Goal: Task Accomplishment & Management: Use online tool/utility

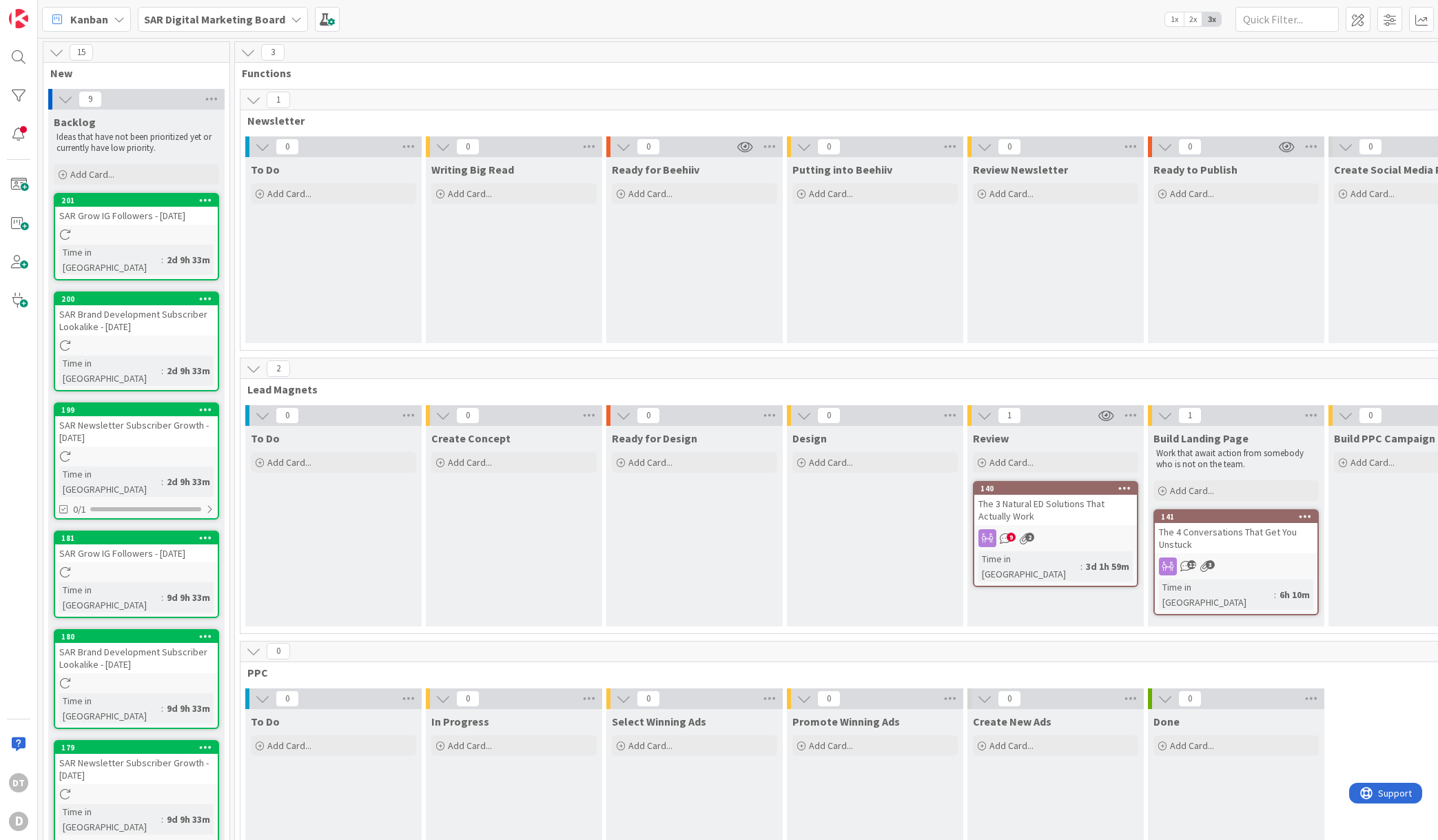
click at [1019, 506] on div "The 3 Natural ED Solutions That Actually Work" at bounding box center [1056, 509] width 163 height 30
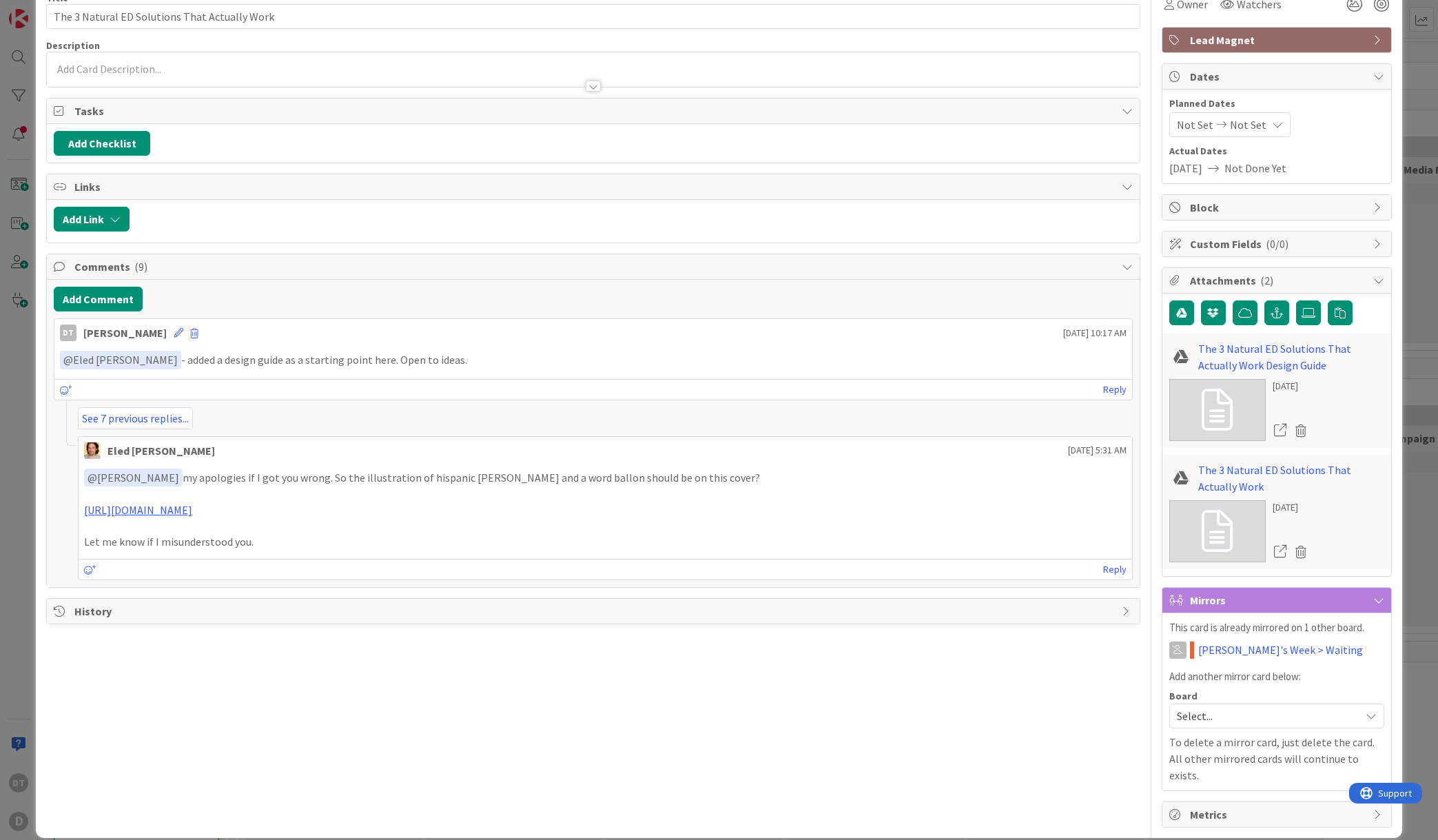
scroll to position [73, 0]
click at [192, 506] on link "[URL][DOMAIN_NAME]" at bounding box center [138, 509] width 108 height 14
click at [1105, 566] on link "Reply" at bounding box center [1115, 568] width 23 height 17
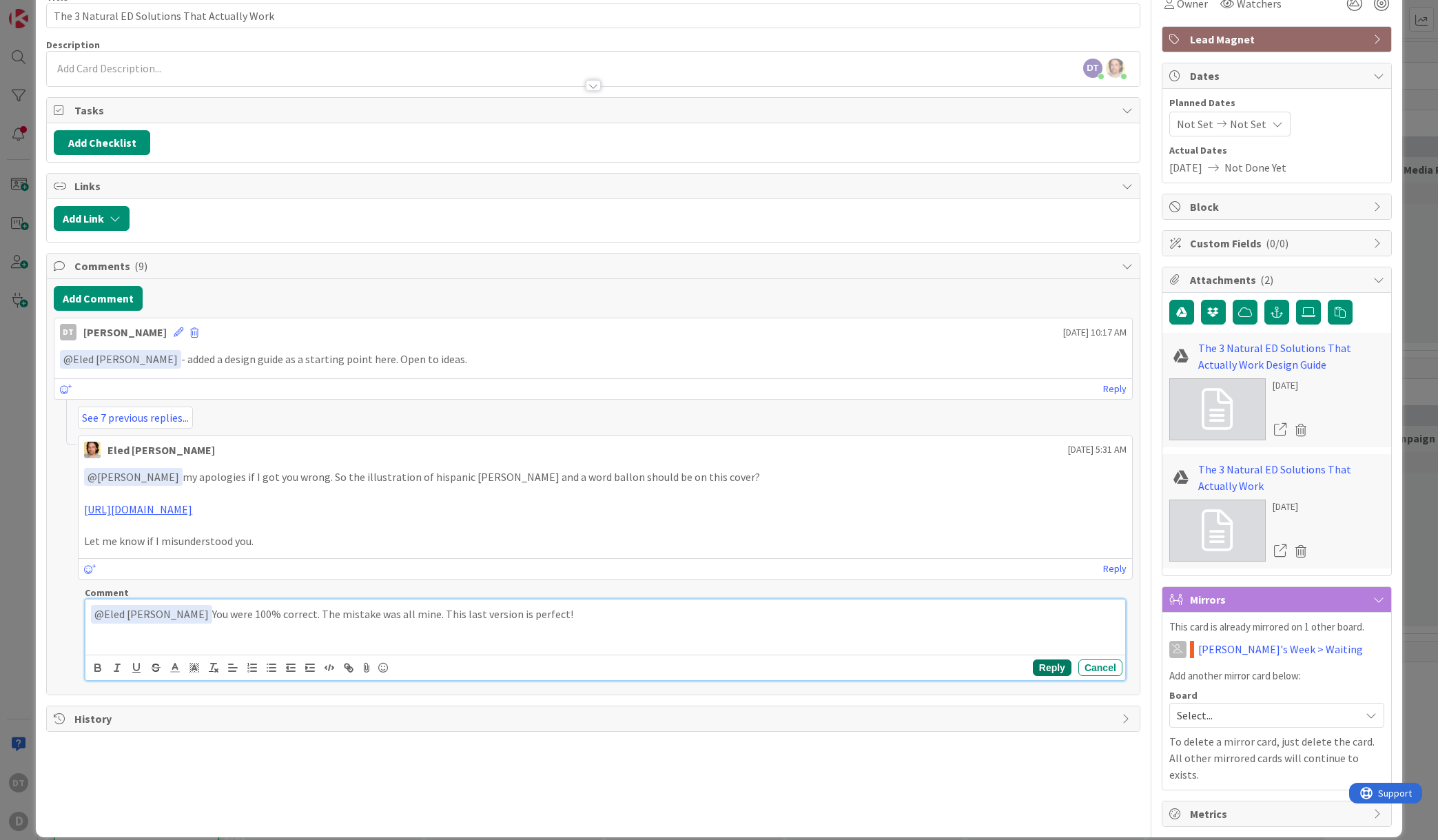
click at [1045, 666] on button "Reply" at bounding box center [1053, 667] width 39 height 17
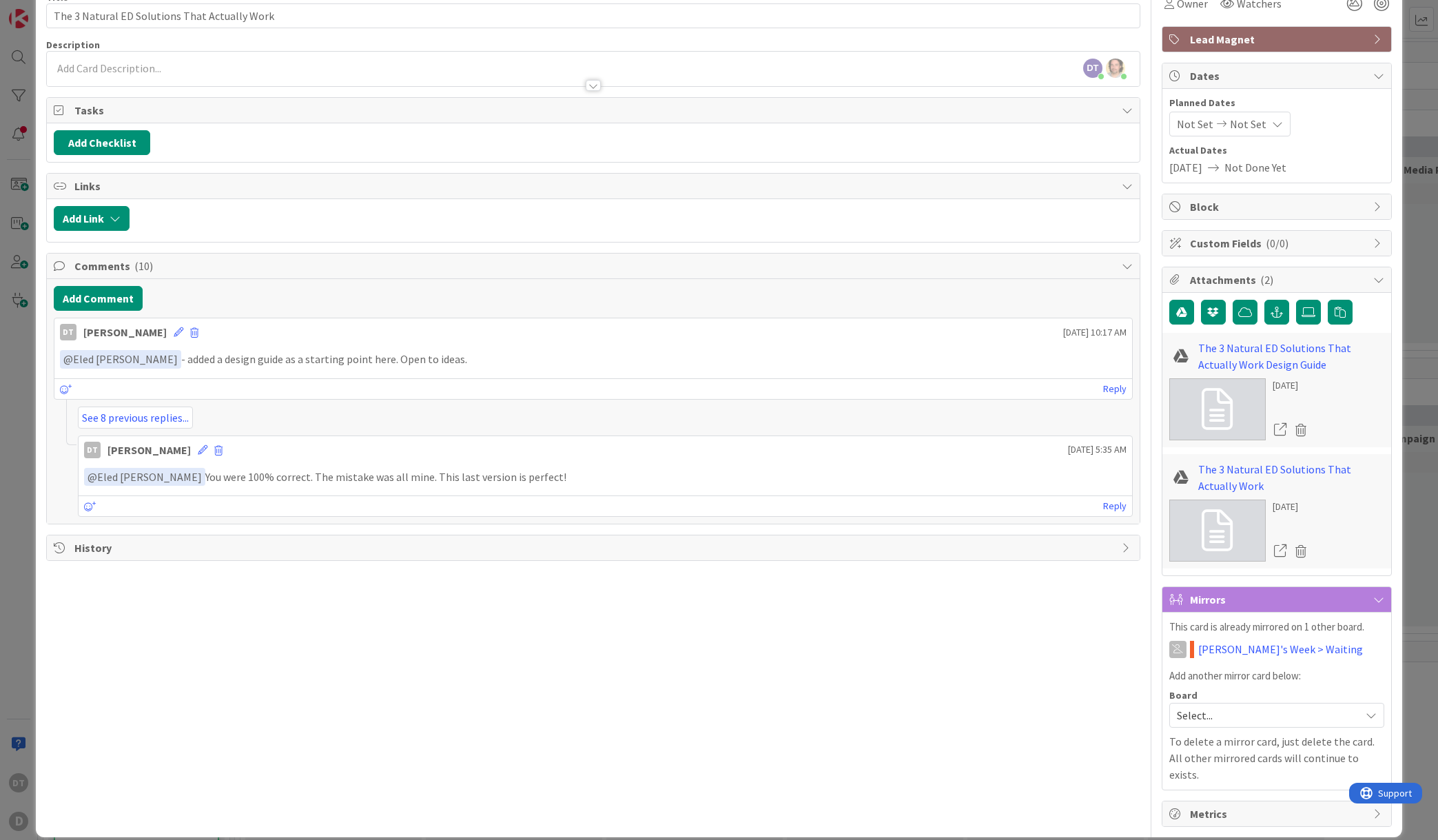
scroll to position [0, 0]
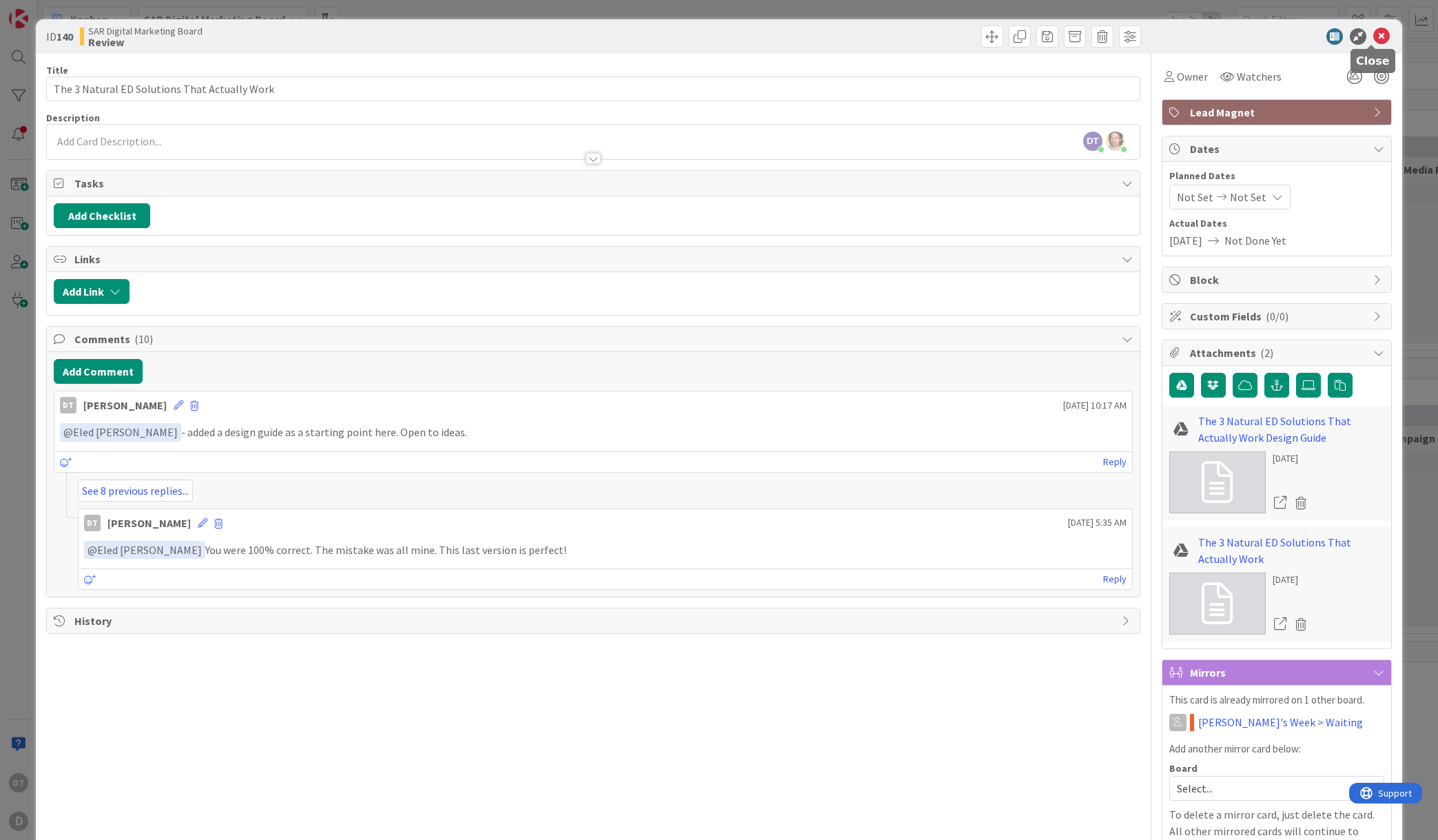
click at [1373, 29] on icon at bounding box center [1381, 36] width 17 height 17
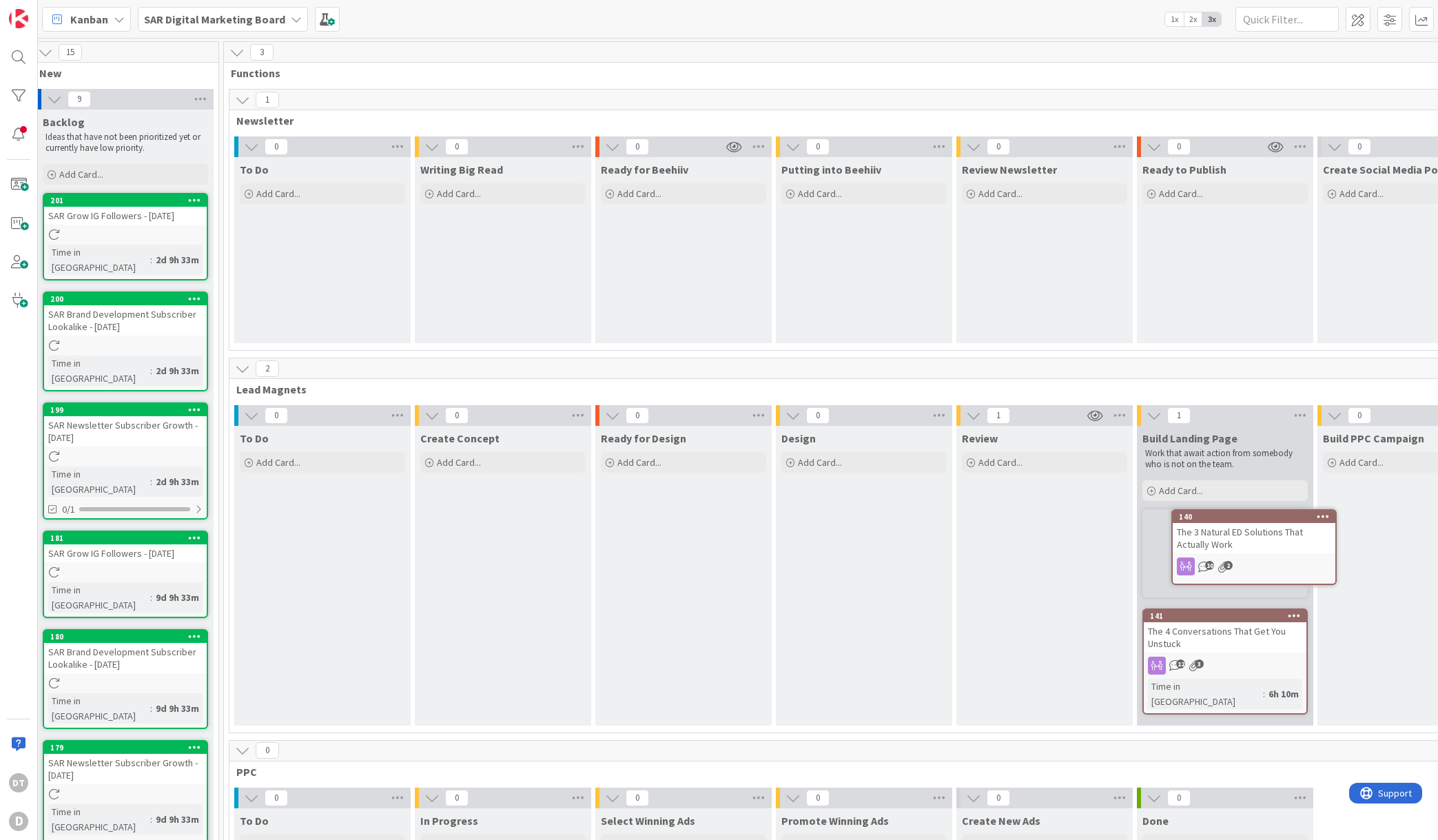
scroll to position [0, 19]
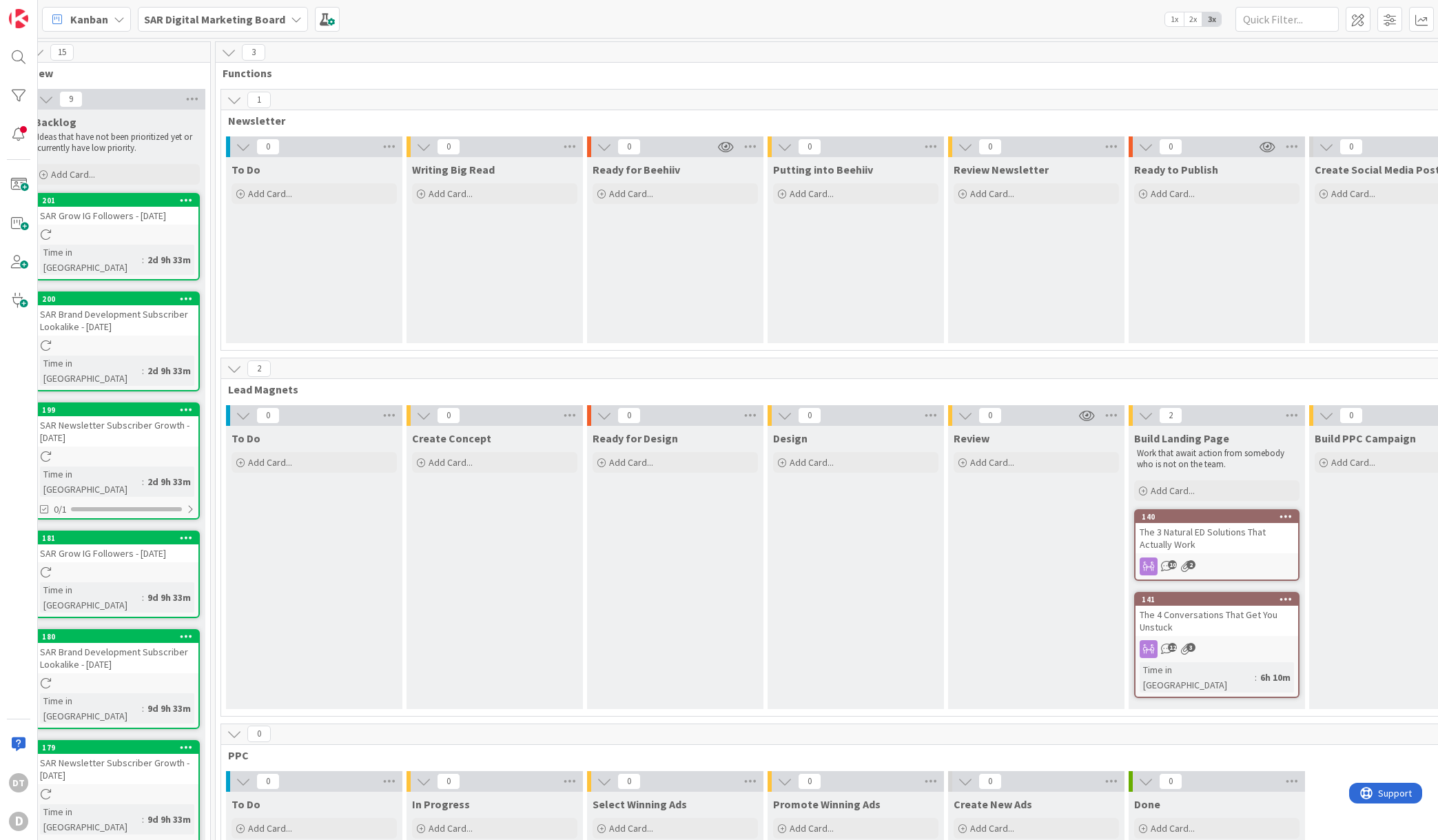
click at [1191, 536] on div "The 3 Natural ED Solutions That Actually Work" at bounding box center [1217, 538] width 163 height 30
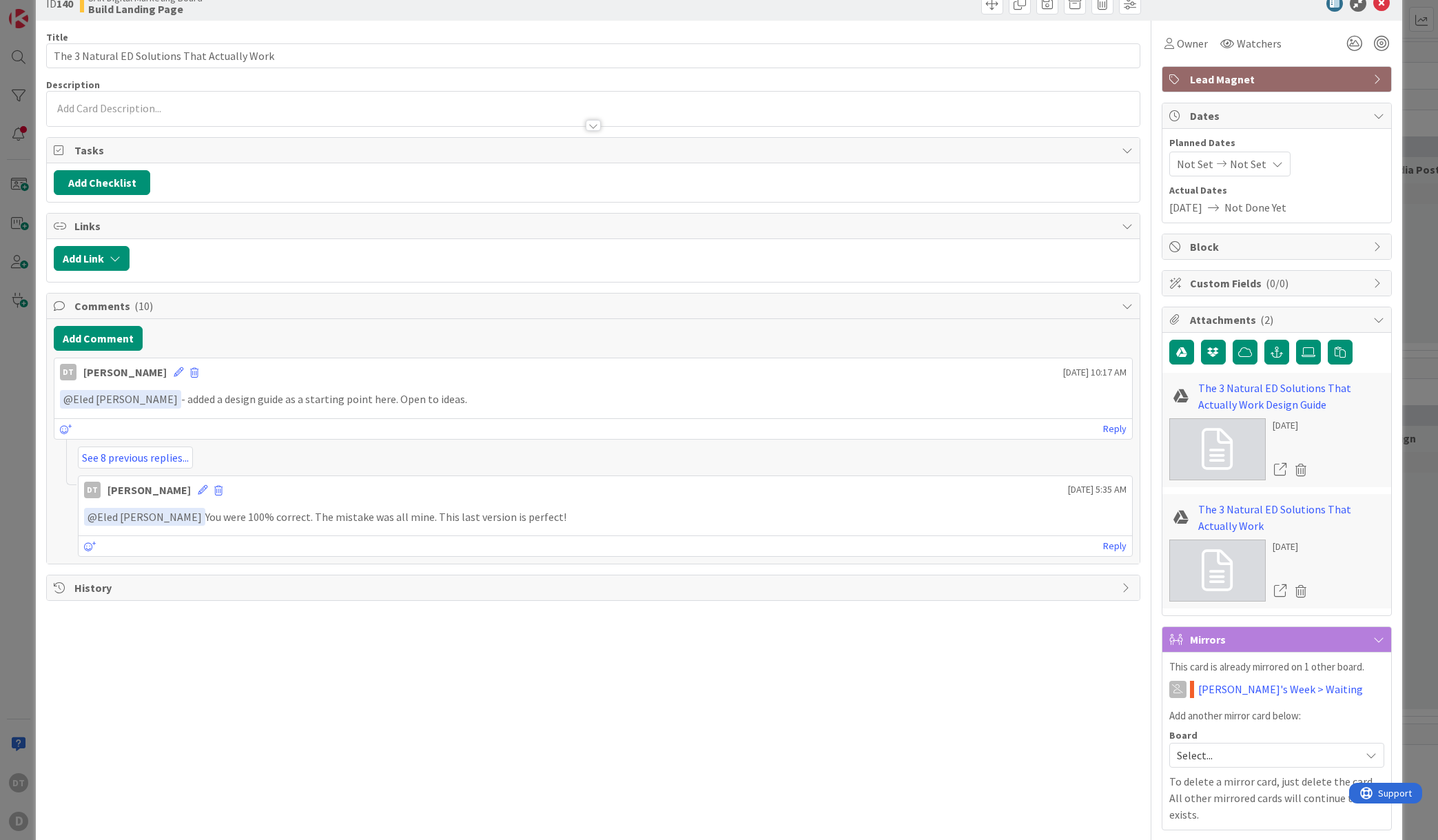
scroll to position [73, 0]
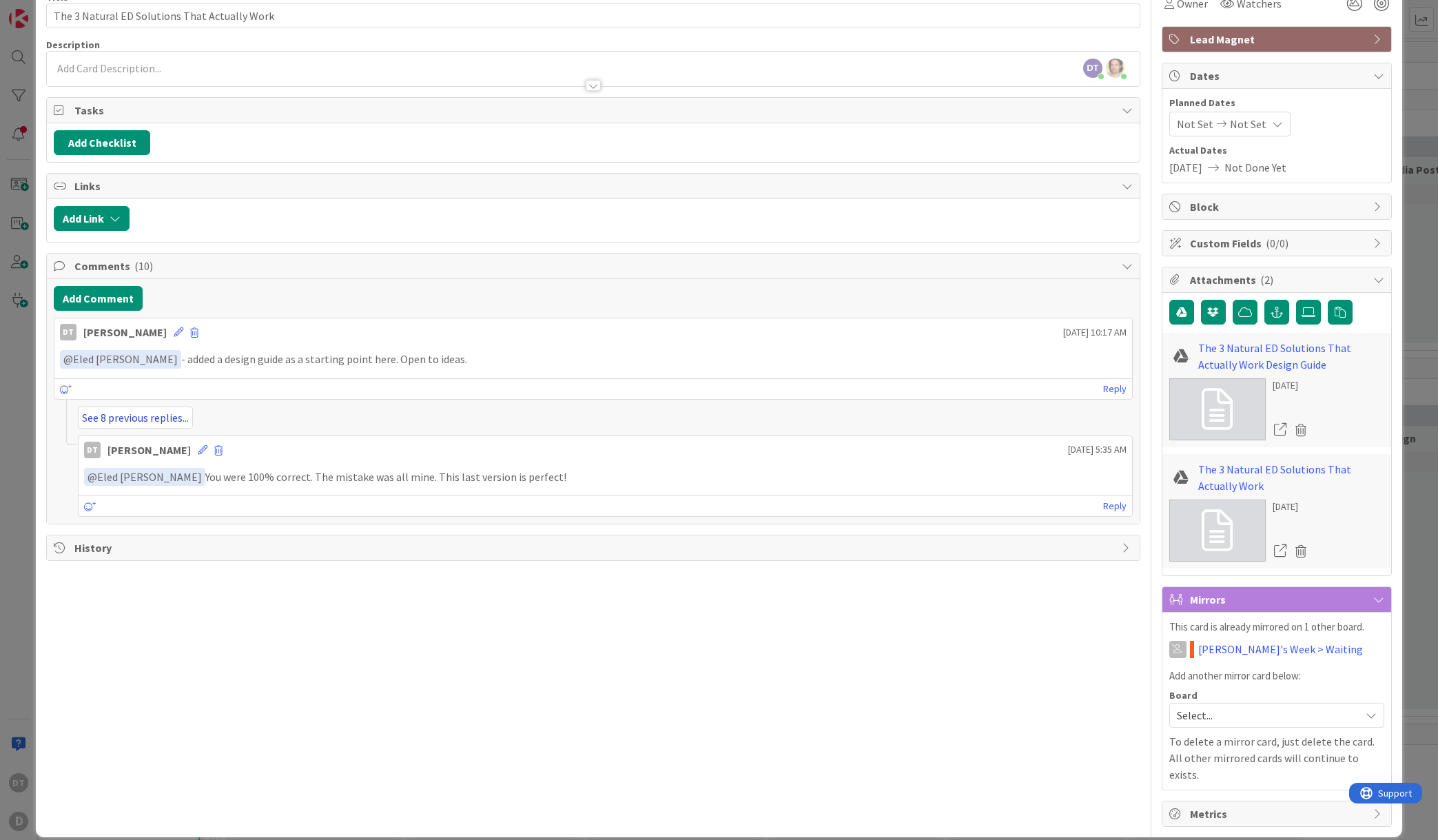
click at [171, 418] on link "See 8 previous replies..." at bounding box center [136, 417] width 115 height 22
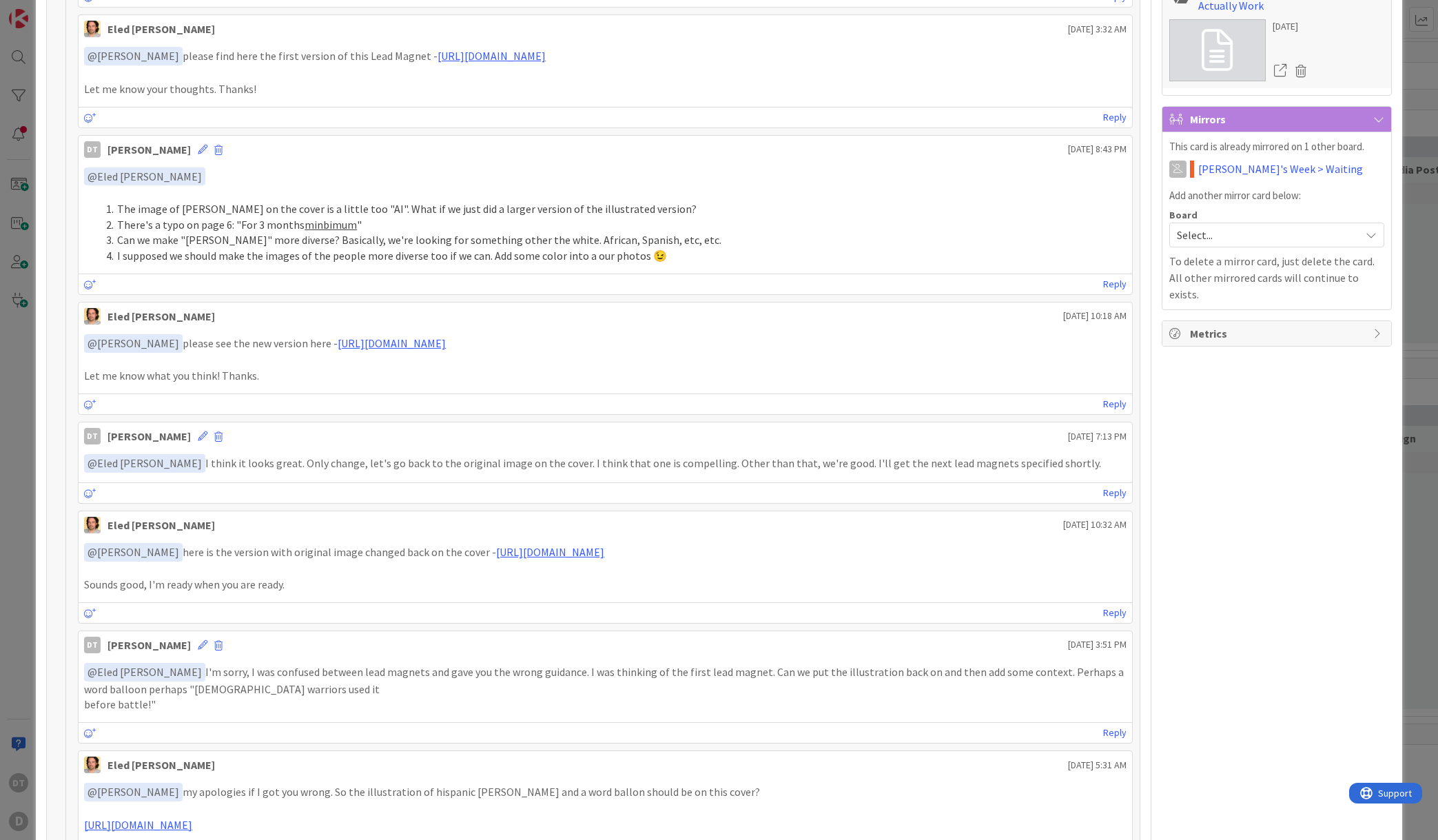
scroll to position [799, 0]
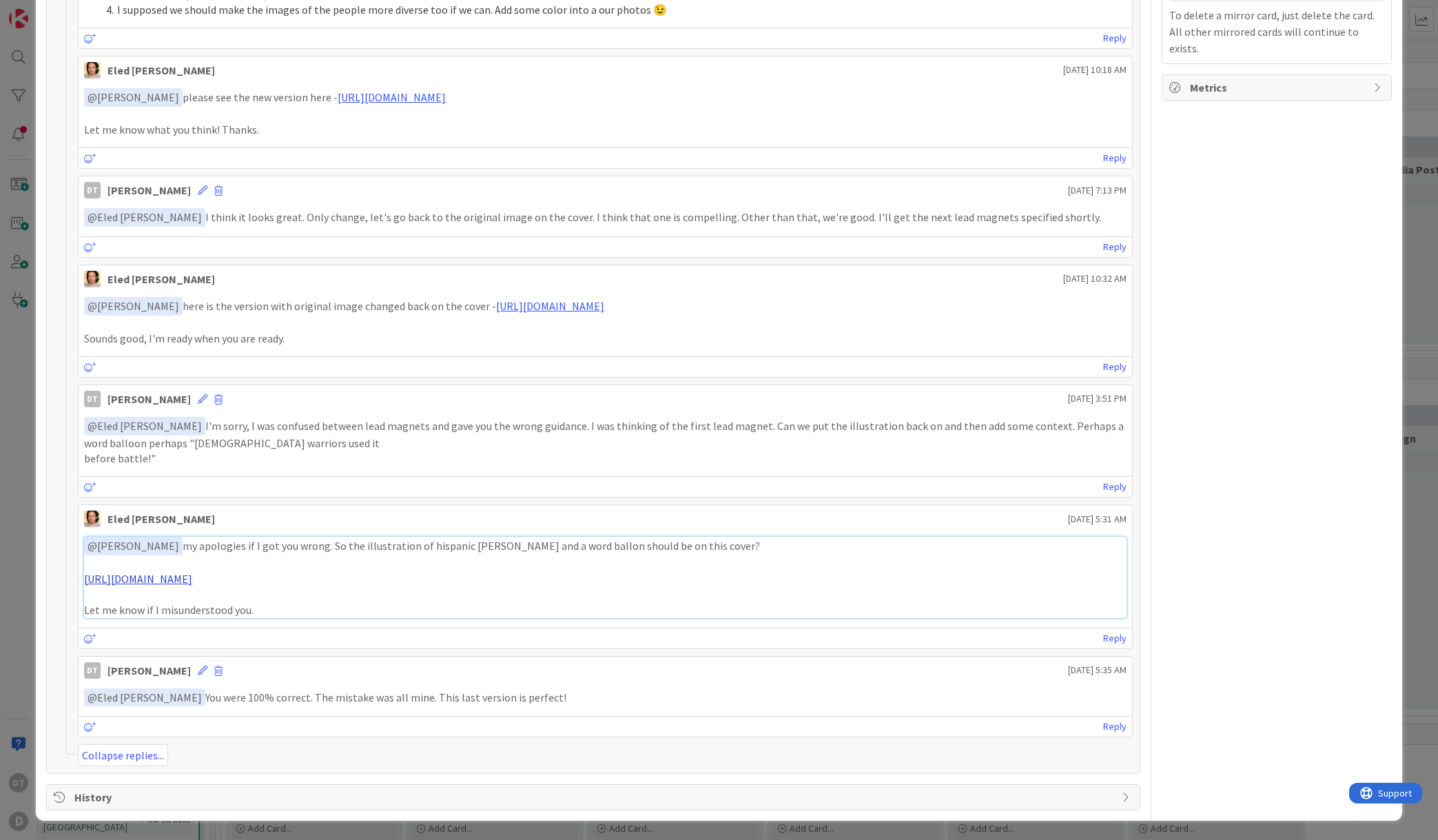
click at [192, 579] on link "[URL][DOMAIN_NAME]" at bounding box center [138, 579] width 108 height 14
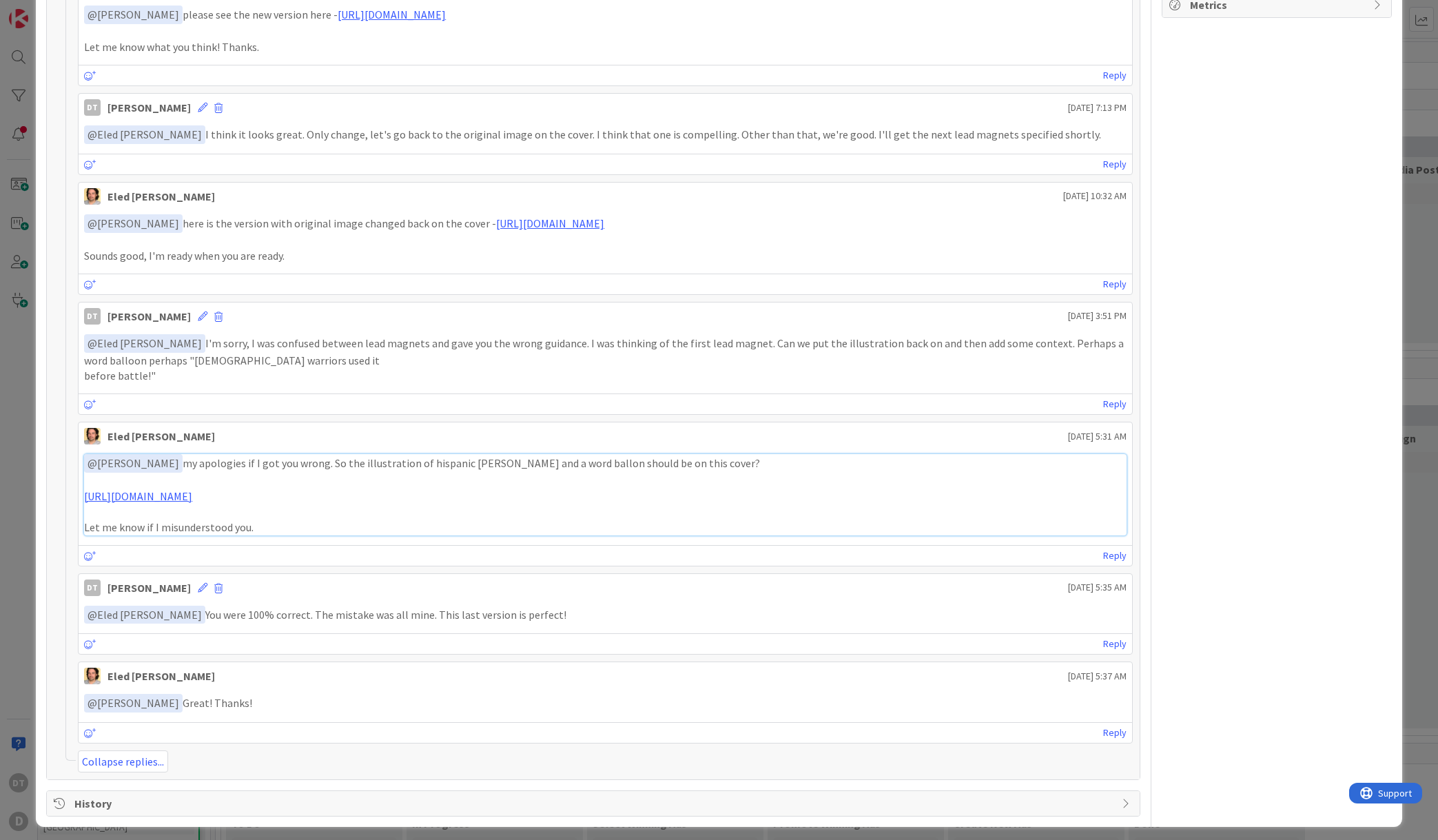
scroll to position [888, 0]
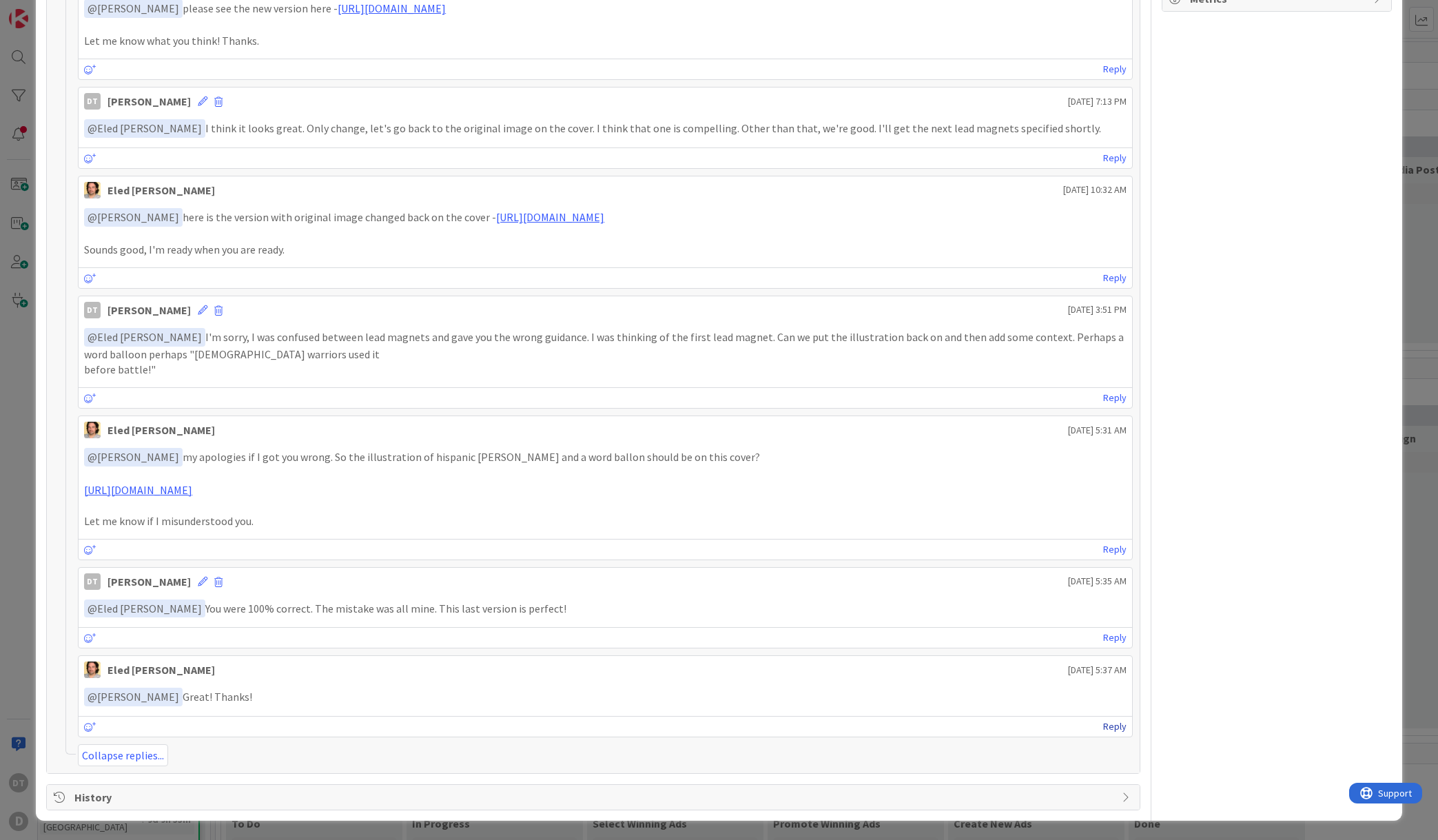
click at [1103, 724] on link "Reply" at bounding box center [1115, 726] width 23 height 17
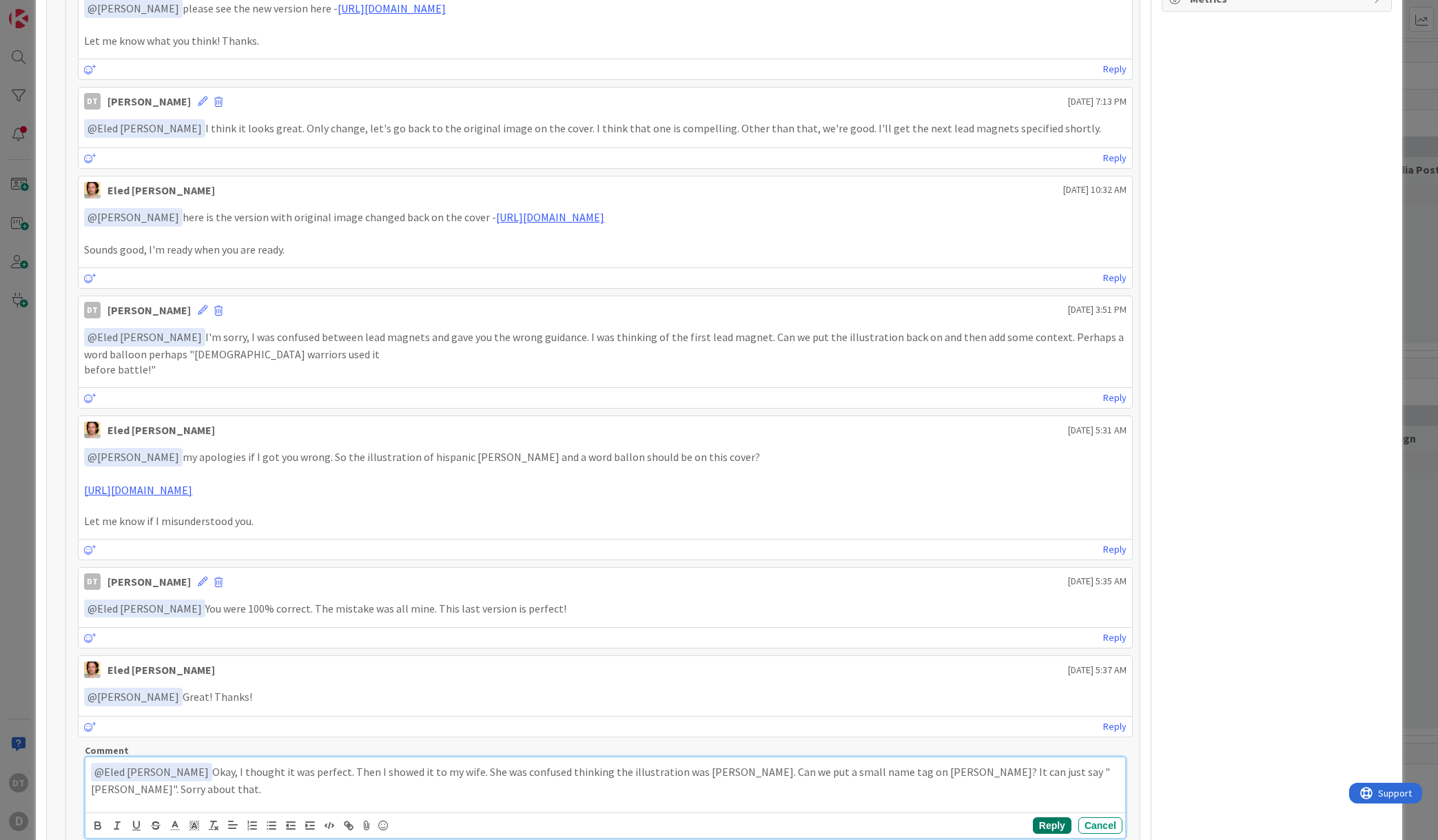
click at [1040, 828] on button "Reply" at bounding box center [1053, 825] width 39 height 17
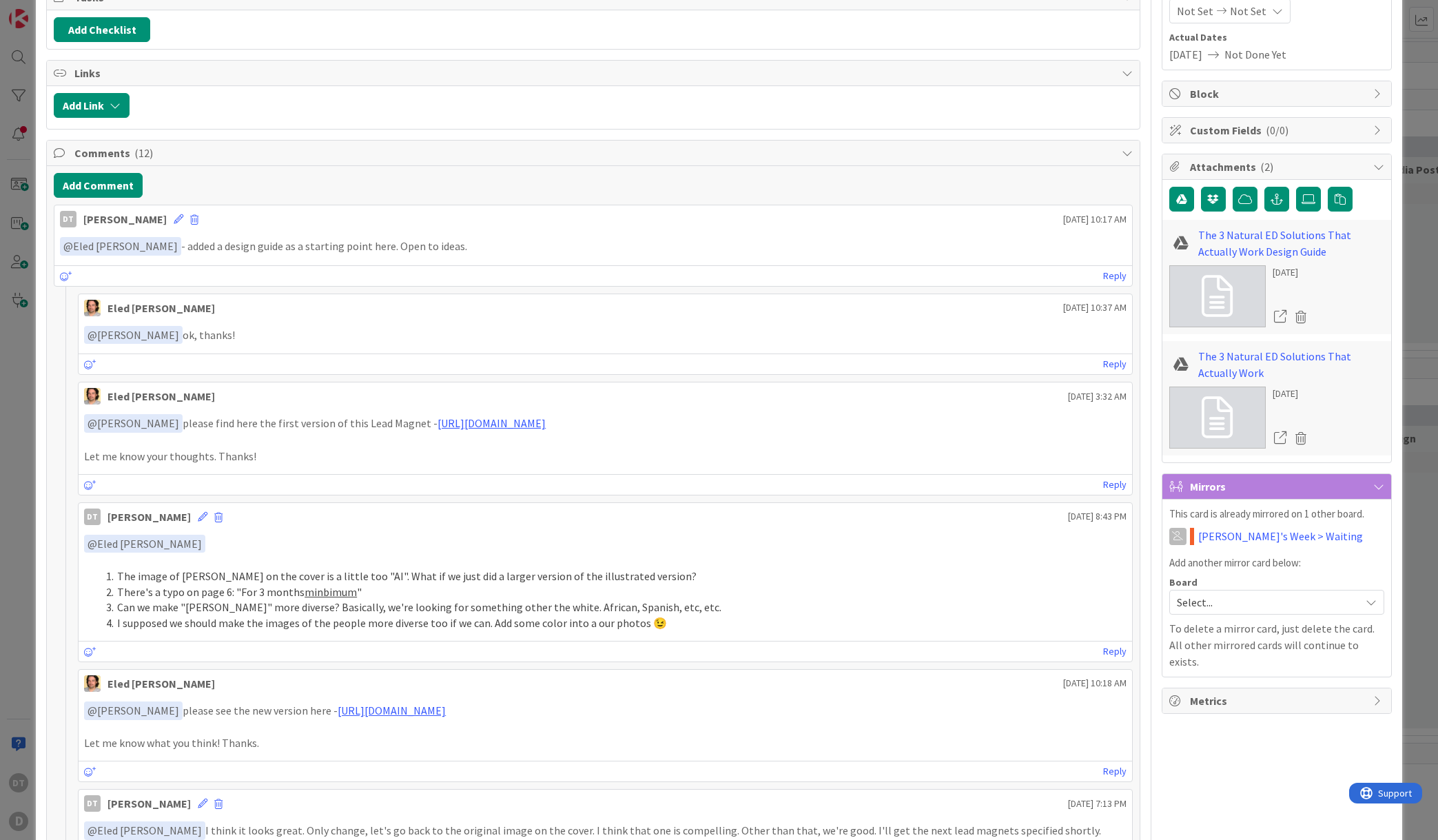
scroll to position [0, 0]
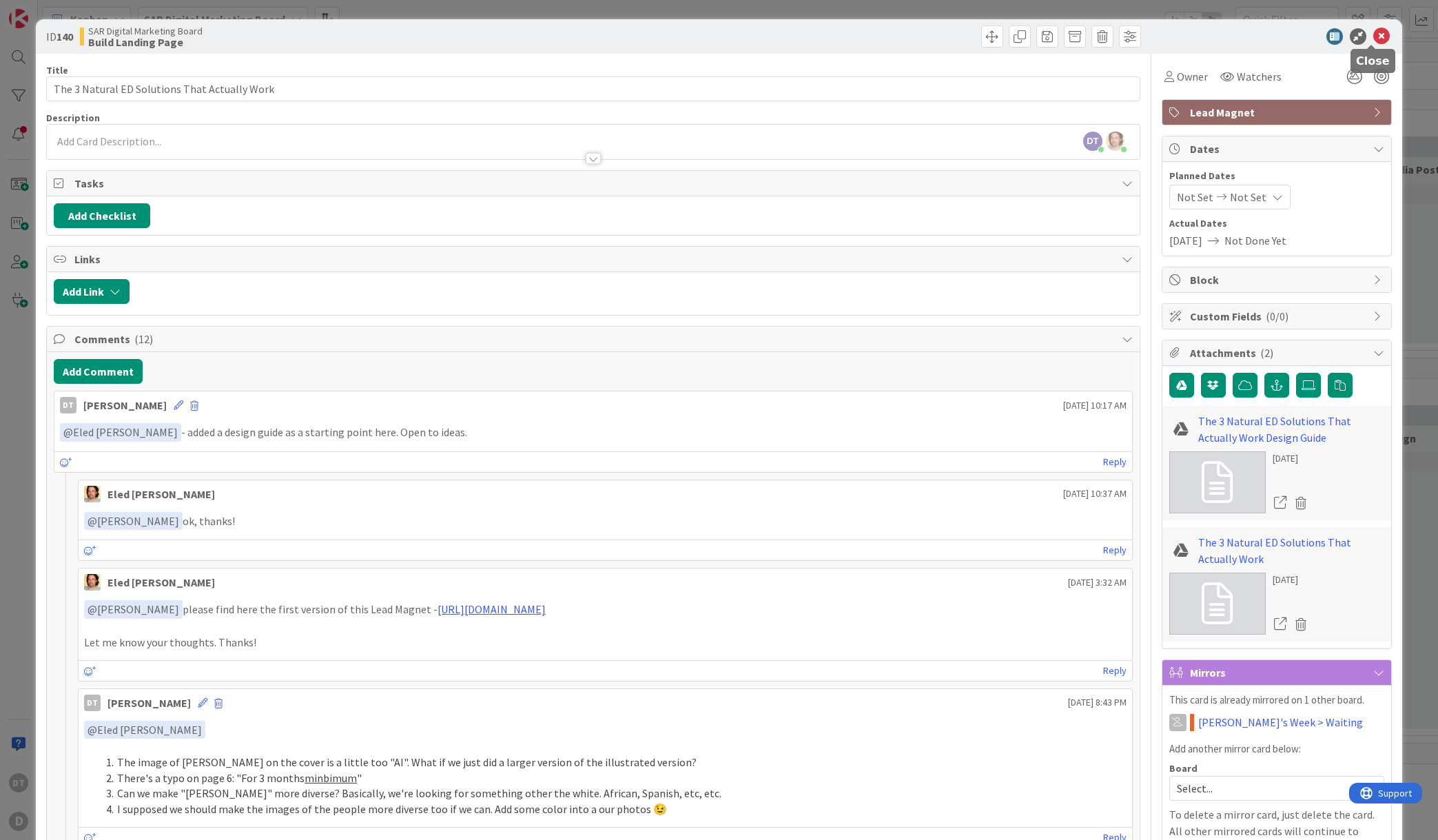
click at [1373, 32] on icon at bounding box center [1381, 36] width 17 height 17
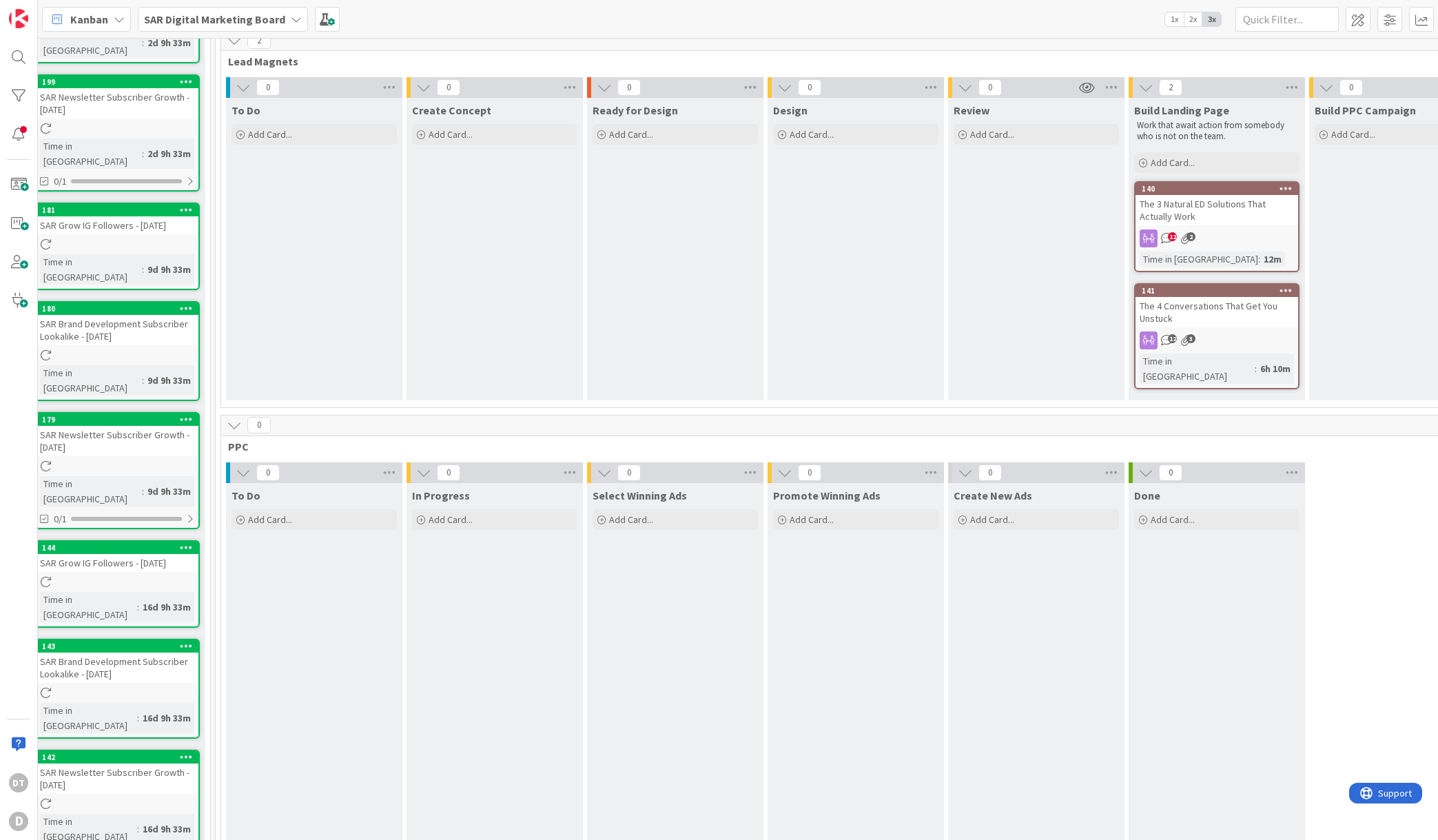
scroll to position [0, 19]
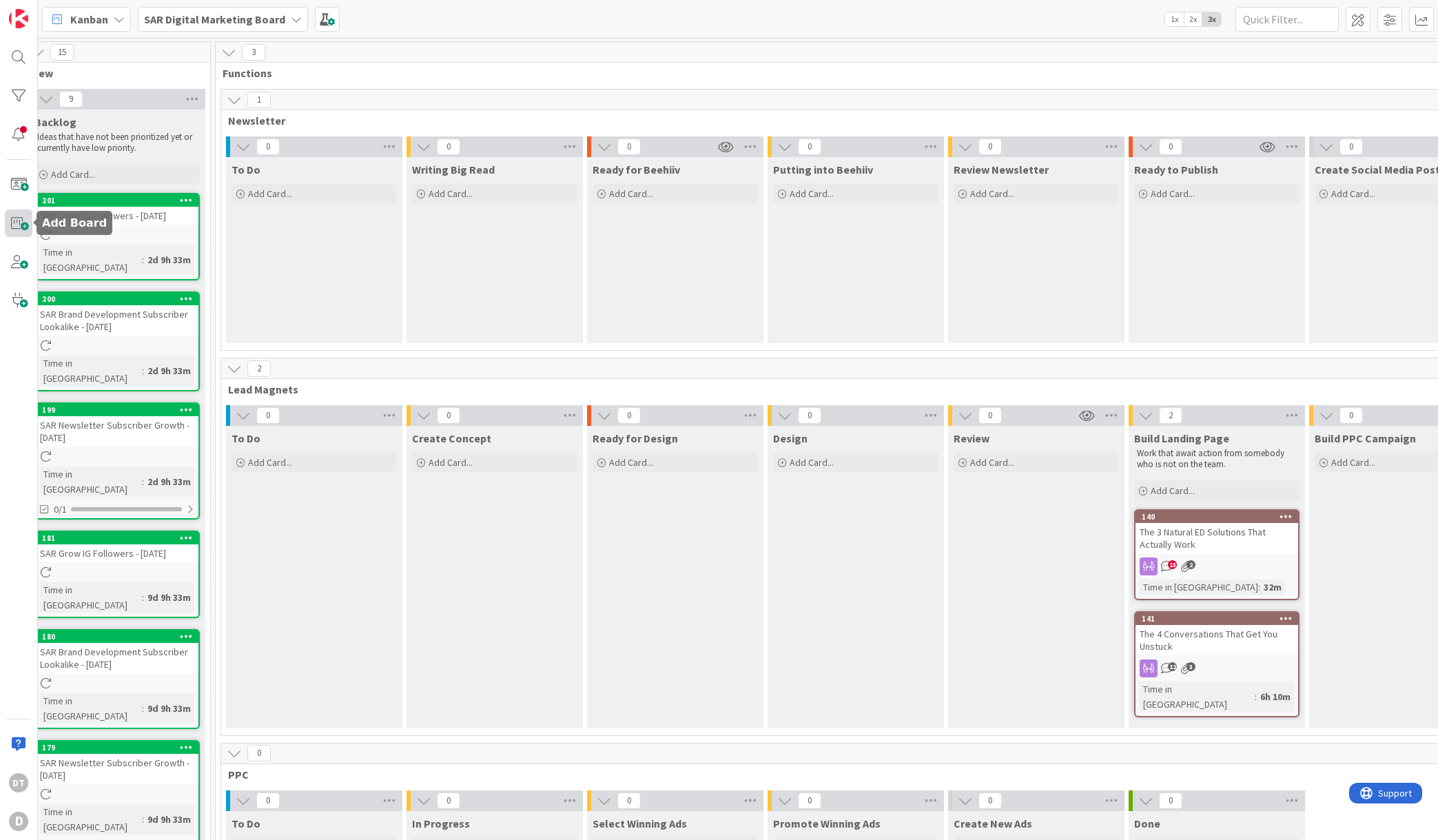
click at [20, 222] on span at bounding box center [18, 222] width 27 height 27
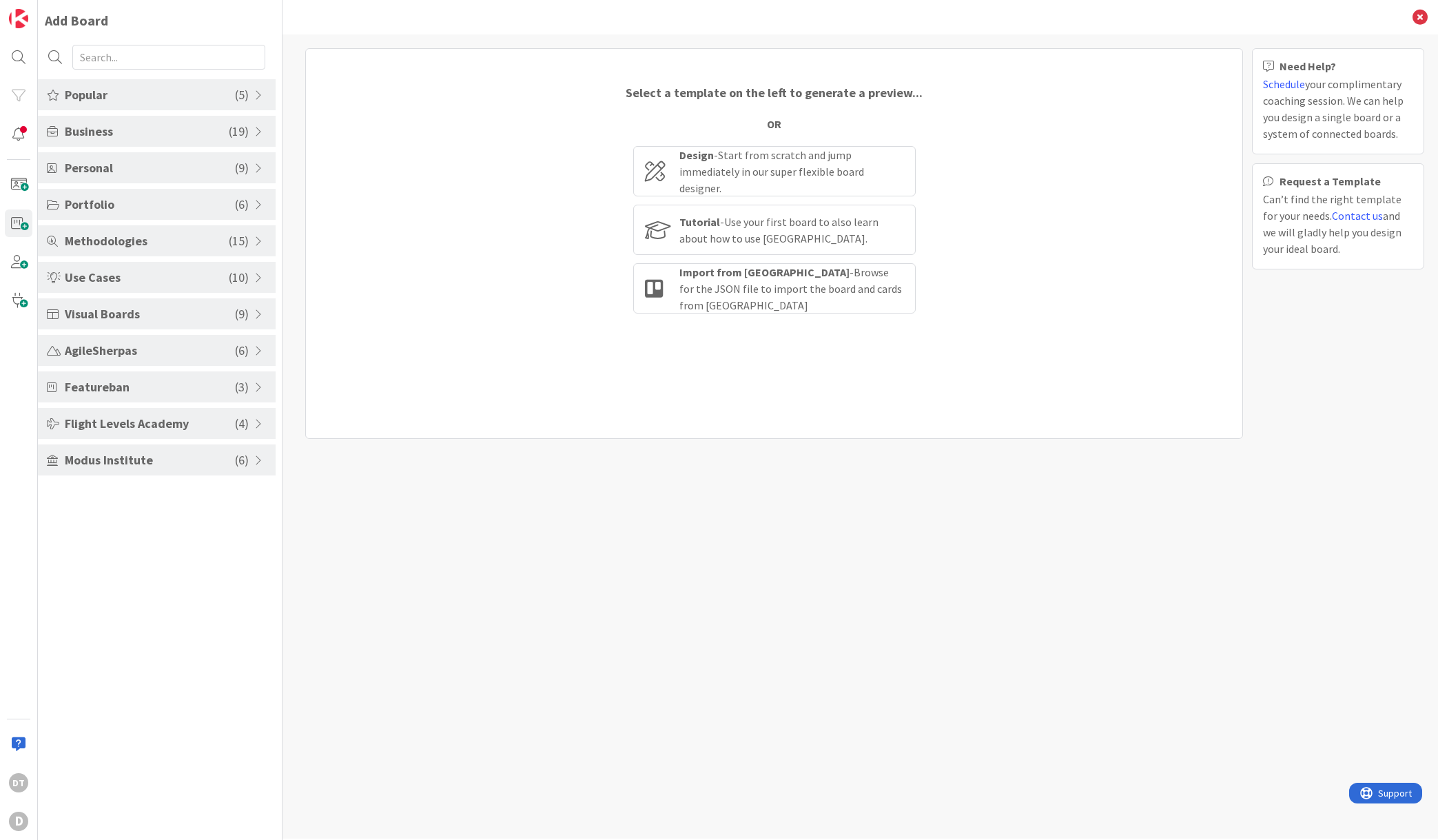
click at [258, 349] on span at bounding box center [260, 351] width 12 height 11
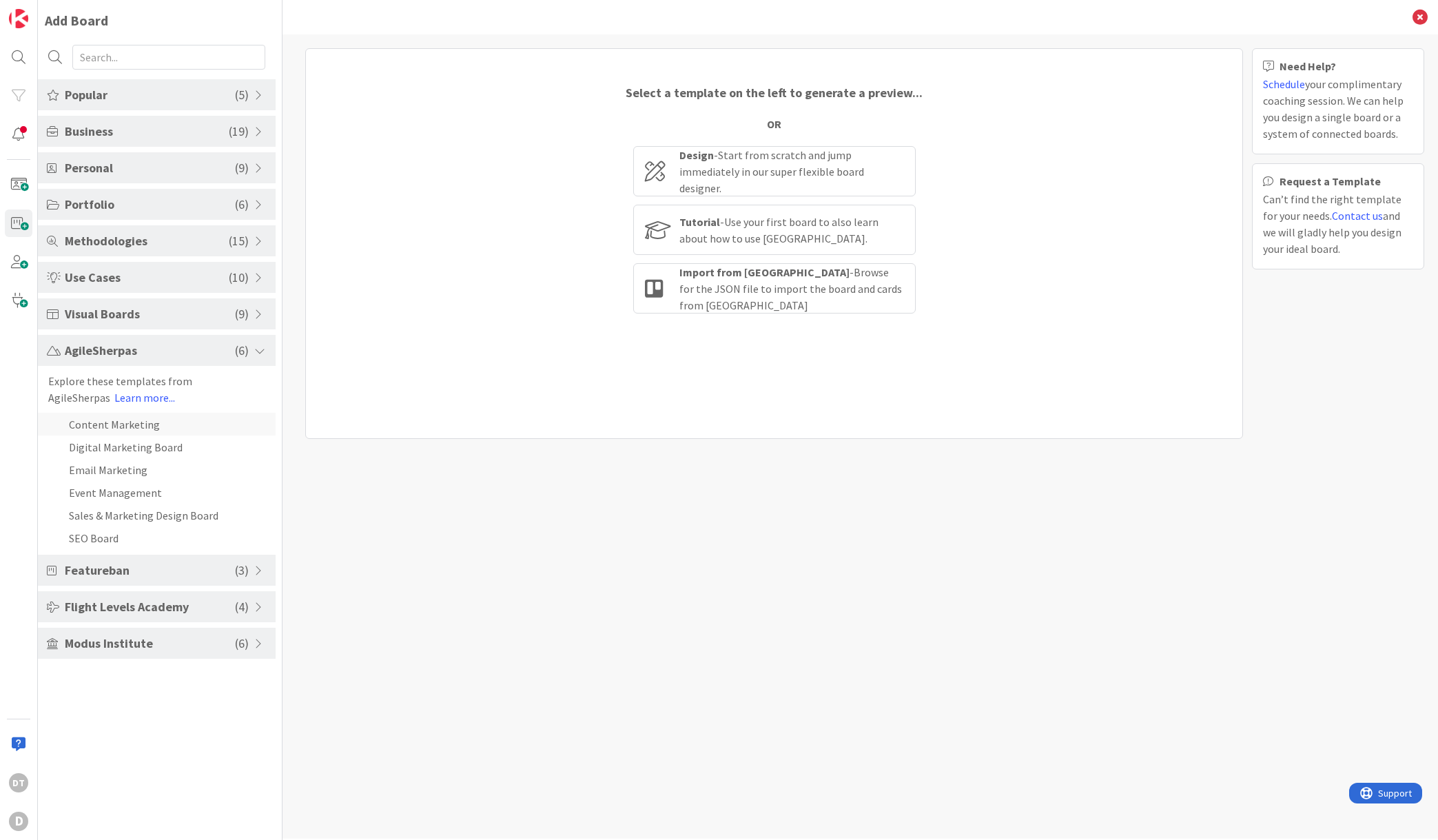
click at [116, 424] on li "Content Marketing" at bounding box center [157, 424] width 237 height 23
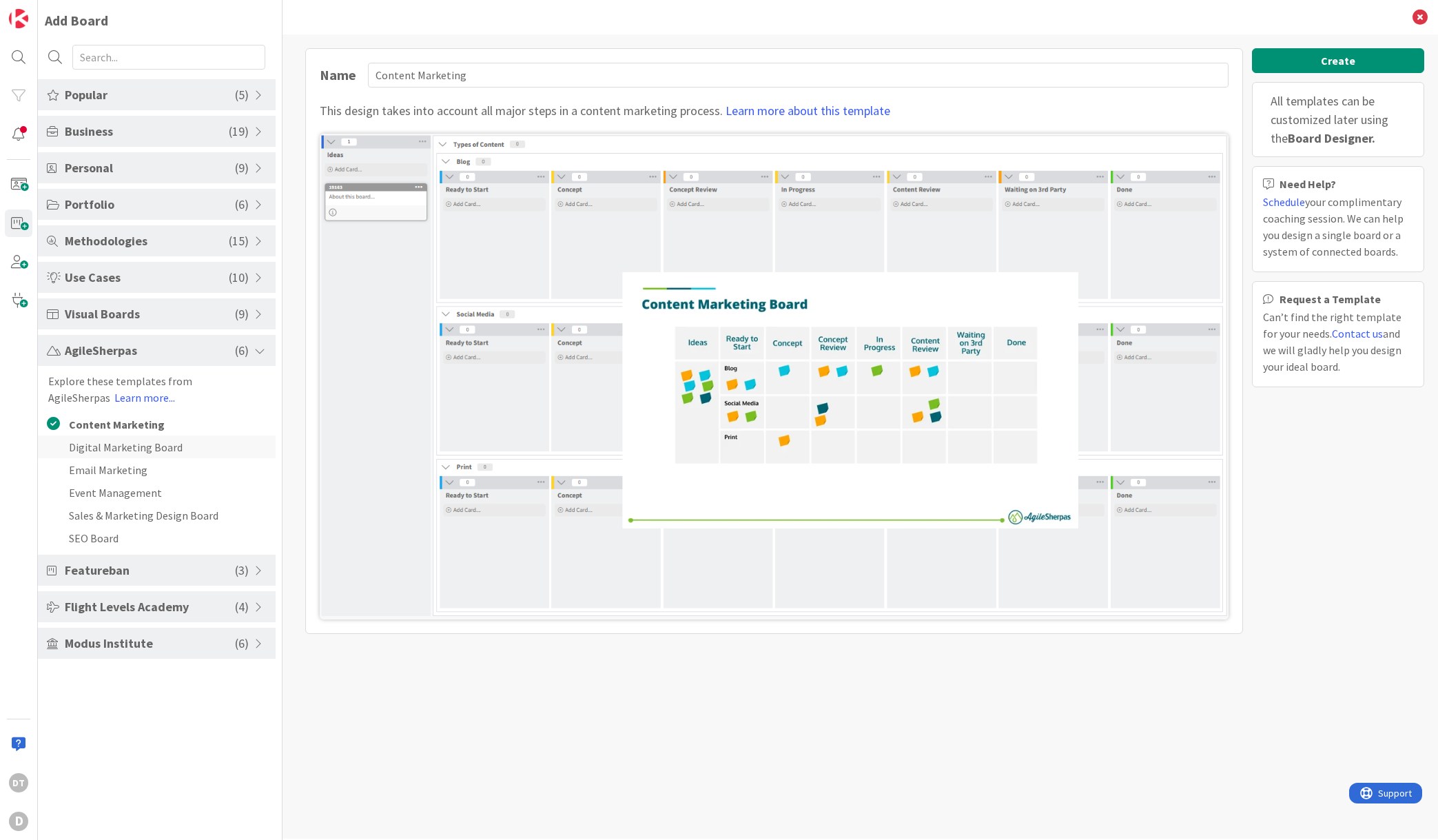
click at [91, 445] on li "Digital Marketing Board" at bounding box center [157, 447] width 237 height 23
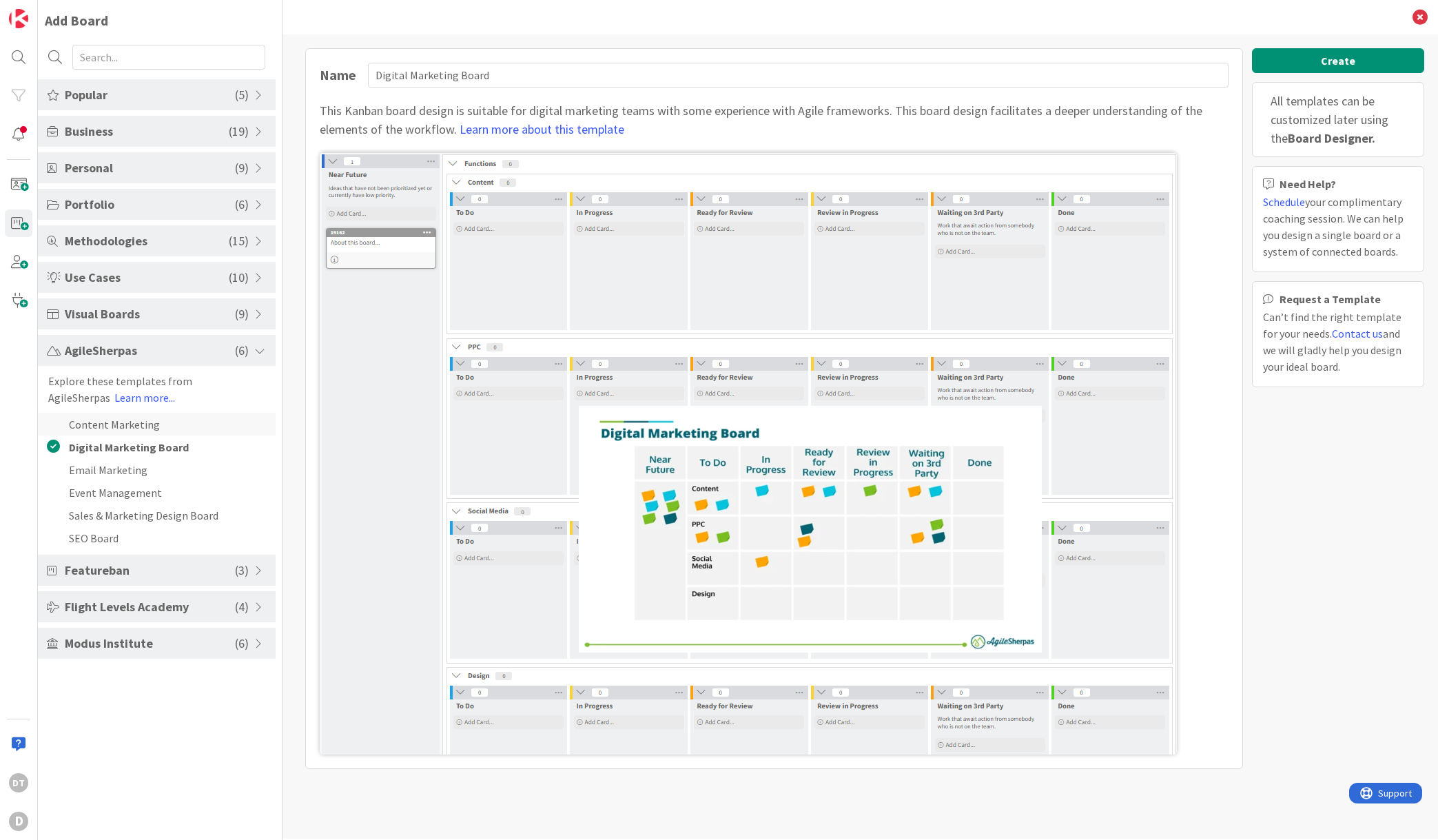
click at [101, 422] on li "Content Marketing" at bounding box center [157, 424] width 237 height 23
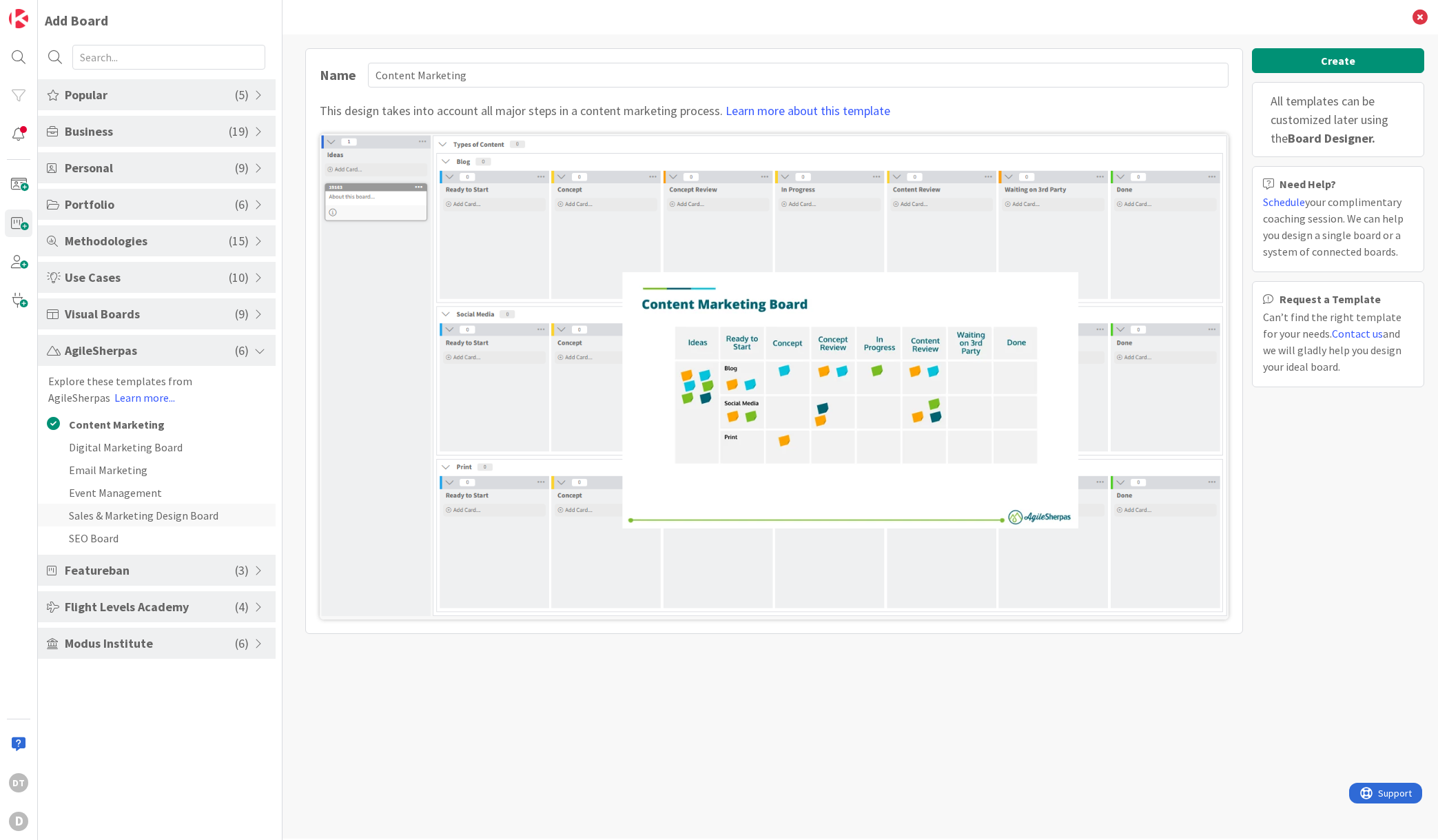
click at [80, 514] on li "Sales & Marketing Design Board" at bounding box center [157, 516] width 237 height 23
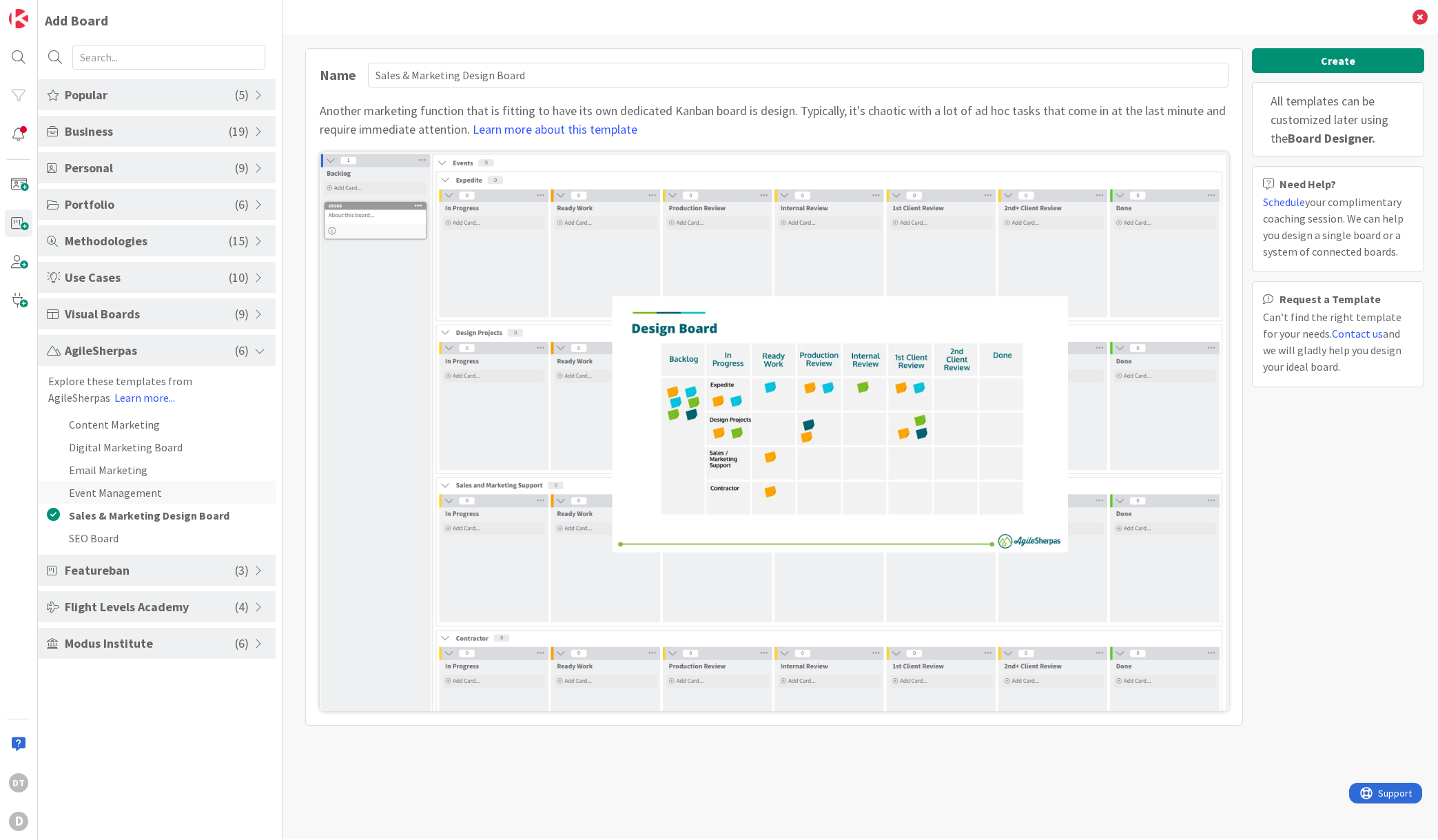
click at [91, 493] on li "Event Management" at bounding box center [157, 493] width 237 height 23
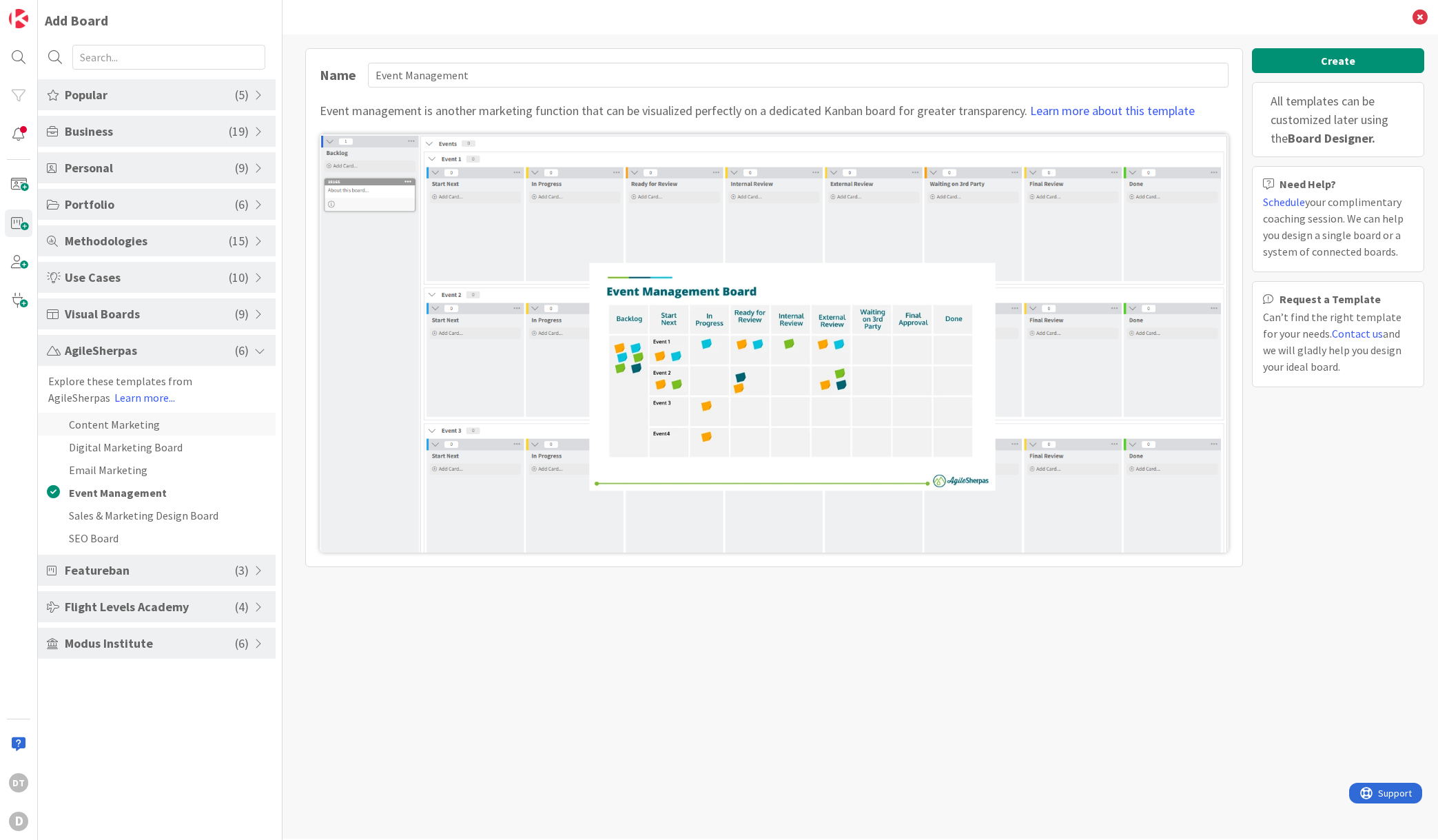
click at [91, 421] on li "Content Marketing" at bounding box center [157, 424] width 237 height 23
type input "Content Marketing"
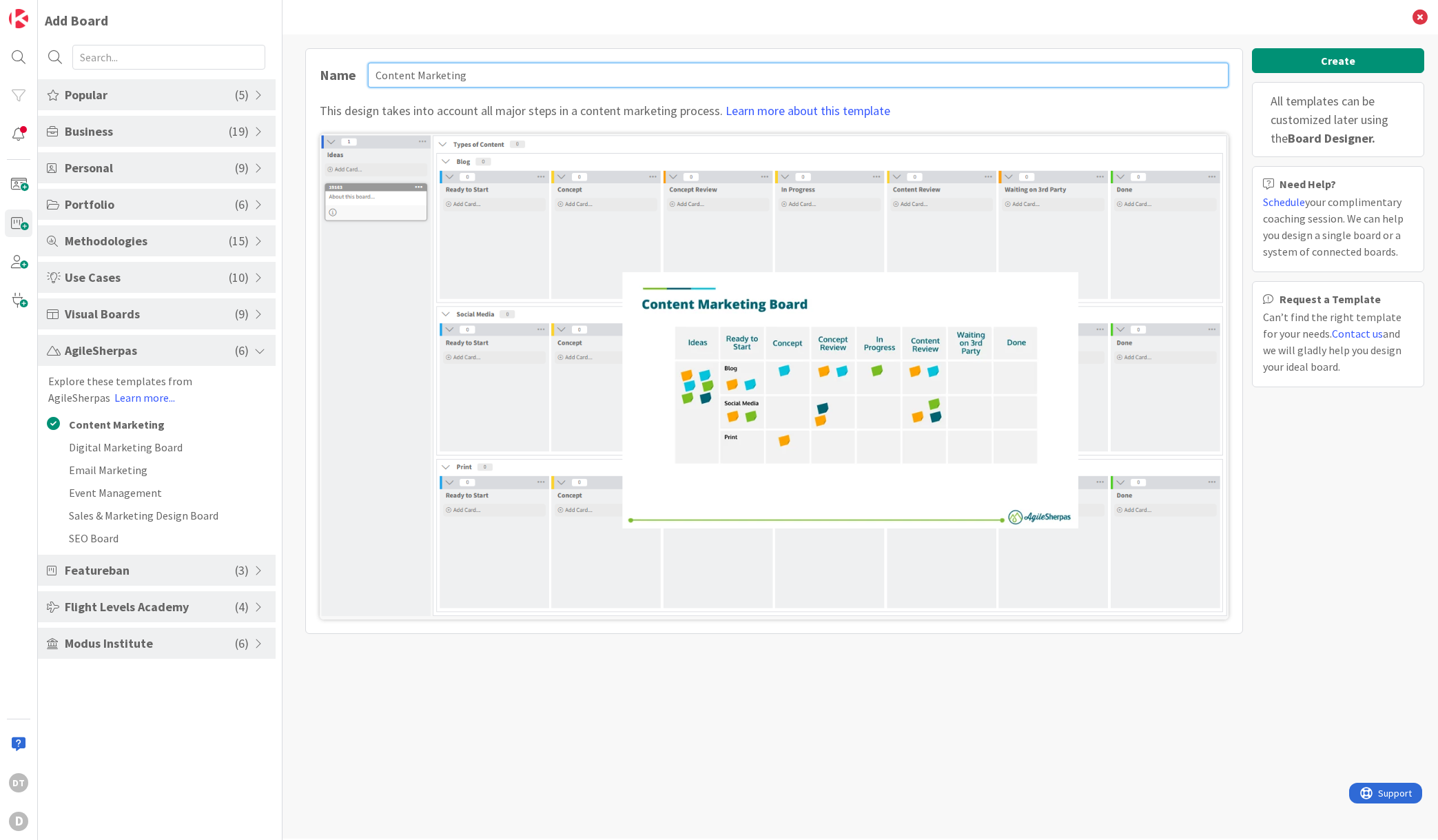
drag, startPoint x: 488, startPoint y: 72, endPoint x: 324, endPoint y: 52, distance: 165.2
click at [324, 52] on div "Name Content Marketing This design takes into account all major steps in a cont…" at bounding box center [774, 340] width 937 height 586
click at [1339, 63] on button "Create" at bounding box center [1338, 60] width 172 height 25
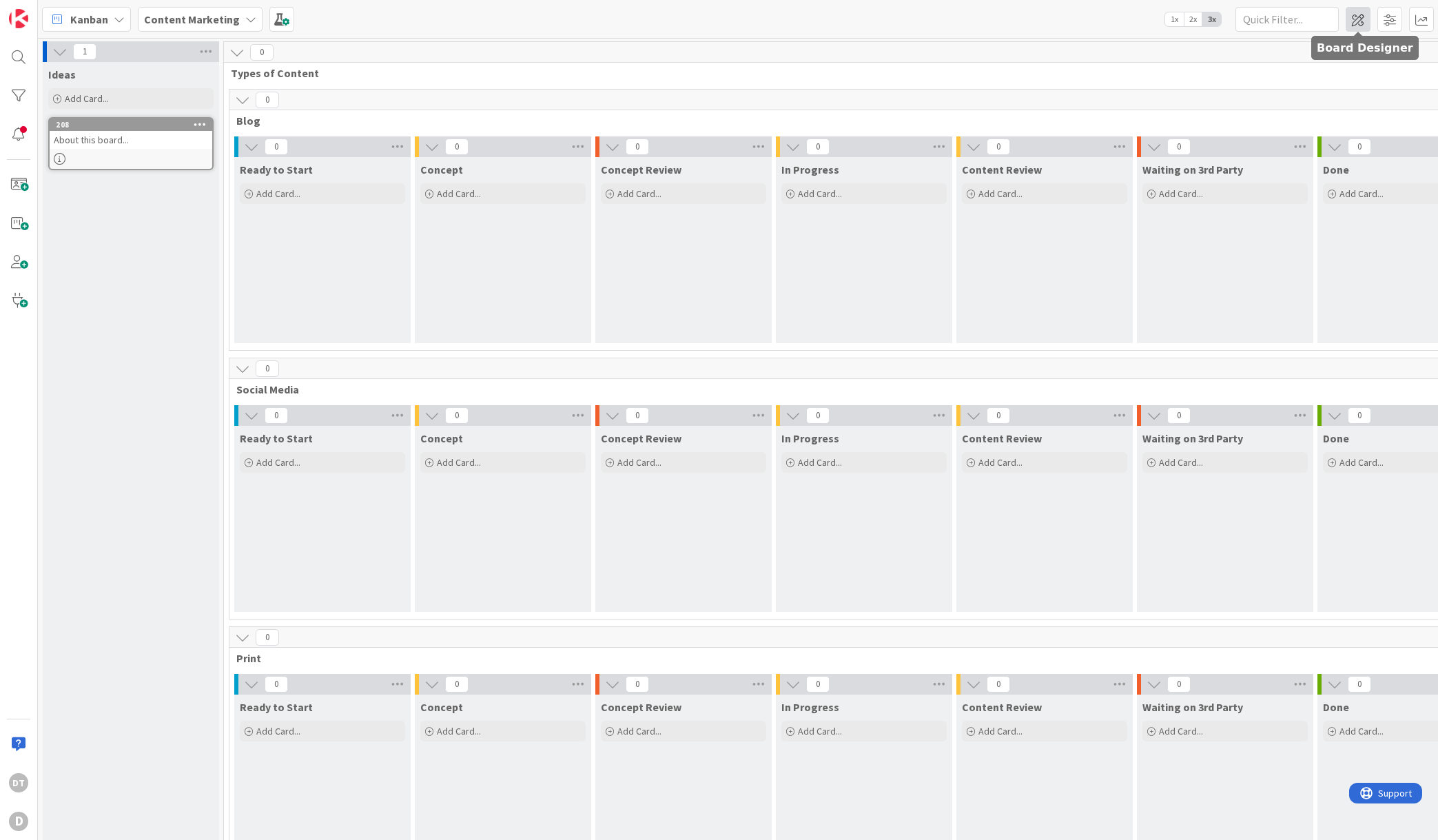
click at [1361, 20] on span at bounding box center [1358, 19] width 25 height 25
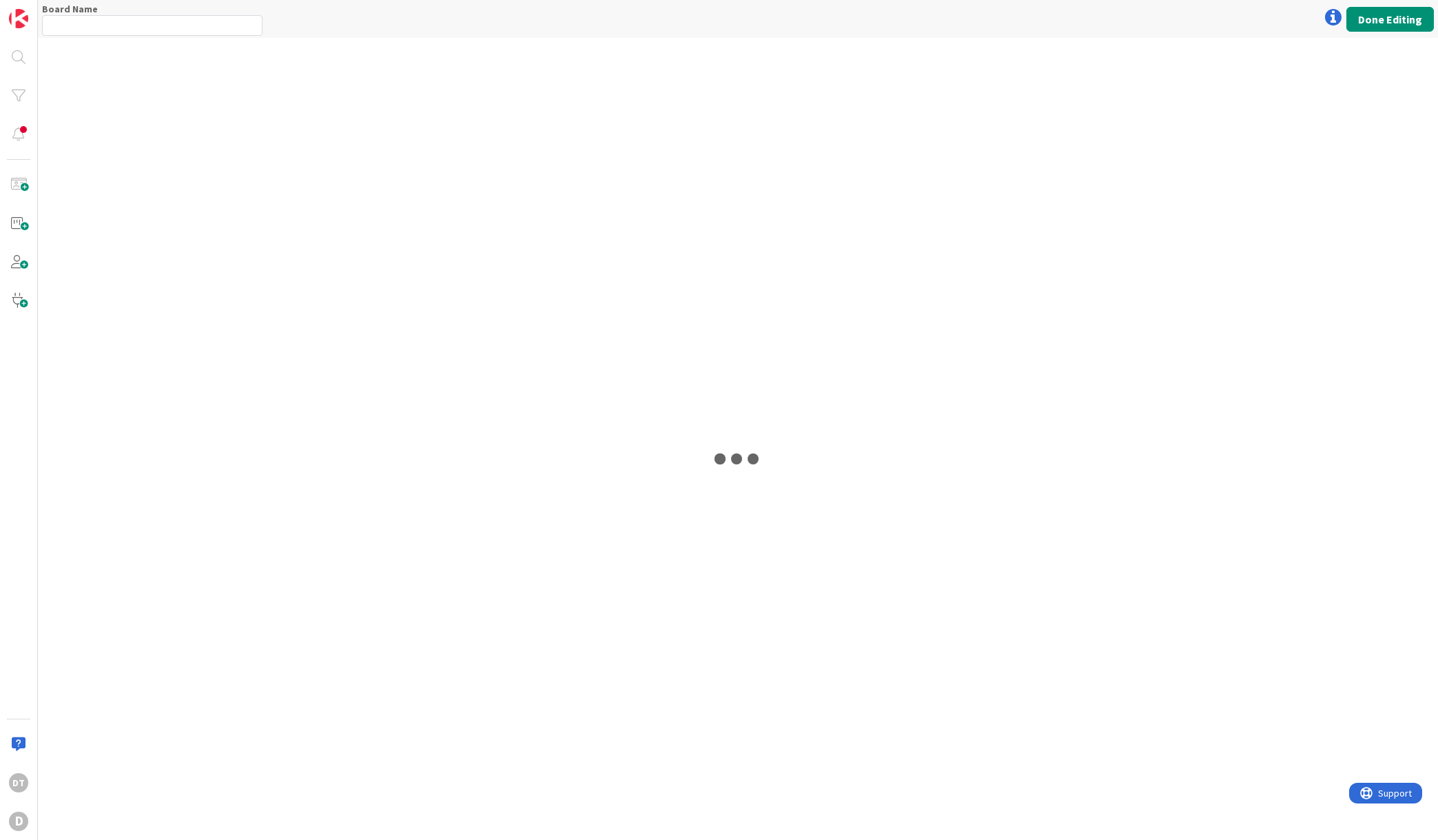
type input "Content Marketing"
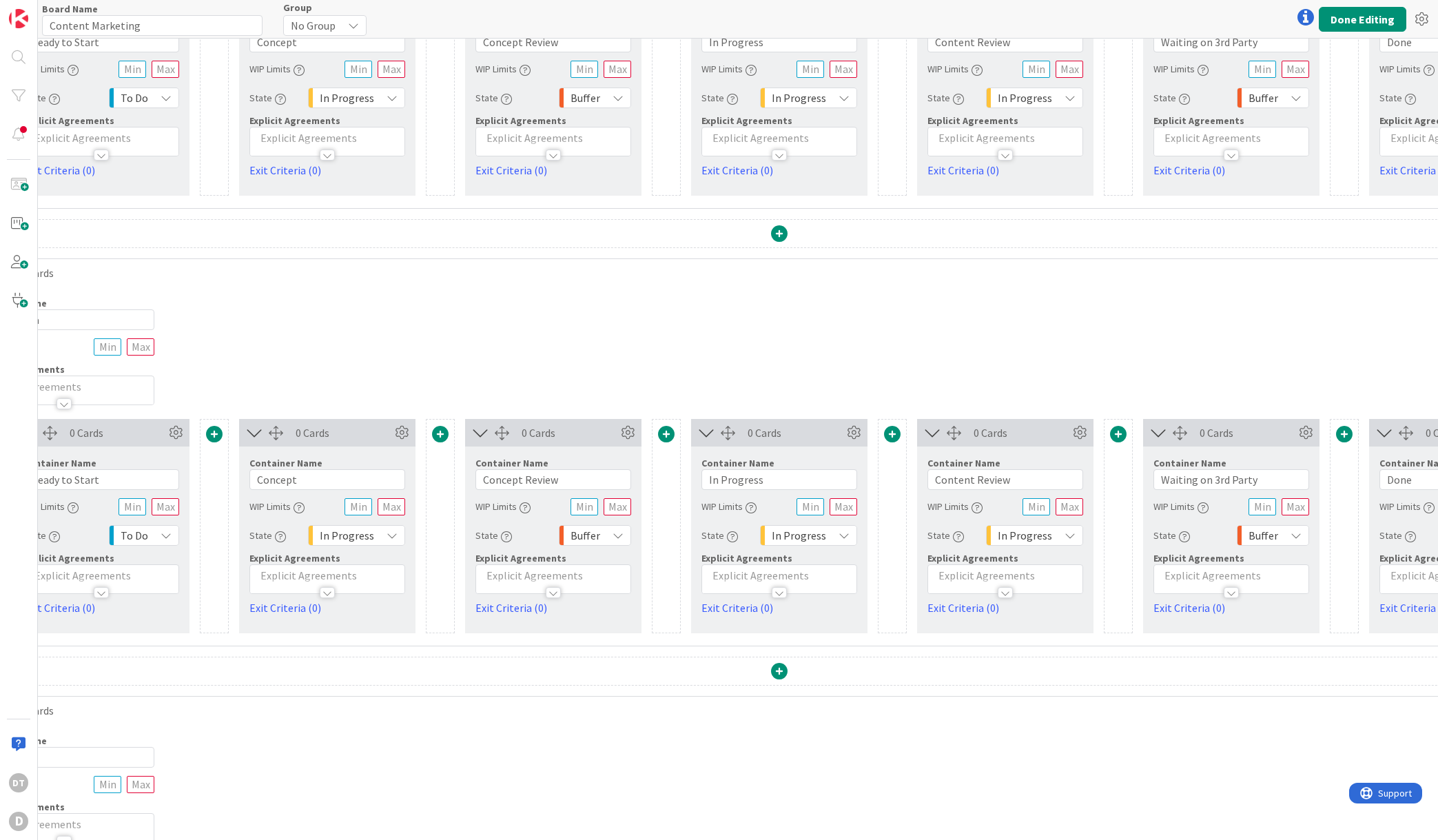
scroll to position [424, 584]
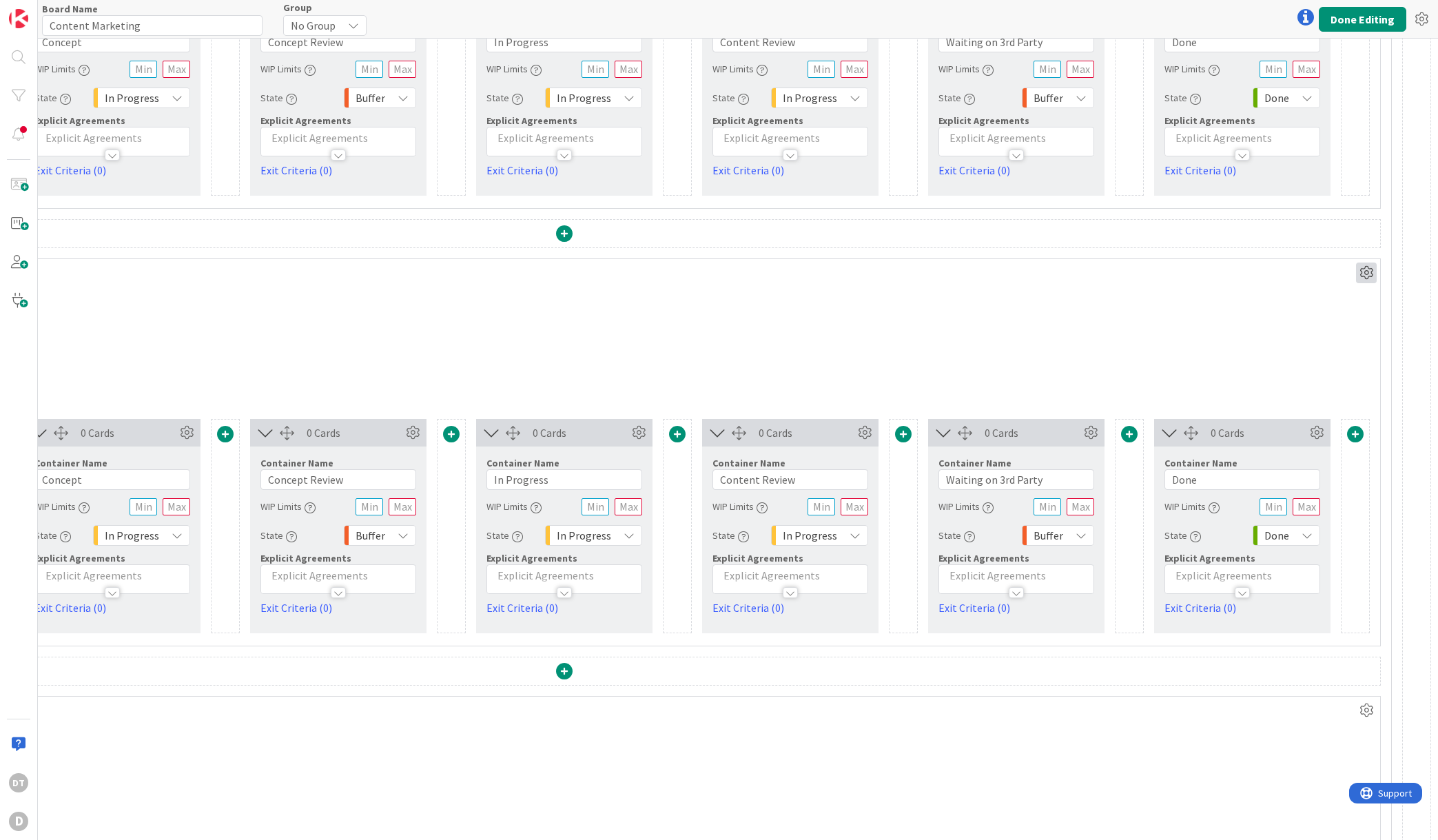
click at [1359, 271] on icon at bounding box center [1366, 272] width 20 height 20
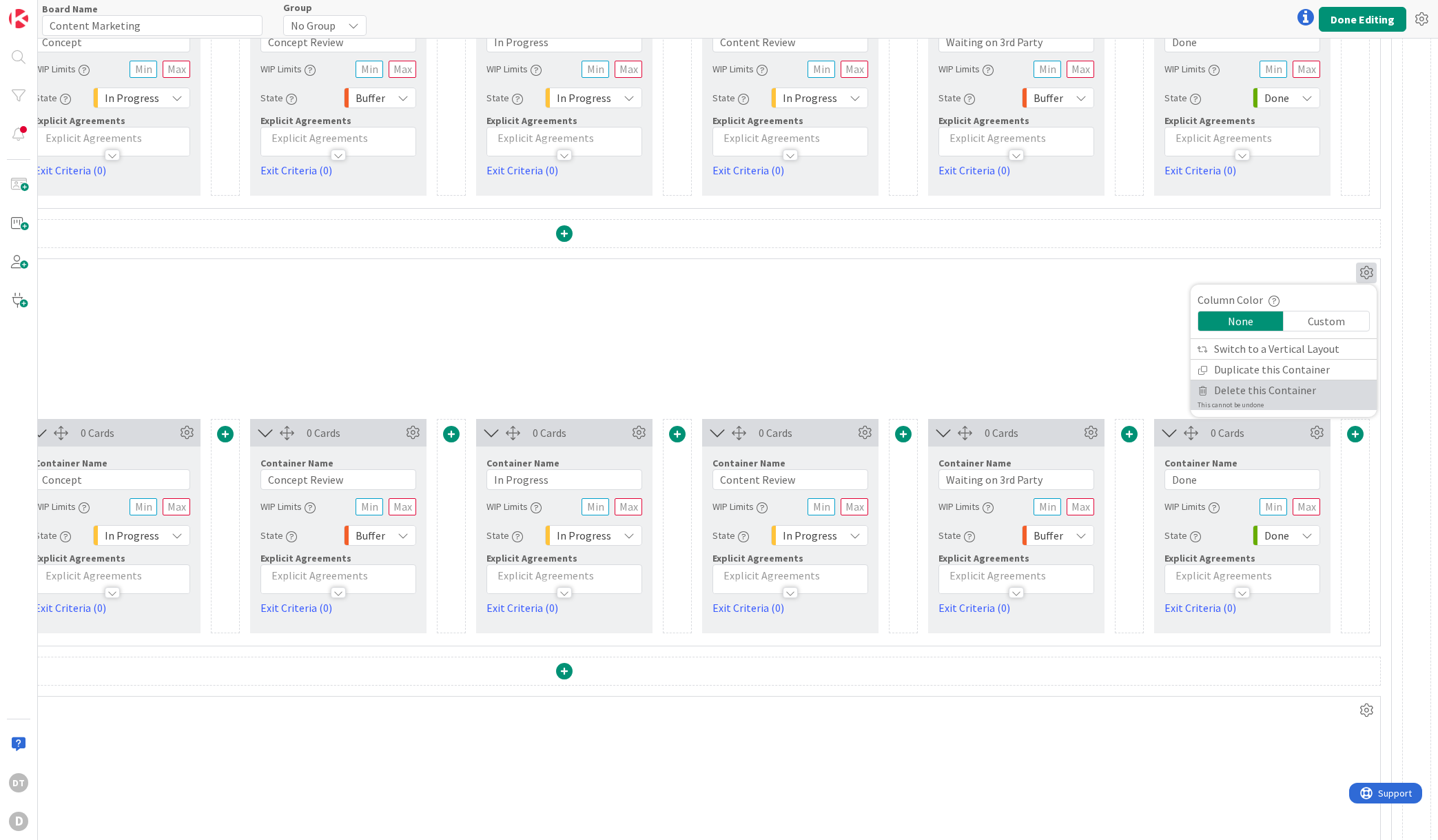
click at [1257, 392] on span "Delete this Container" at bounding box center [1264, 390] width 102 height 20
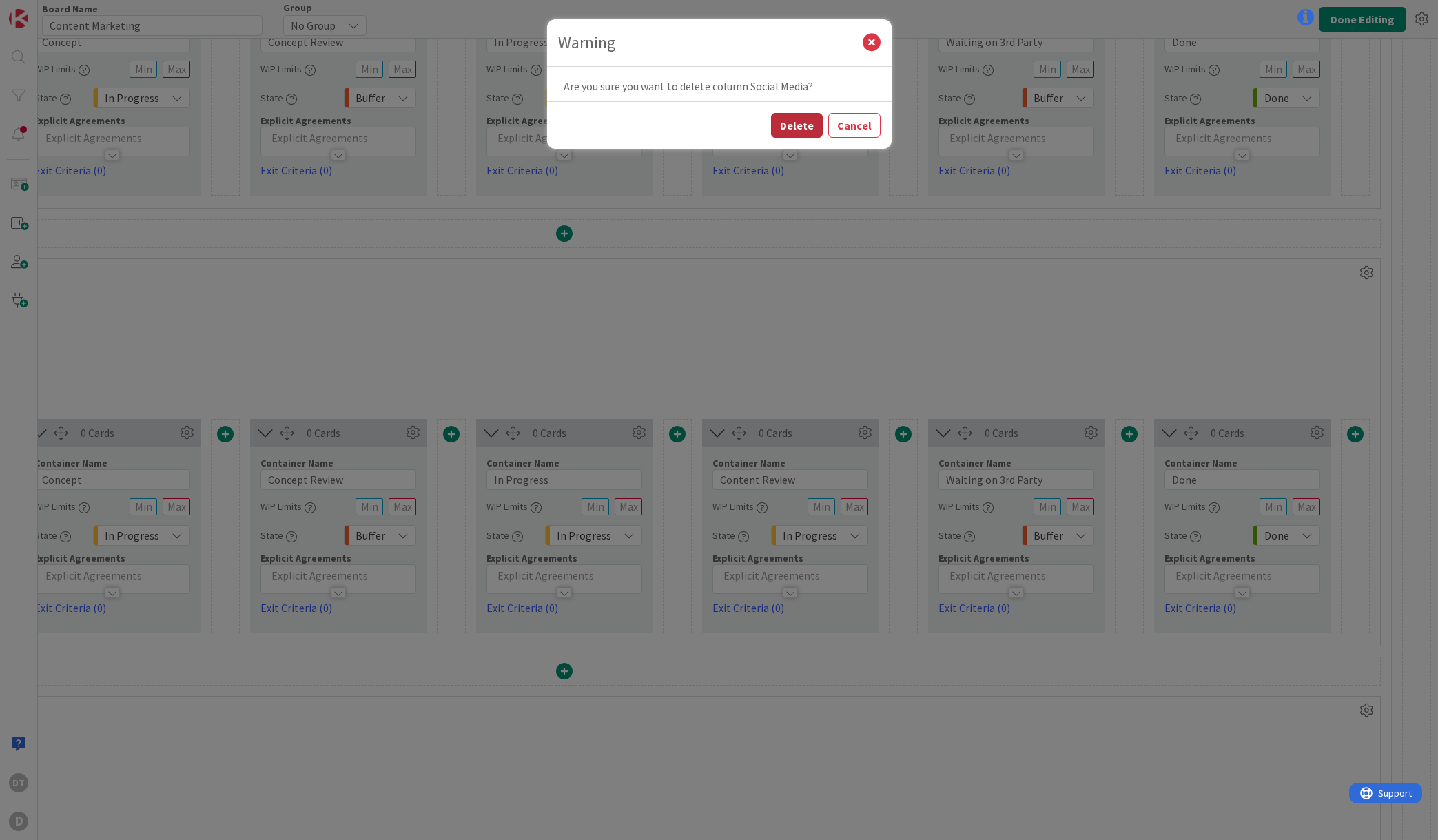
click at [804, 132] on button "Delete" at bounding box center [797, 126] width 51 height 25
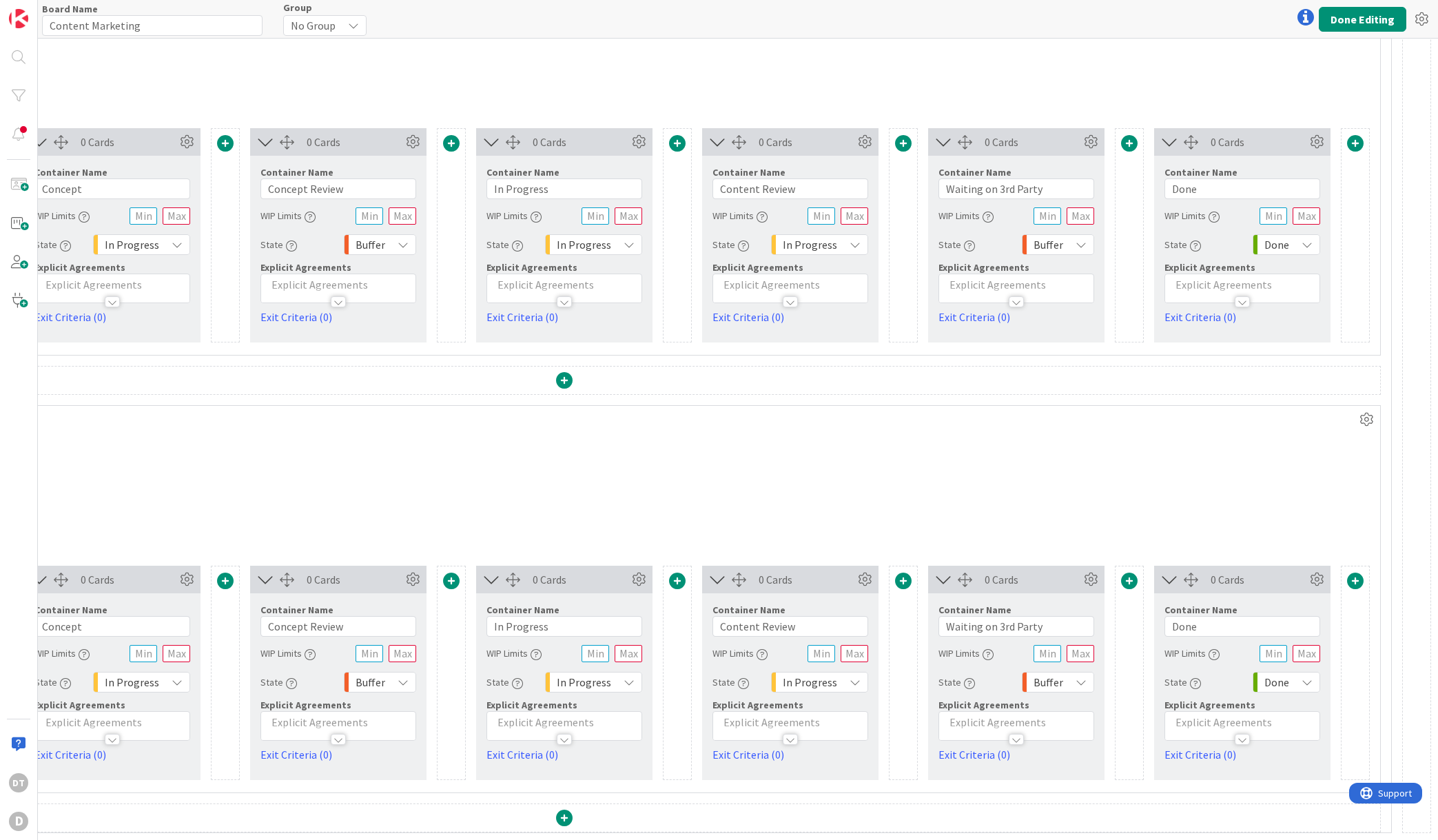
scroll to position [288, 584]
click at [1361, 409] on icon at bounding box center [1366, 419] width 20 height 20
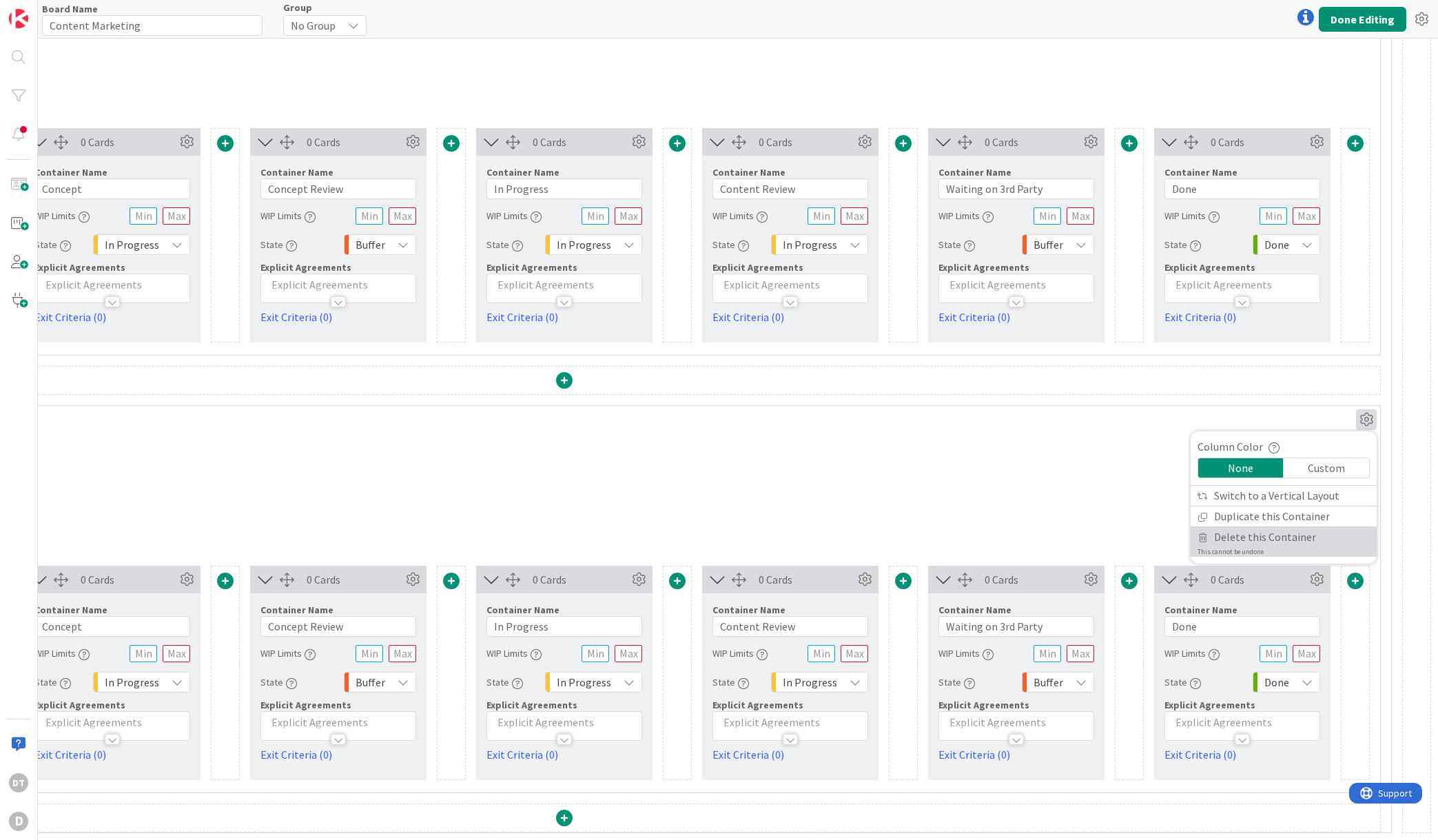
click at [1260, 527] on span "Delete this Container" at bounding box center [1264, 537] width 102 height 20
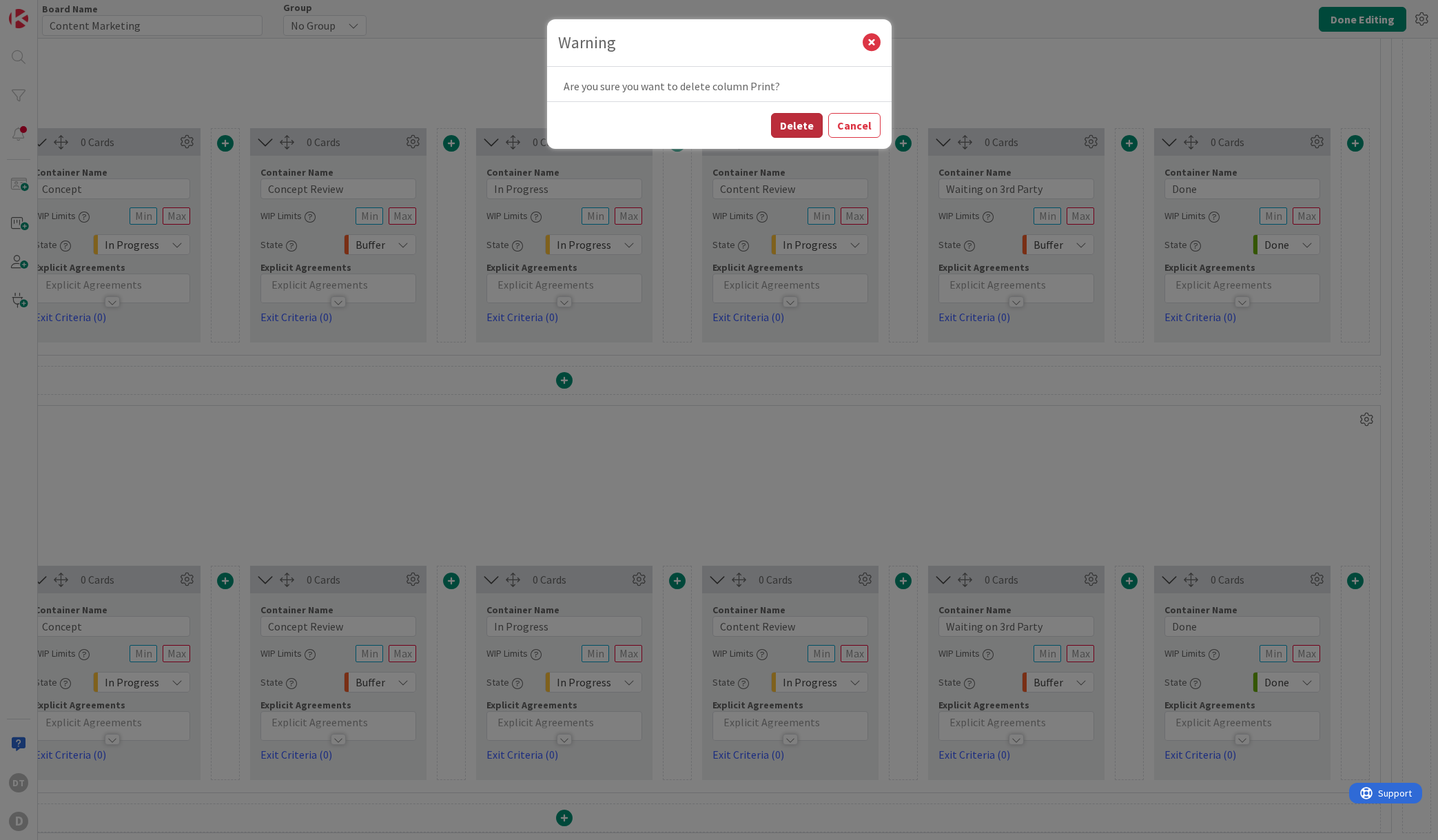
click at [807, 126] on button "Delete" at bounding box center [797, 126] width 51 height 25
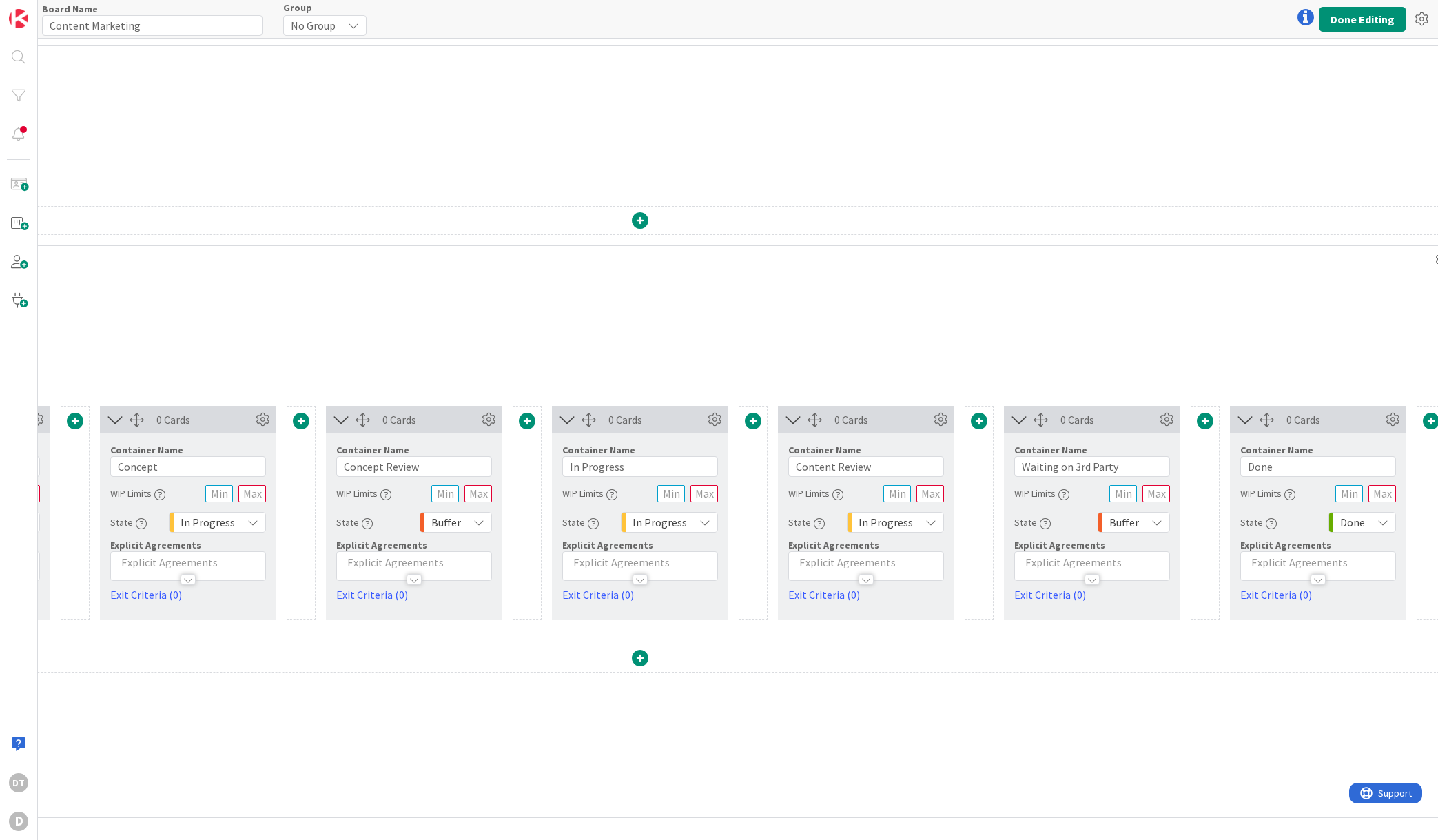
scroll to position [0, 0]
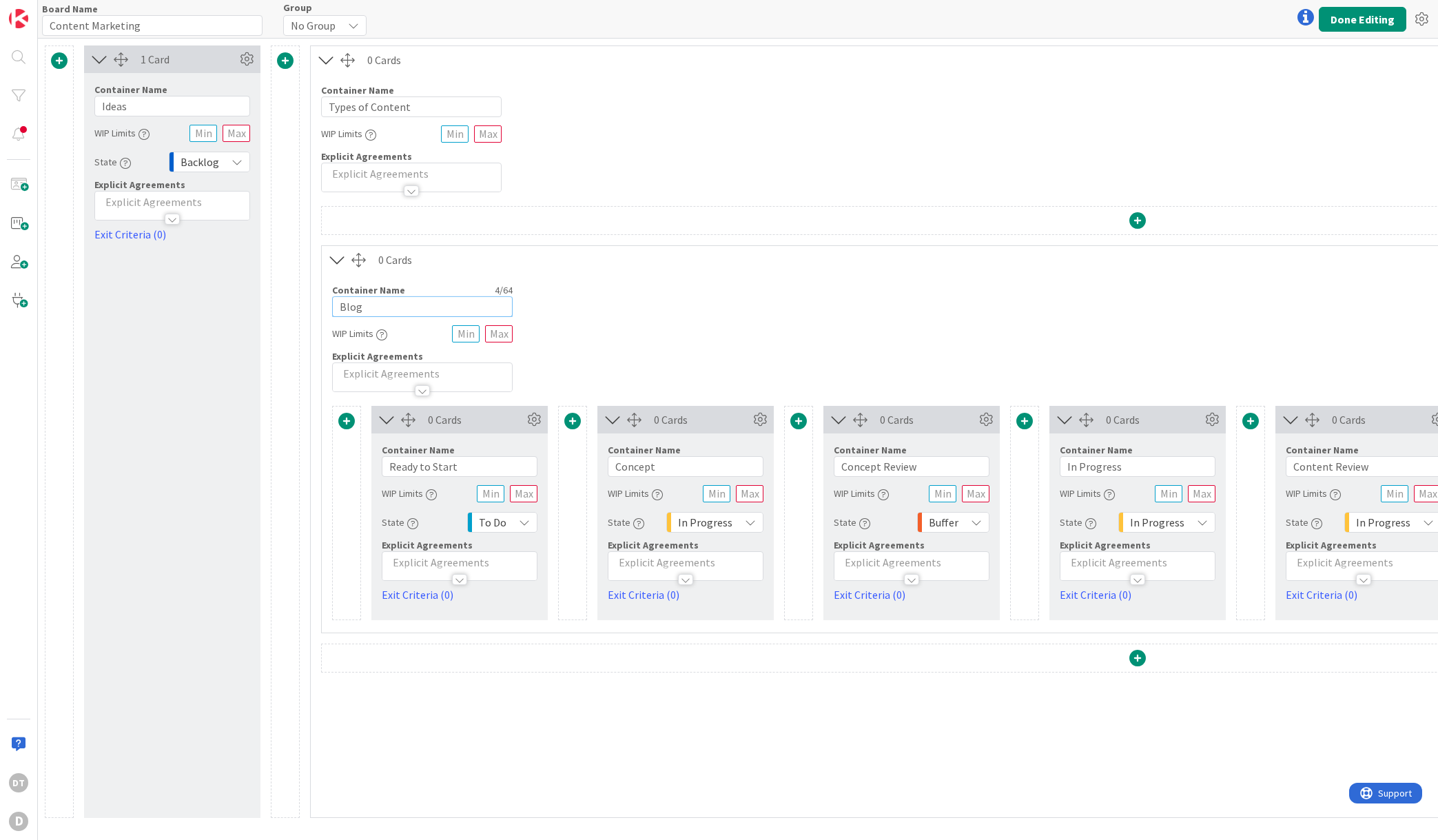
drag, startPoint x: 372, startPoint y: 308, endPoint x: 287, endPoint y: 302, distance: 85.2
click at [287, 302] on div "1 Card Container Name 5 / 64 Ideas WIP Limits State Backlog Explicit Agreements…" at bounding box center [1025, 432] width 1960 height 773
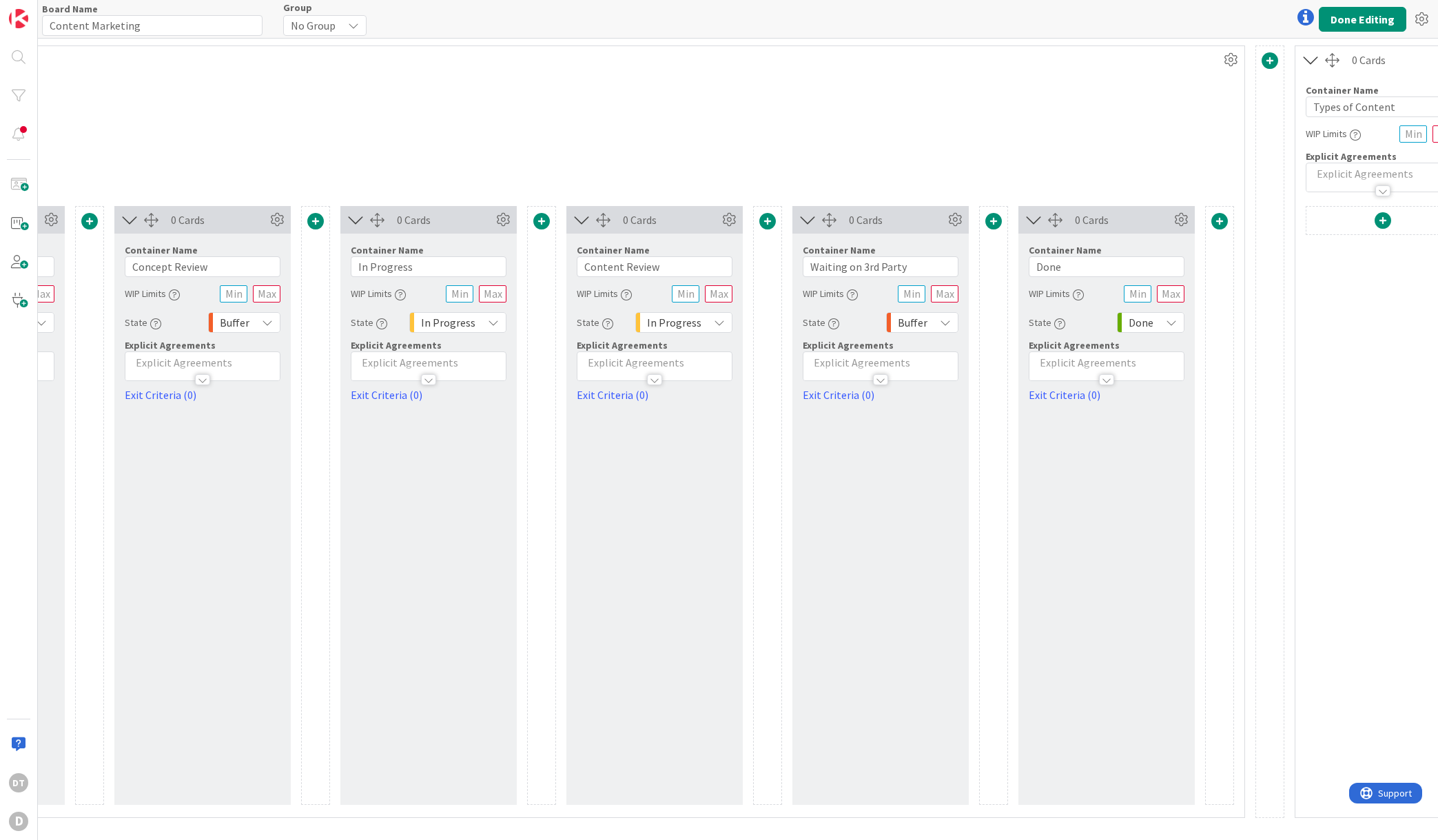
scroll to position [0, 777]
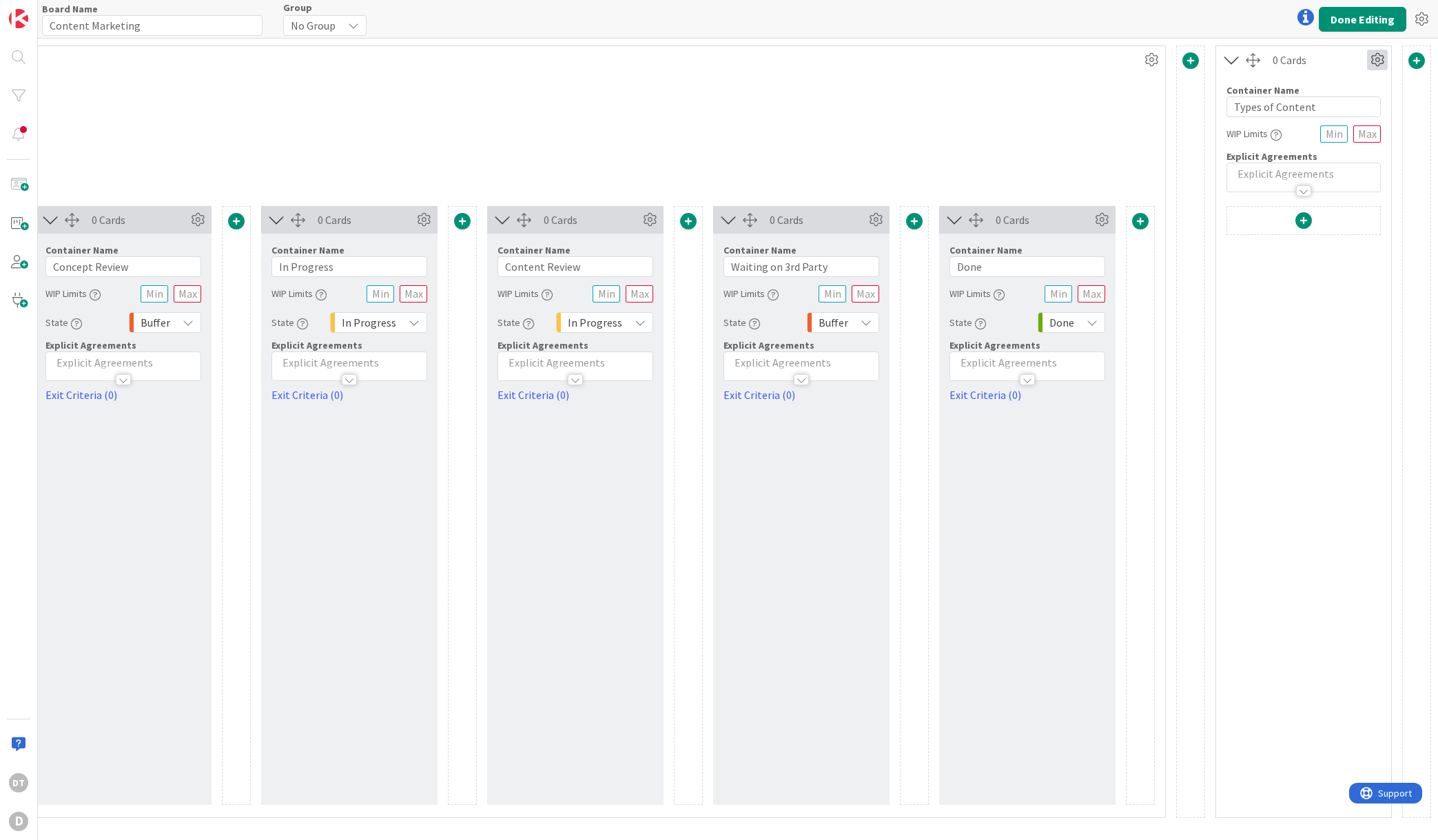
click at [1376, 60] on icon at bounding box center [1377, 59] width 20 height 20
click at [1248, 177] on span "Delete this Container" at bounding box center [1276, 177] width 102 height 20
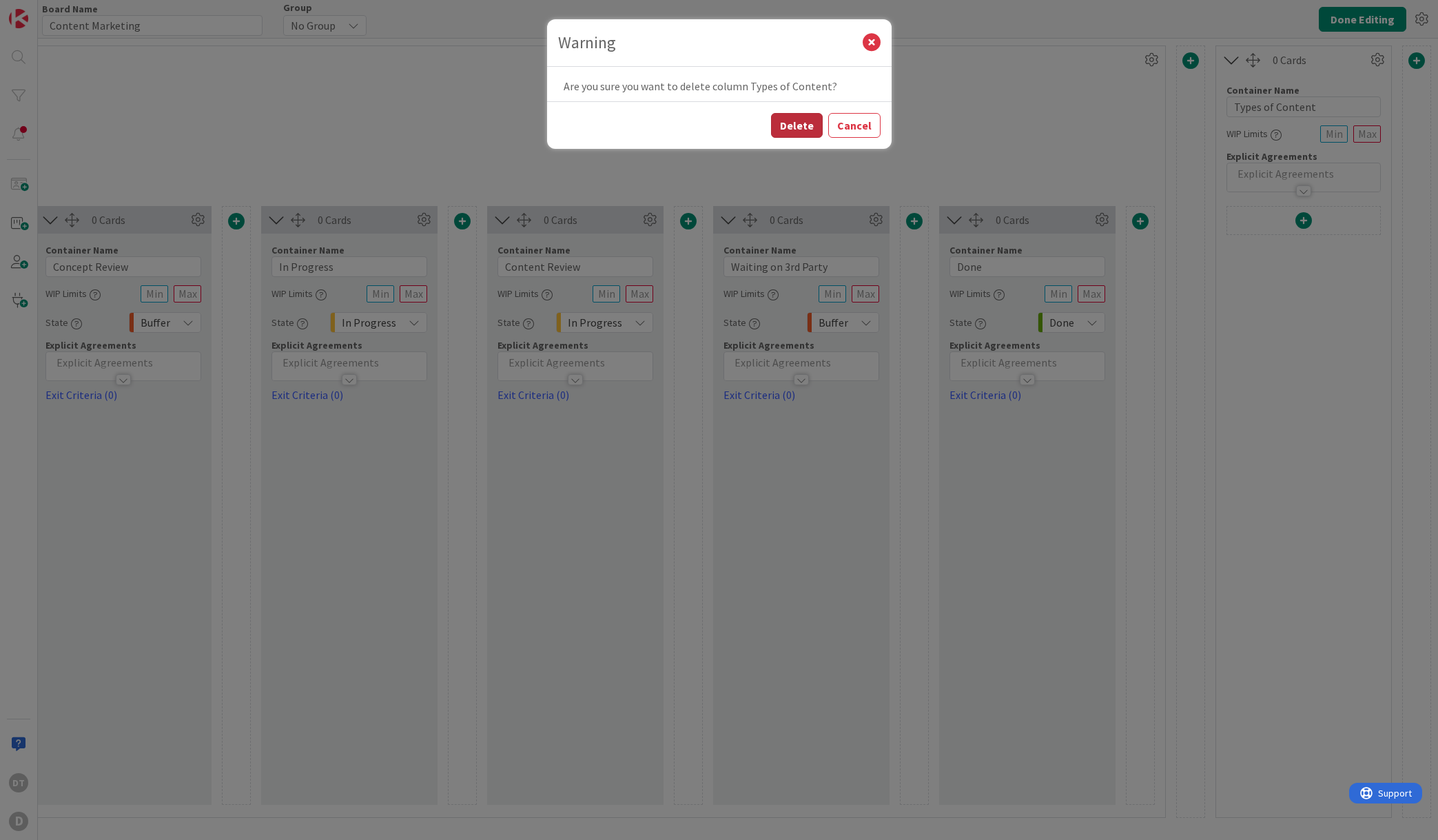
click at [789, 126] on button "Delete" at bounding box center [797, 126] width 51 height 25
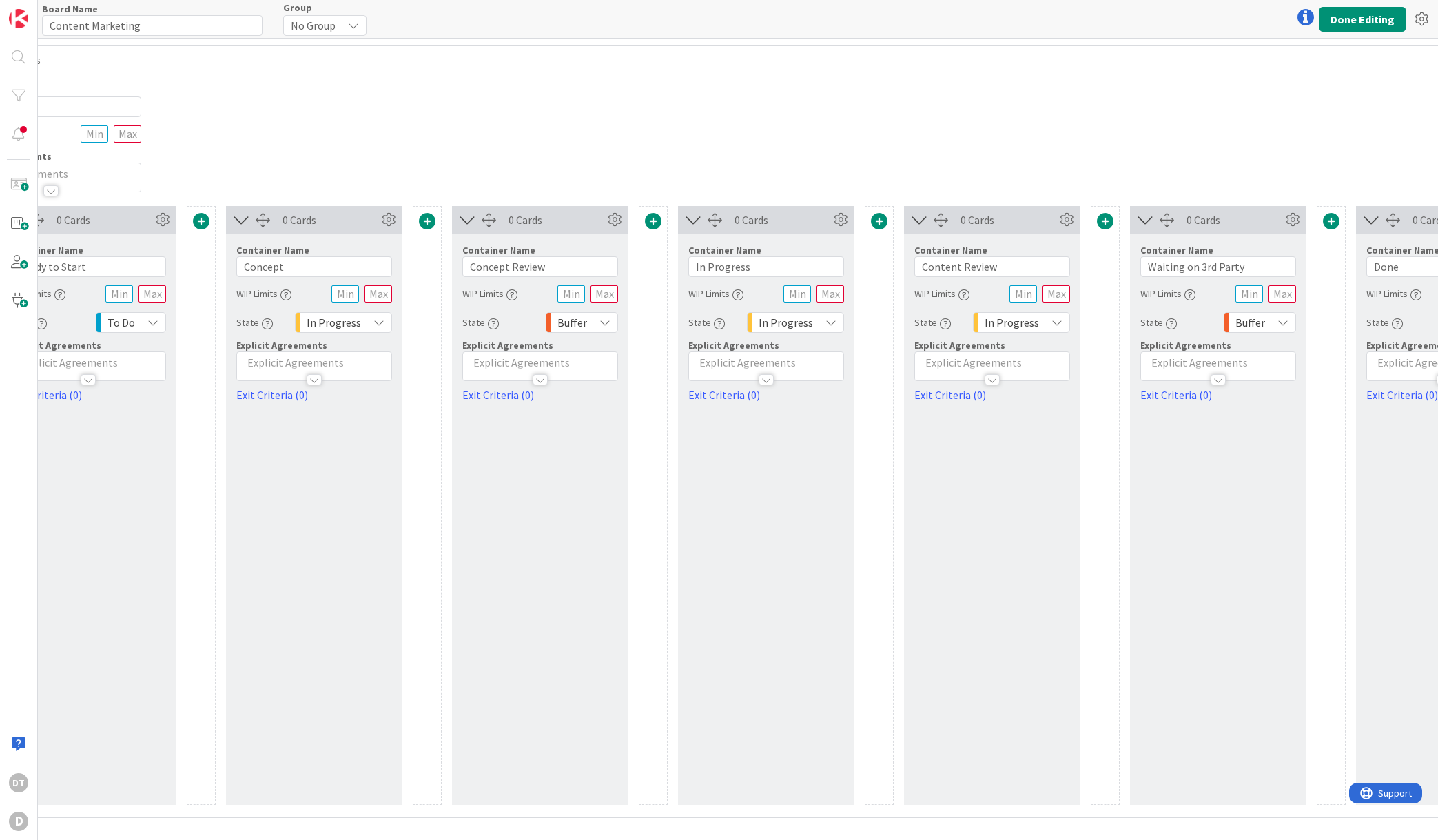
scroll to position [0, 0]
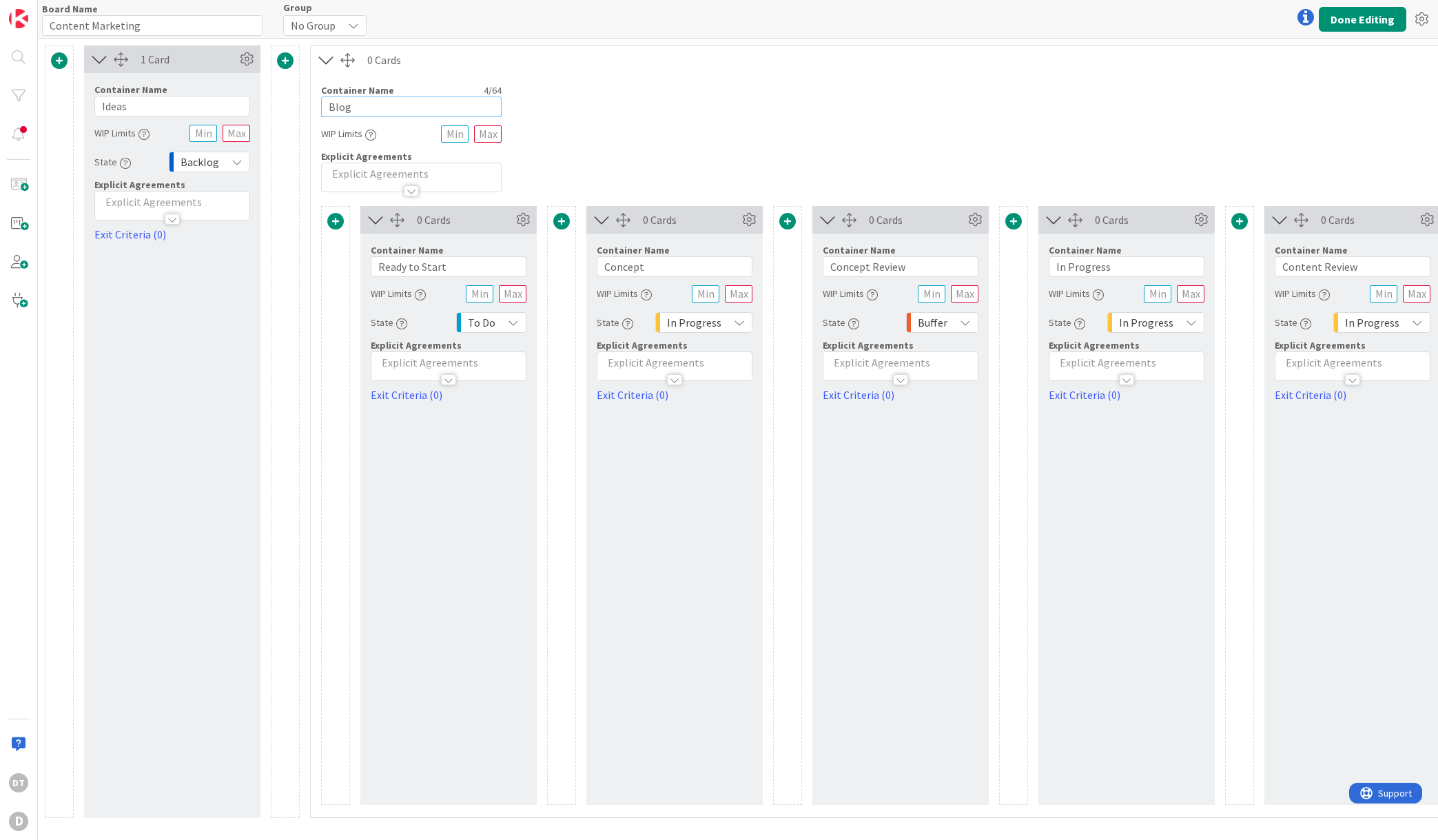
drag, startPoint x: 377, startPoint y: 108, endPoint x: 302, endPoint y: 101, distance: 75.3
click at [302, 101] on div "1 Card Container Name 5 / 64 Ideas WIP Limits State Backlog Explicit Agreements…" at bounding box center [1014, 432] width 1938 height 773
type input "Content"
drag, startPoint x: 142, startPoint y: 108, endPoint x: 101, endPoint y: 103, distance: 41.3
click at [101, 102] on input "Ideas" at bounding box center [173, 105] width 156 height 20
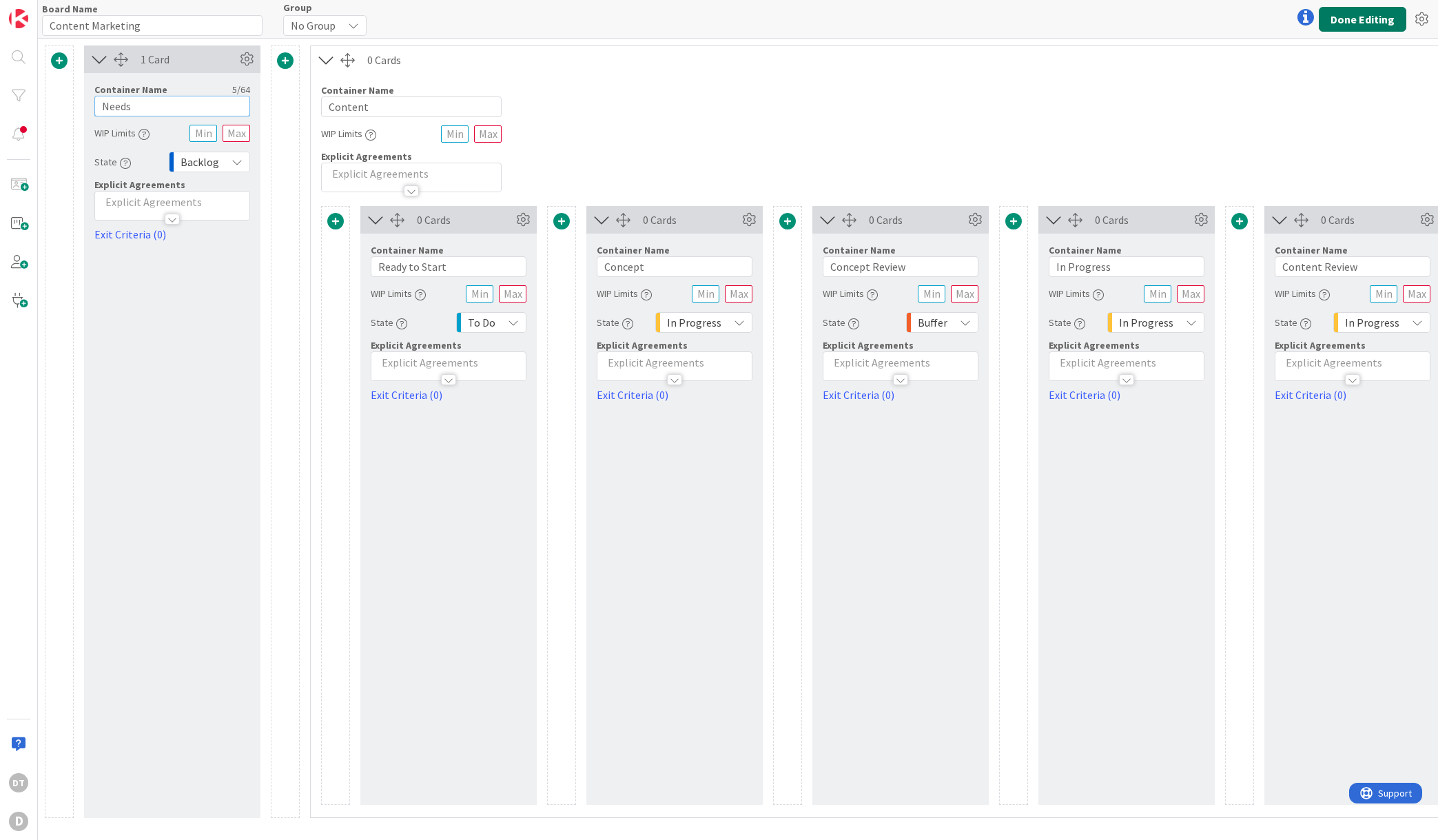
type input "Needs"
click at [1370, 17] on button "Done Editing" at bounding box center [1363, 19] width 88 height 25
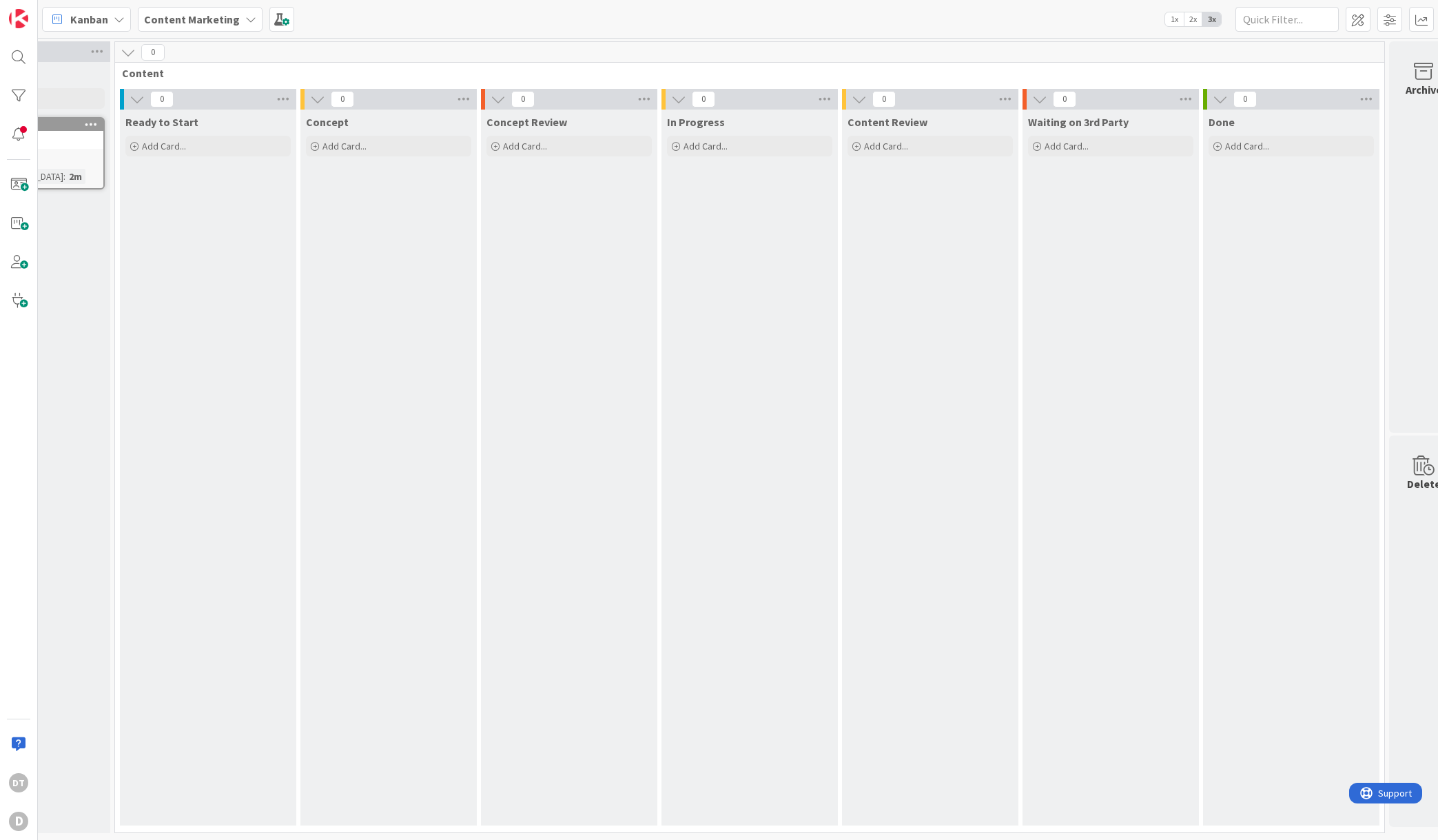
scroll to position [0, 144]
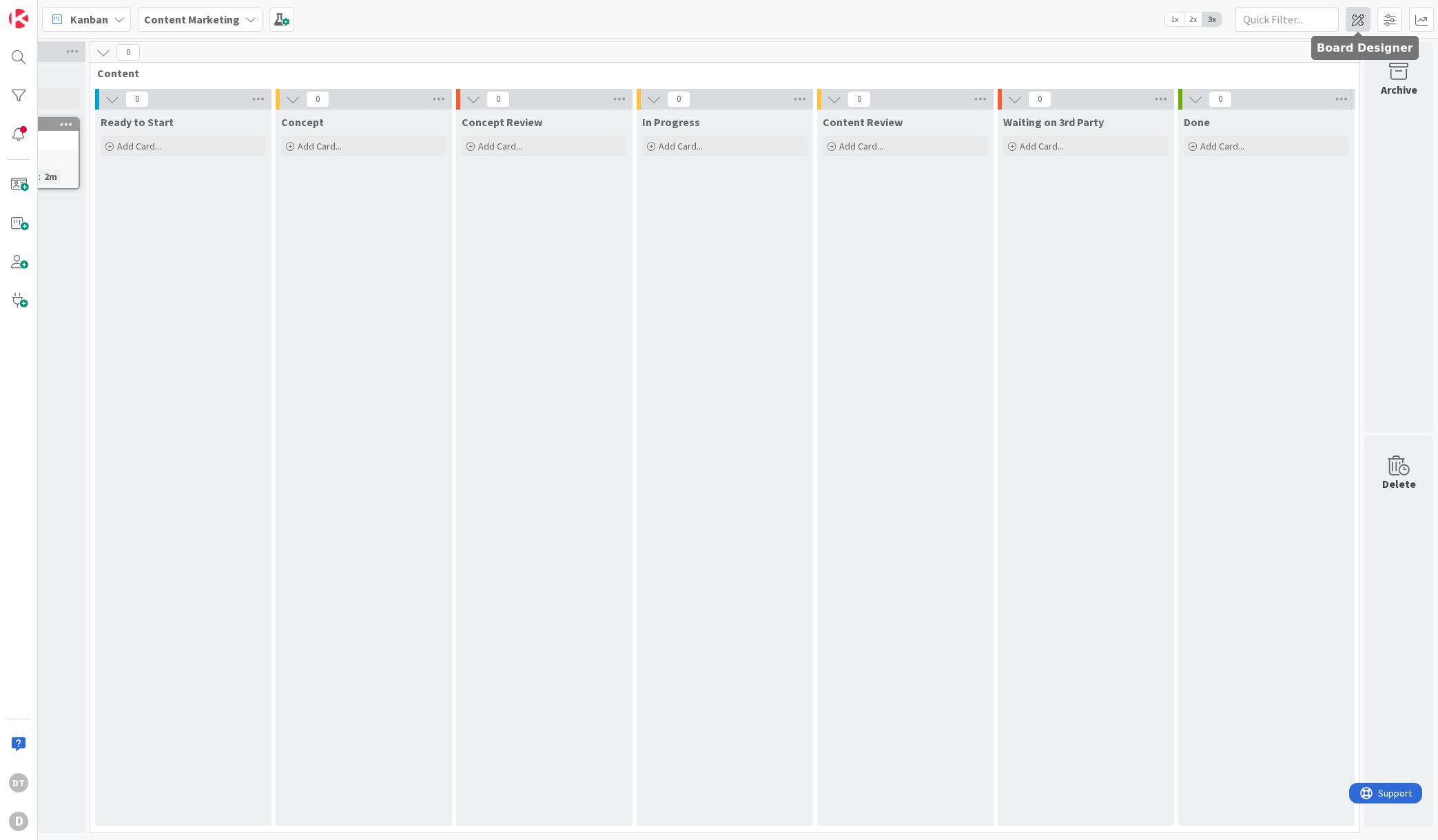
click at [1357, 20] on span at bounding box center [1358, 19] width 25 height 25
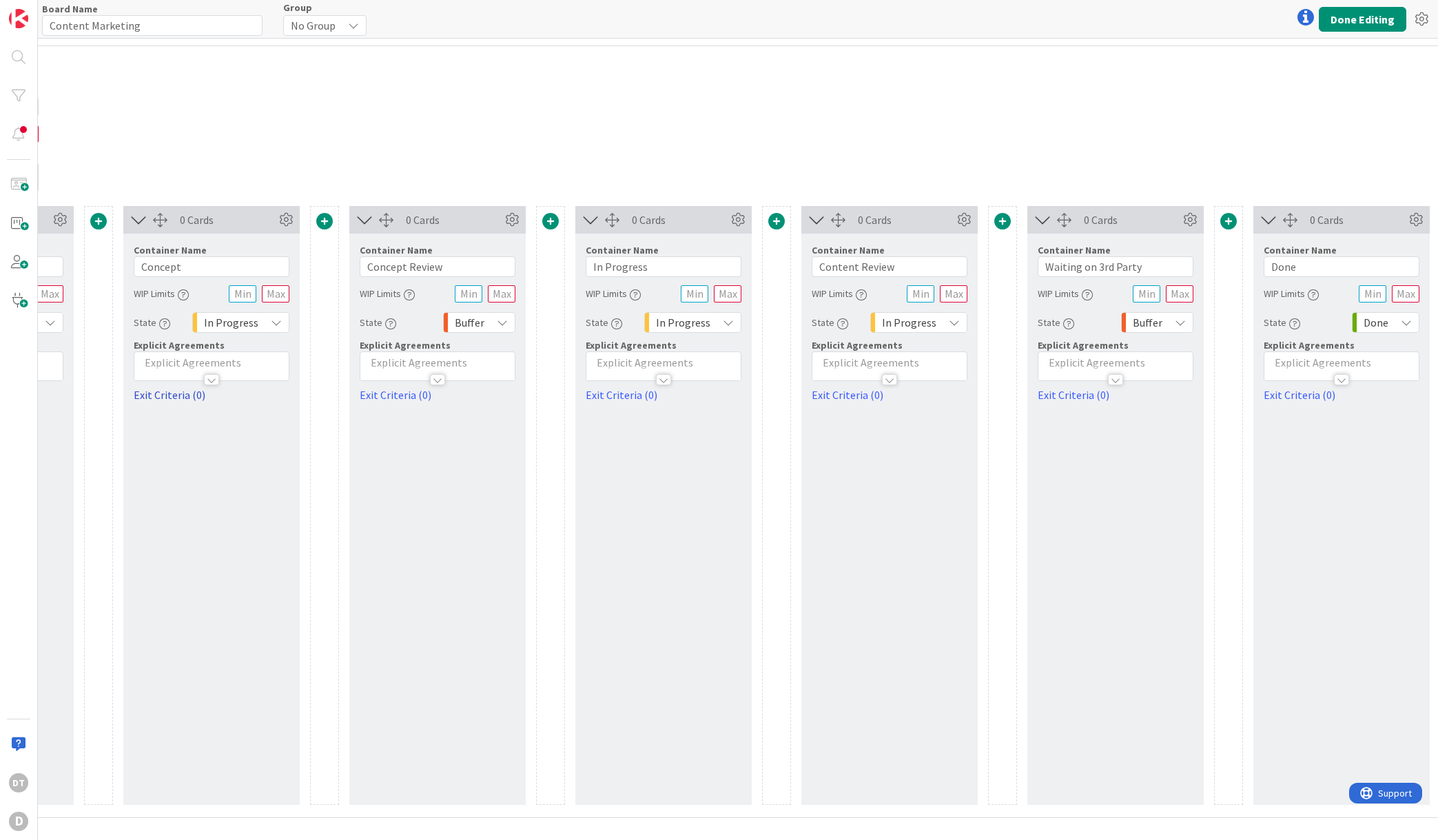
scroll to position [0, 551]
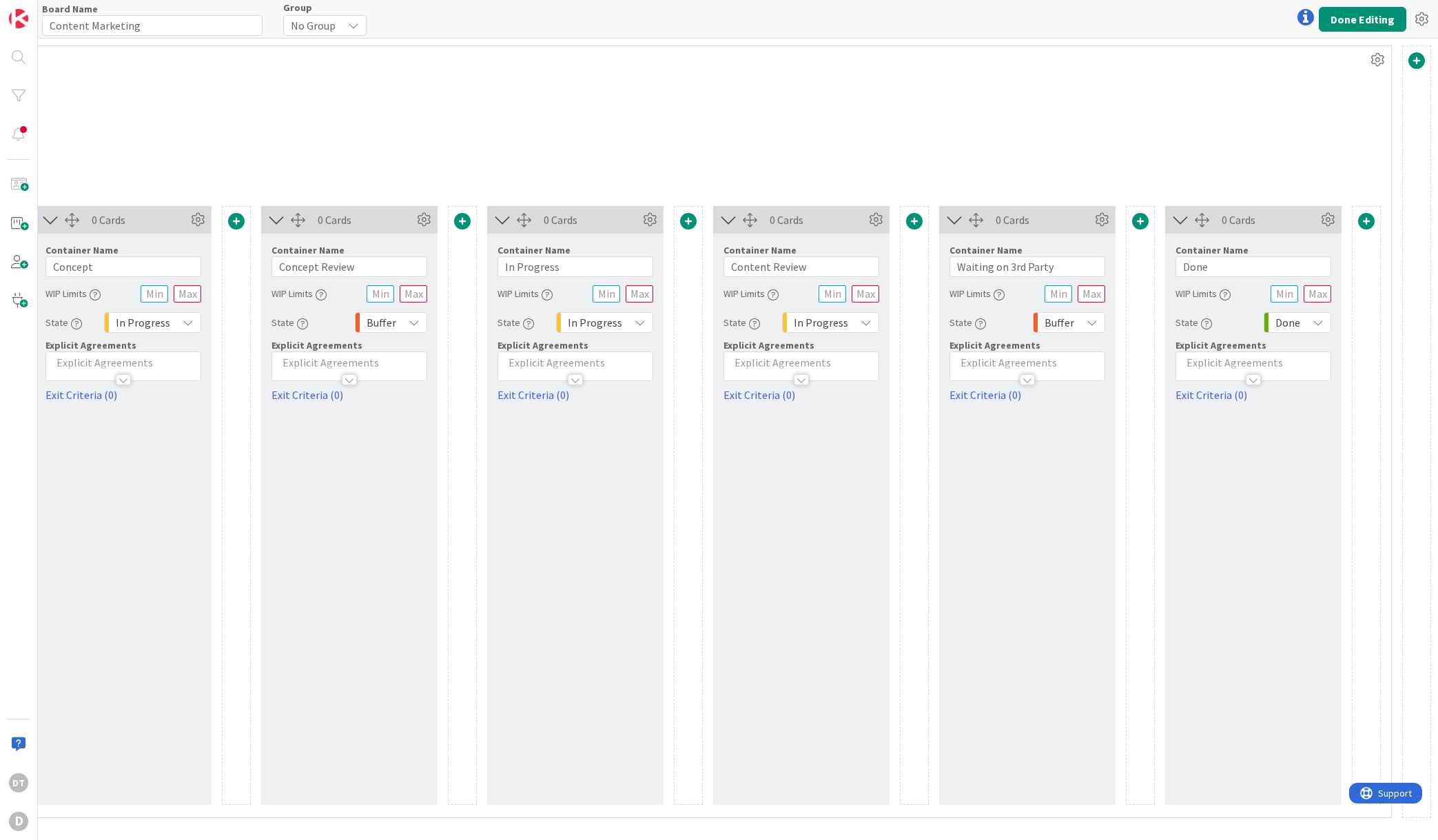
click at [461, 220] on span at bounding box center [462, 221] width 17 height 17
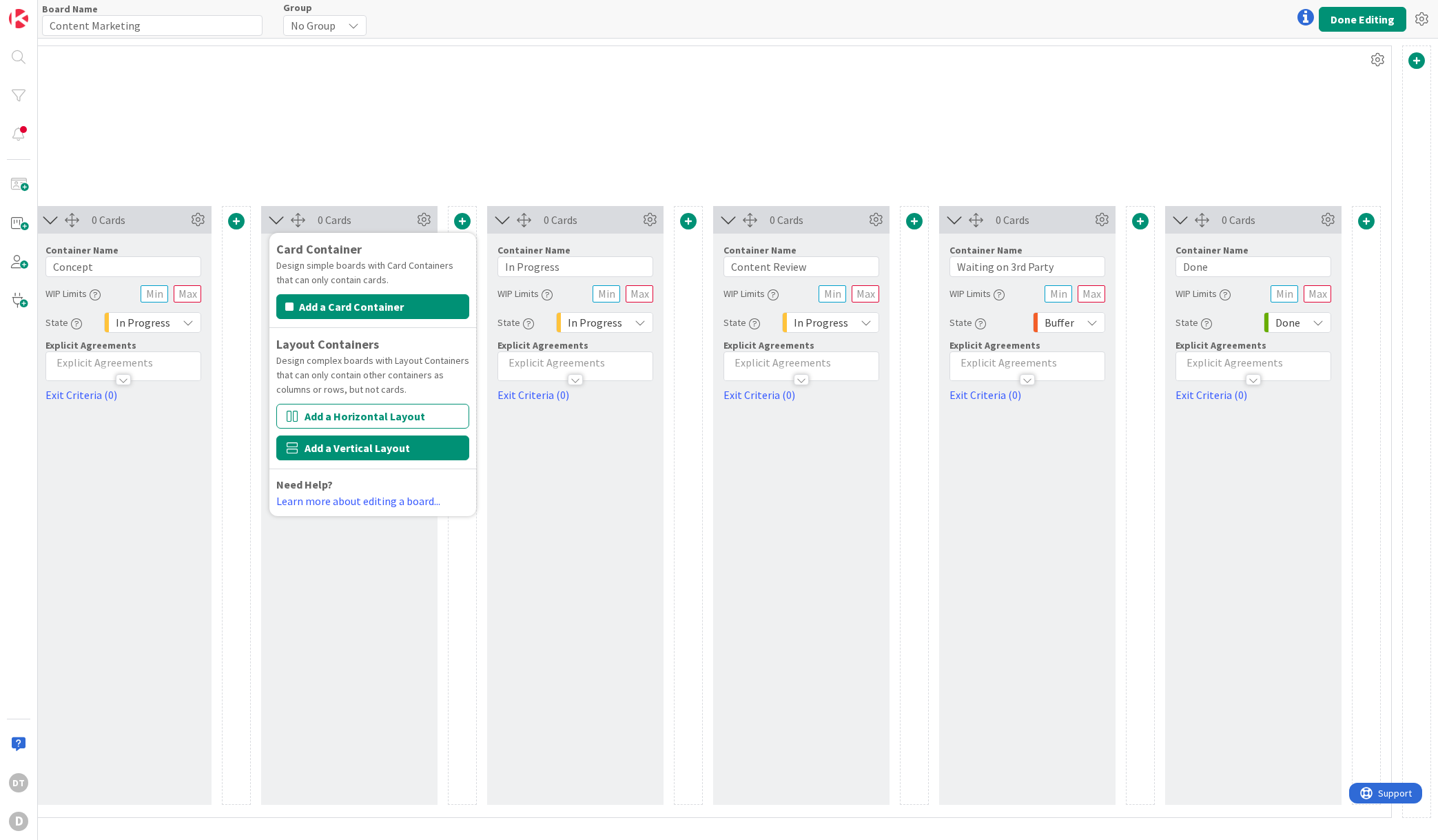
click at [350, 446] on button "Add a Vertical Layout" at bounding box center [373, 448] width 193 height 25
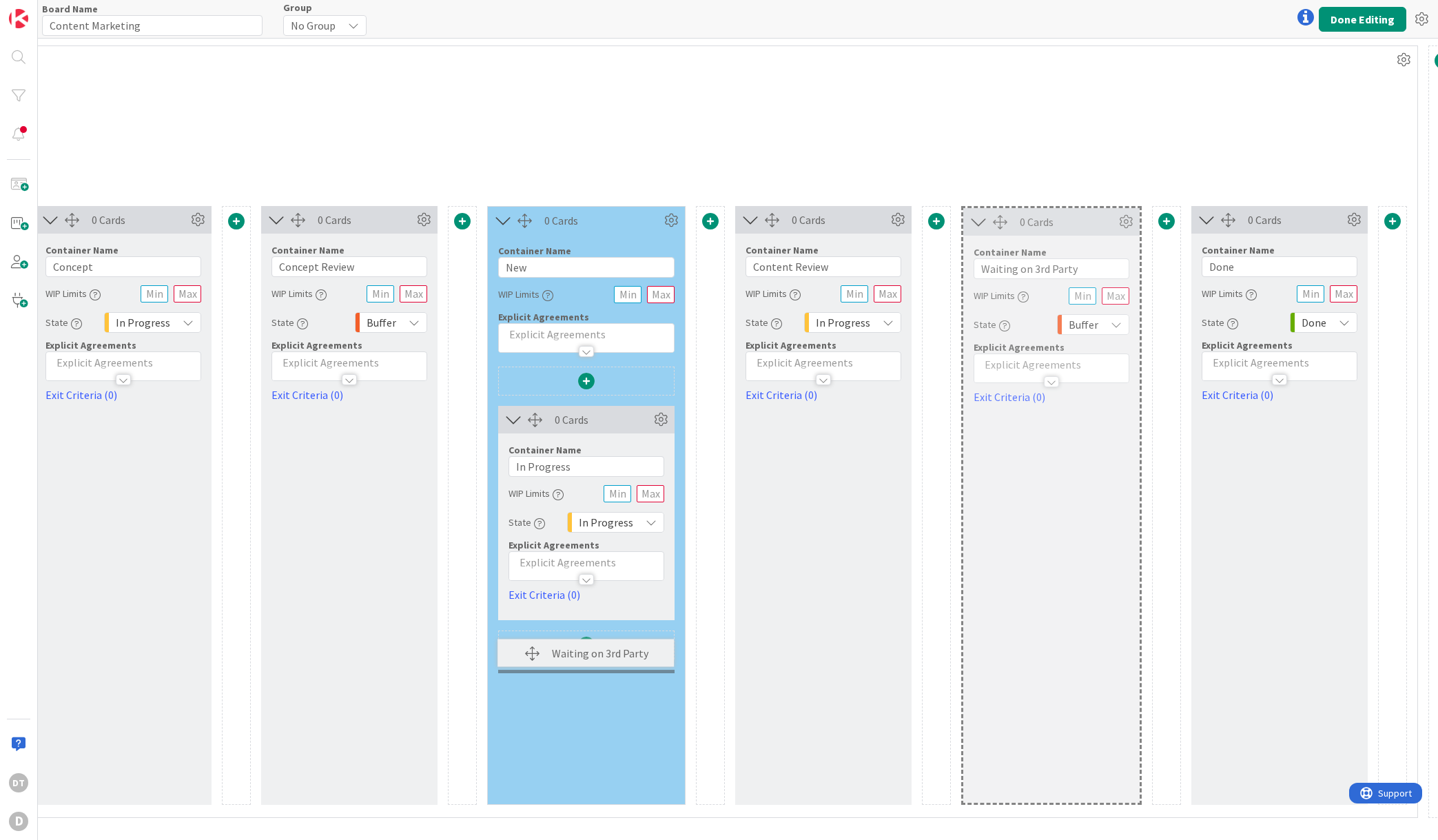
scroll to position [0, 358]
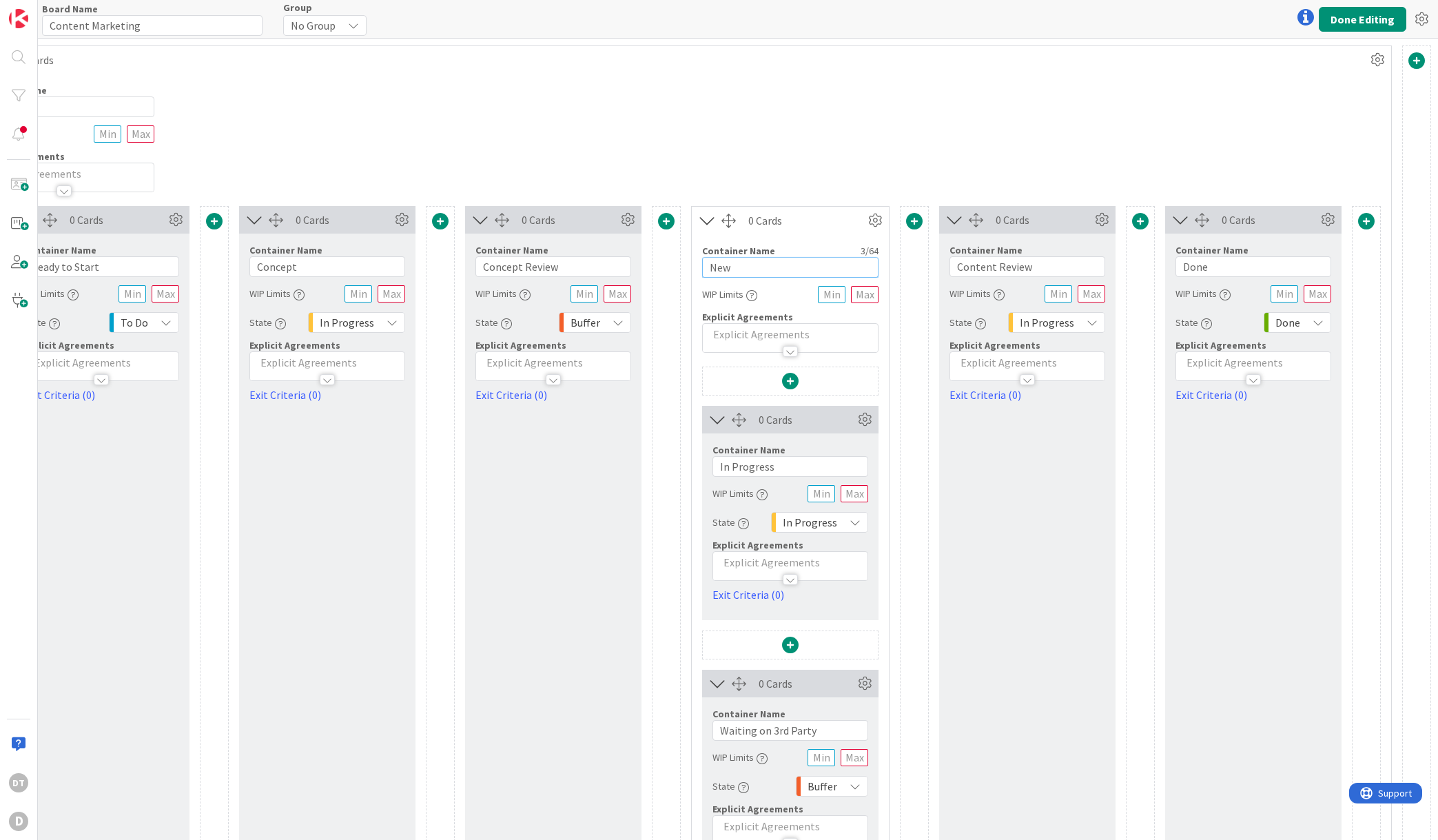
drag, startPoint x: 735, startPoint y: 267, endPoint x: 653, endPoint y: 266, distance: 82.0
click at [653, 266] on div "0 Cards Container Name 14 / 64 Ready to Start WIP Limits State To Do Explicit A…" at bounding box center [677, 565] width 1407 height 718
type input "Building"
click at [1349, 19] on button "Done Editing" at bounding box center [1363, 19] width 88 height 25
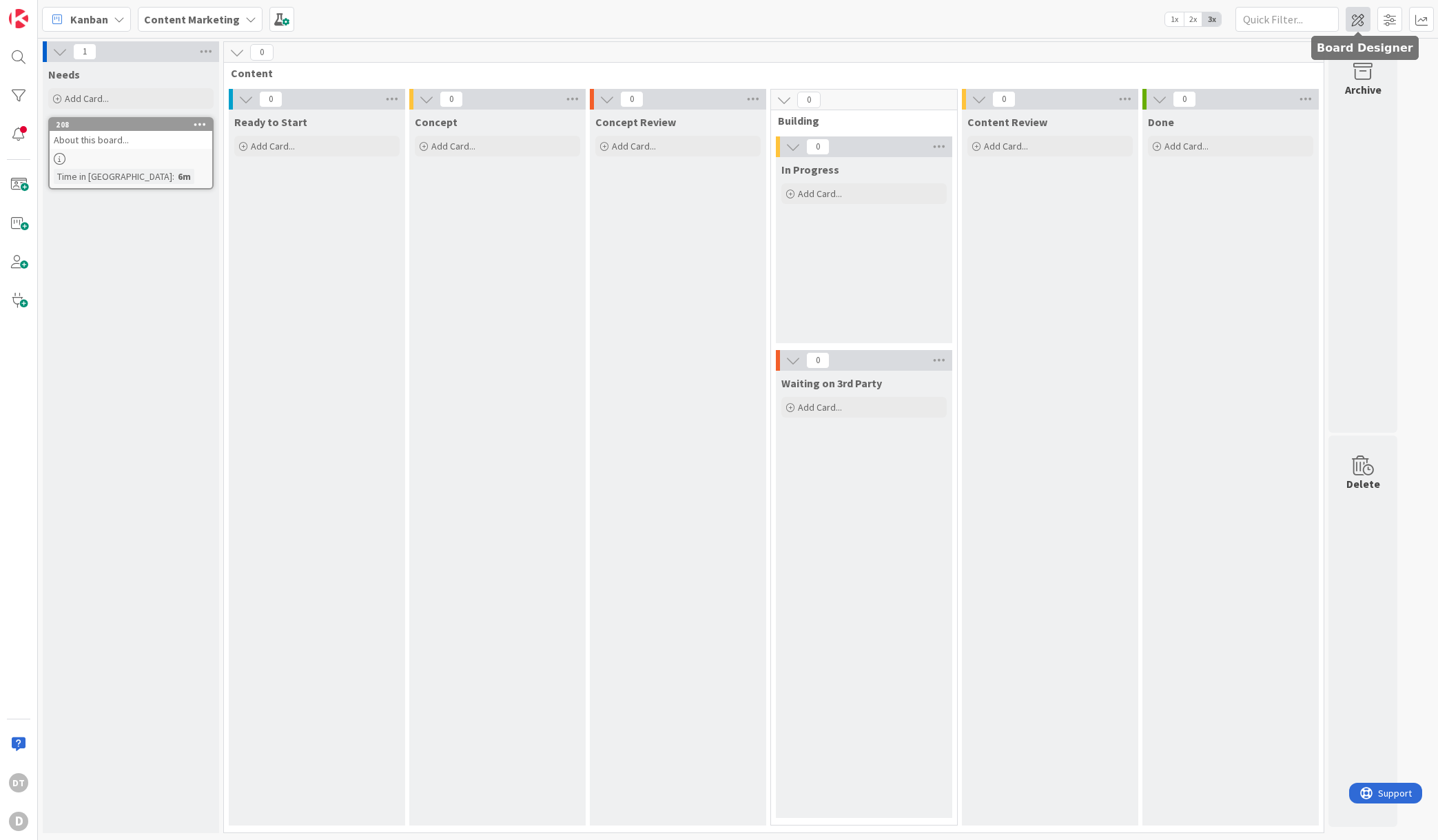
click at [1362, 17] on span at bounding box center [1358, 19] width 25 height 25
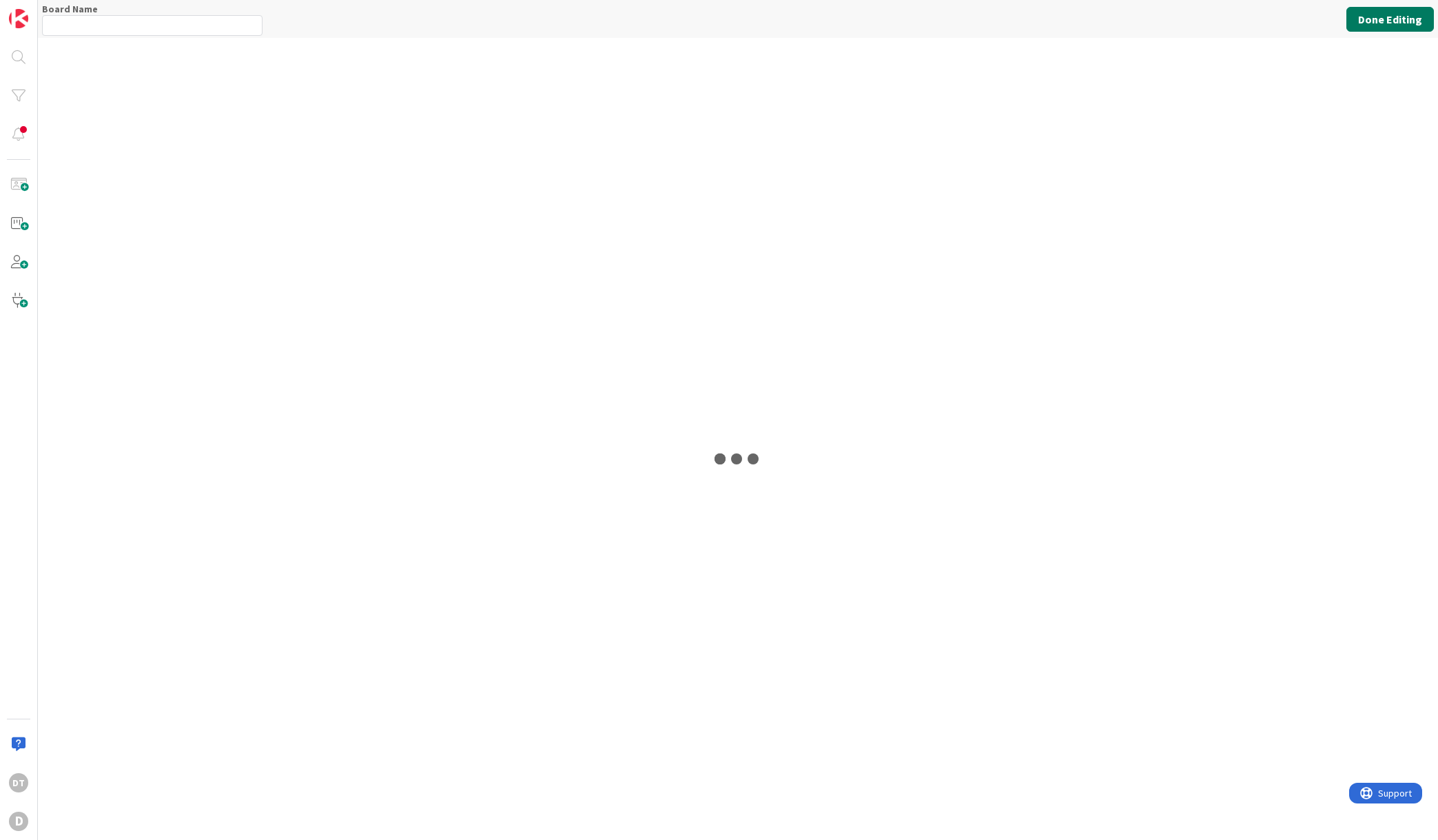
type input "Content Marketing"
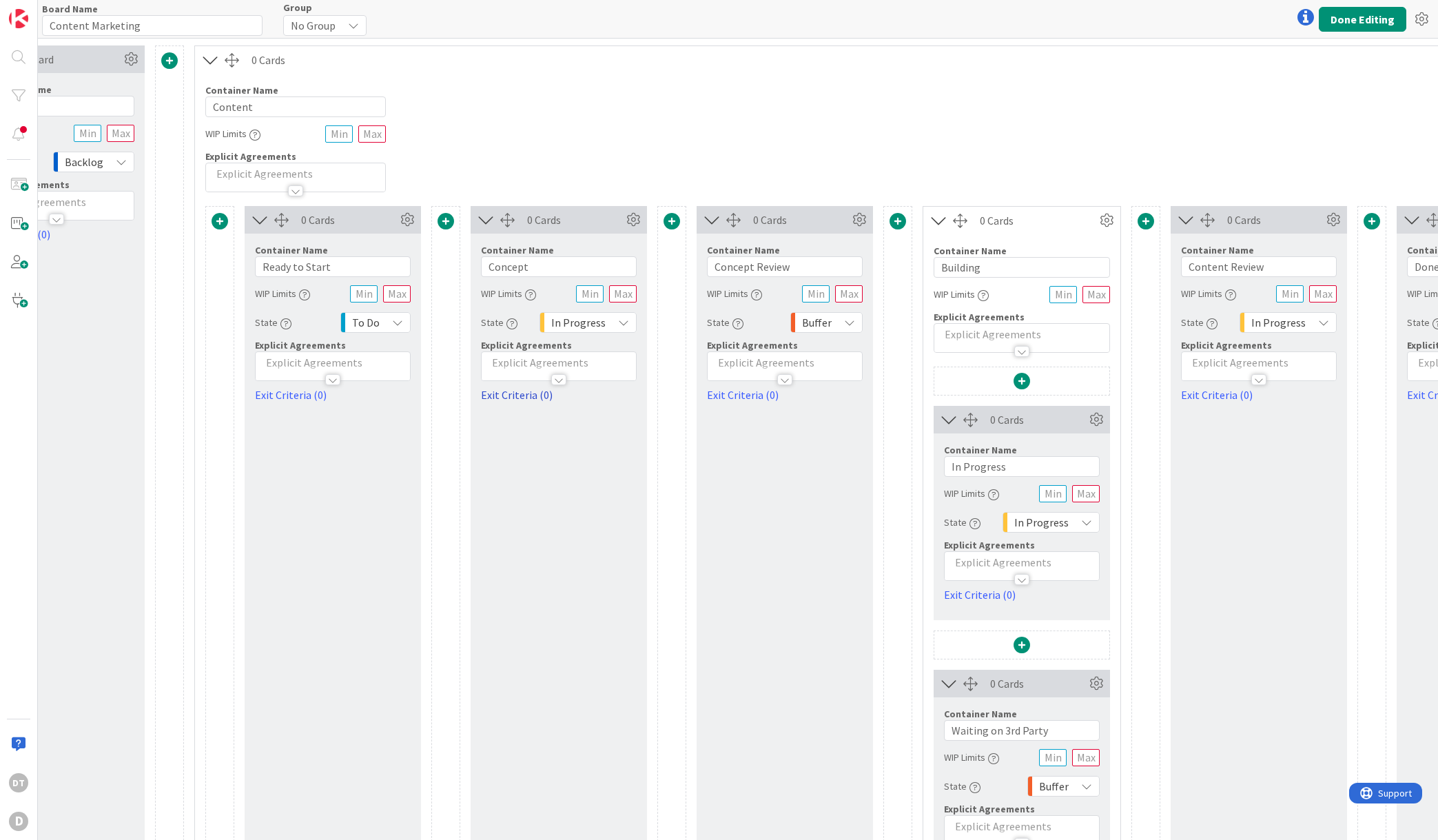
scroll to position [0, 358]
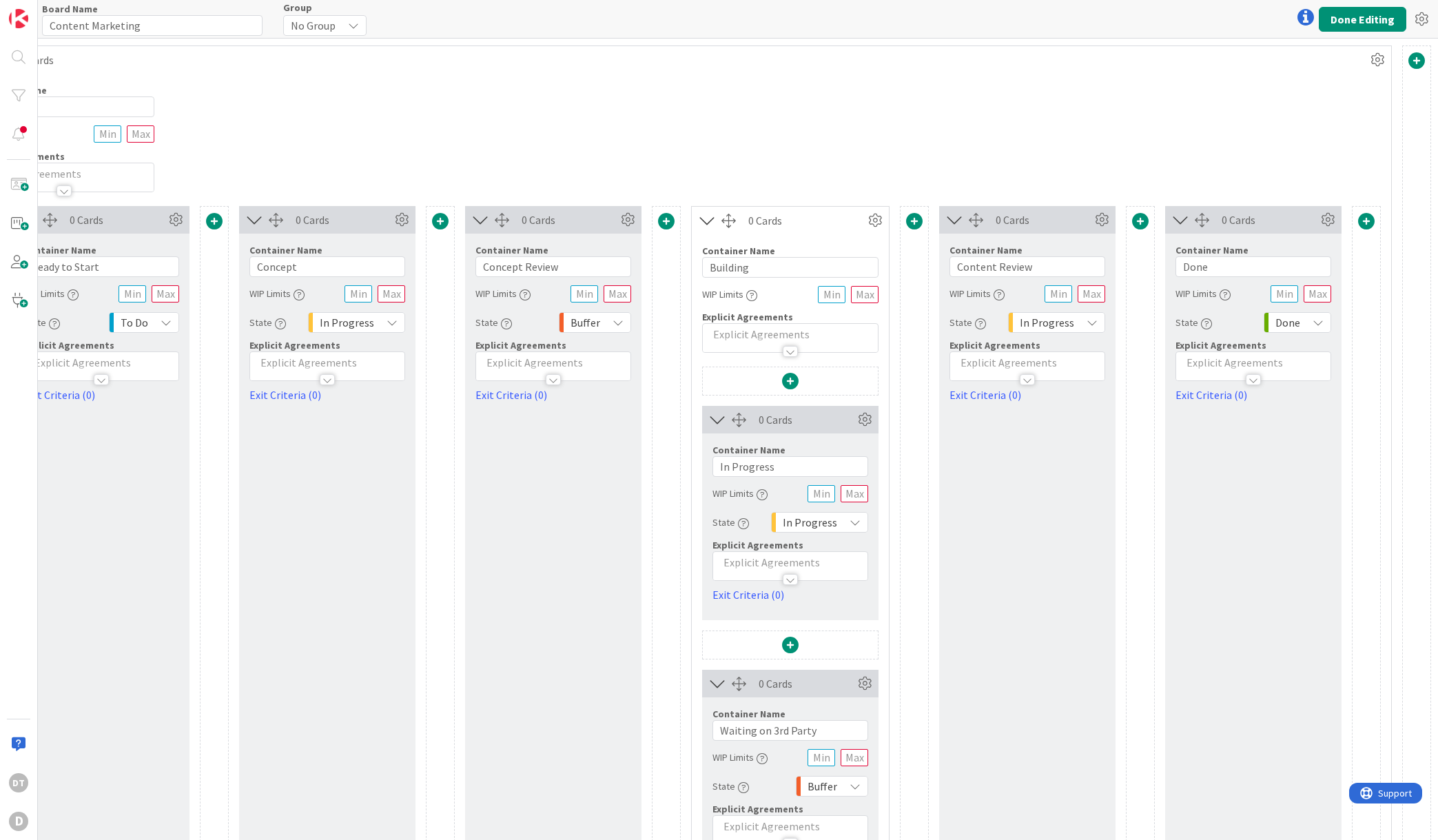
click at [1132, 218] on span at bounding box center [1140, 221] width 17 height 17
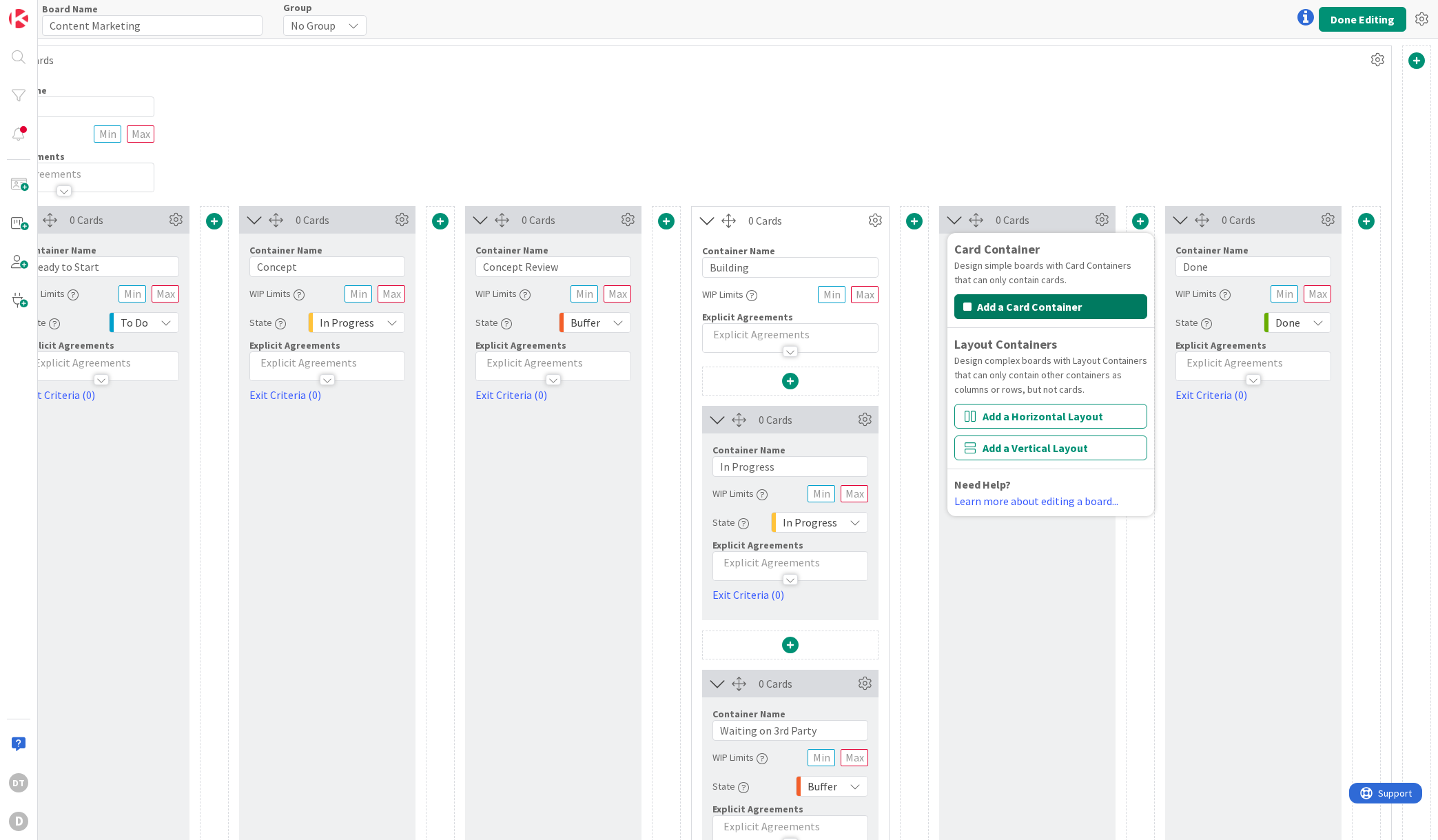
click at [1024, 305] on button "Add a Card Container" at bounding box center [1051, 307] width 193 height 25
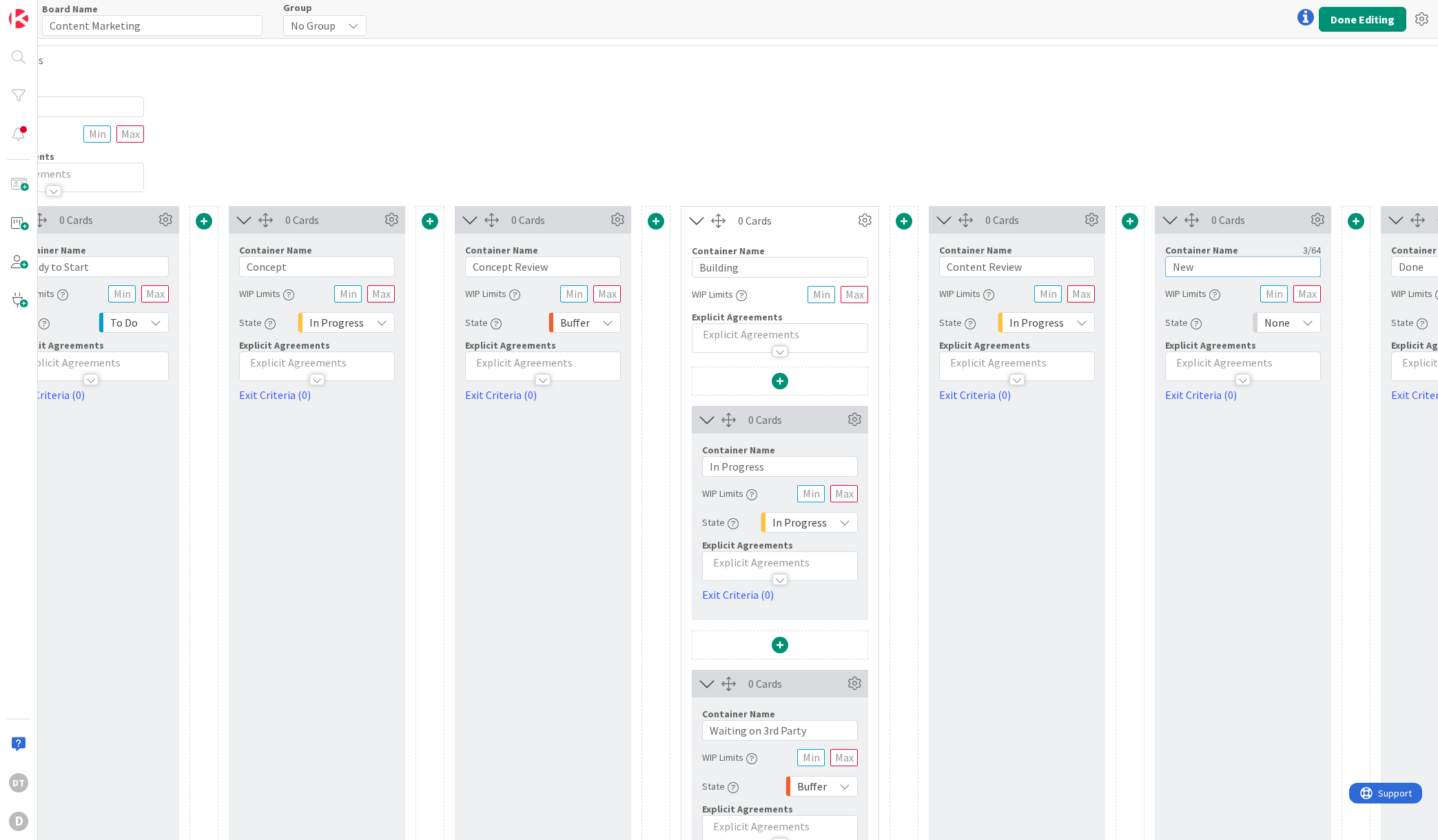
drag, startPoint x: 1214, startPoint y: 267, endPoint x: 1154, endPoint y: 268, distance: 60.0
click at [1154, 268] on div "0 Cards Container Name 14 / 64 Ready to Start WIP Limits State To Do Explicit A…" at bounding box center [780, 565] width 1633 height 718
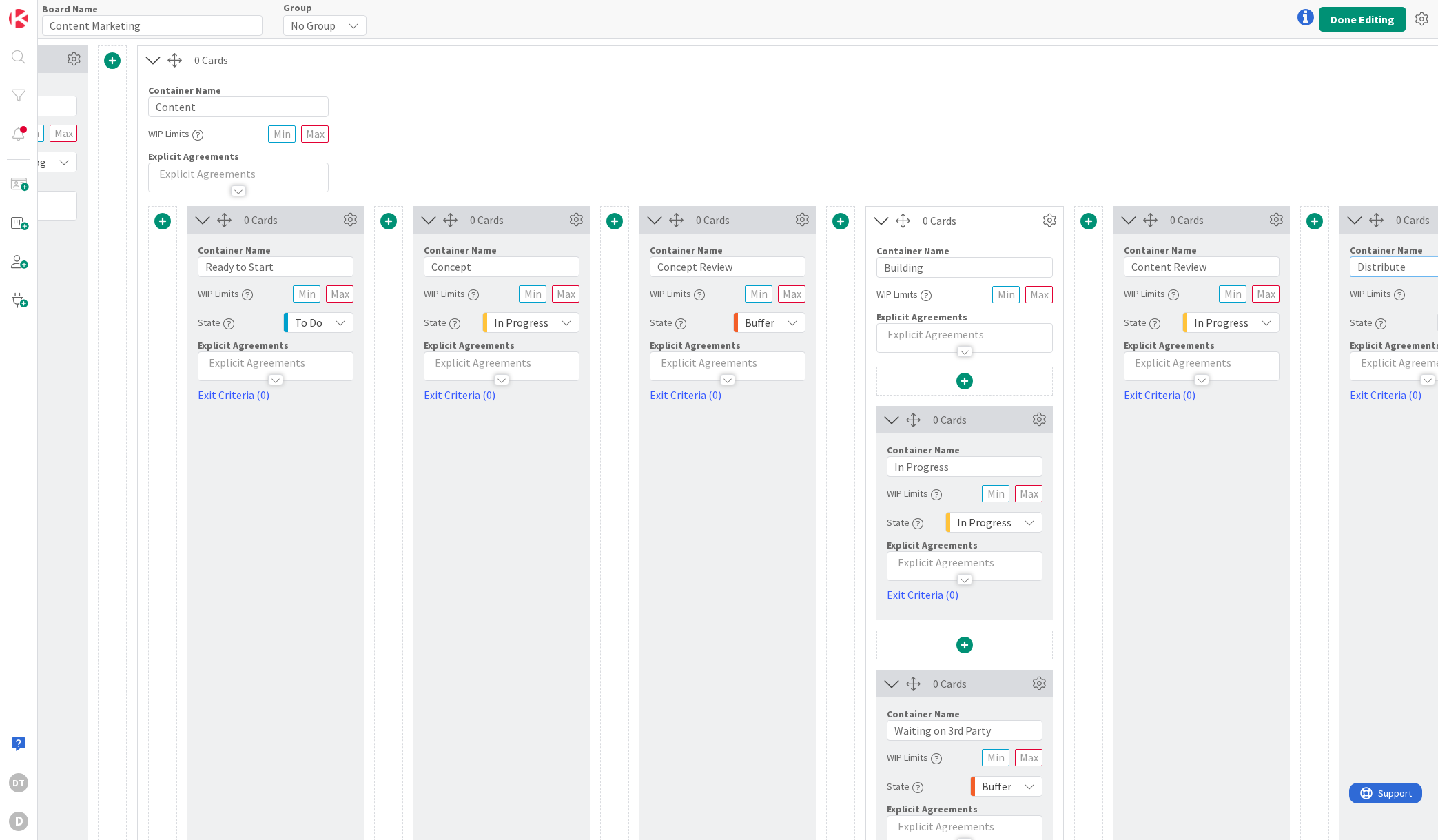
scroll to position [0, 198]
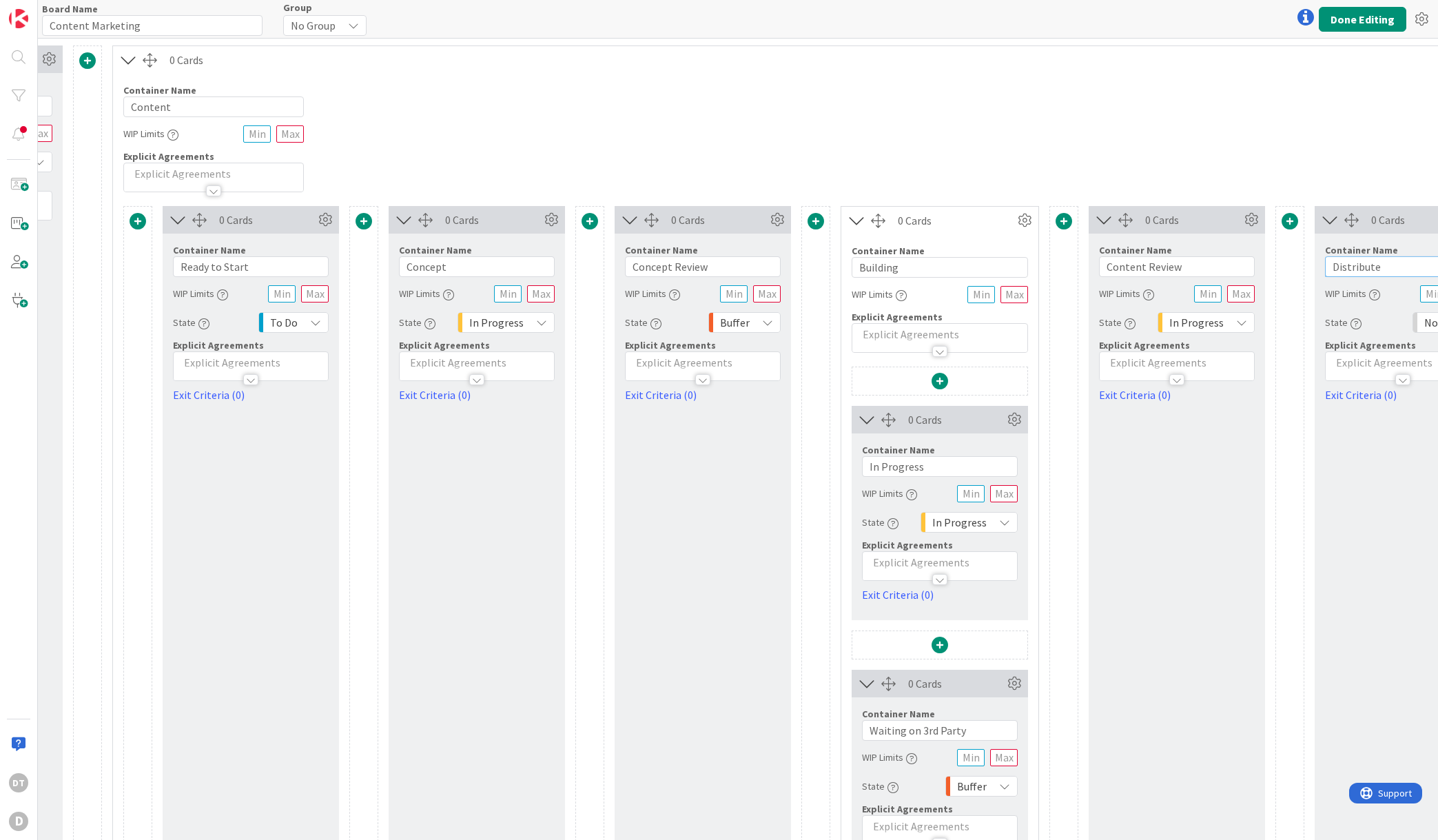
type input "Distribute"
click at [366, 219] on span at bounding box center [363, 221] width 17 height 17
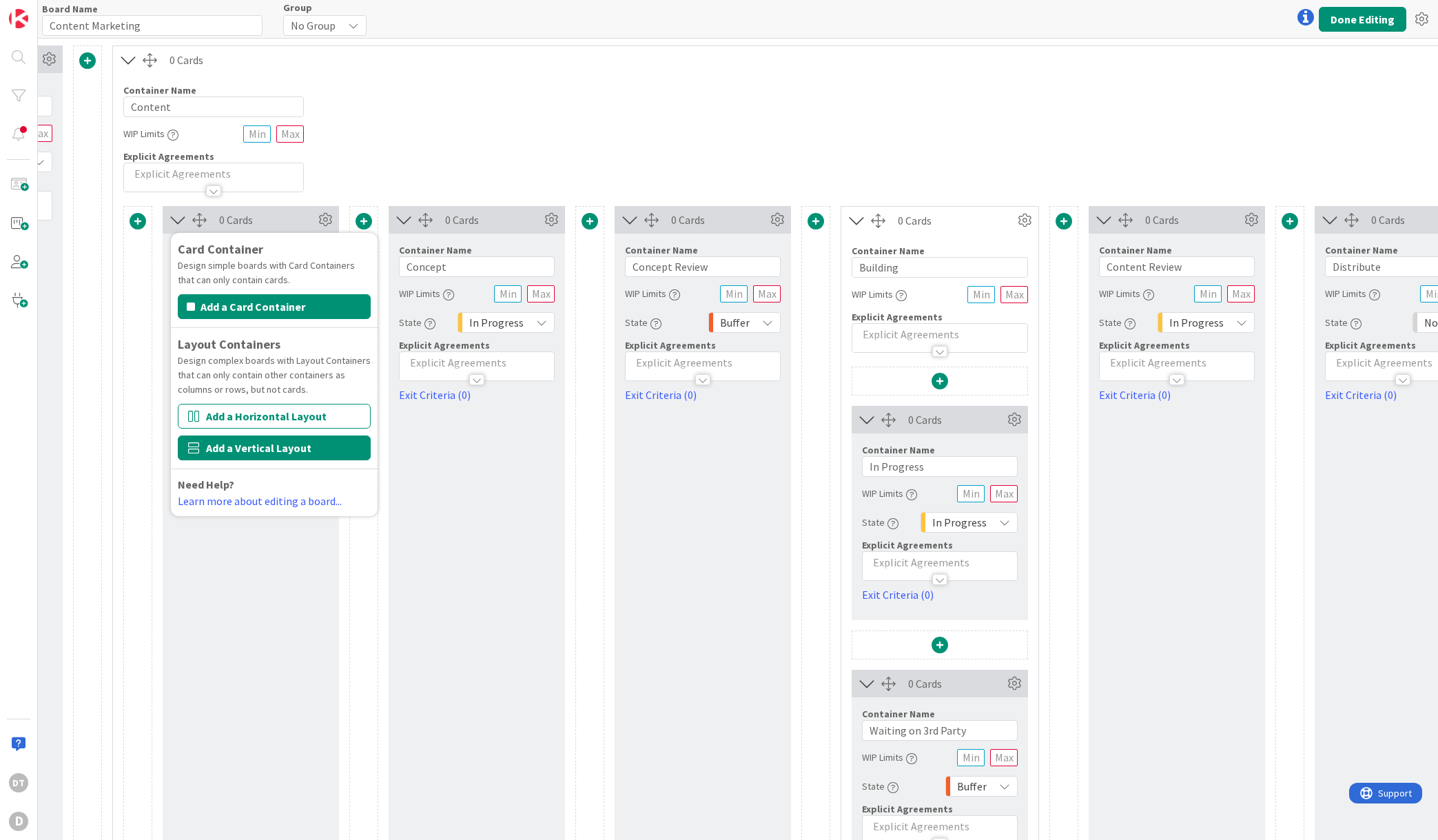
click at [246, 442] on button "Add a Vertical Layout" at bounding box center [275, 448] width 193 height 25
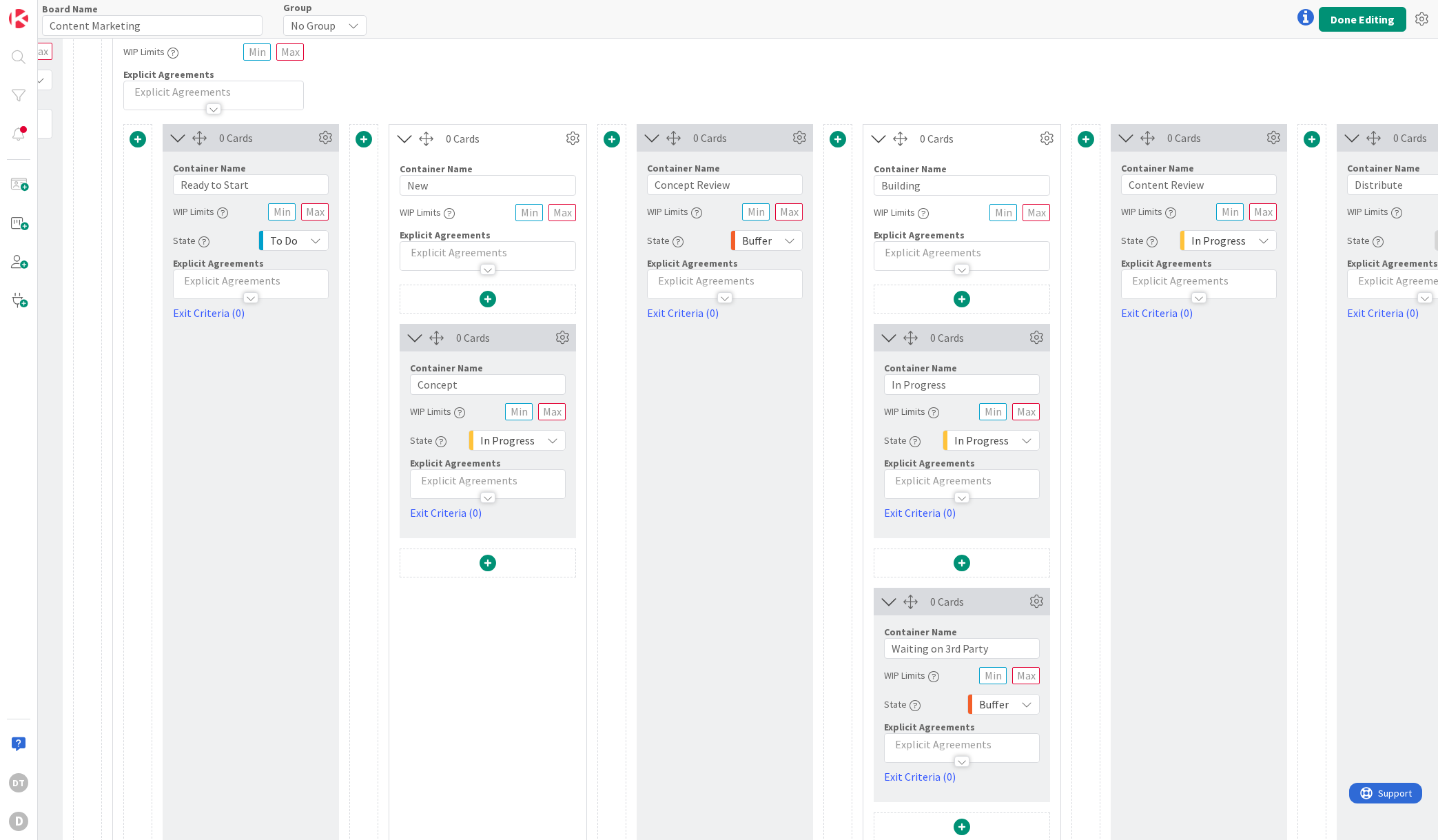
scroll to position [114, 198]
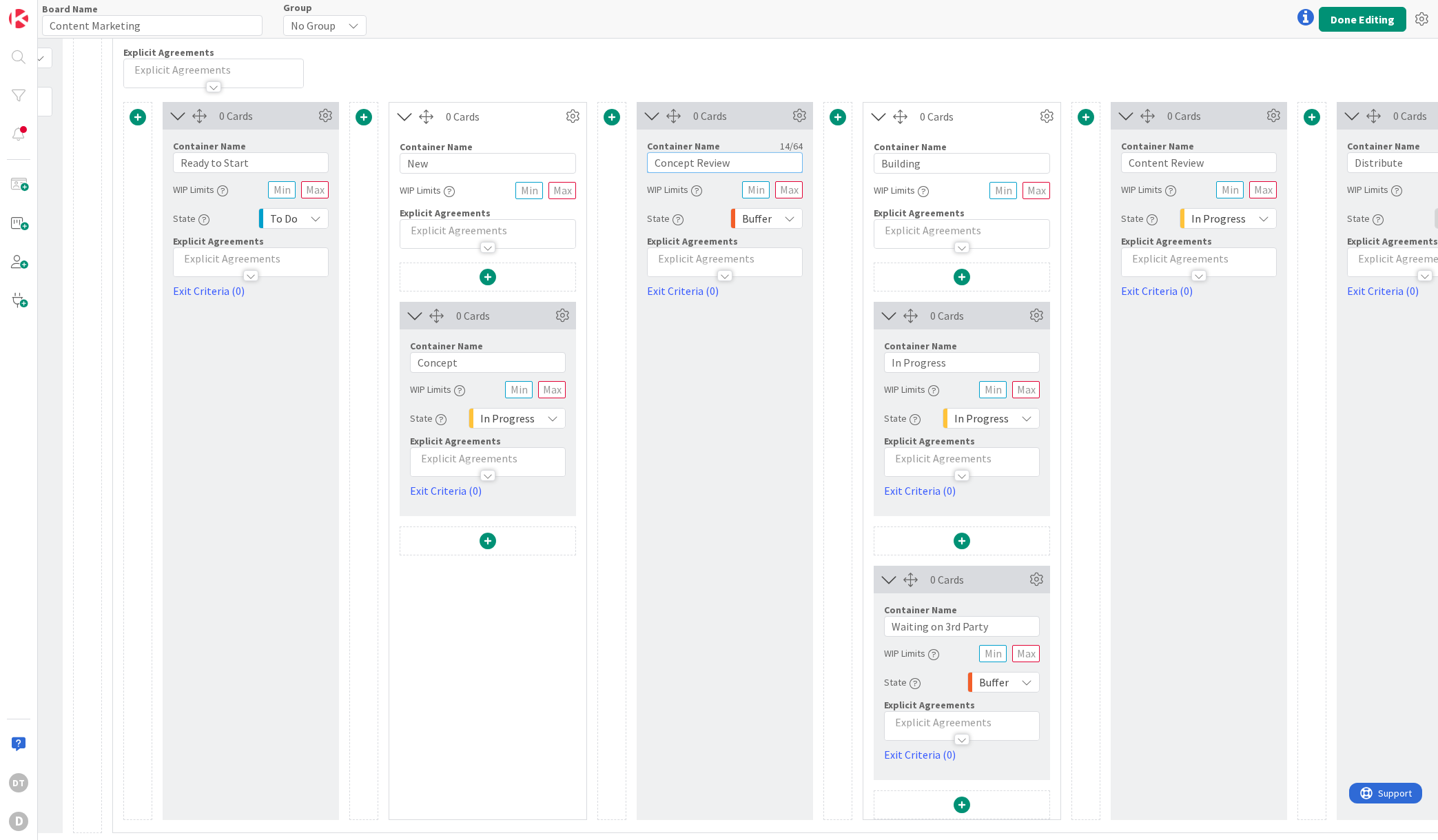
drag, startPoint x: 746, startPoint y: 153, endPoint x: 641, endPoint y: 157, distance: 105.1
click at [641, 157] on div "Container Name 14 / 64 Concept Review WIP Limits State Buffer Explicit Agreemen…" at bounding box center [725, 214] width 176 height 169
type input "Waiting on Feedback"
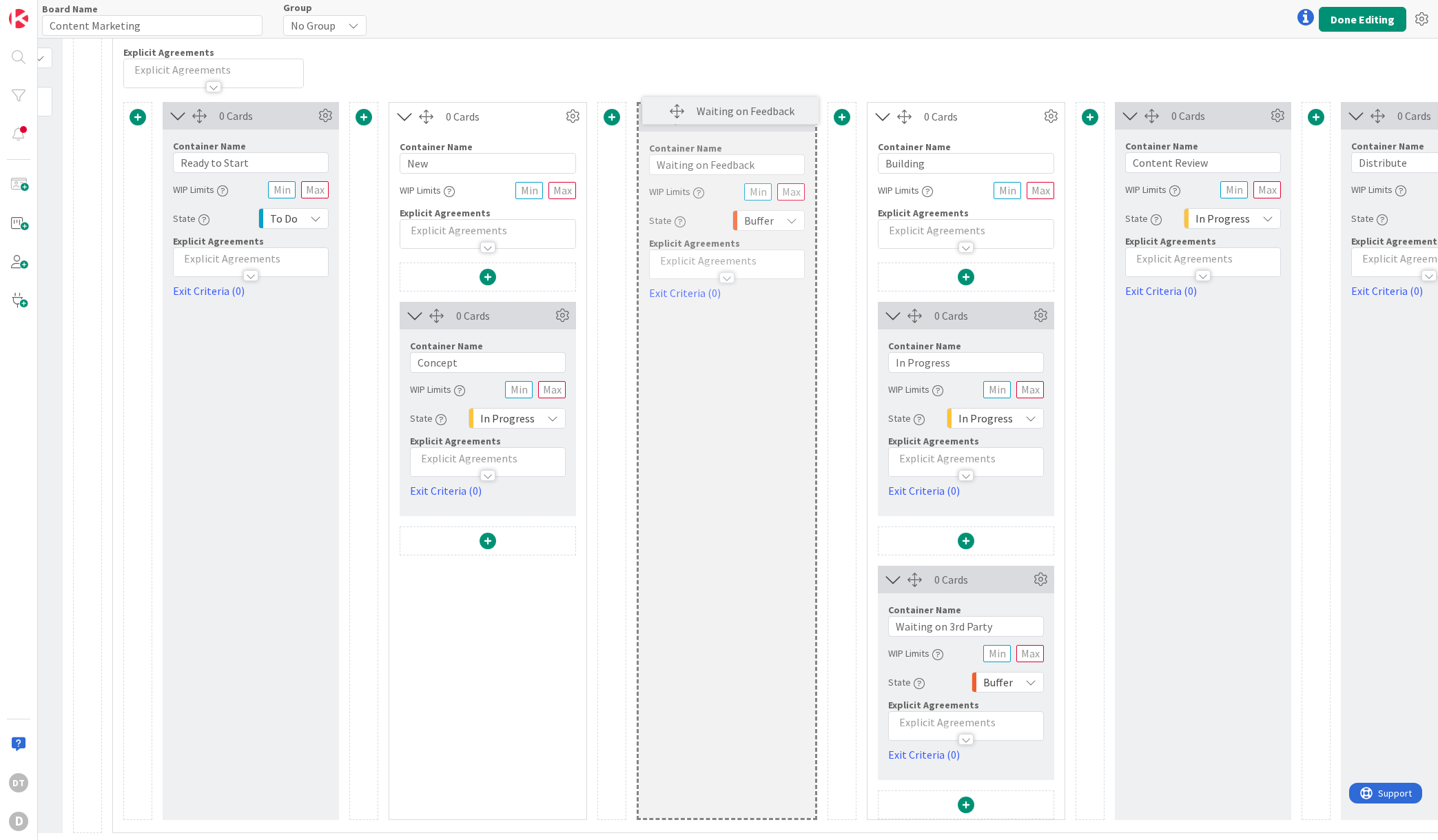
scroll to position [89, 198]
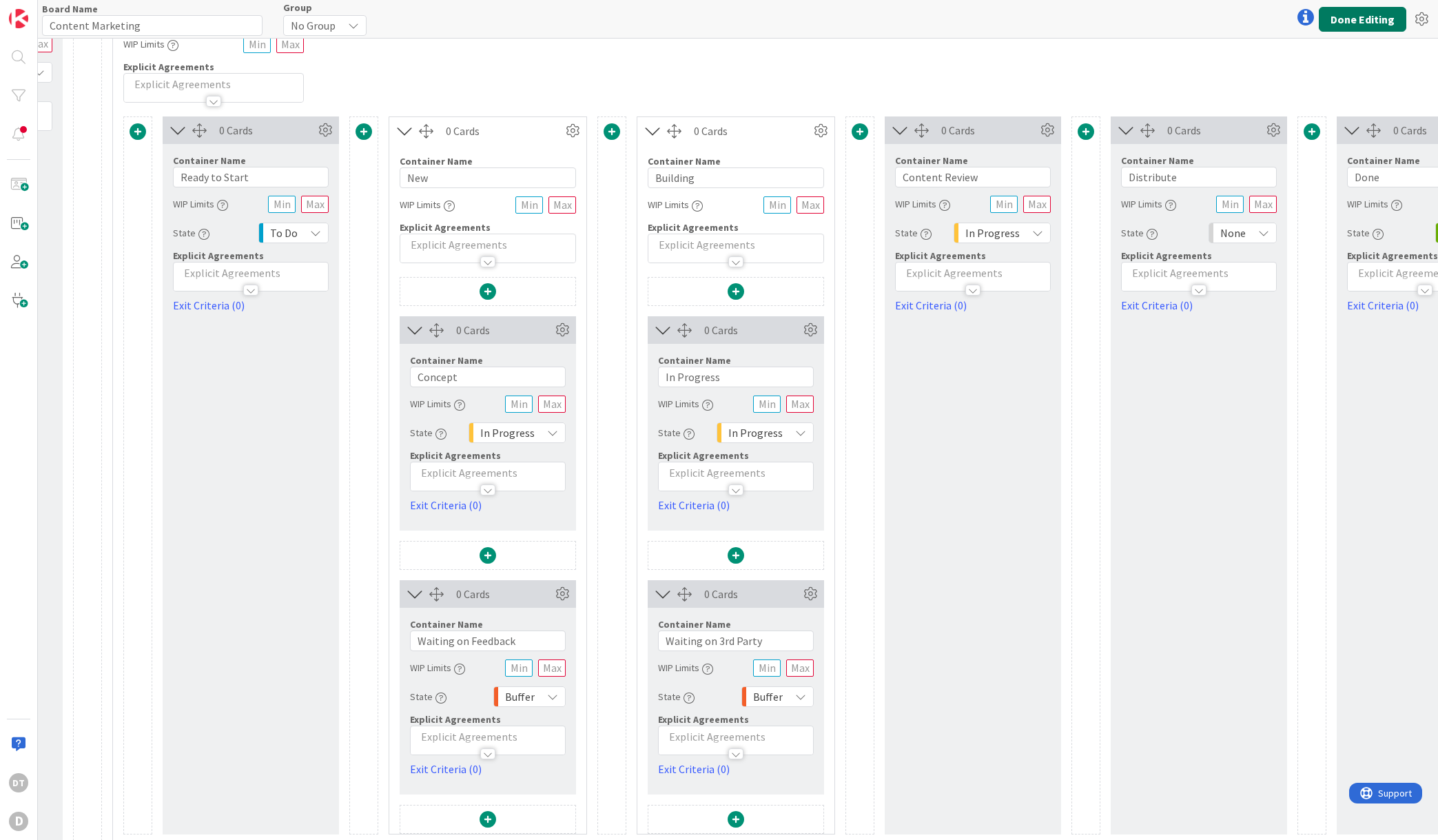
click at [1373, 14] on button "Done Editing" at bounding box center [1363, 19] width 88 height 25
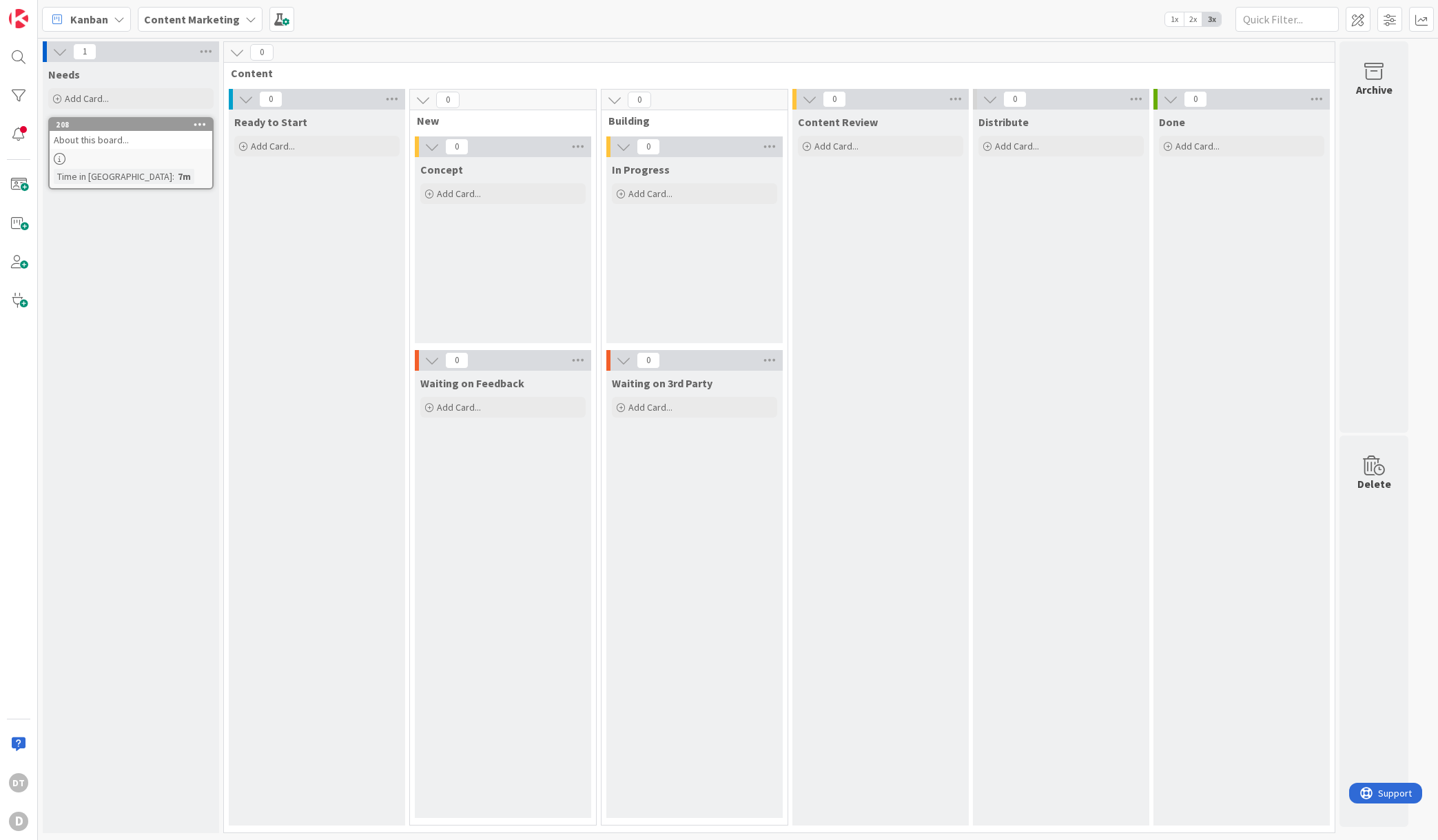
click at [219, 20] on b "Content Marketing" at bounding box center [192, 19] width 96 height 14
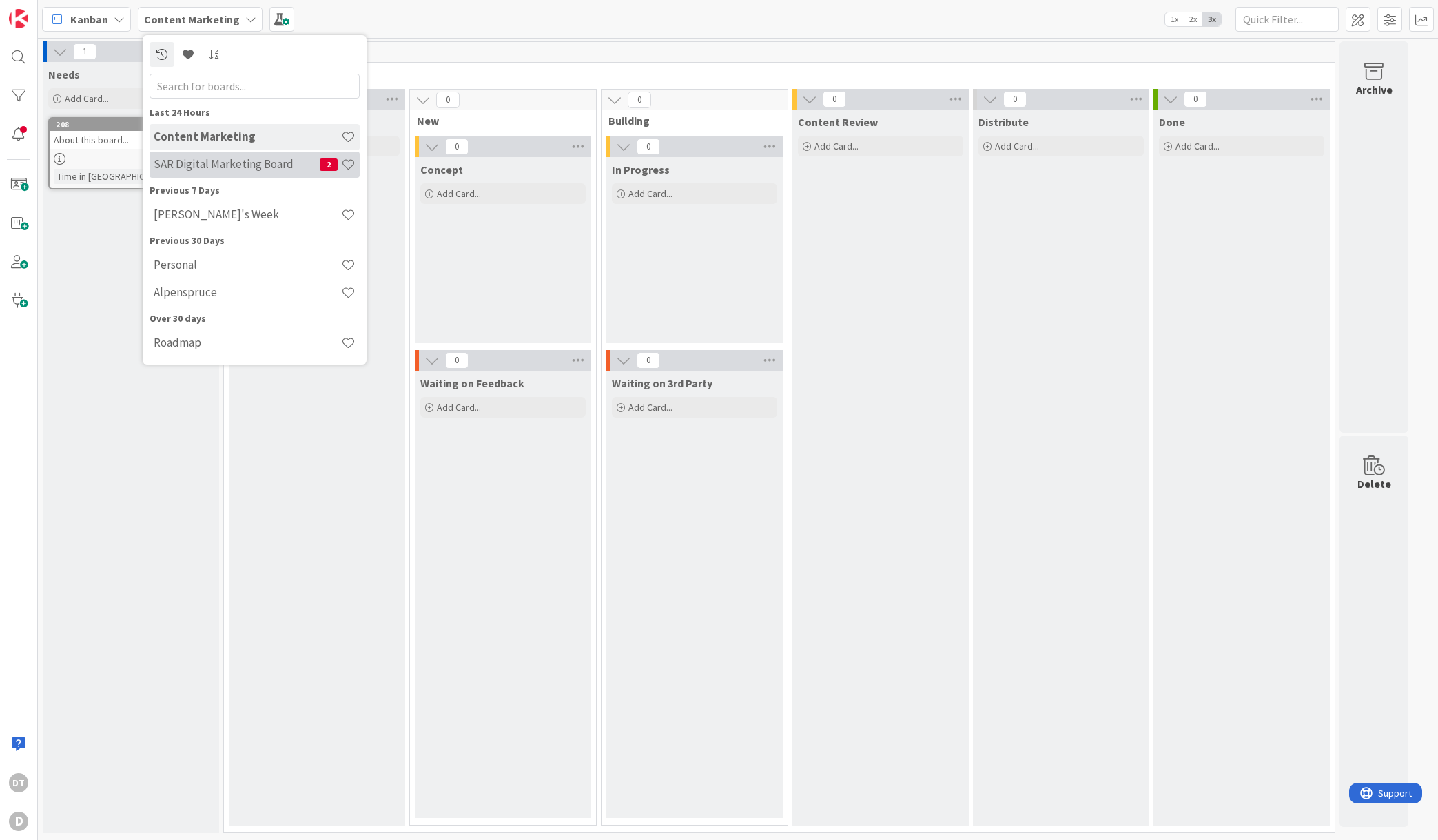
click at [212, 159] on h4 "SAR Digital Marketing Board" at bounding box center [236, 164] width 166 height 14
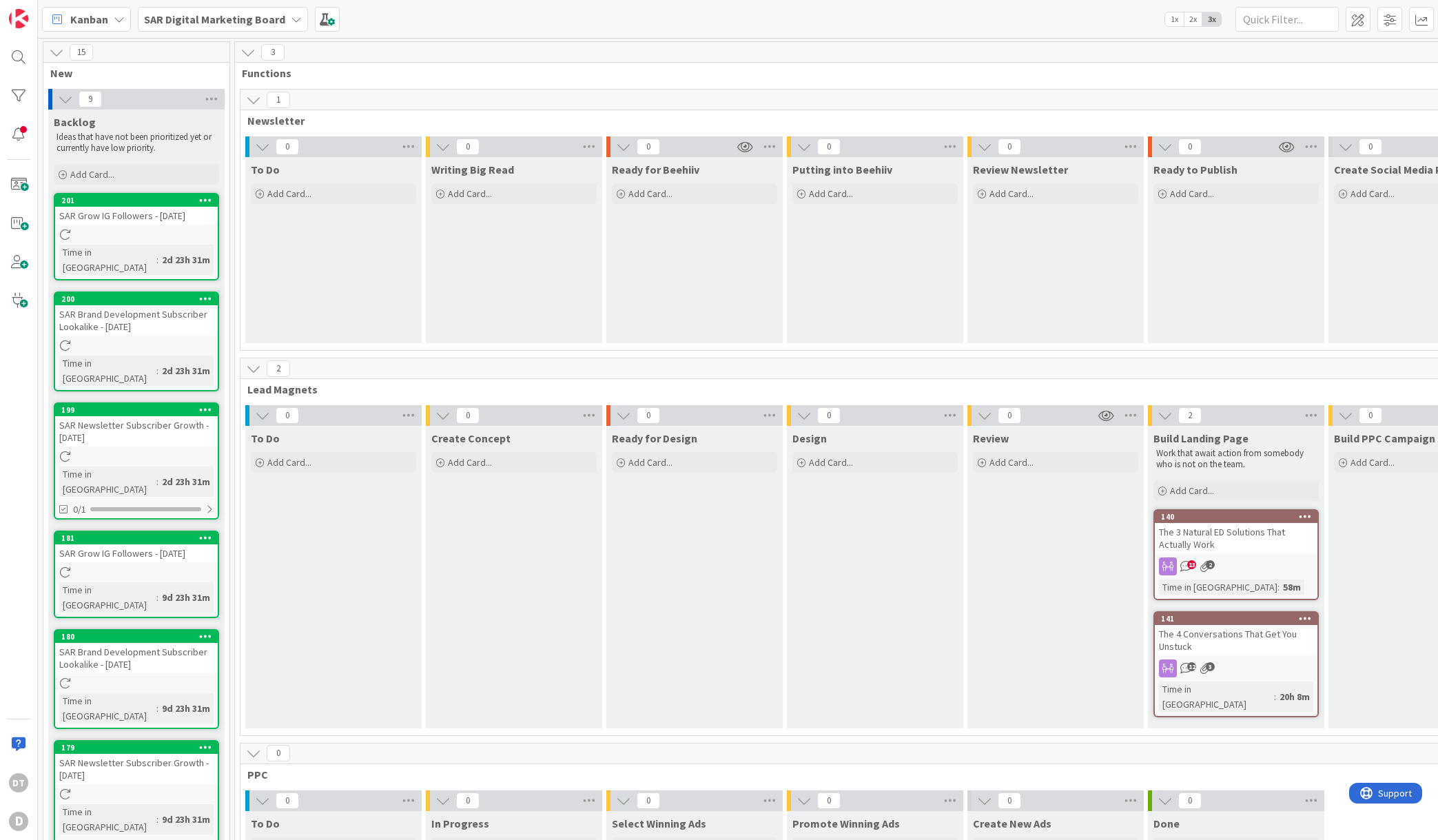
click at [1210, 530] on div "The 3 Natural ED Solutions That Actually Work" at bounding box center [1236, 538] width 163 height 30
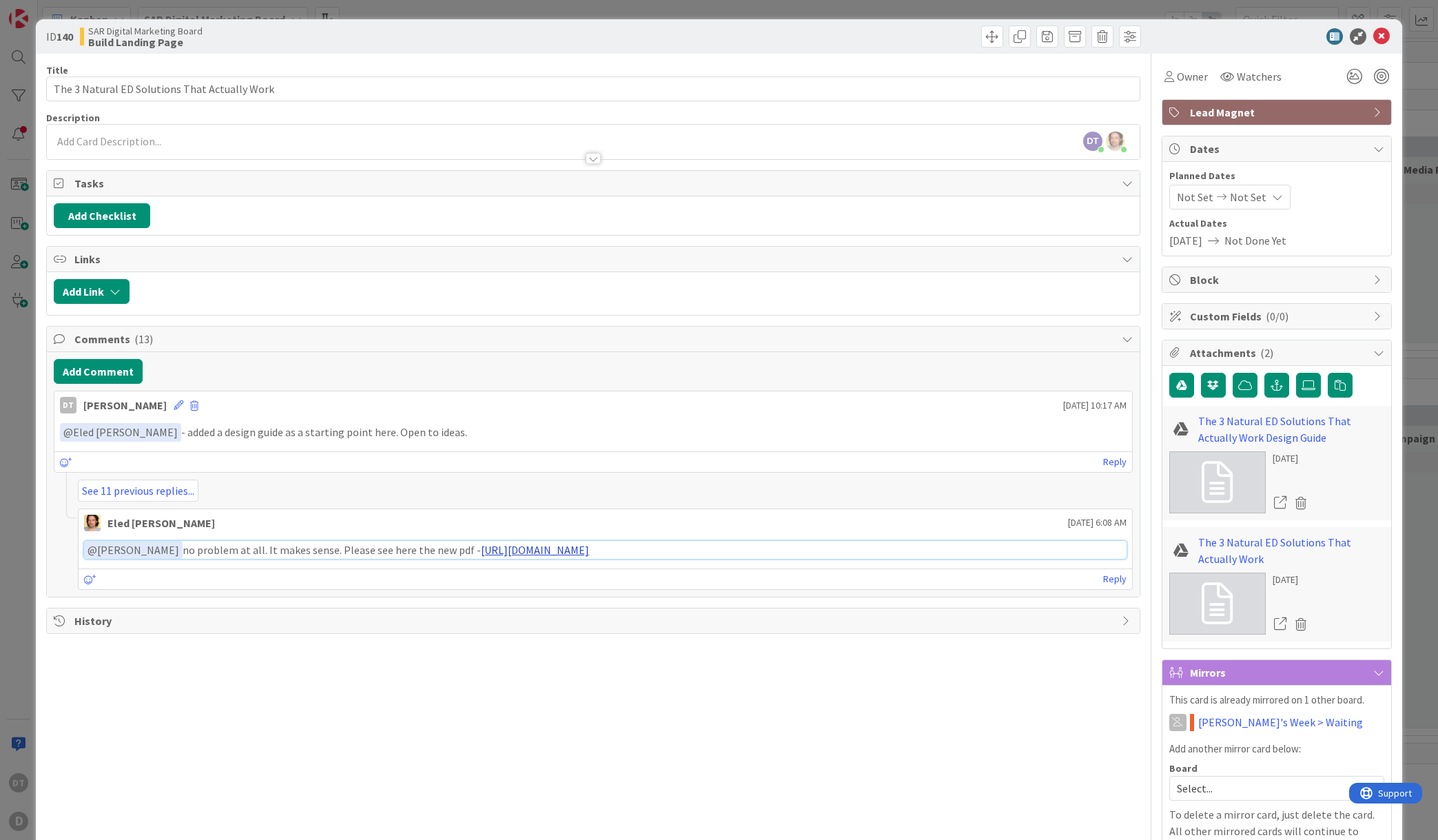
click at [552, 554] on link "[URL][DOMAIN_NAME]" at bounding box center [535, 550] width 108 height 14
click at [1107, 575] on link "Reply" at bounding box center [1115, 579] width 23 height 17
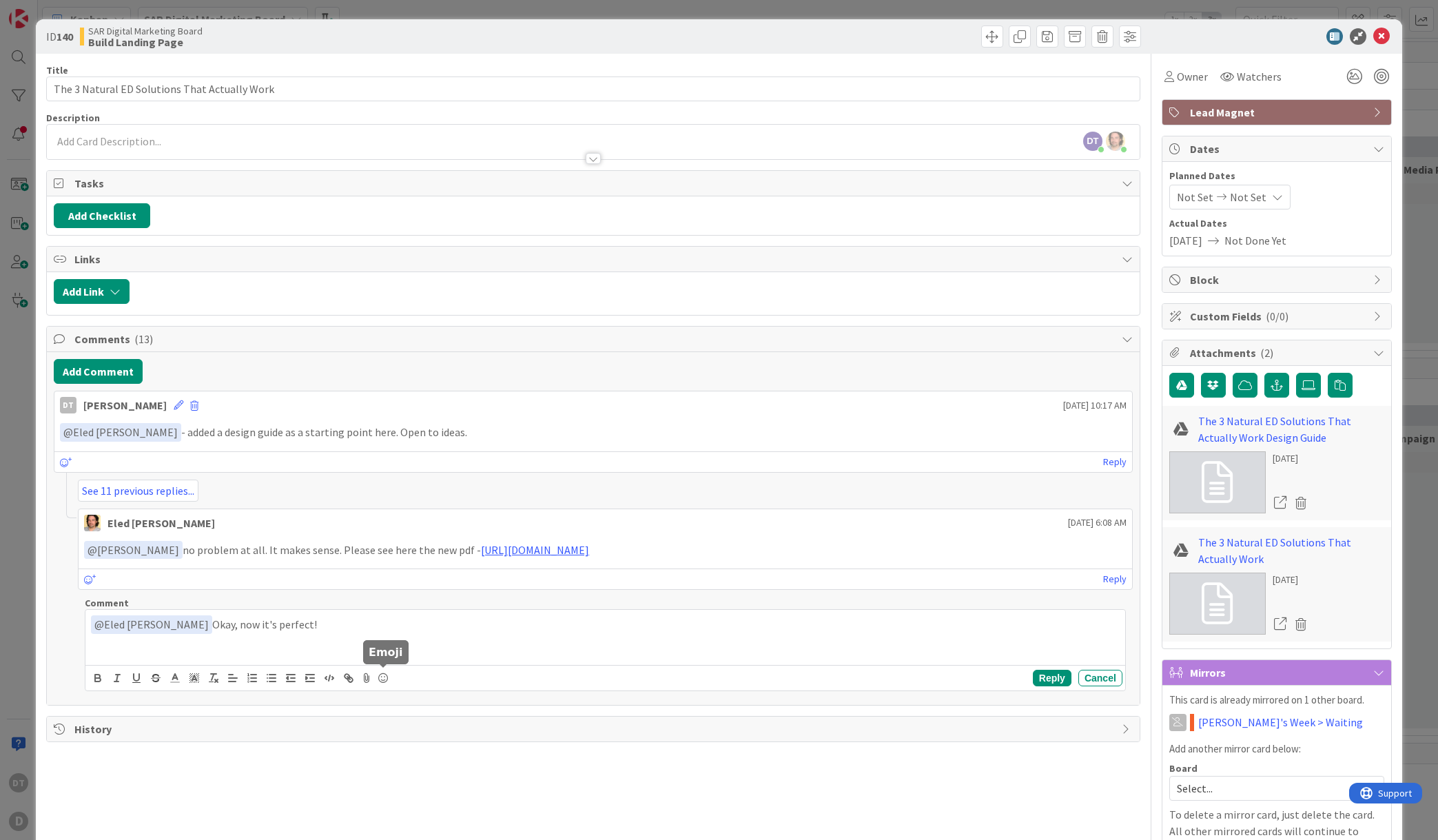
click at [382, 677] on icon at bounding box center [383, 678] width 17 height 19
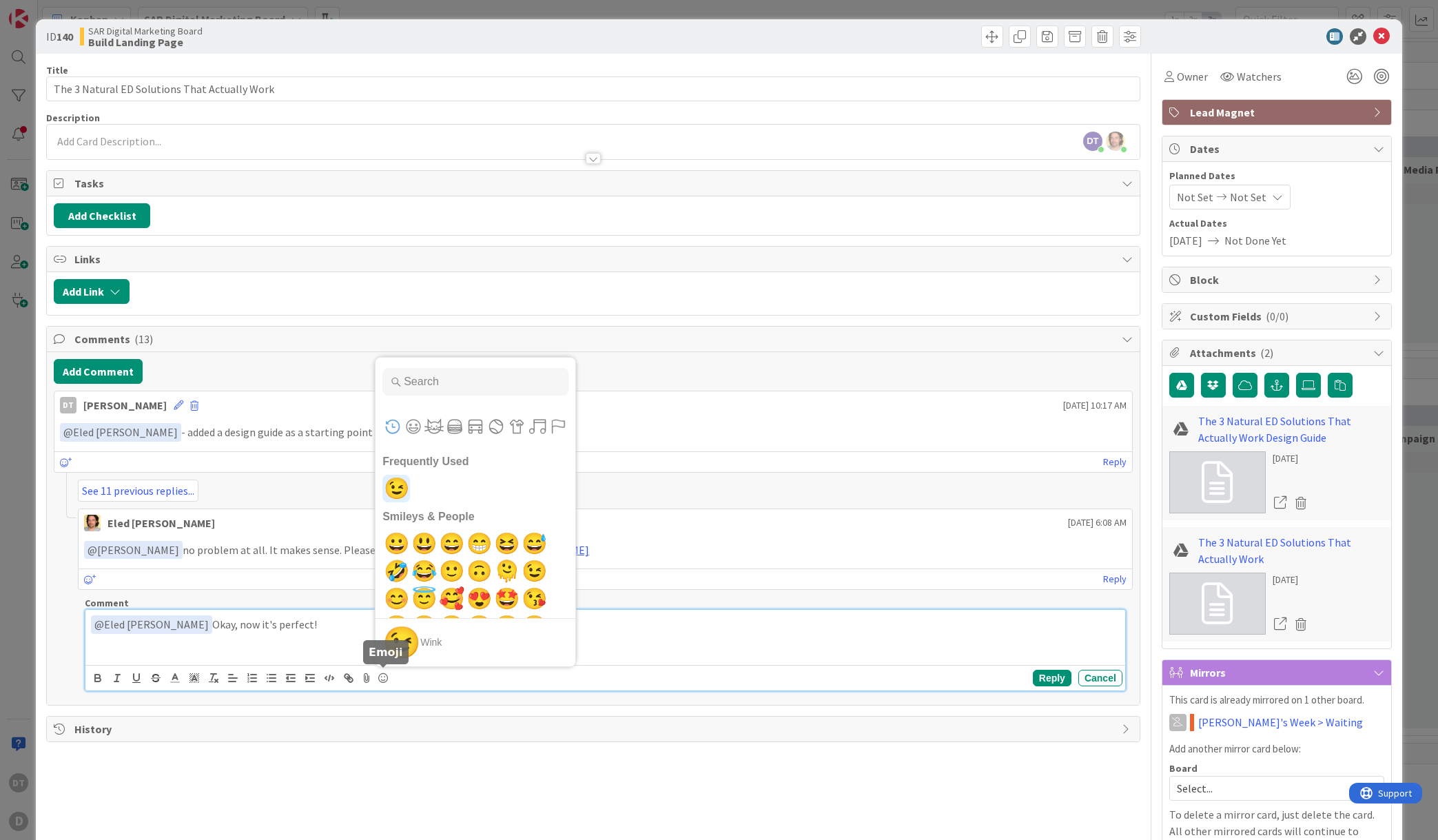
click at [393, 482] on span "😉" at bounding box center [396, 488] width 33 height 27
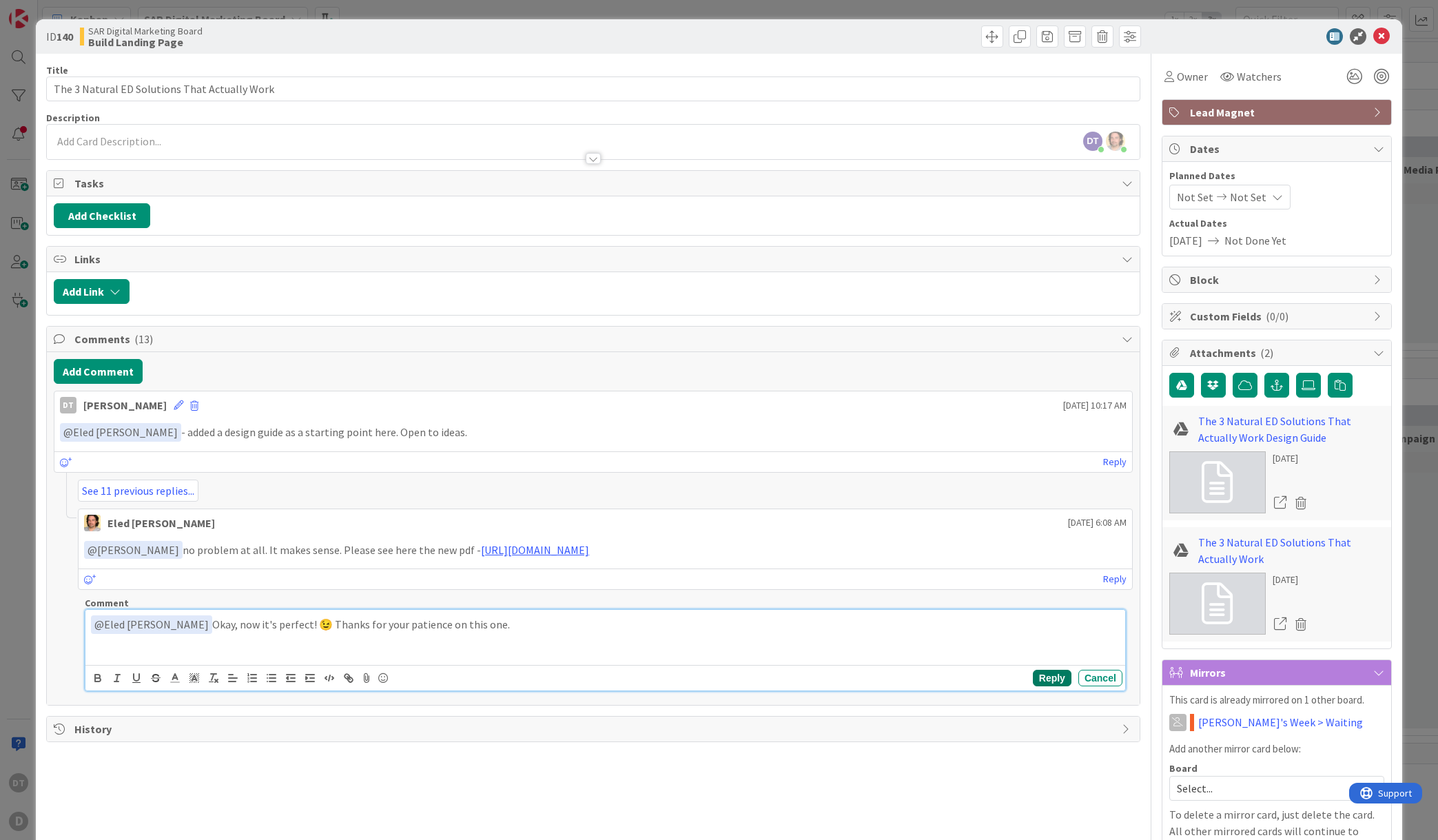
click at [1038, 672] on button "Reply" at bounding box center [1053, 678] width 39 height 17
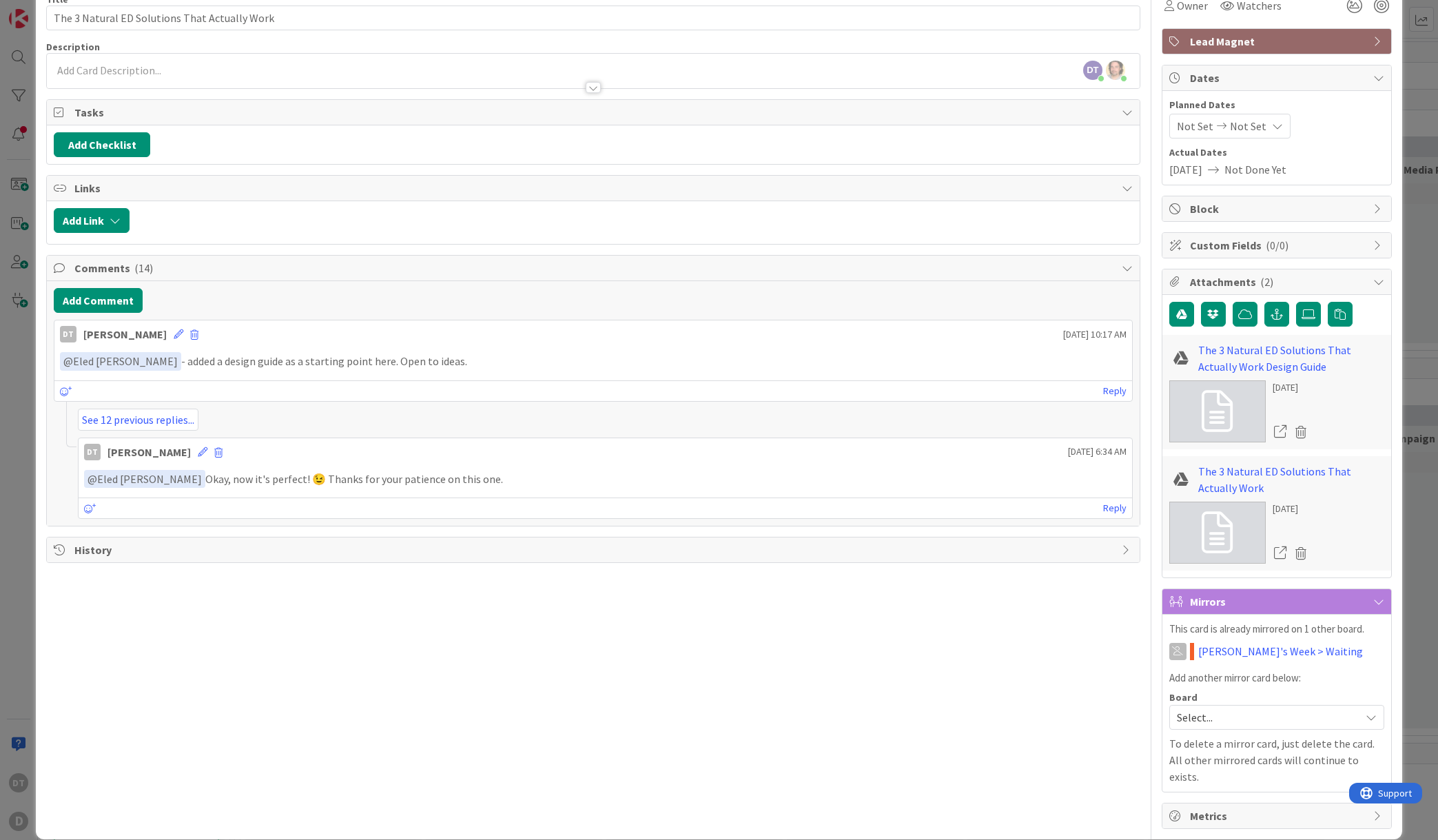
scroll to position [73, 0]
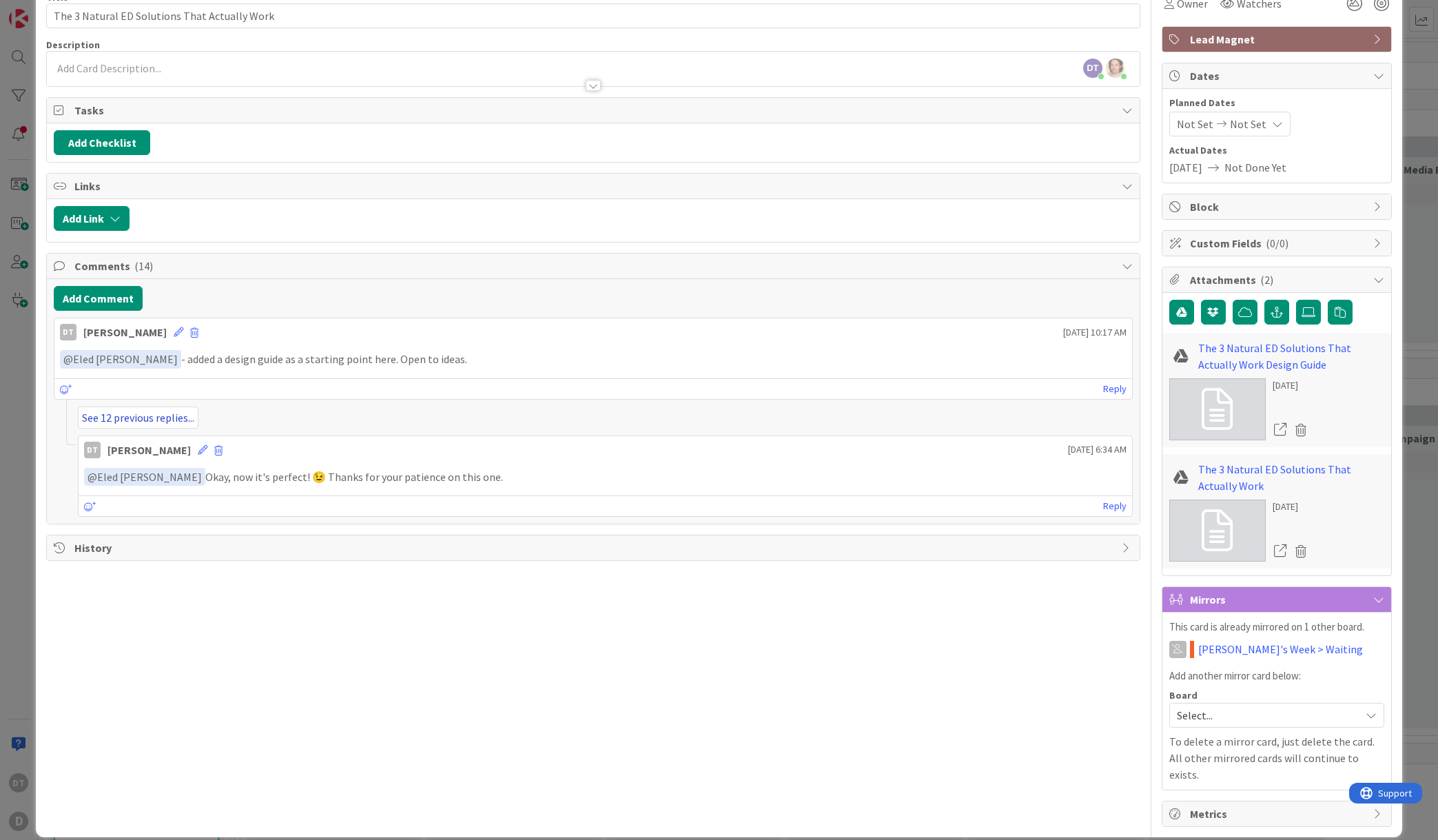
click at [166, 416] on link "See 12 previous replies..." at bounding box center [138, 417] width 120 height 22
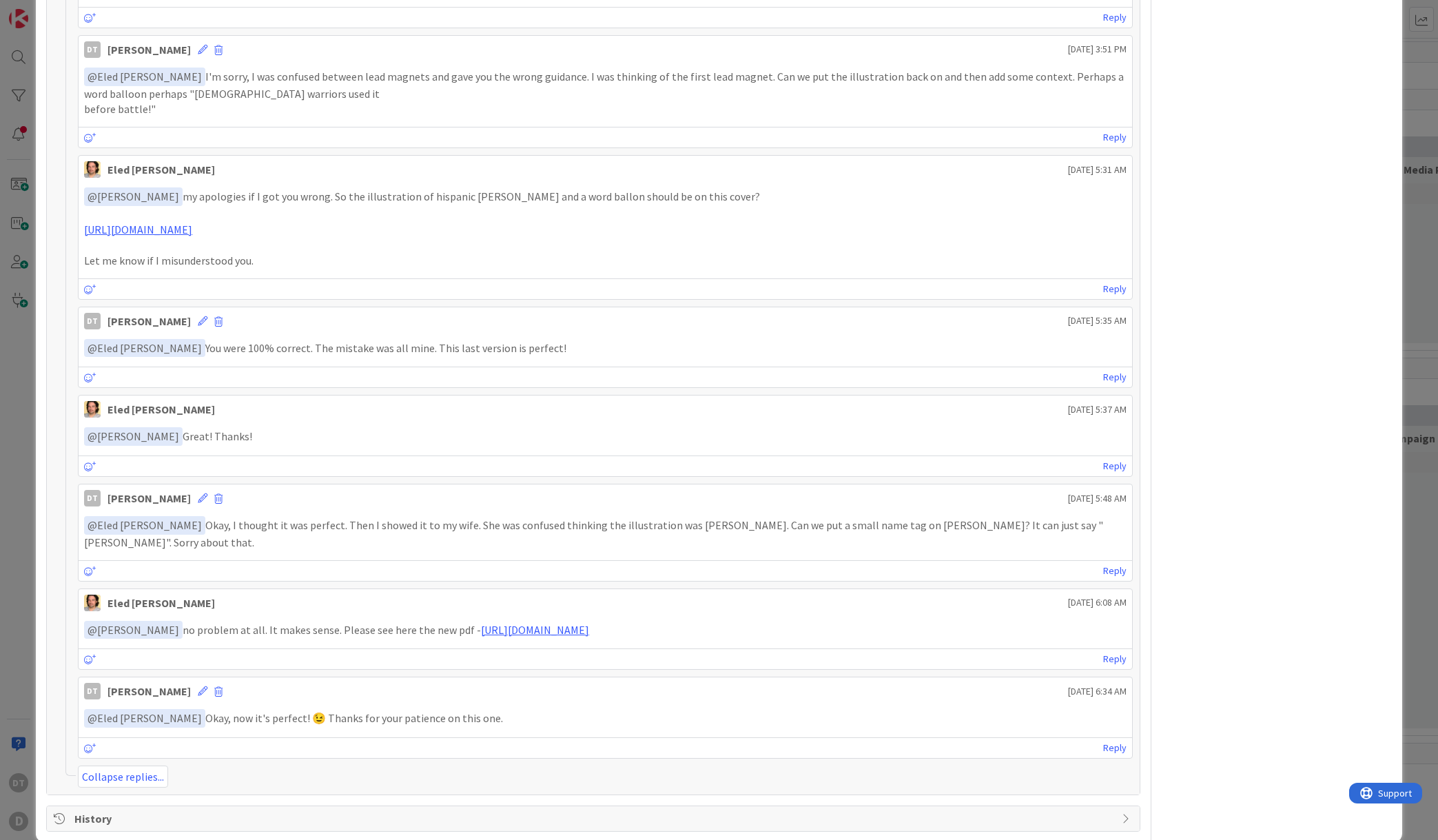
scroll to position [1155, 0]
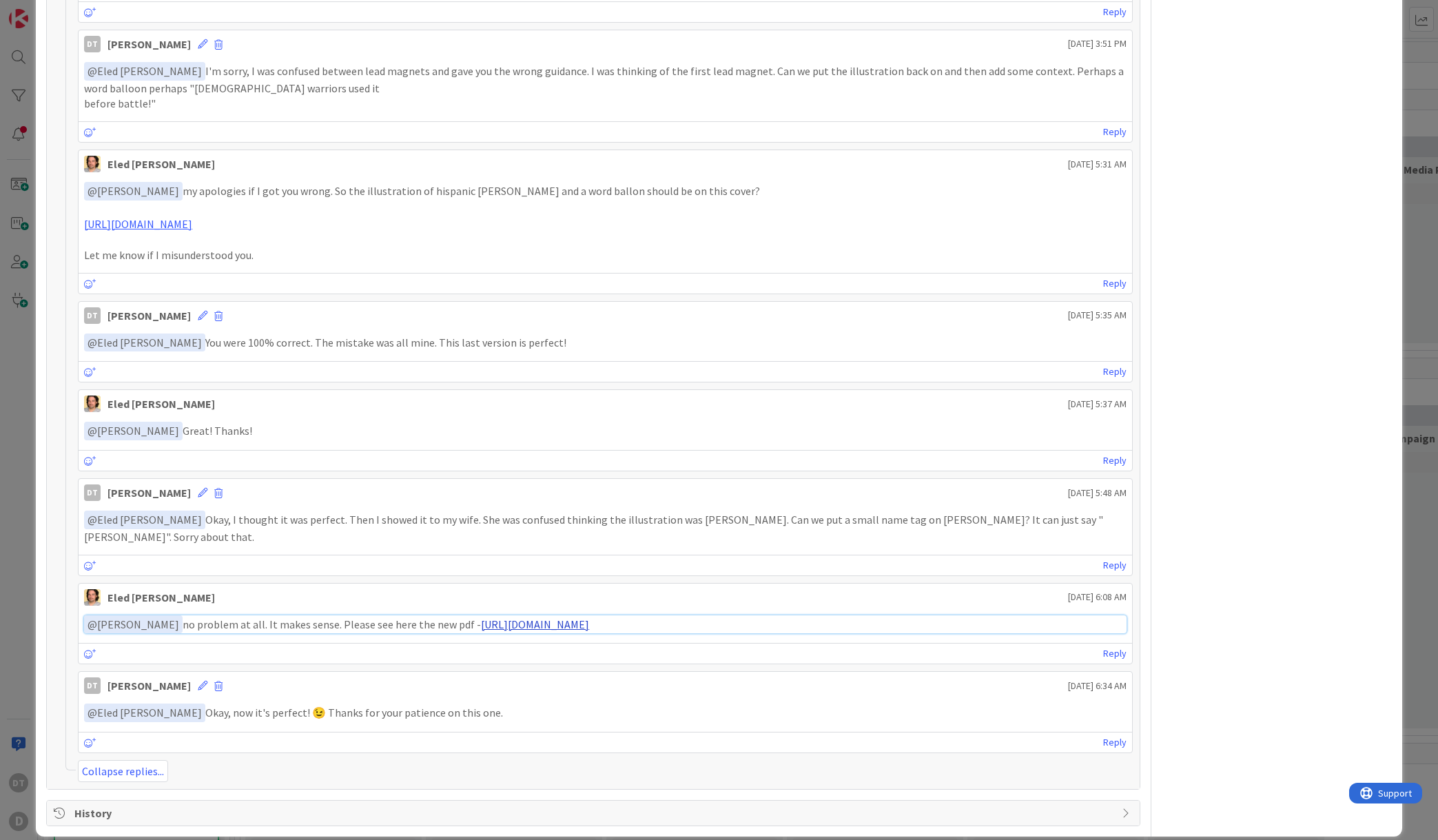
click at [589, 618] on link "[URL][DOMAIN_NAME]" at bounding box center [535, 625] width 108 height 14
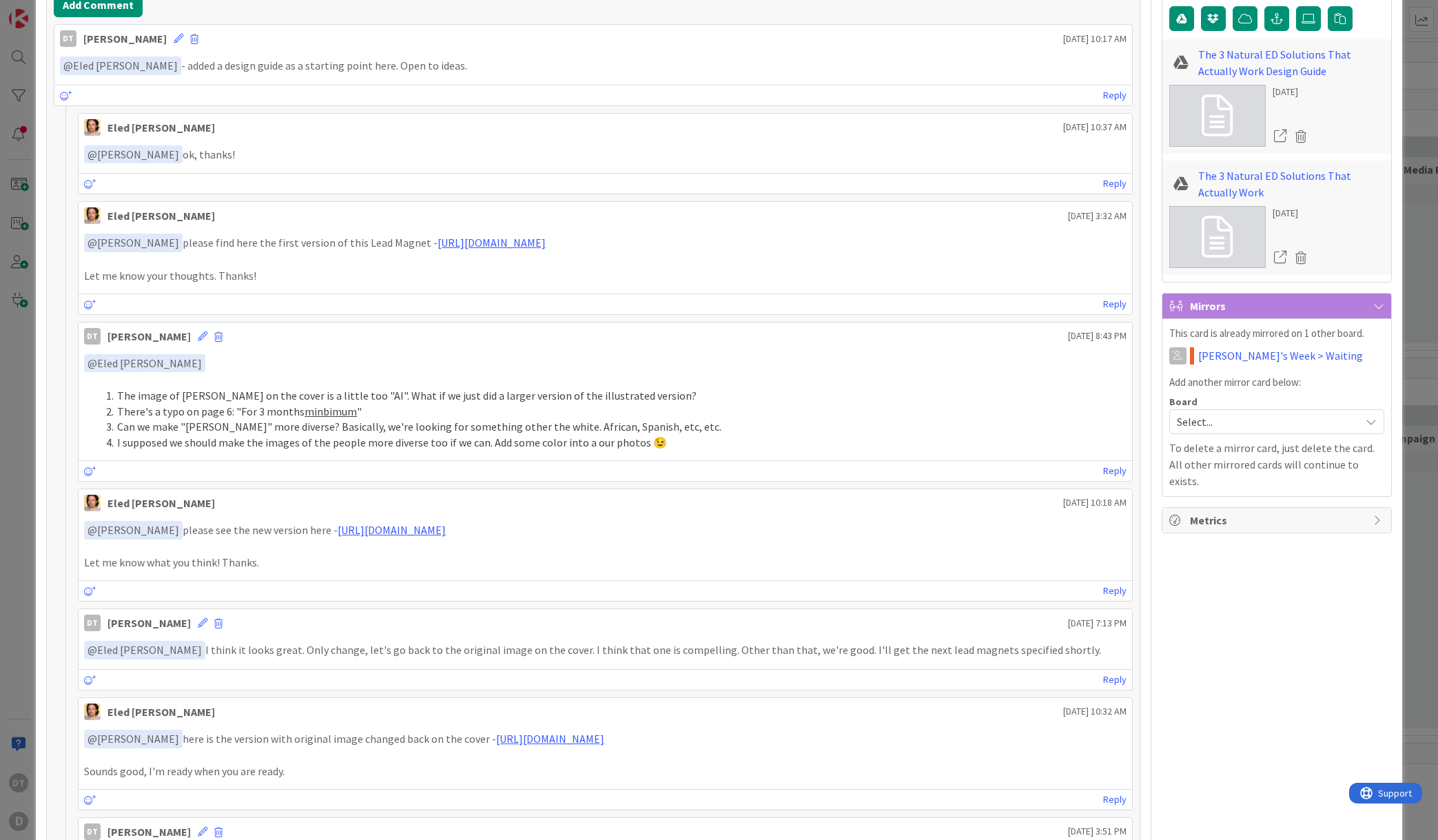
scroll to position [0, 0]
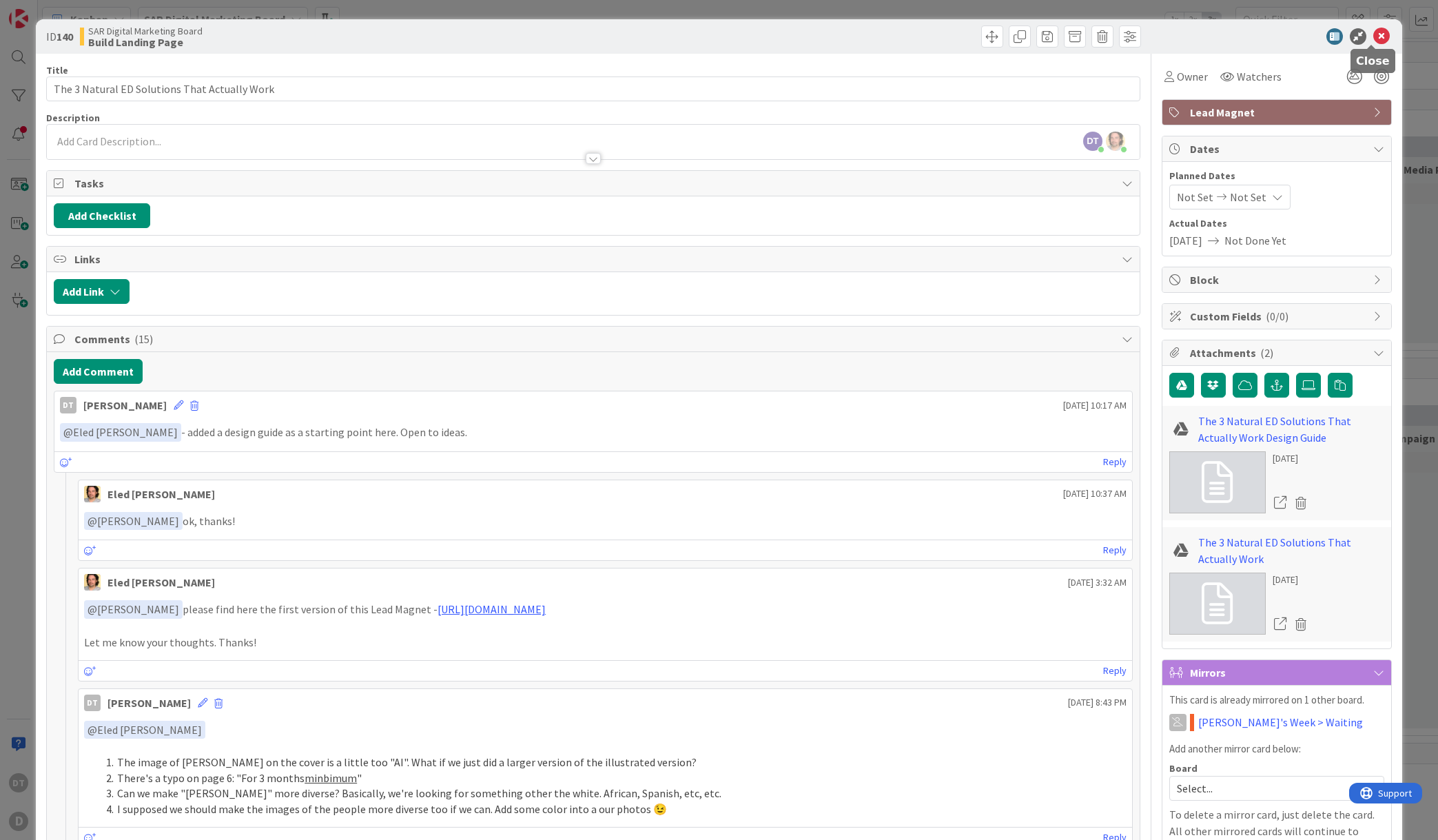
click at [1373, 35] on icon at bounding box center [1381, 36] width 17 height 17
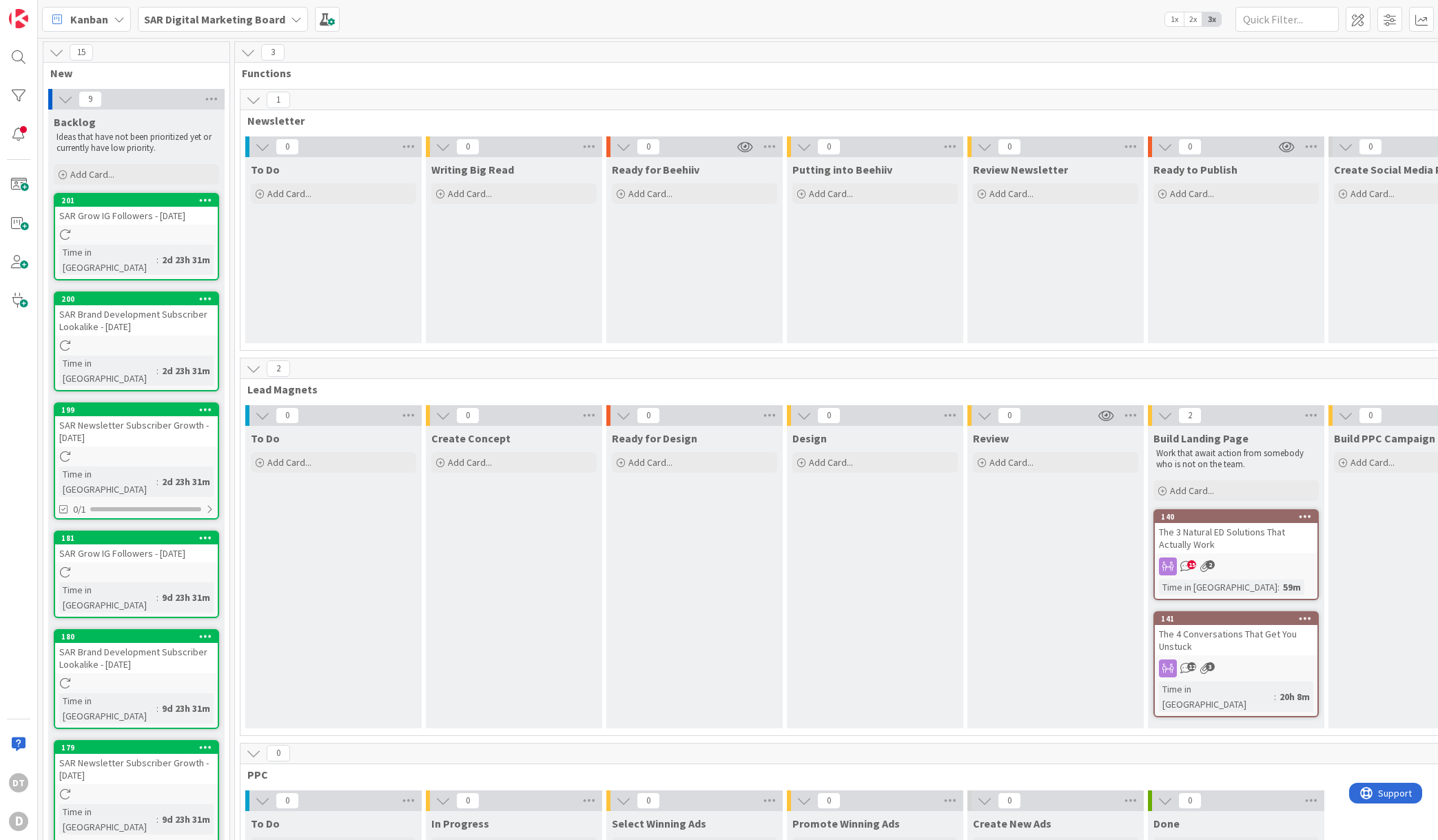
click at [283, 15] on div "SAR Digital Marketing Board" at bounding box center [223, 19] width 170 height 25
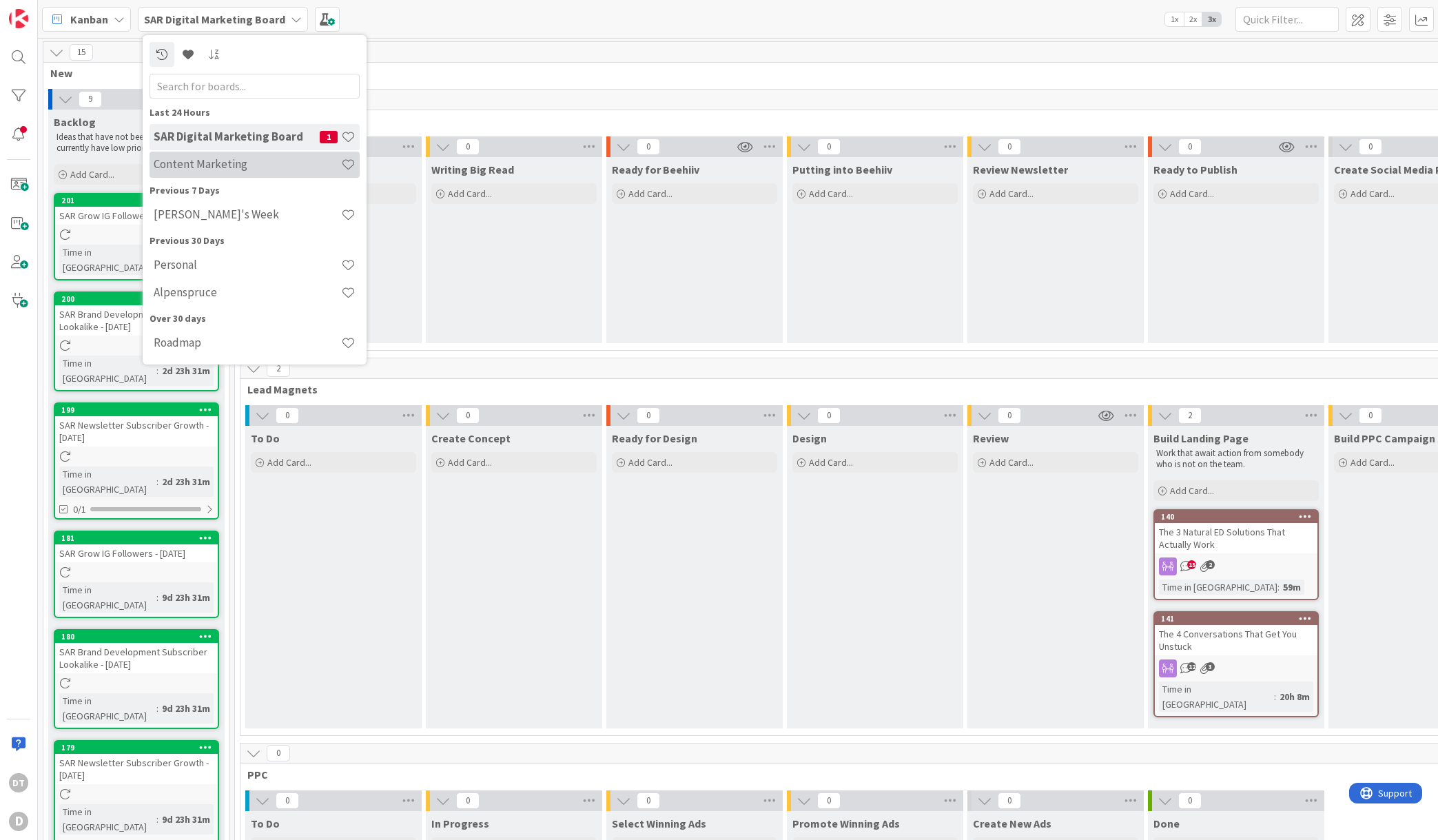
click at [206, 161] on h4 "Content Marketing" at bounding box center [247, 164] width 188 height 14
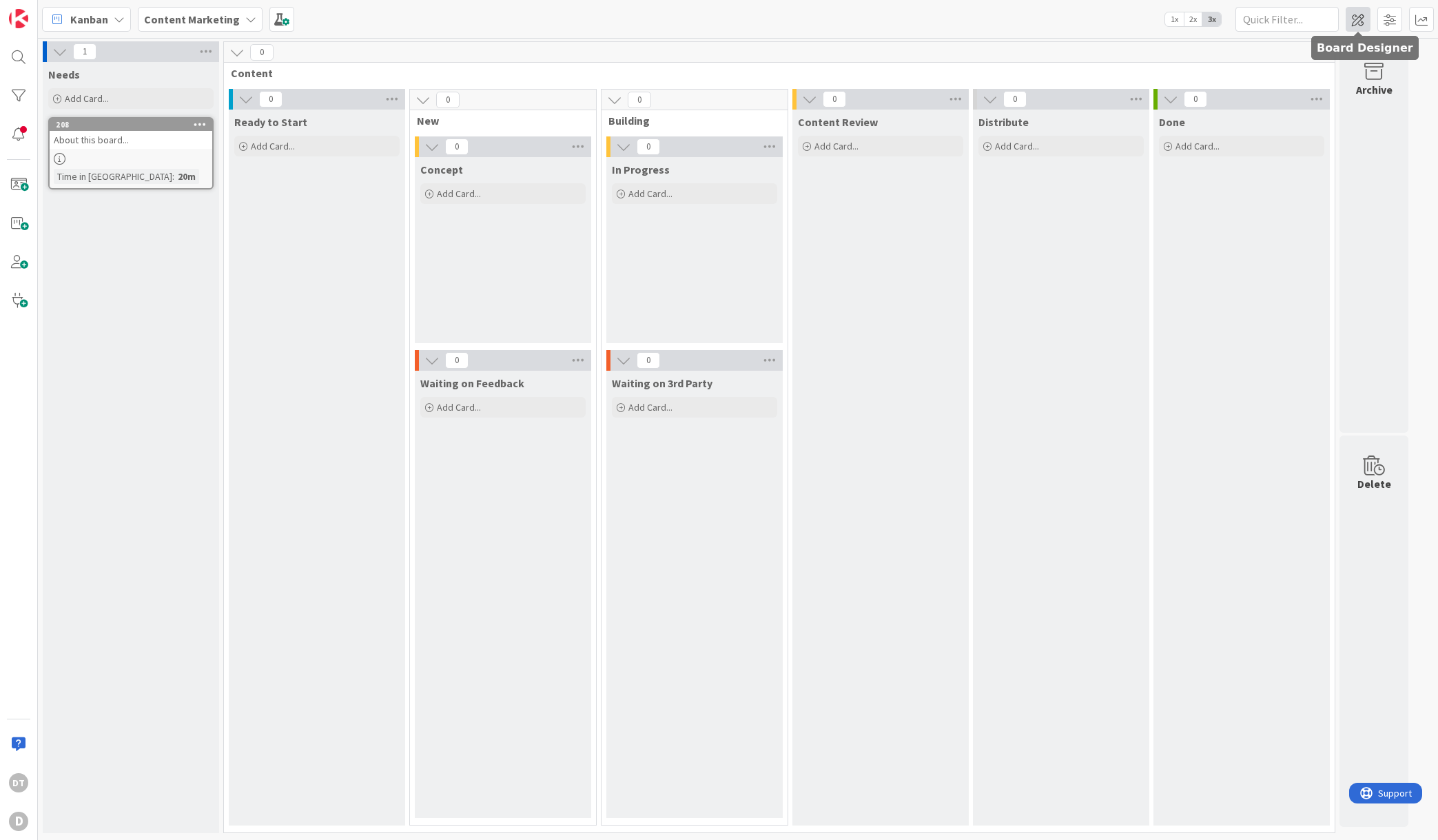
click at [1357, 18] on span at bounding box center [1358, 19] width 25 height 25
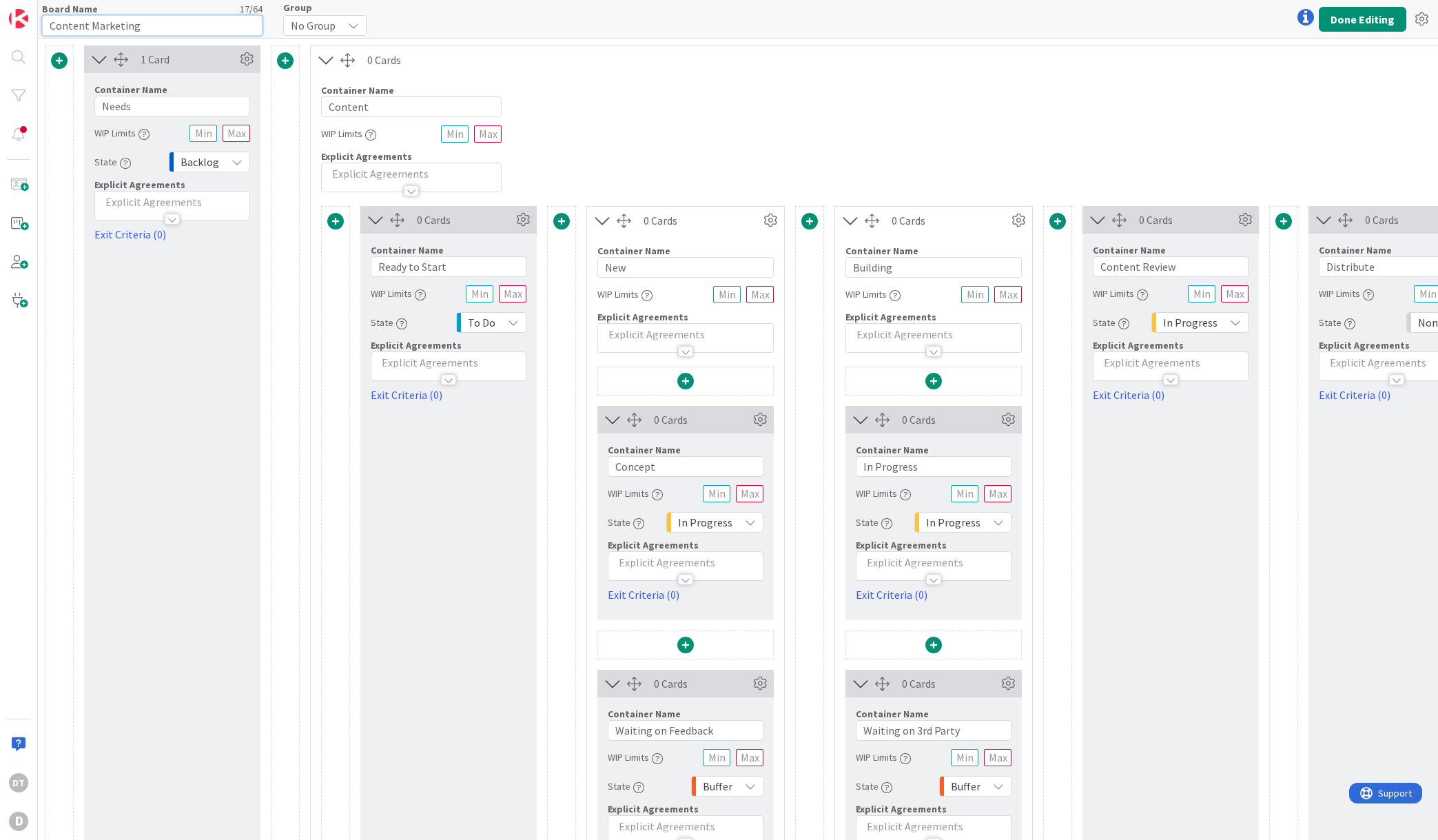
click at [51, 21] on input "Content Marketing" at bounding box center [152, 25] width 221 height 20
type input "Alludo Content Marketing"
click at [1367, 14] on button "Done Editing" at bounding box center [1363, 19] width 88 height 25
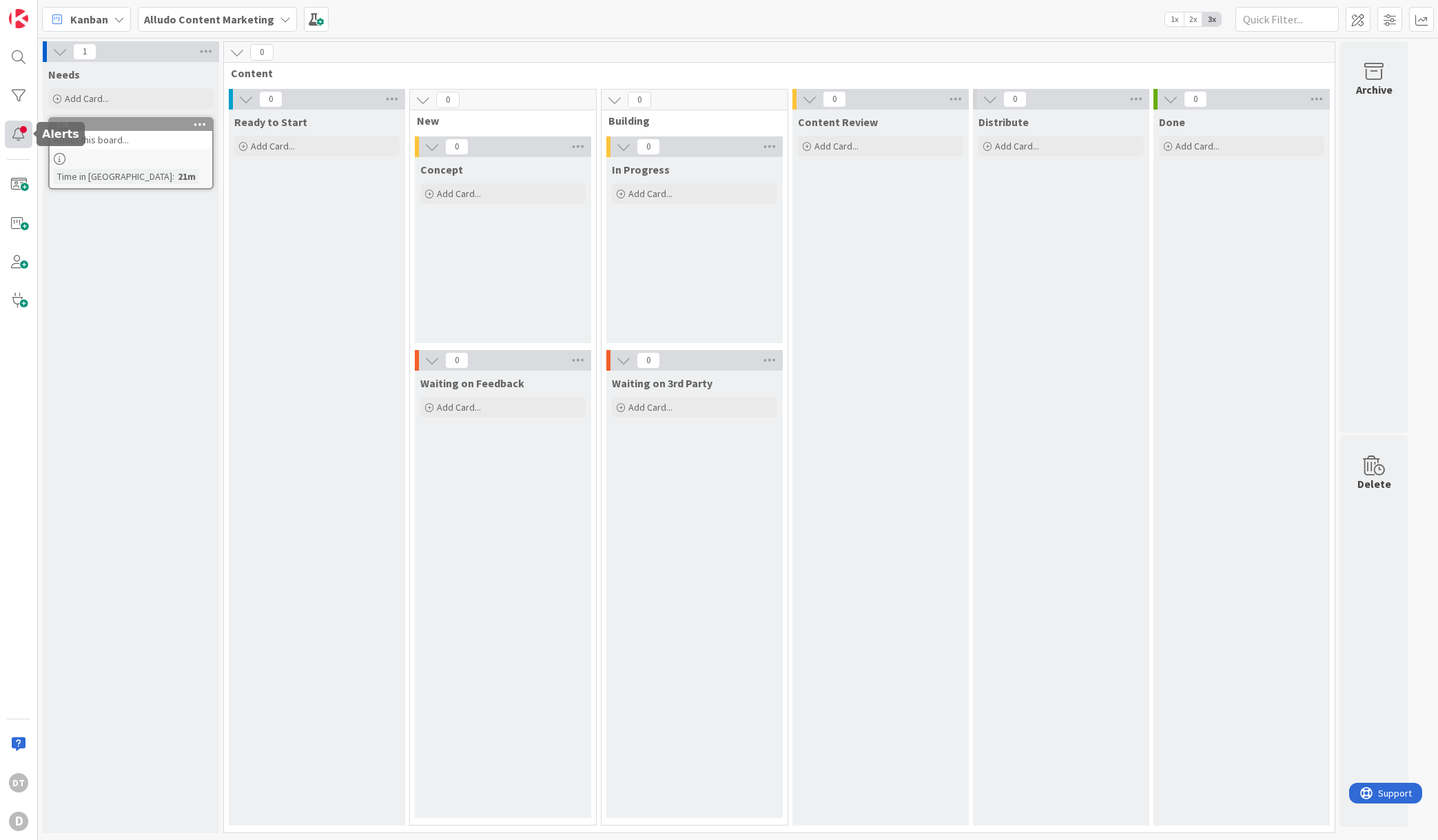
click at [18, 134] on div at bounding box center [18, 134] width 27 height 27
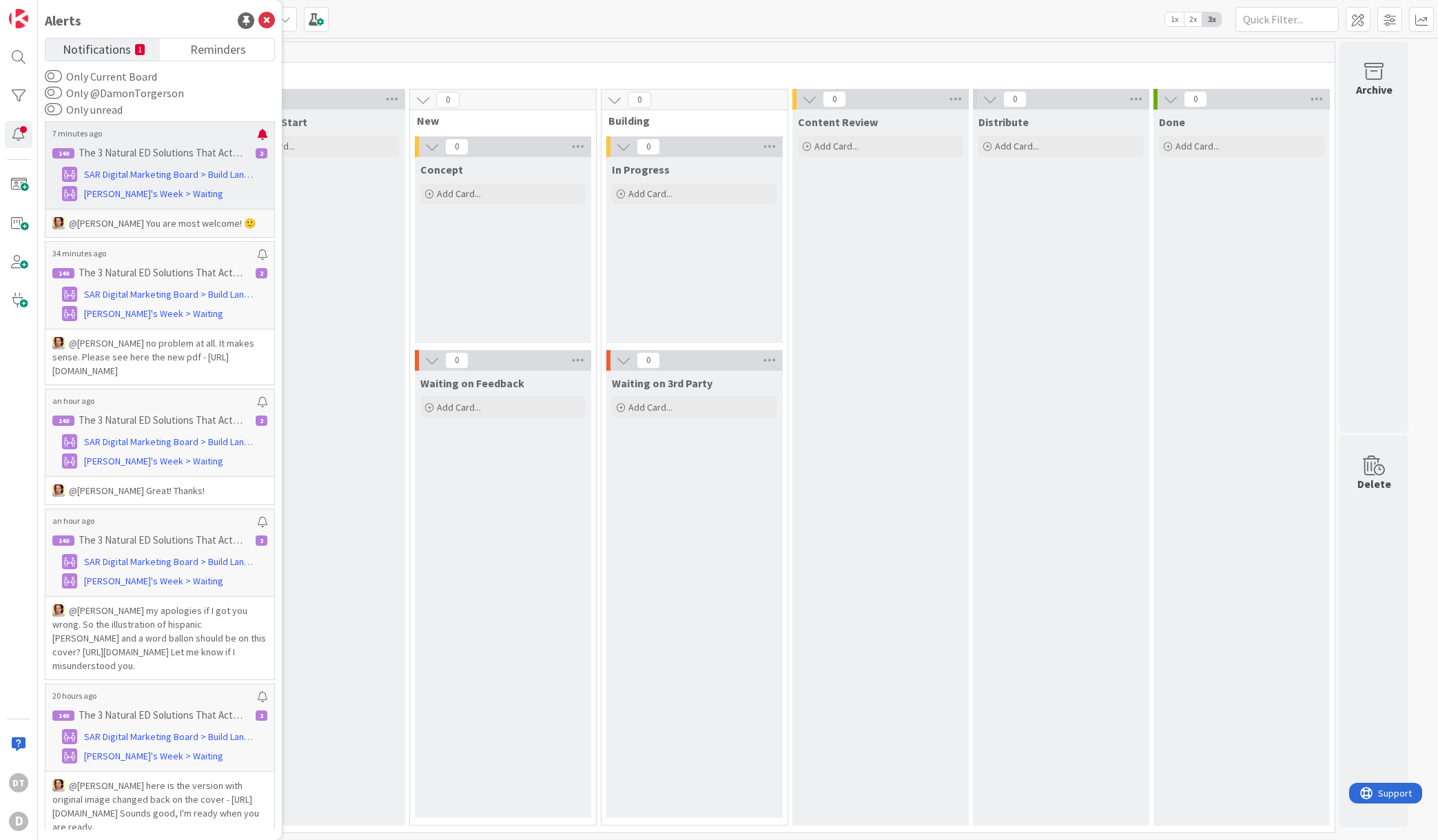
click at [148, 150] on p "The 3 Natural ED Solutions That Actually Work" at bounding box center [163, 153] width 169 height 12
click at [12, 129] on div at bounding box center [18, 134] width 27 height 27
click at [16, 132] on div at bounding box center [18, 134] width 27 height 27
click at [231, 41] on span "Reminders" at bounding box center [218, 49] width 56 height 19
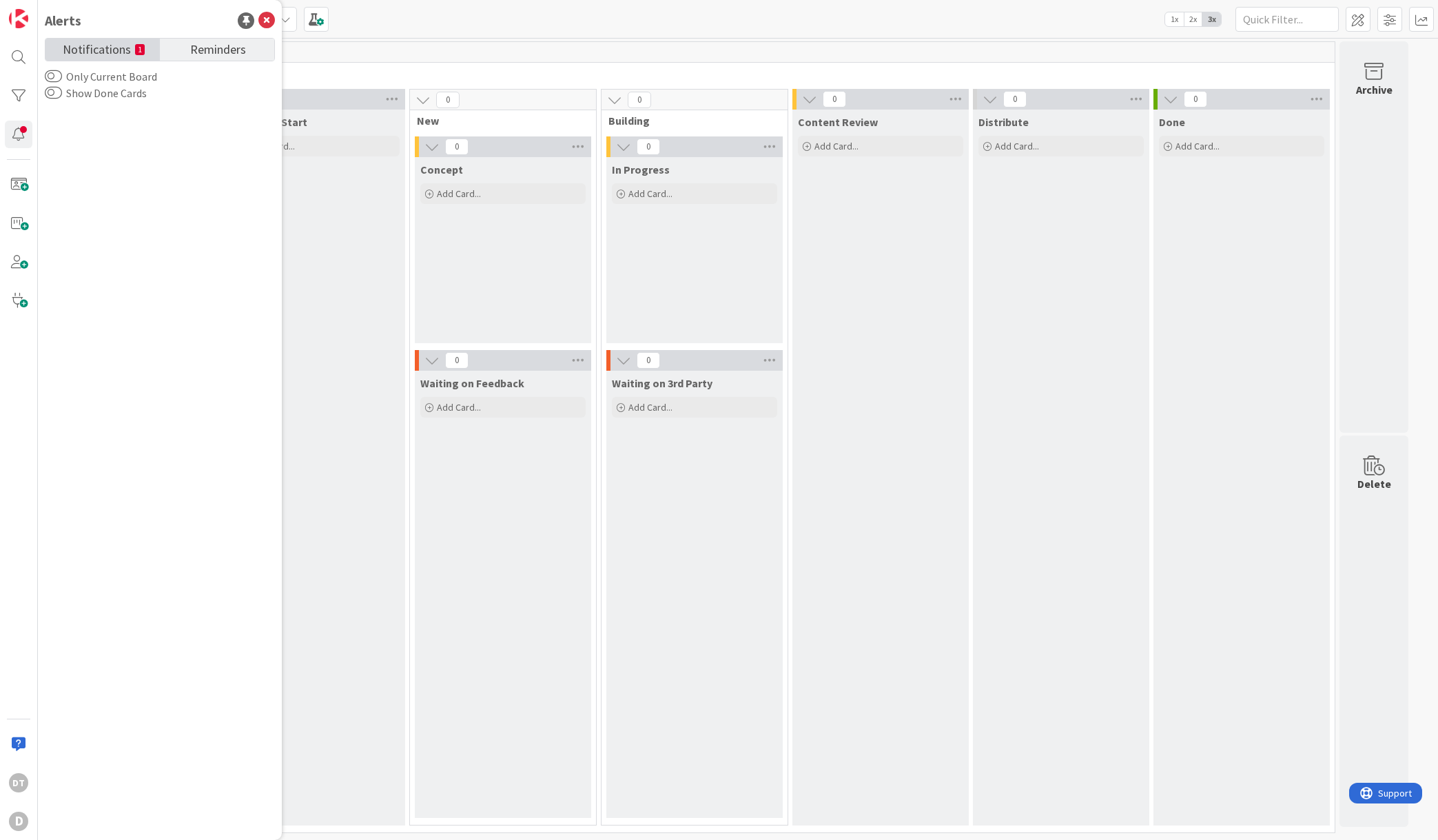
click at [121, 42] on span "Notifications" at bounding box center [97, 49] width 68 height 19
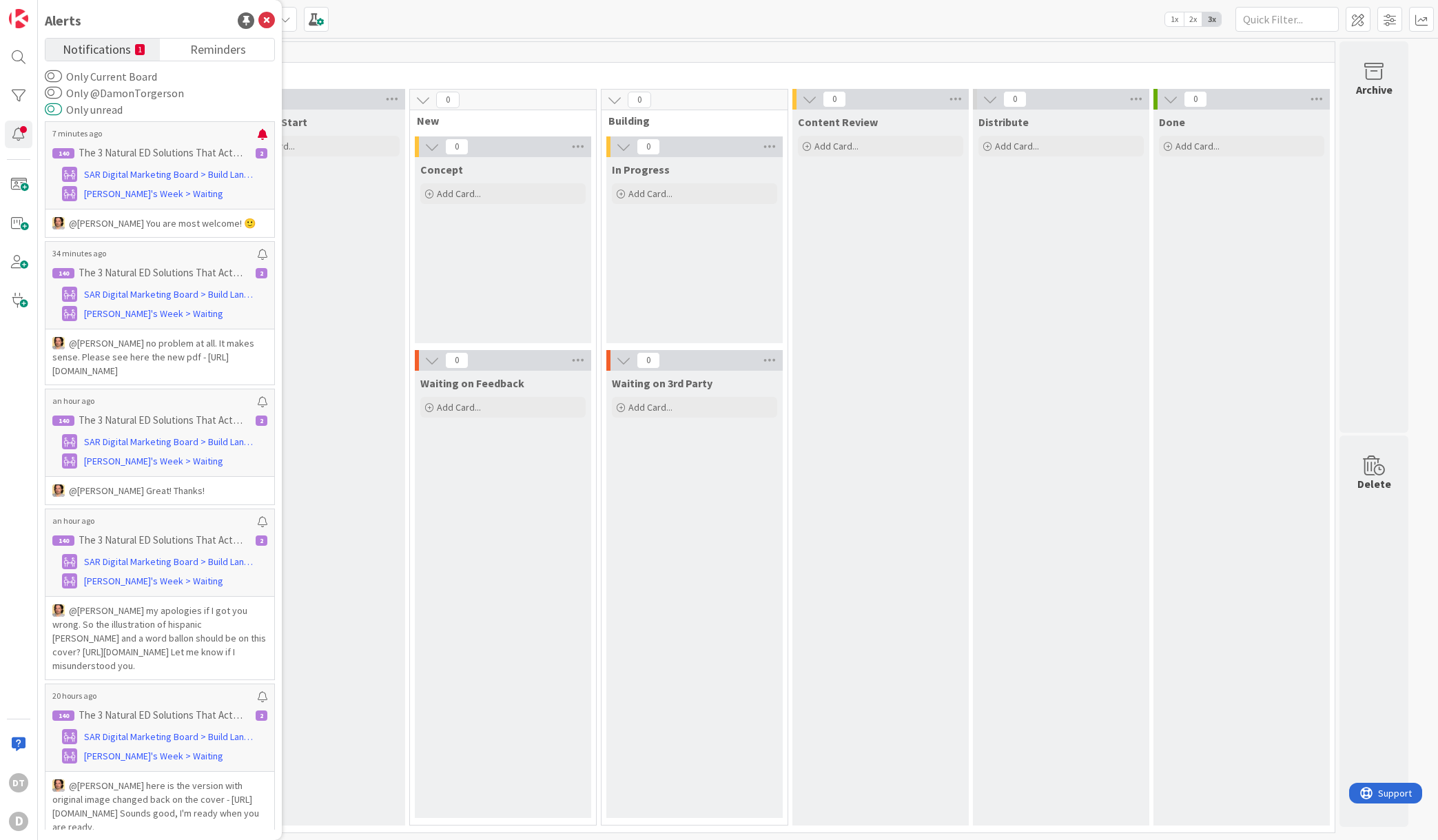
click at [51, 107] on button "Only unread" at bounding box center [53, 110] width 17 height 14
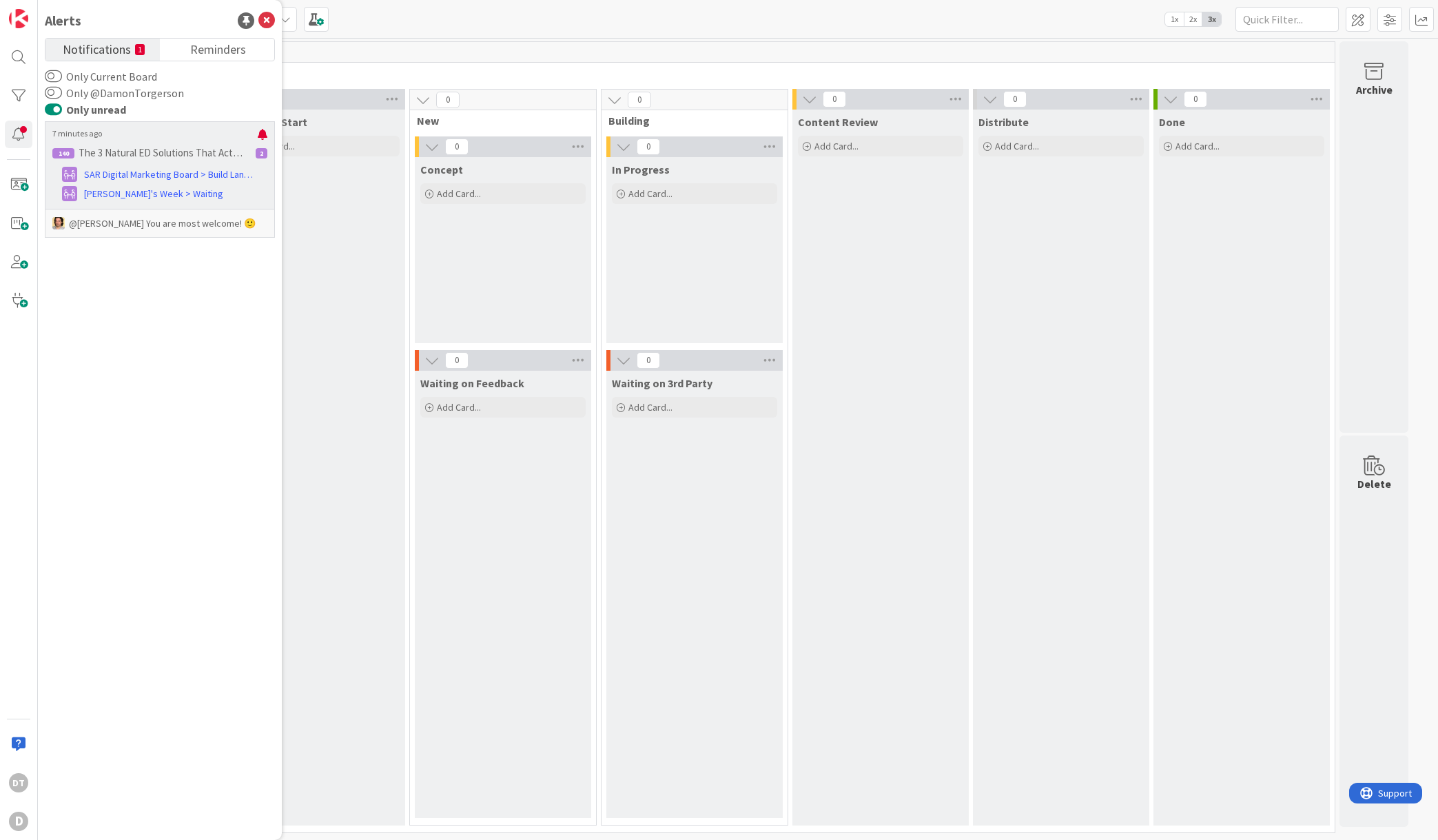
click at [217, 224] on p "@[PERSON_NAME]﻿ You are most welcome! 🙂" at bounding box center [159, 223] width 215 height 14
click at [260, 133] on div at bounding box center [262, 134] width 10 height 11
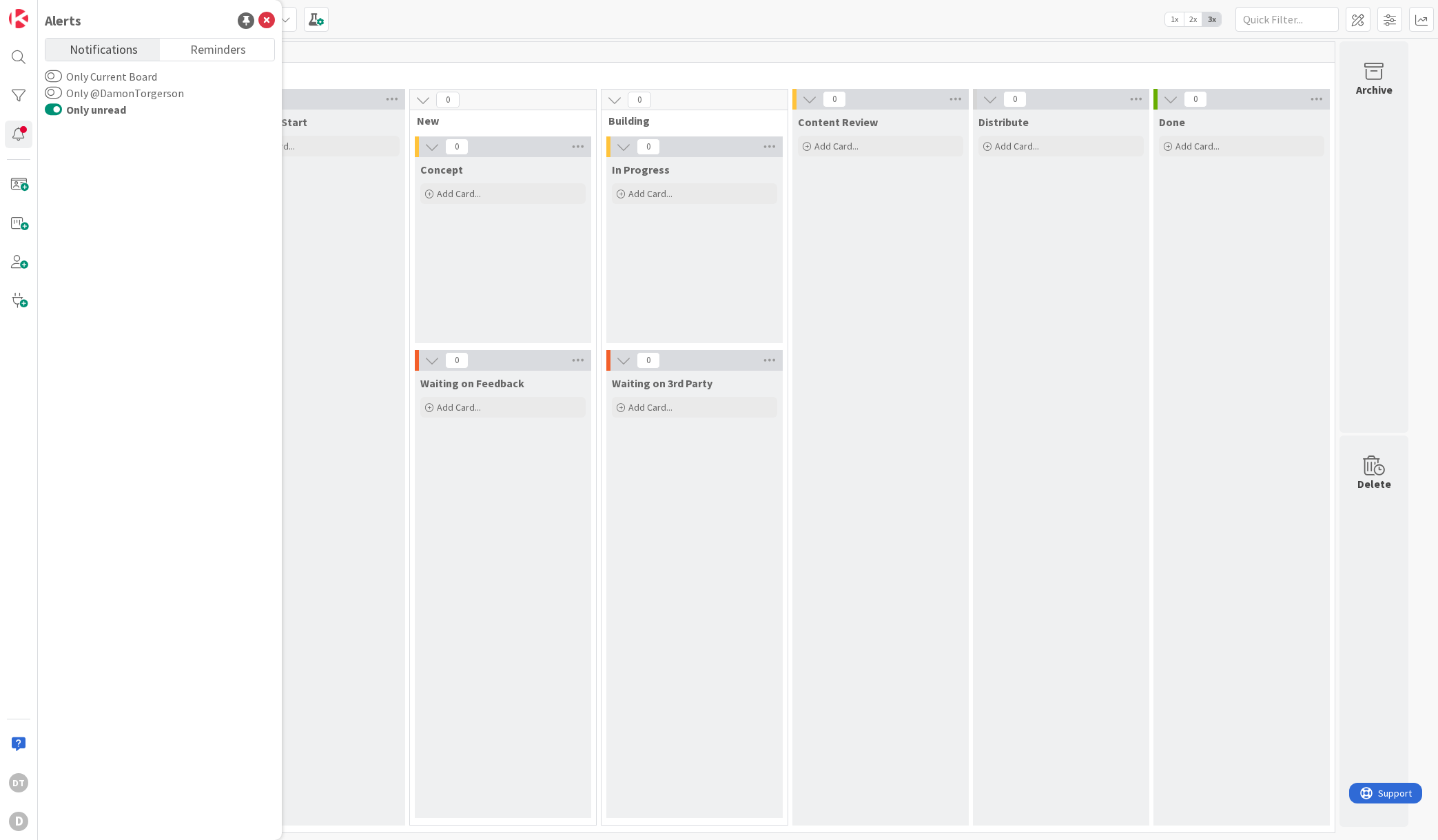
click at [51, 110] on button "Only unread" at bounding box center [53, 110] width 17 height 14
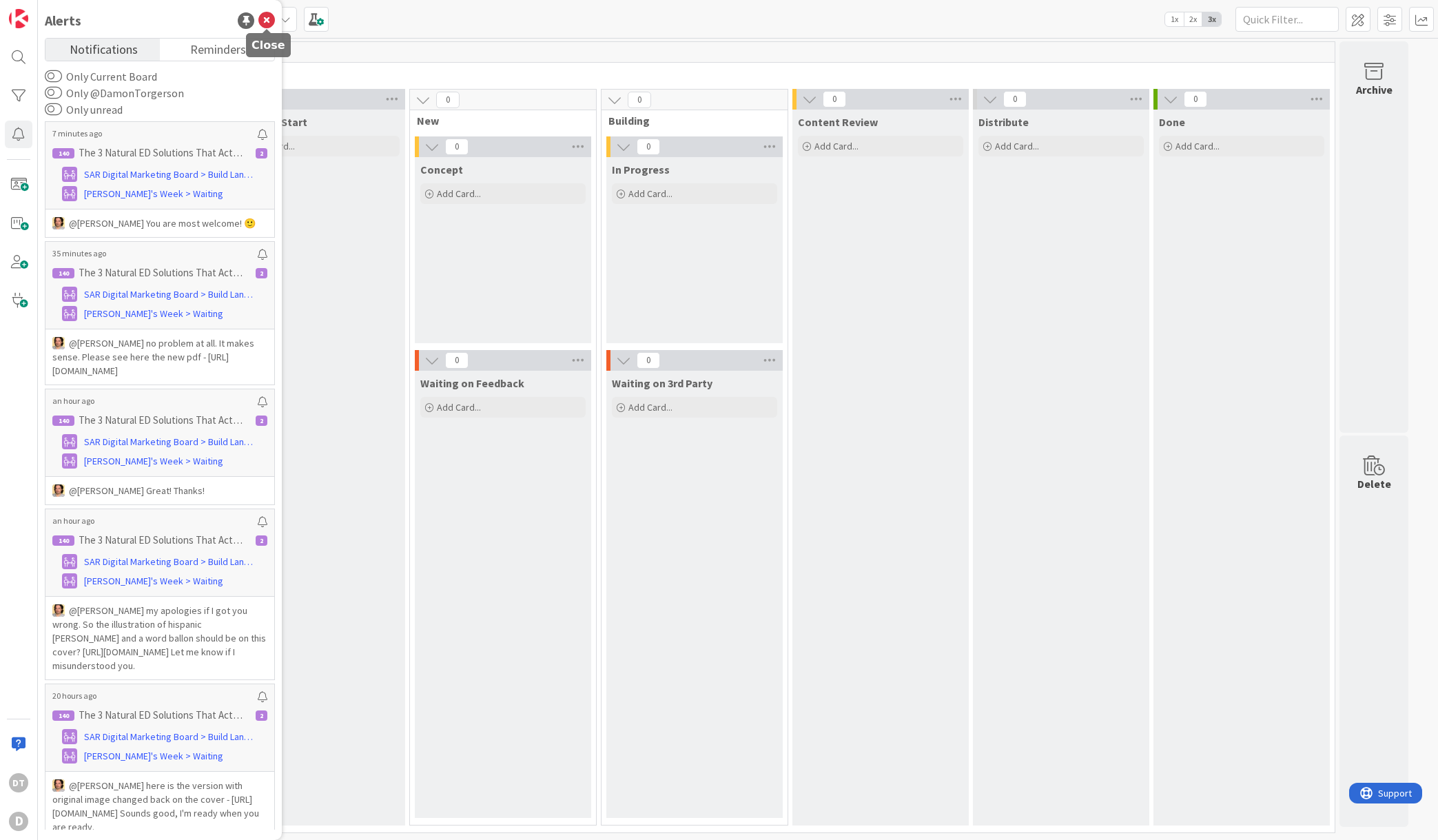
click at [265, 19] on icon at bounding box center [267, 20] width 17 height 17
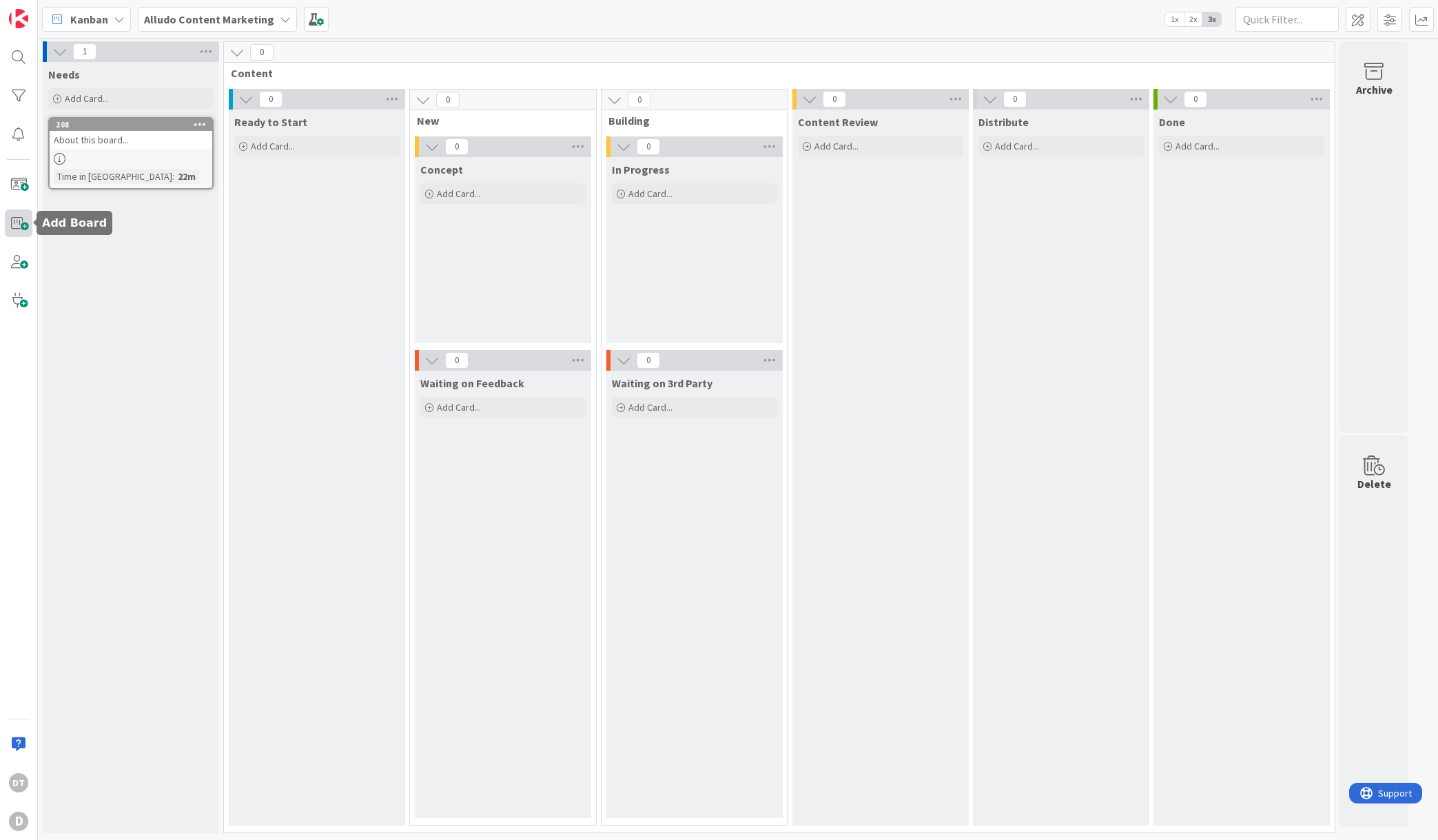
click at [22, 222] on span at bounding box center [18, 222] width 27 height 27
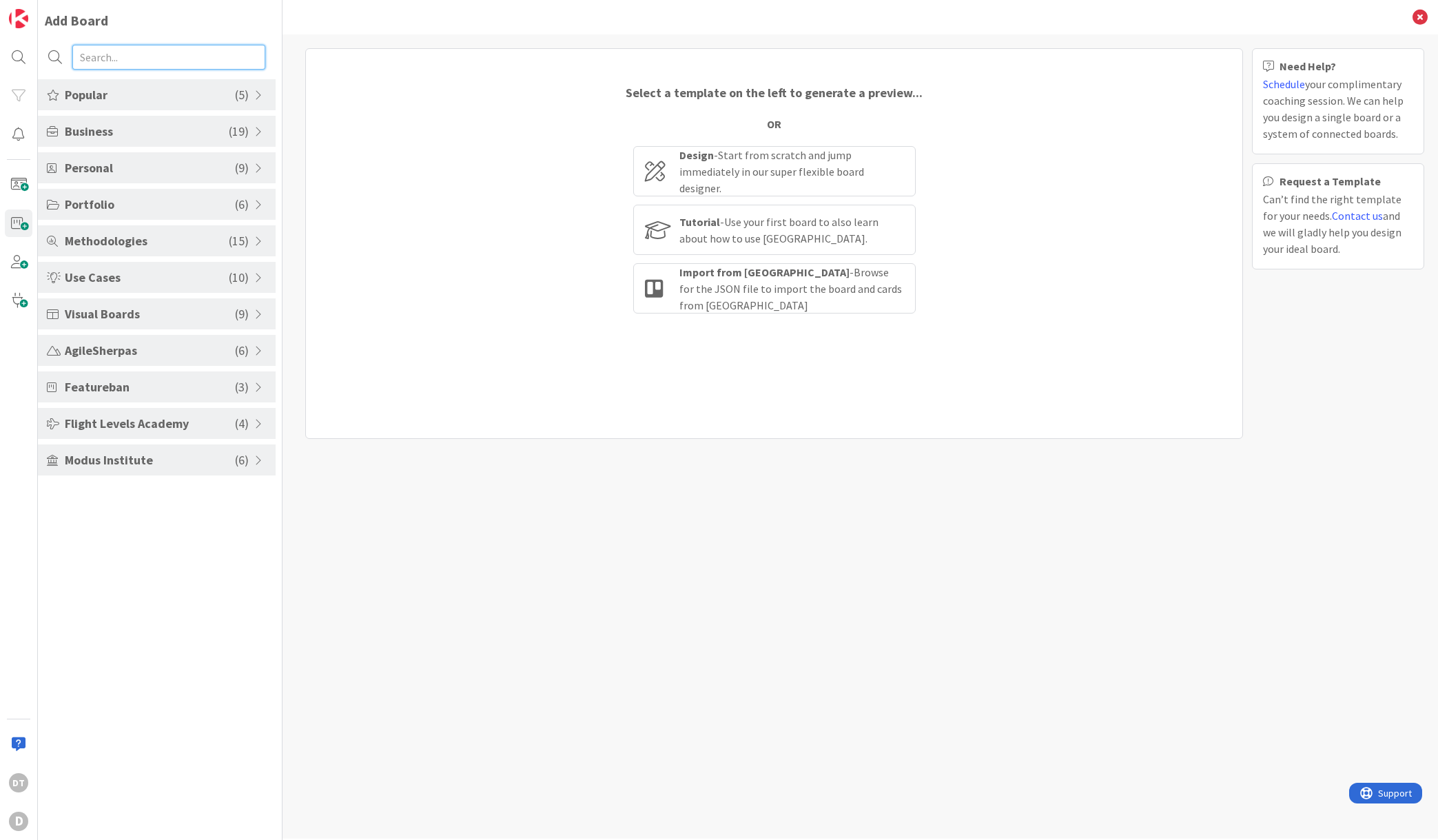
click at [89, 60] on input "text" at bounding box center [169, 58] width 193 height 25
type input "i"
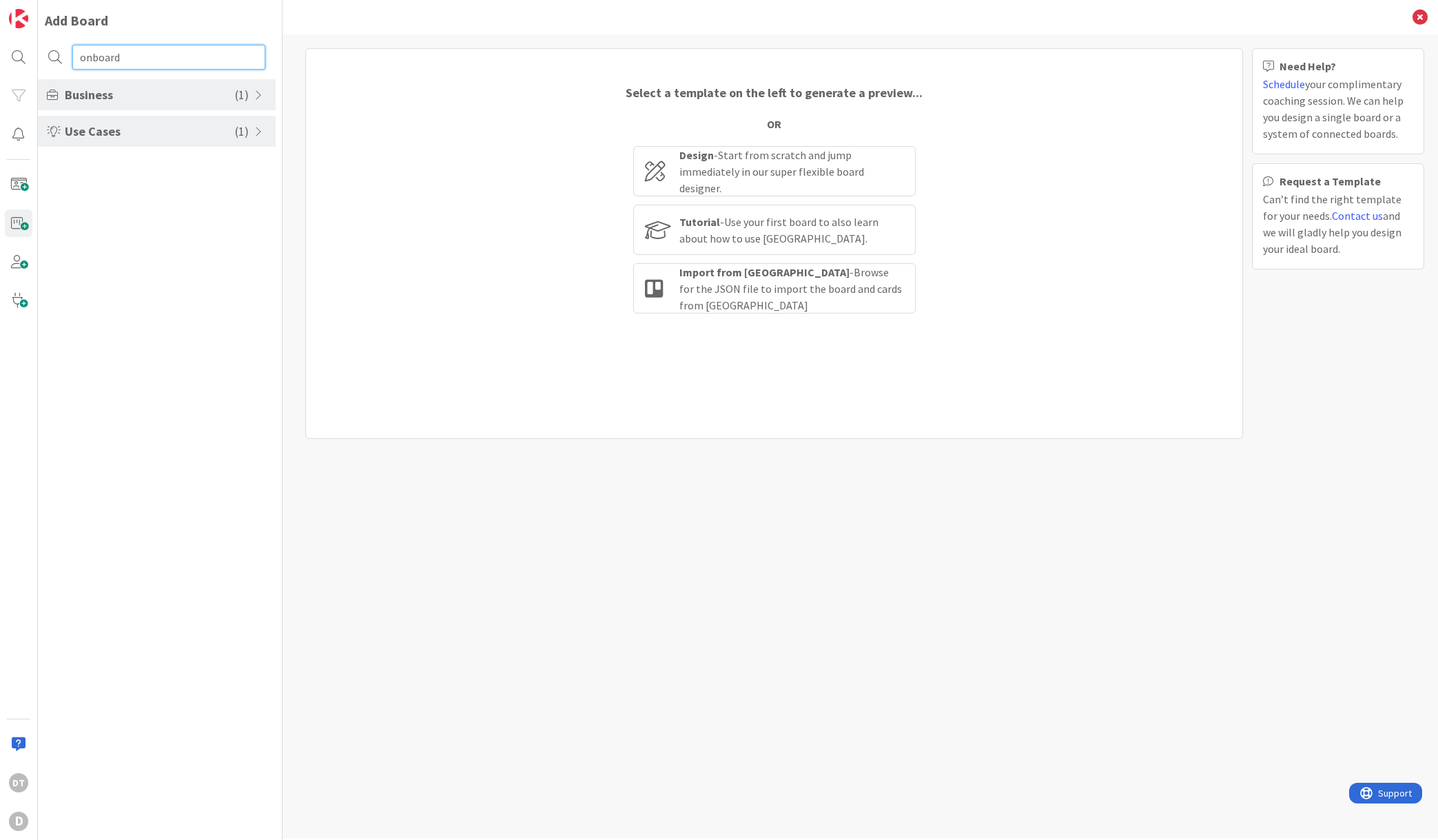
type input "onboard"
click at [256, 89] on span at bounding box center [260, 95] width 12 height 11
click at [258, 203] on span at bounding box center [260, 201] width 12 height 11
click at [262, 91] on span at bounding box center [260, 95] width 12 height 11
click at [127, 170] on li "HR - Employee Onboarding" at bounding box center [157, 168] width 237 height 23
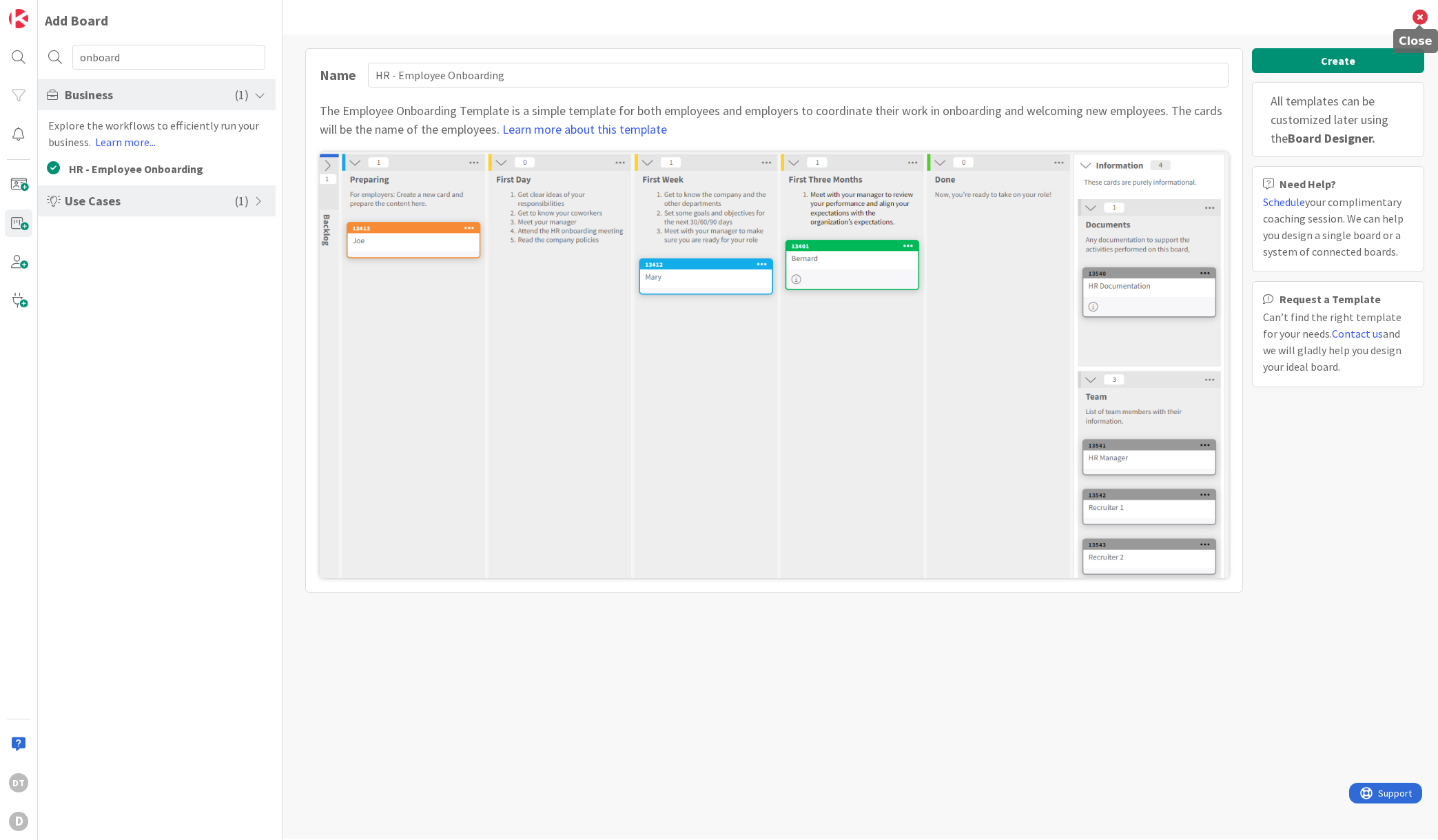
click at [1422, 11] on icon at bounding box center [1419, 17] width 15 height 15
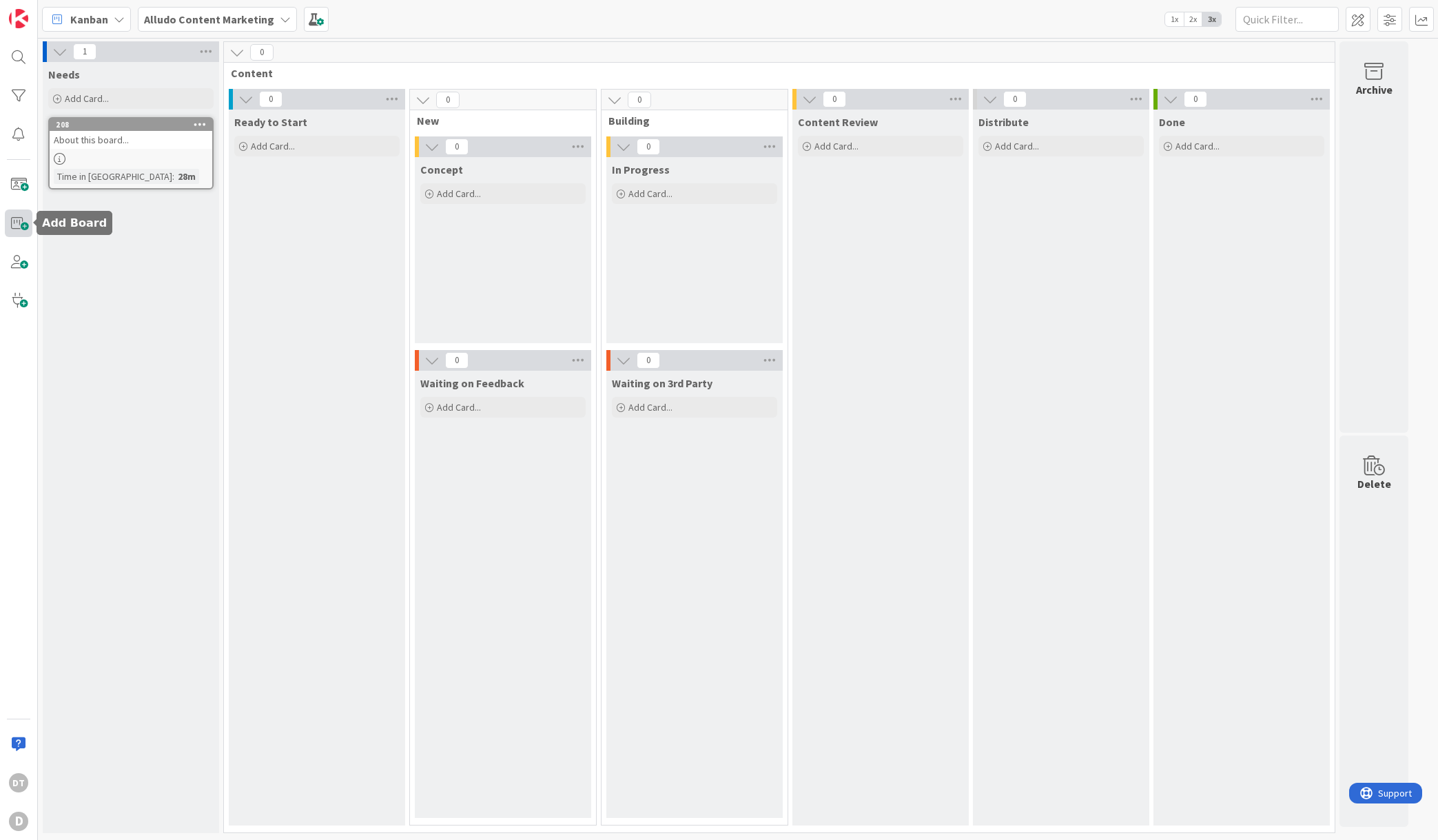
click at [17, 221] on span at bounding box center [18, 222] width 27 height 27
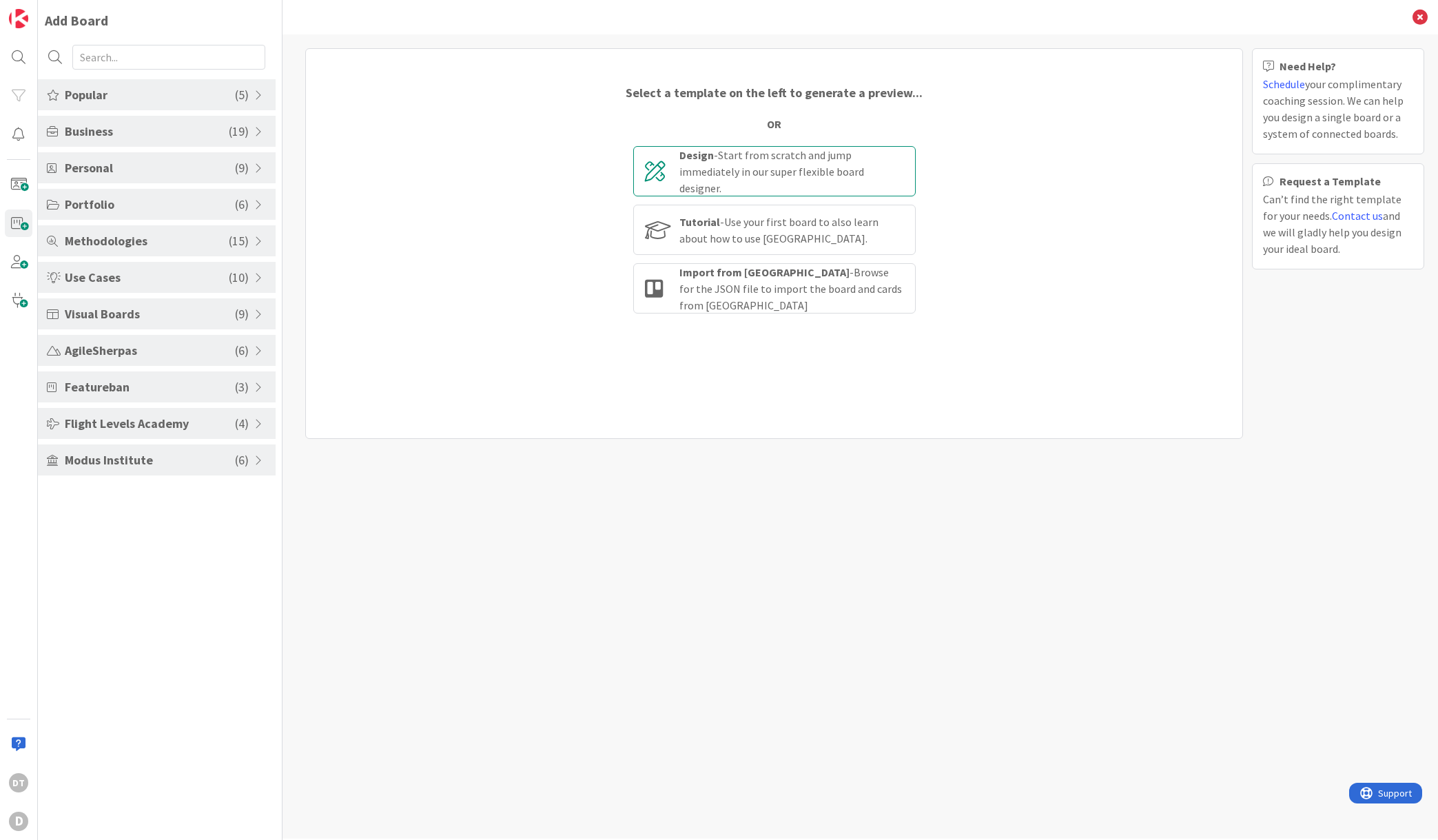
click at [807, 165] on div "Design - Start from scratch and jump immediately in our super flexible board de…" at bounding box center [792, 172] width 225 height 50
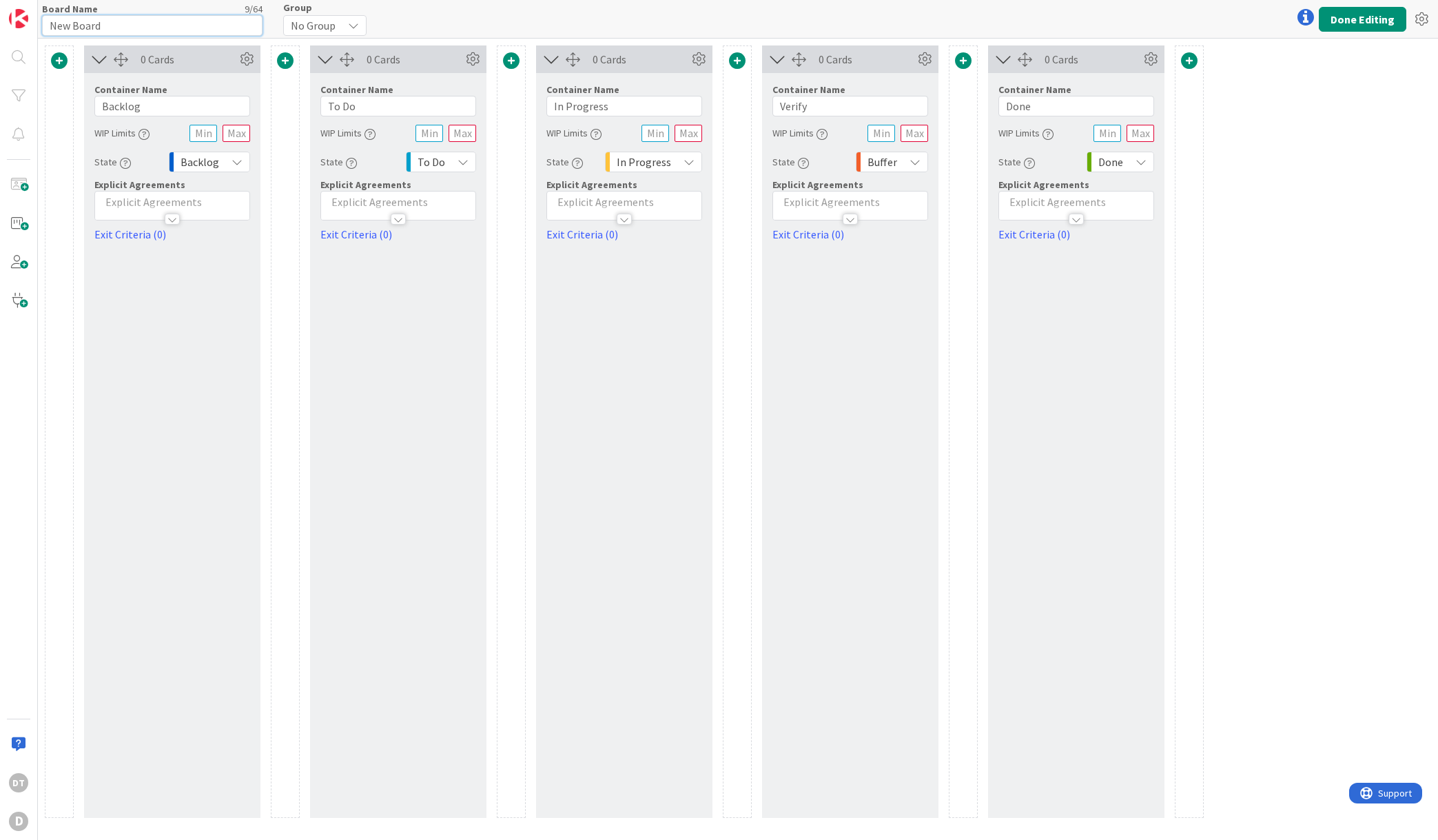
drag, startPoint x: 112, startPoint y: 23, endPoint x: 34, endPoint y: 19, distance: 78.1
click at [34, 19] on div "DT D Board Name 9 / 64 New Board Group No Group Done Editing 0 Cards Container …" at bounding box center [719, 420] width 1438 height 840
type input "New Customer Onboarding"
click at [351, 25] on icon at bounding box center [354, 26] width 11 height 11
click at [351, 25] on icon at bounding box center [354, 26] width 11 height 11
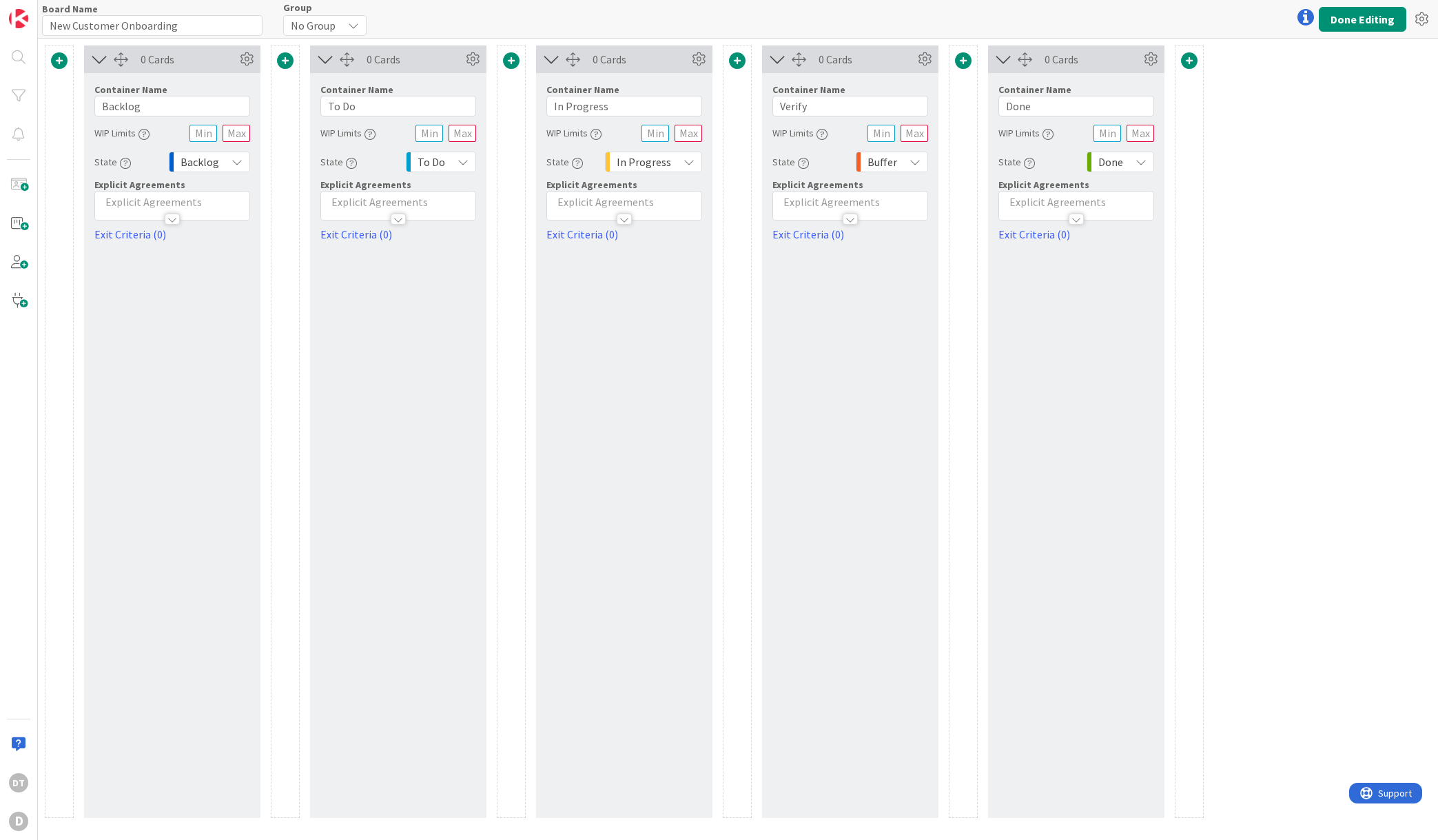
click at [59, 54] on span at bounding box center [59, 60] width 17 height 17
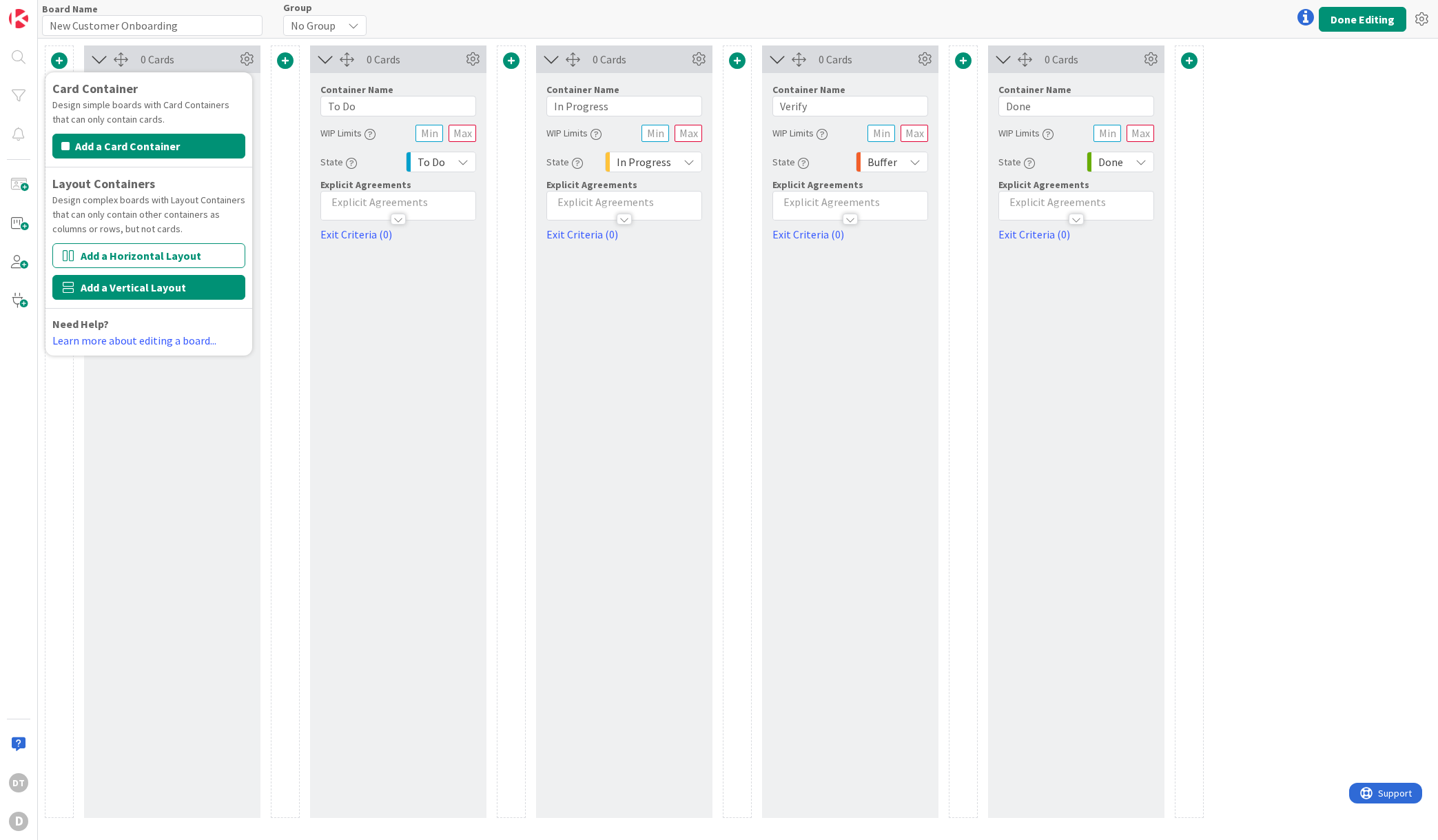
click at [120, 285] on button "Add a Vertical Layout" at bounding box center [149, 287] width 193 height 25
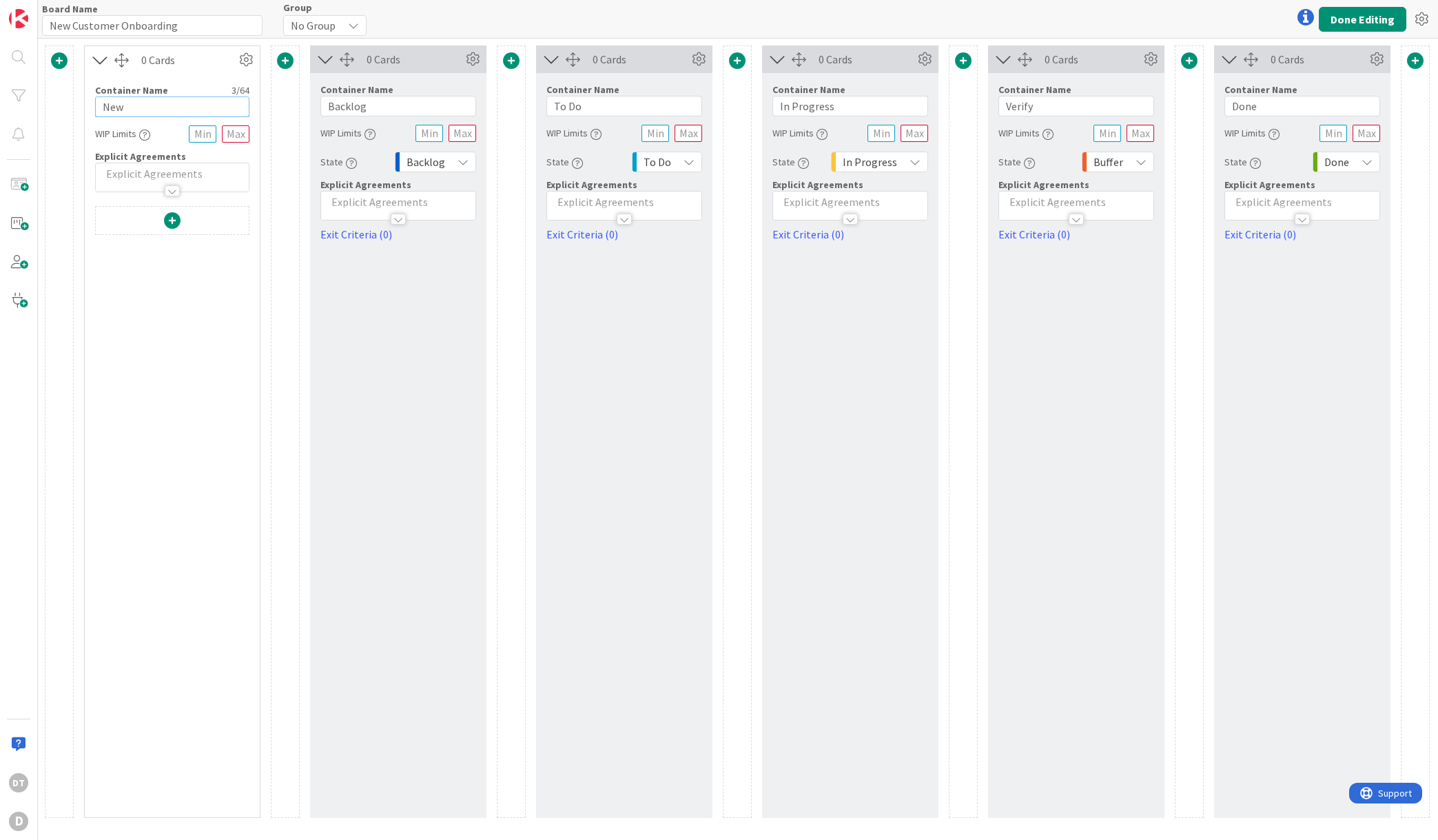
drag, startPoint x: 141, startPoint y: 105, endPoint x: 89, endPoint y: 103, distance: 52.0
click at [89, 103] on div "Container Name 3 / 64 New WIP Limits Explicit Agreements" at bounding box center [173, 133] width 175 height 119
type input "C"
type input "Premium Courses"
click at [246, 60] on icon at bounding box center [245, 59] width 20 height 20
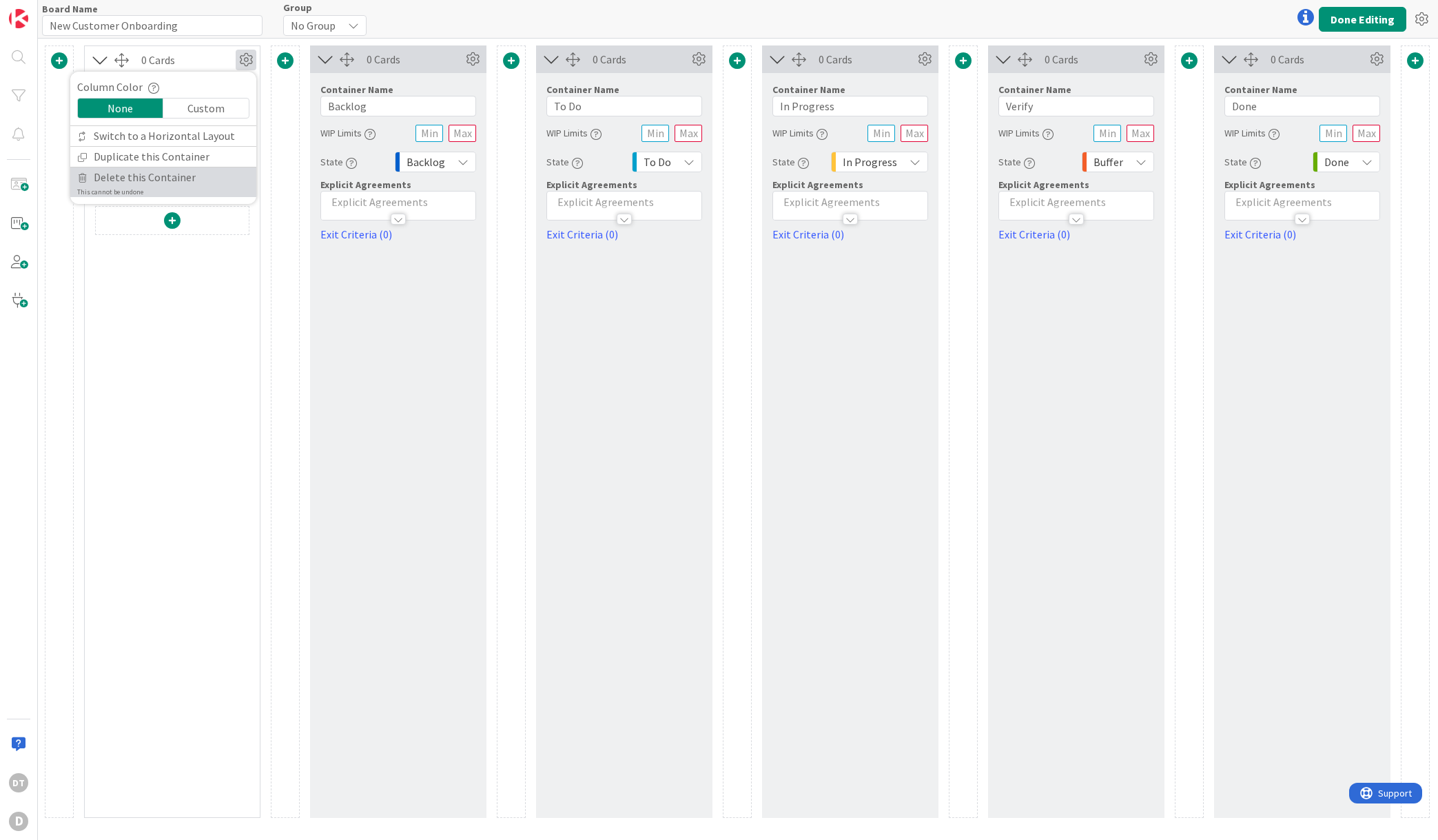
click at [121, 176] on span "Delete this Container" at bounding box center [144, 177] width 102 height 20
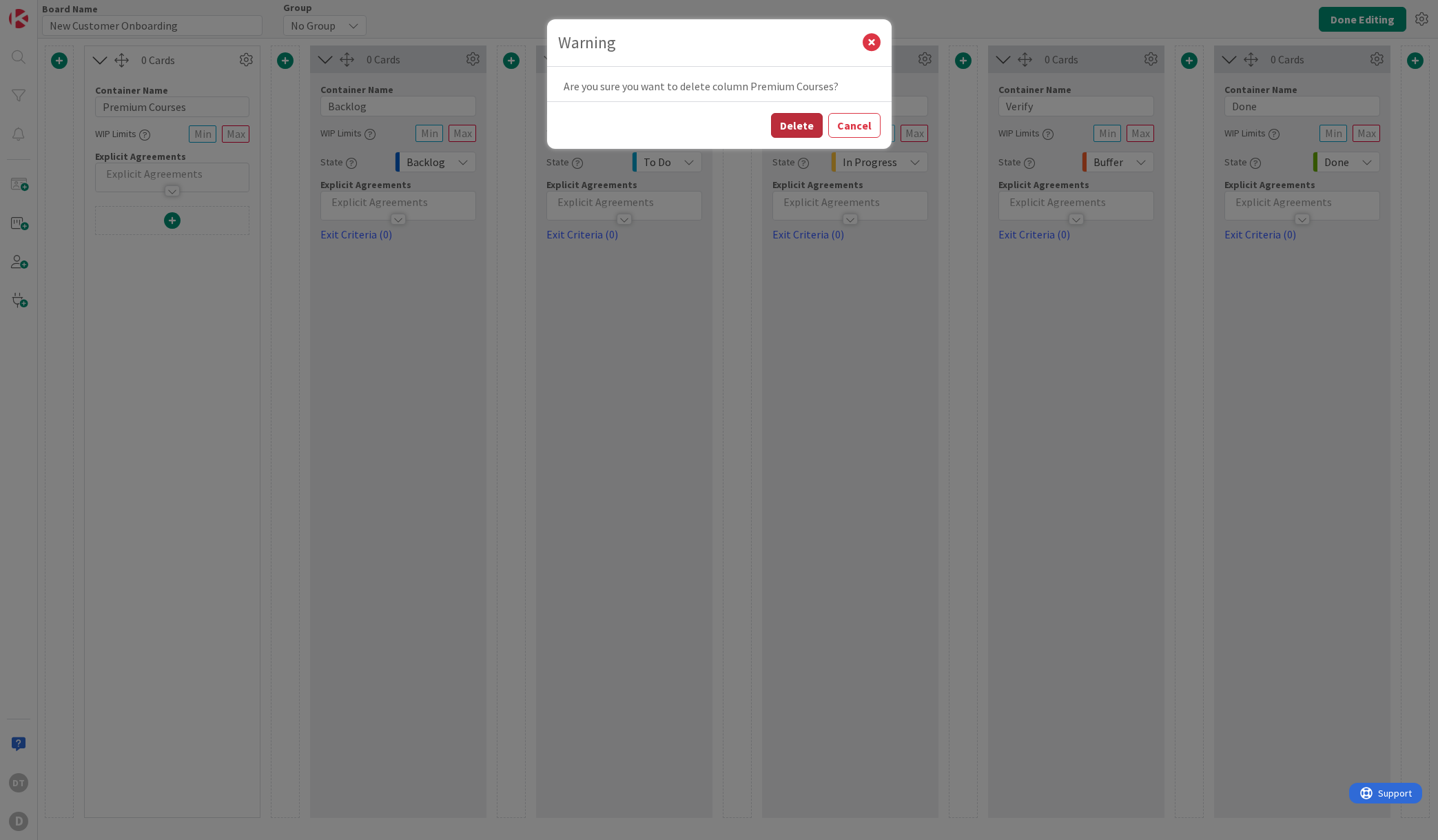
click at [796, 127] on button "Delete" at bounding box center [797, 126] width 51 height 25
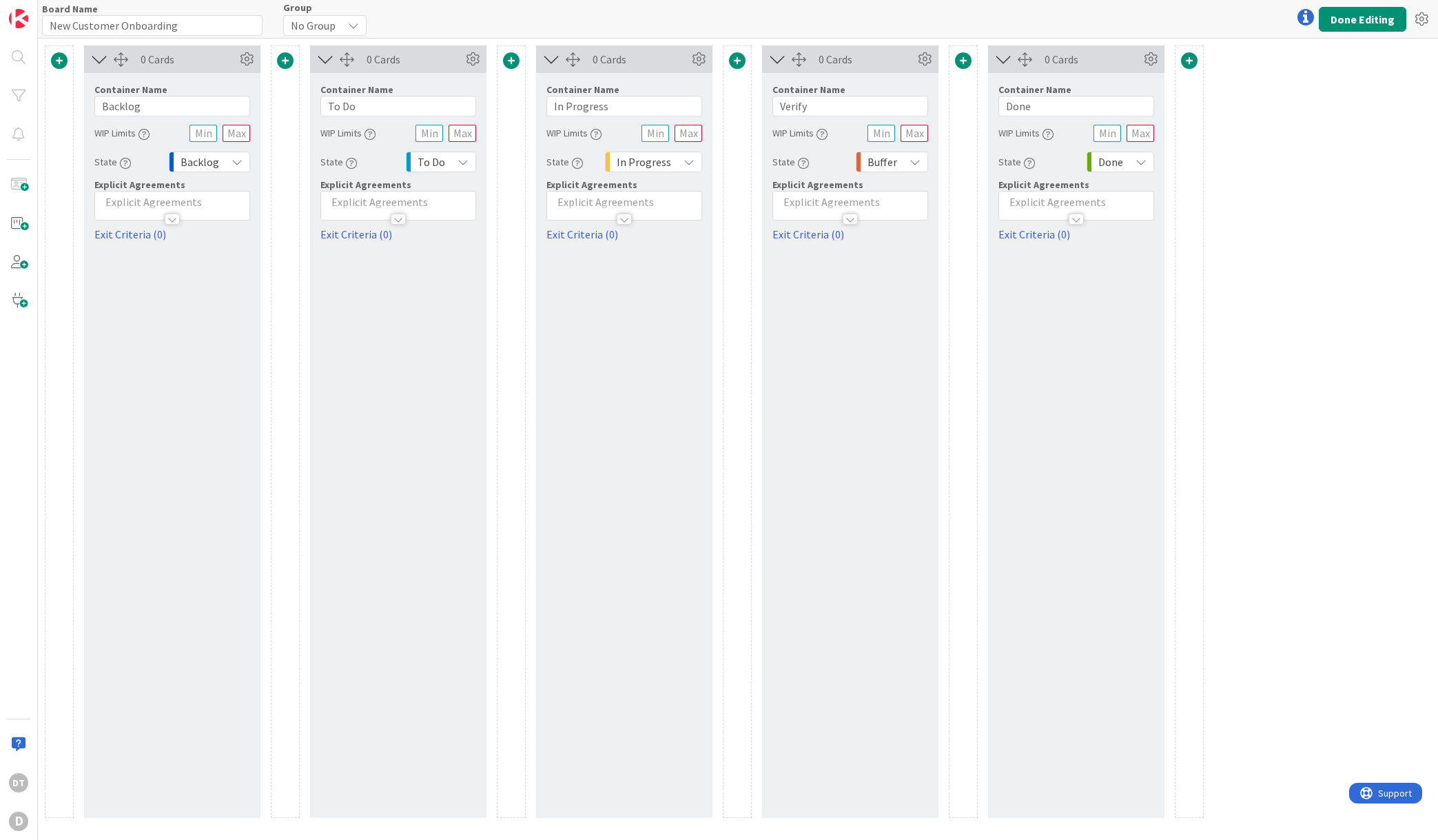
click at [65, 60] on span at bounding box center [59, 60] width 17 height 17
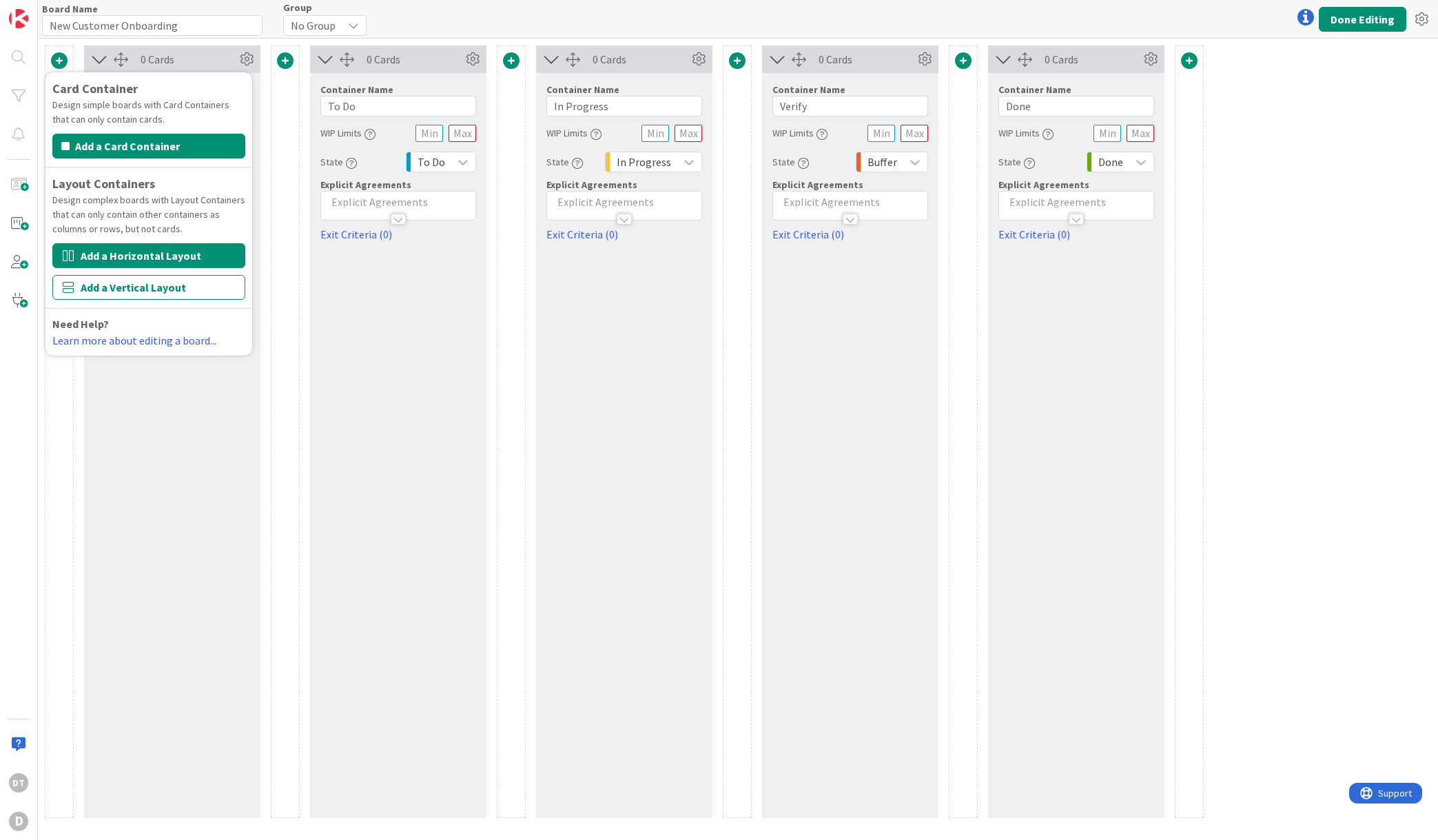
click at [144, 253] on button "Add a Horizontal Layout" at bounding box center [149, 256] width 193 height 25
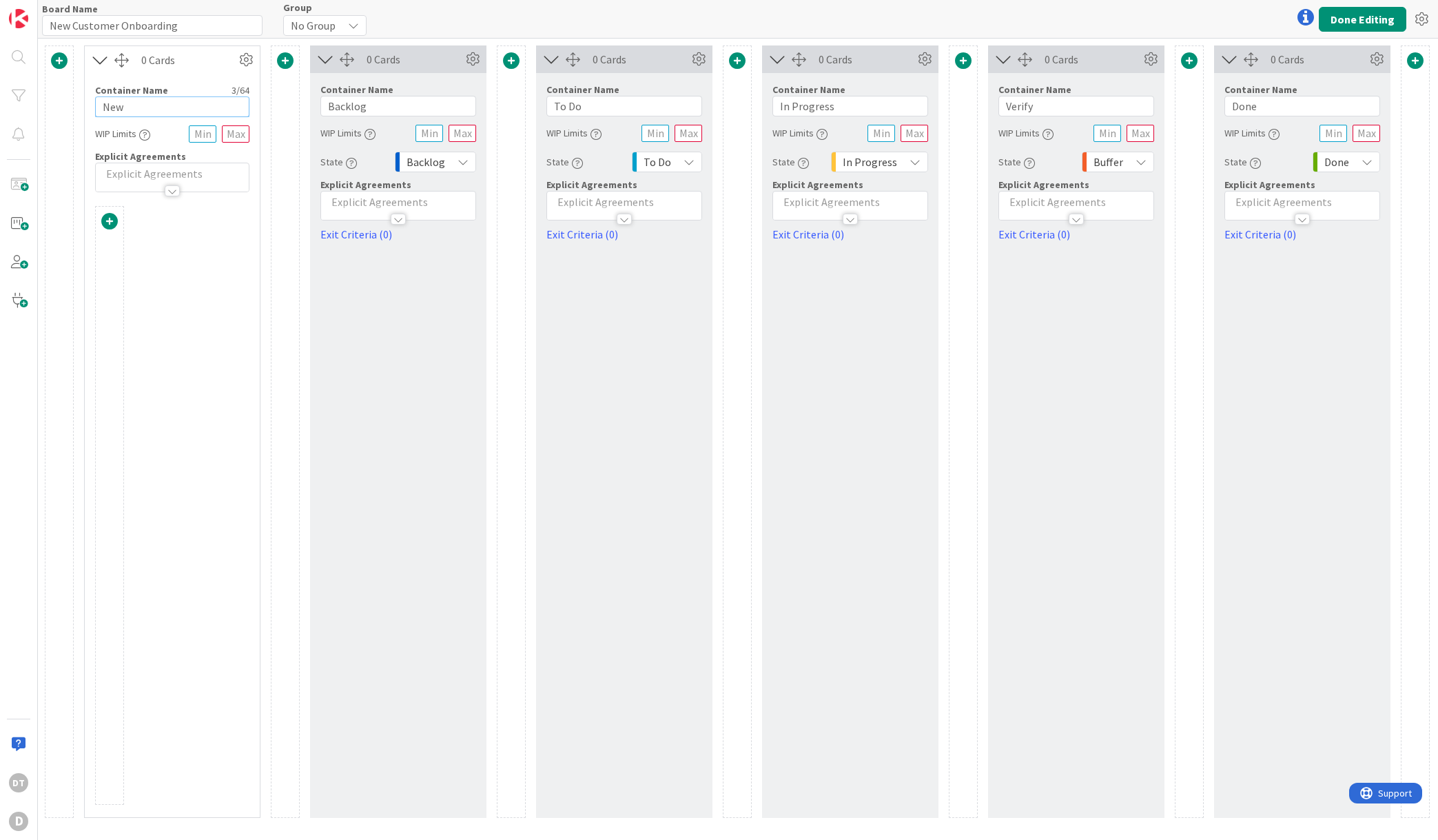
drag, startPoint x: 144, startPoint y: 105, endPoint x: 94, endPoint y: 105, distance: 50.0
click at [94, 105] on div "Container Name 3 / 64 New WIP Limits Explicit Agreements" at bounding box center [173, 133] width 175 height 119
type input "P"
type input "B"
type input "Custom Course"
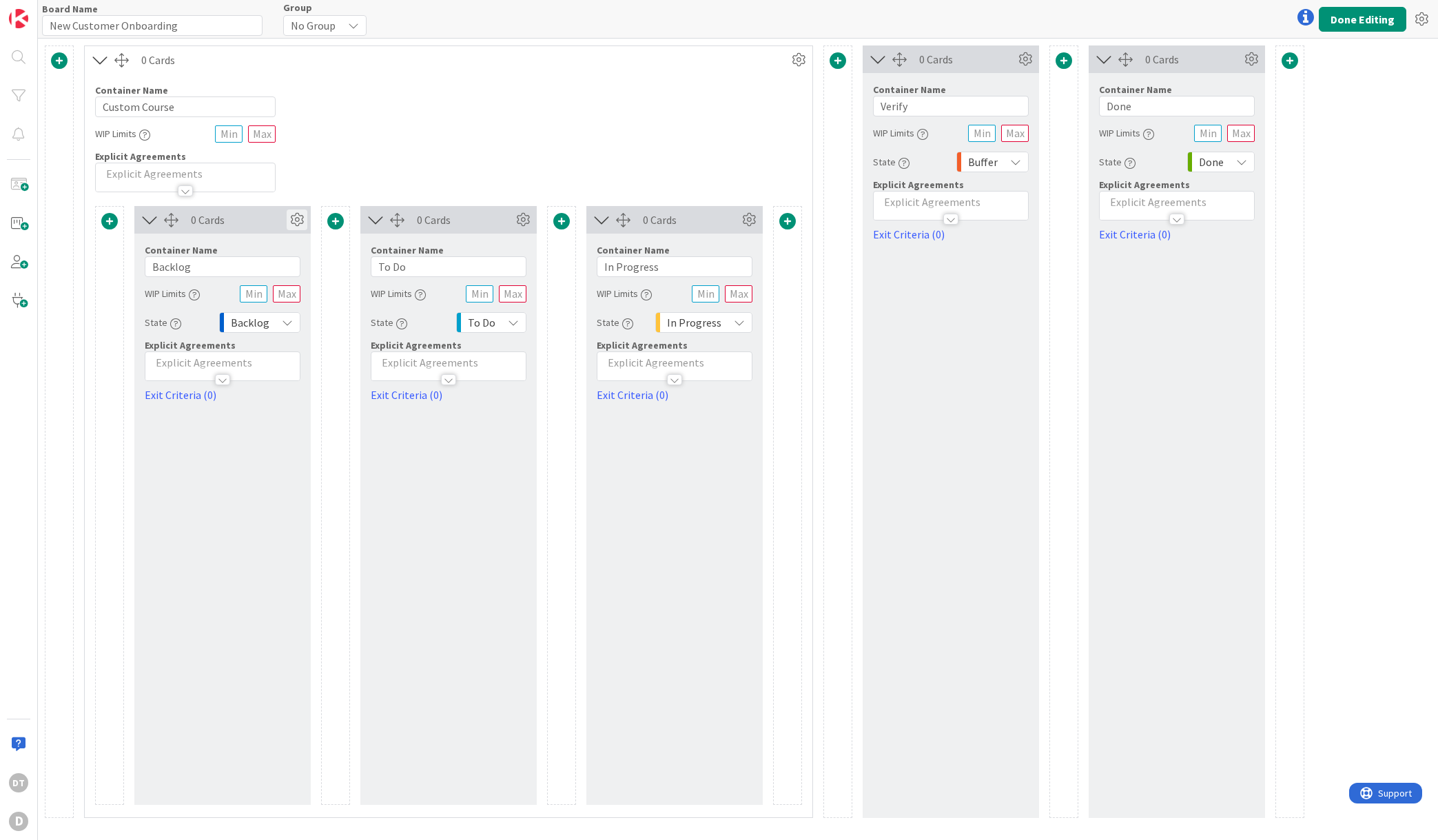
click at [294, 215] on icon at bounding box center [297, 219] width 20 height 20
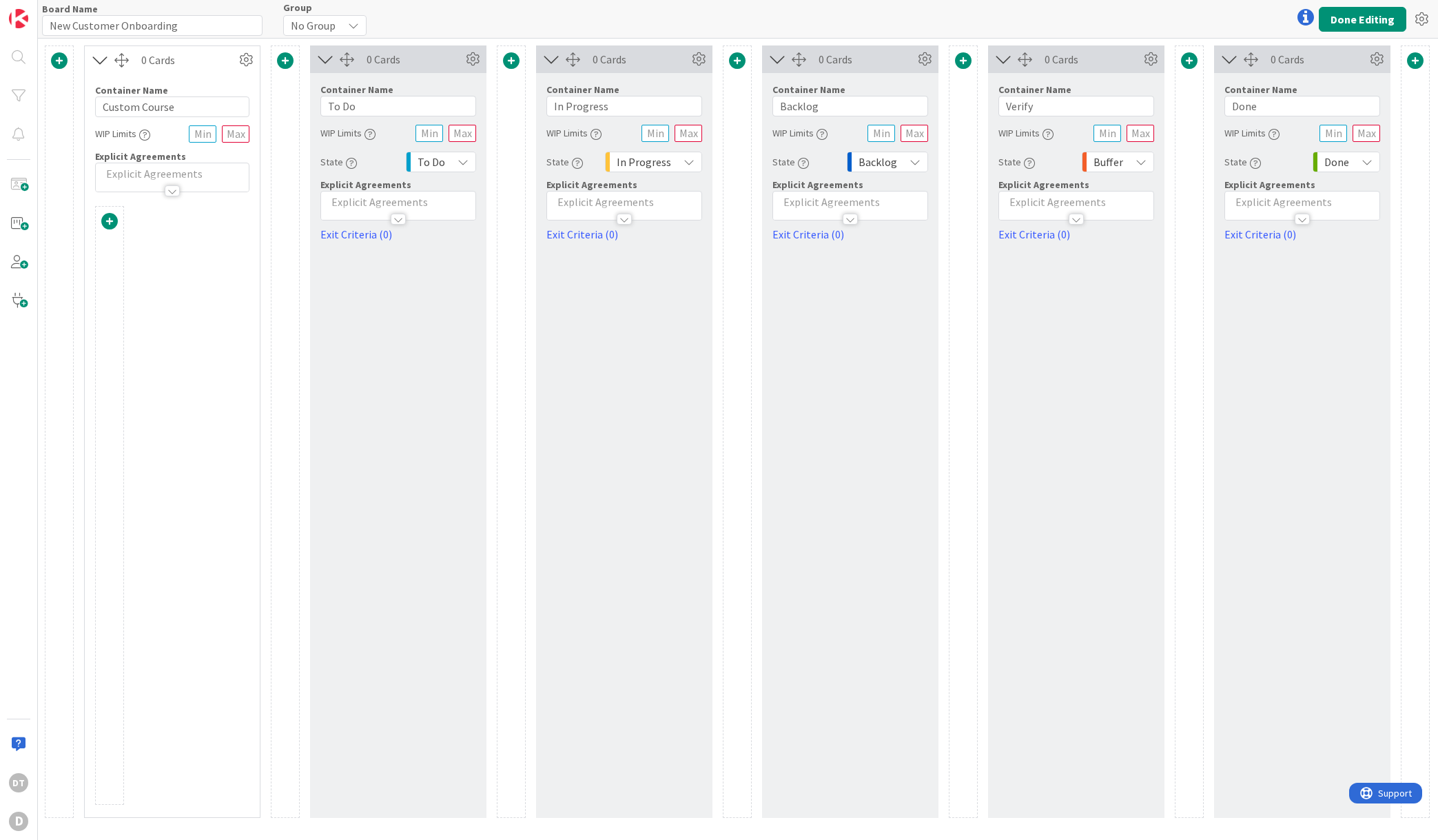
click at [110, 216] on span at bounding box center [109, 221] width 17 height 17
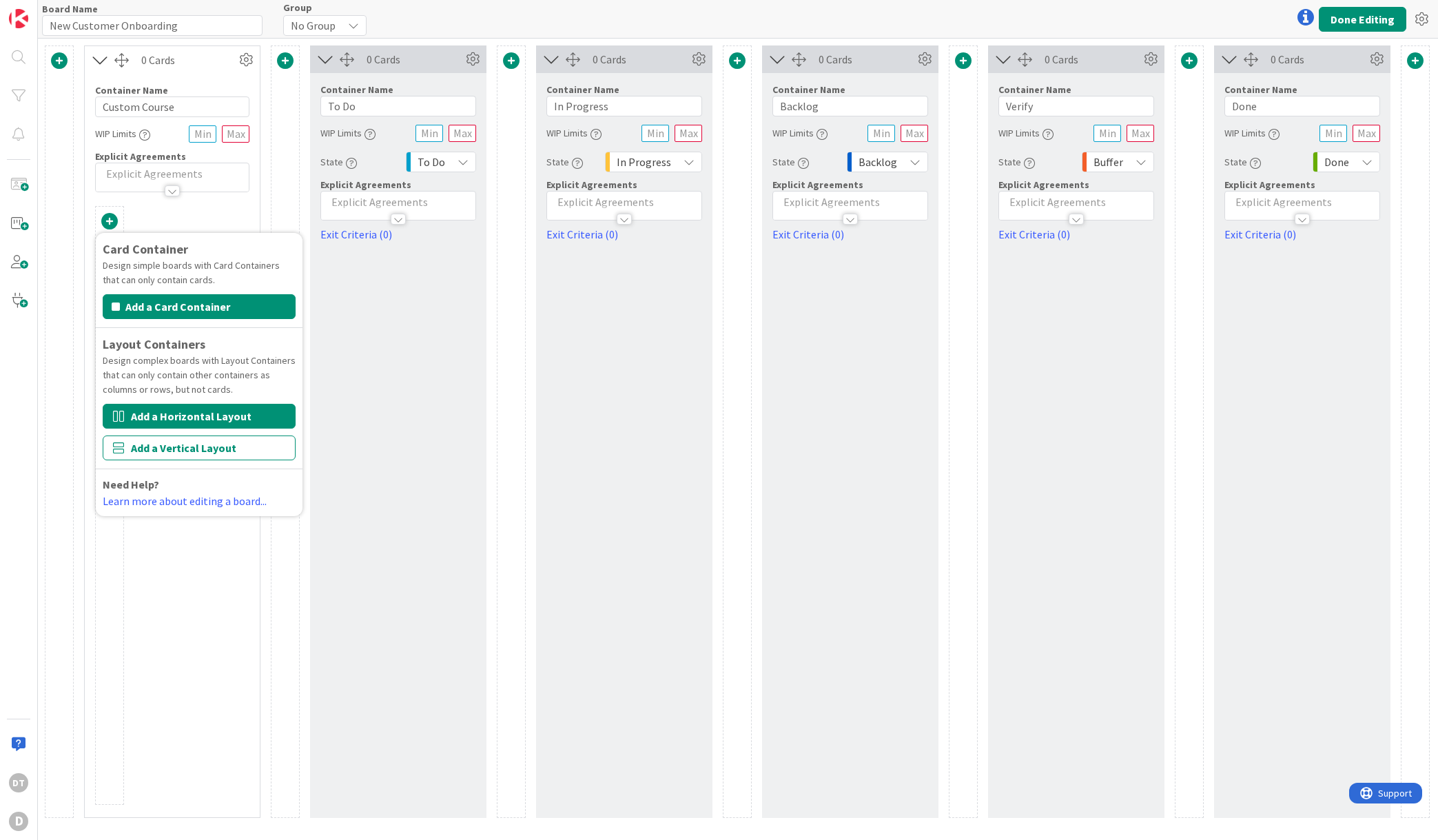
click at [175, 415] on button "Add a Horizontal Layout" at bounding box center [199, 416] width 193 height 25
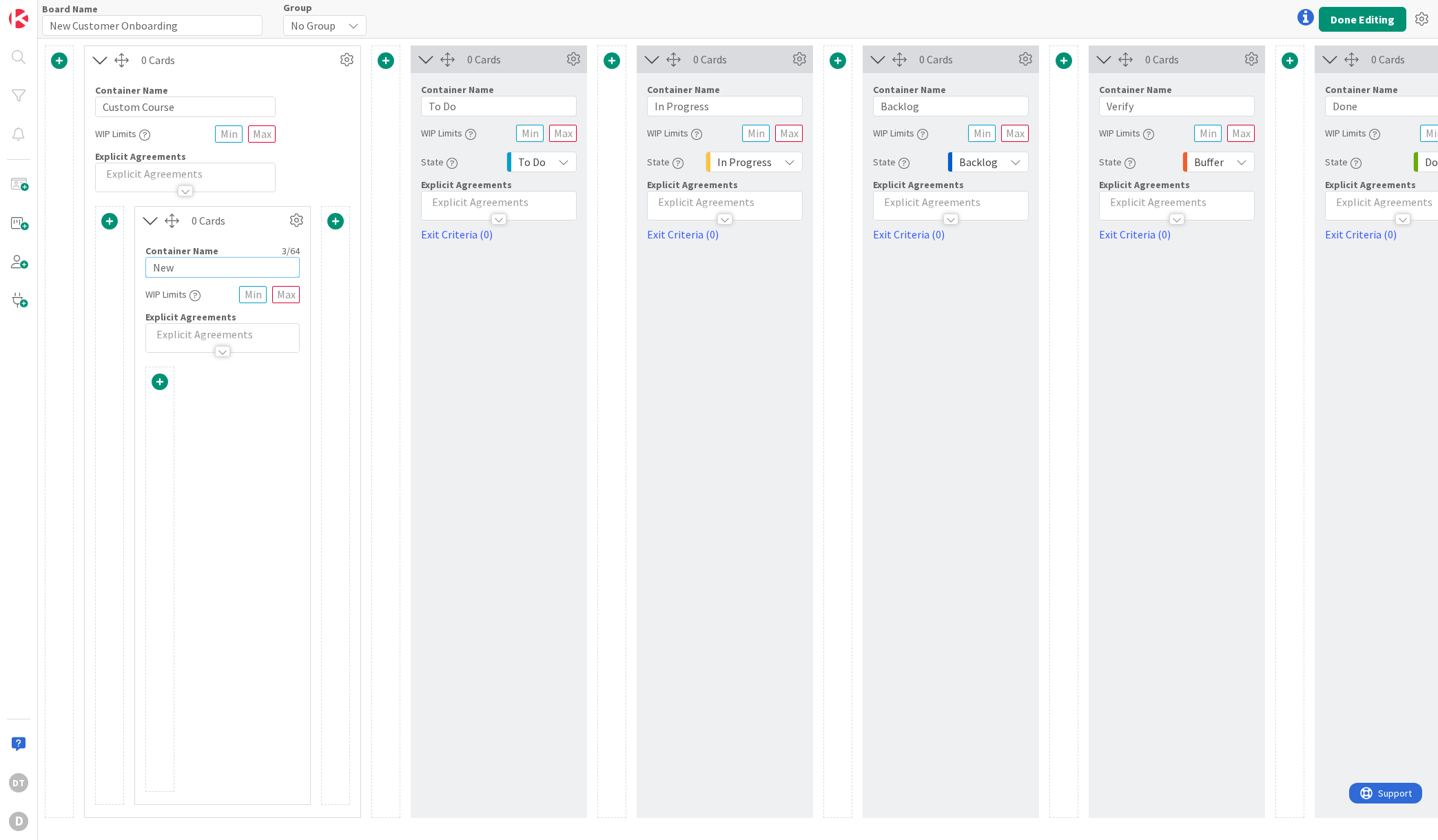
drag, startPoint x: 183, startPoint y: 266, endPoint x: 141, endPoint y: 267, distance: 42.0
click at [141, 267] on div "Container Name 3 / 64 New WIP Limits Explicit Agreements" at bounding box center [222, 293] width 175 height 119
type input "Curriculum"
drag, startPoint x: 482, startPoint y: 102, endPoint x: 410, endPoint y: 100, distance: 72.0
click at [411, 100] on div "Container Name 5 / 64 To Do WIP Limits State To Do Explicit Agreements Exit Cri…" at bounding box center [499, 157] width 176 height 169
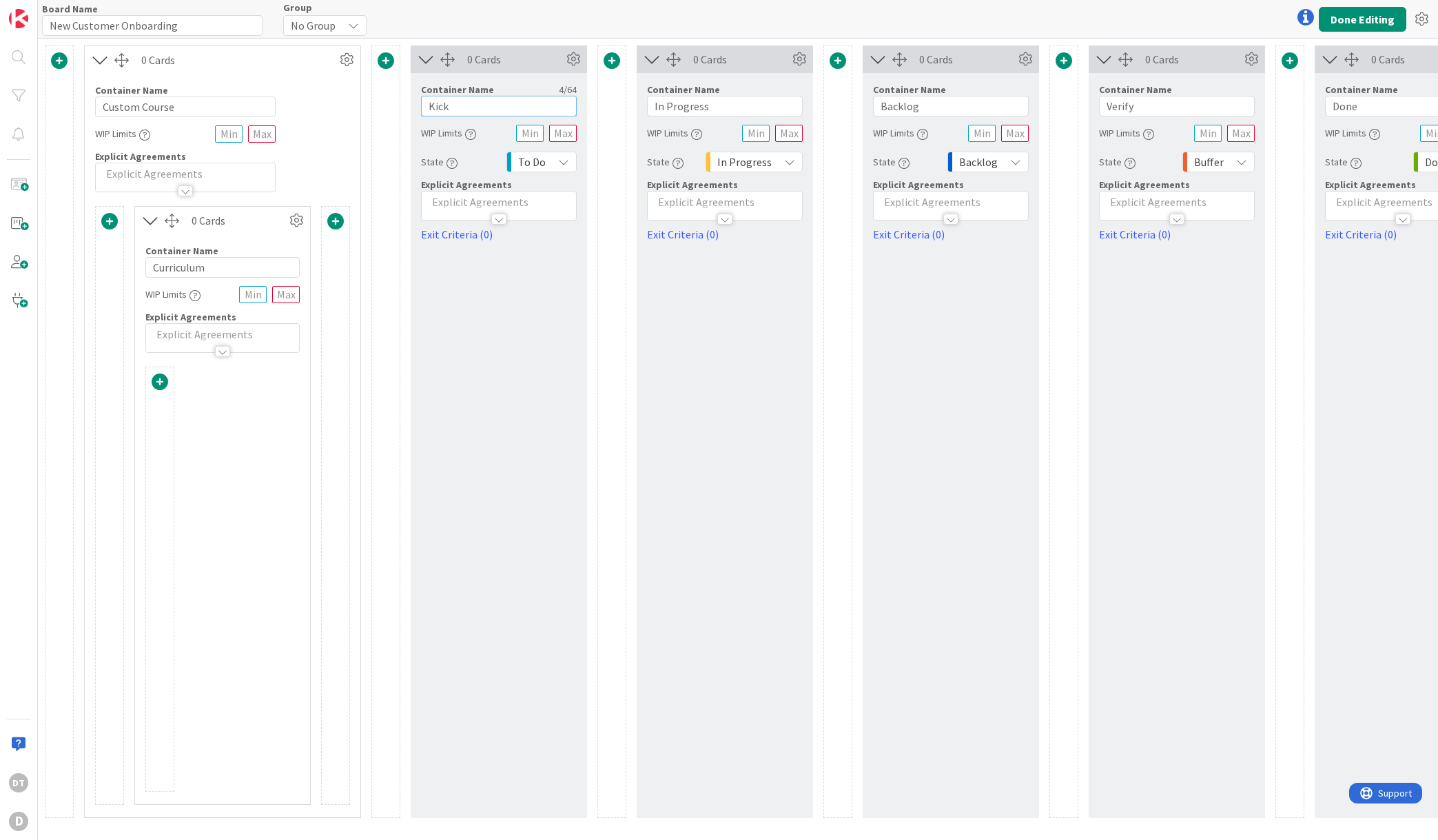
type input "Kick"
drag, startPoint x: 216, startPoint y: 270, endPoint x: 119, endPoint y: 268, distance: 97.0
click at [119, 268] on div "Card Container Design simple boards with Card Containers that can only contain …" at bounding box center [222, 506] width 255 height 599
click at [222, 268] on input "Curriculum" at bounding box center [222, 267] width 154 height 20
drag, startPoint x: 222, startPoint y: 268, endPoint x: 132, endPoint y: 265, distance: 90.0
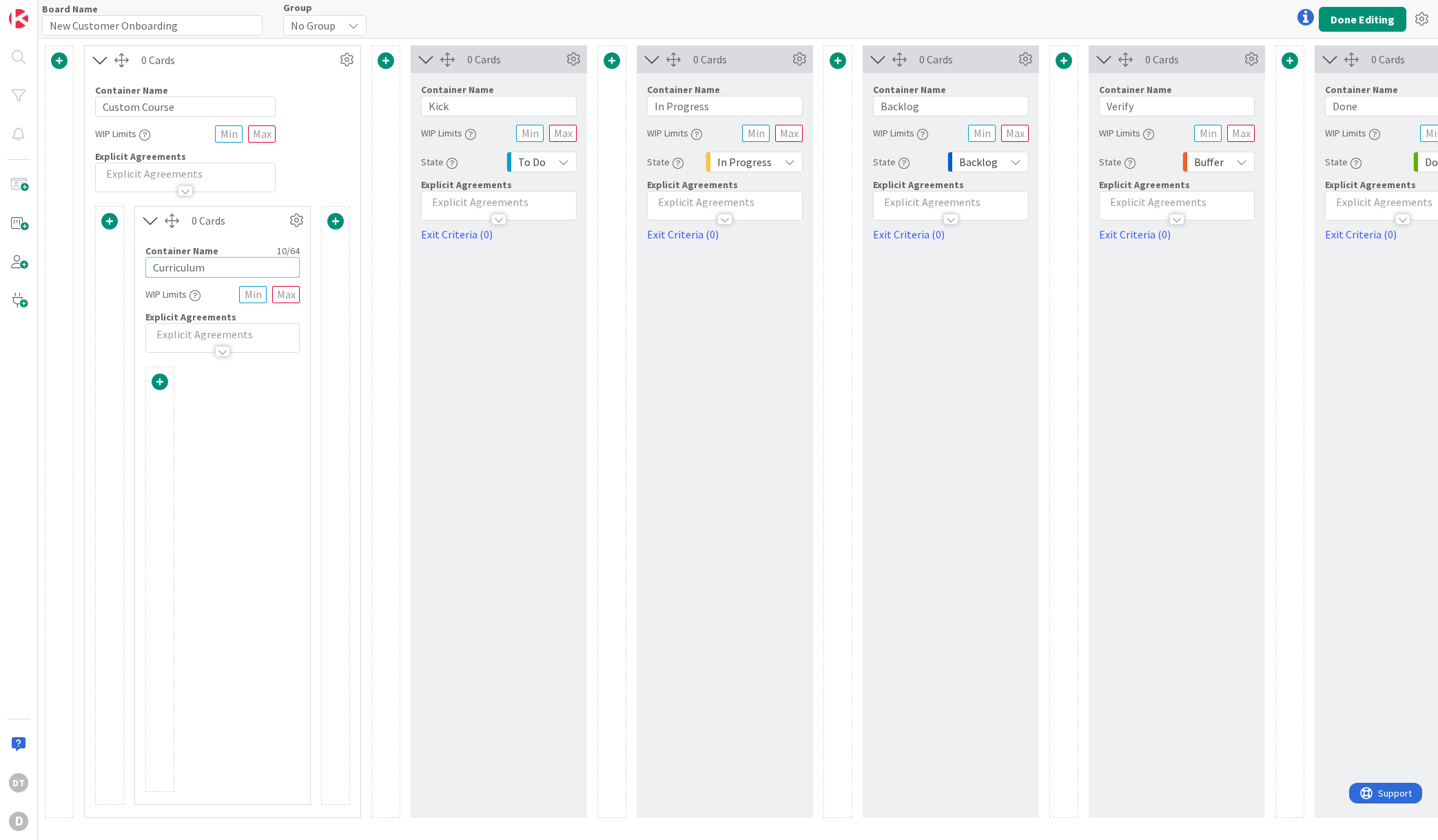
click at [132, 265] on div "Card Container Design simple boards with Card Containers that can only contain …" at bounding box center [222, 506] width 255 height 599
type input "T"
click at [104, 216] on span at bounding box center [109, 221] width 17 height 17
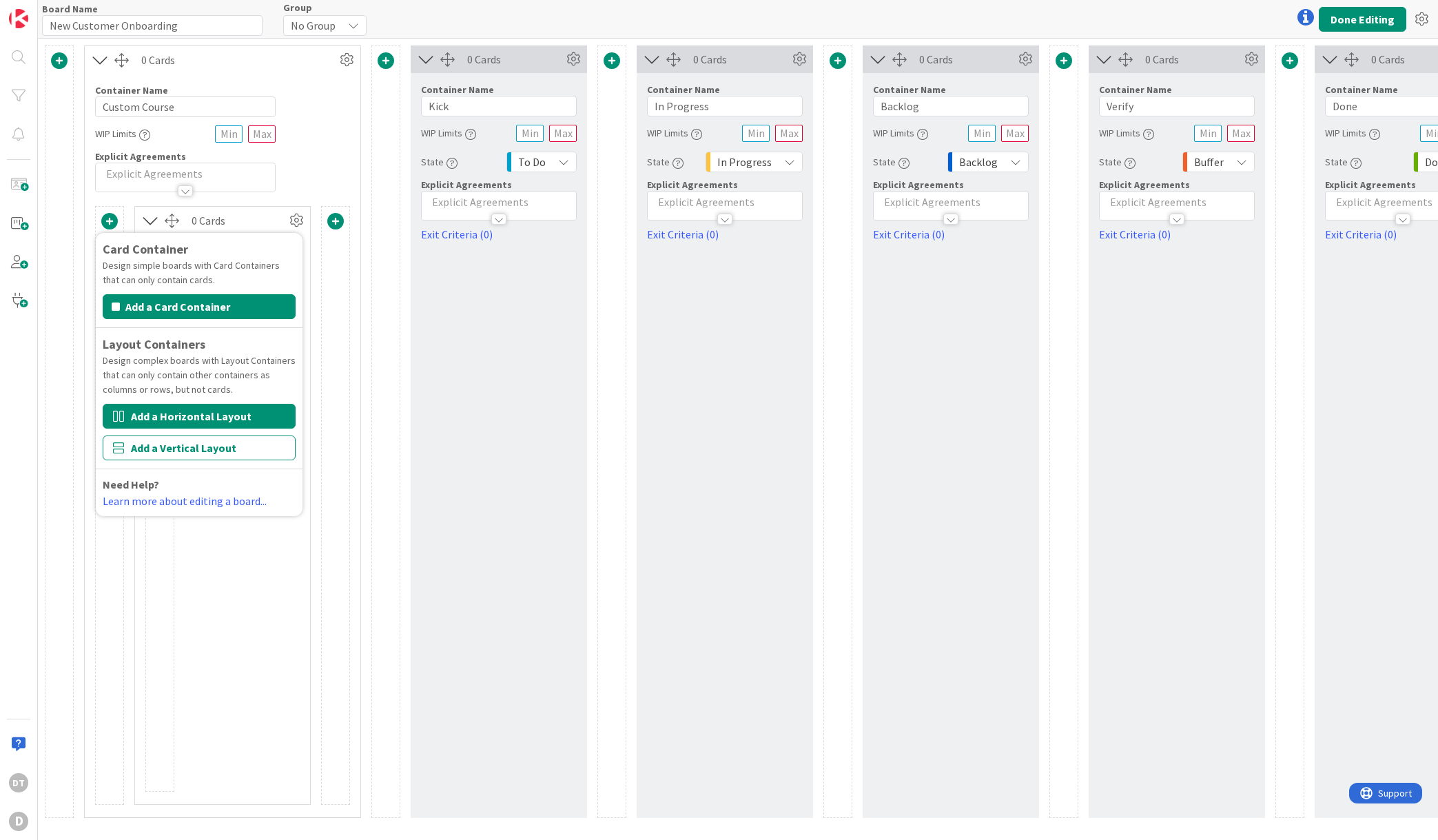
click at [194, 417] on button "Add a Horizontal Layout" at bounding box center [199, 416] width 193 height 25
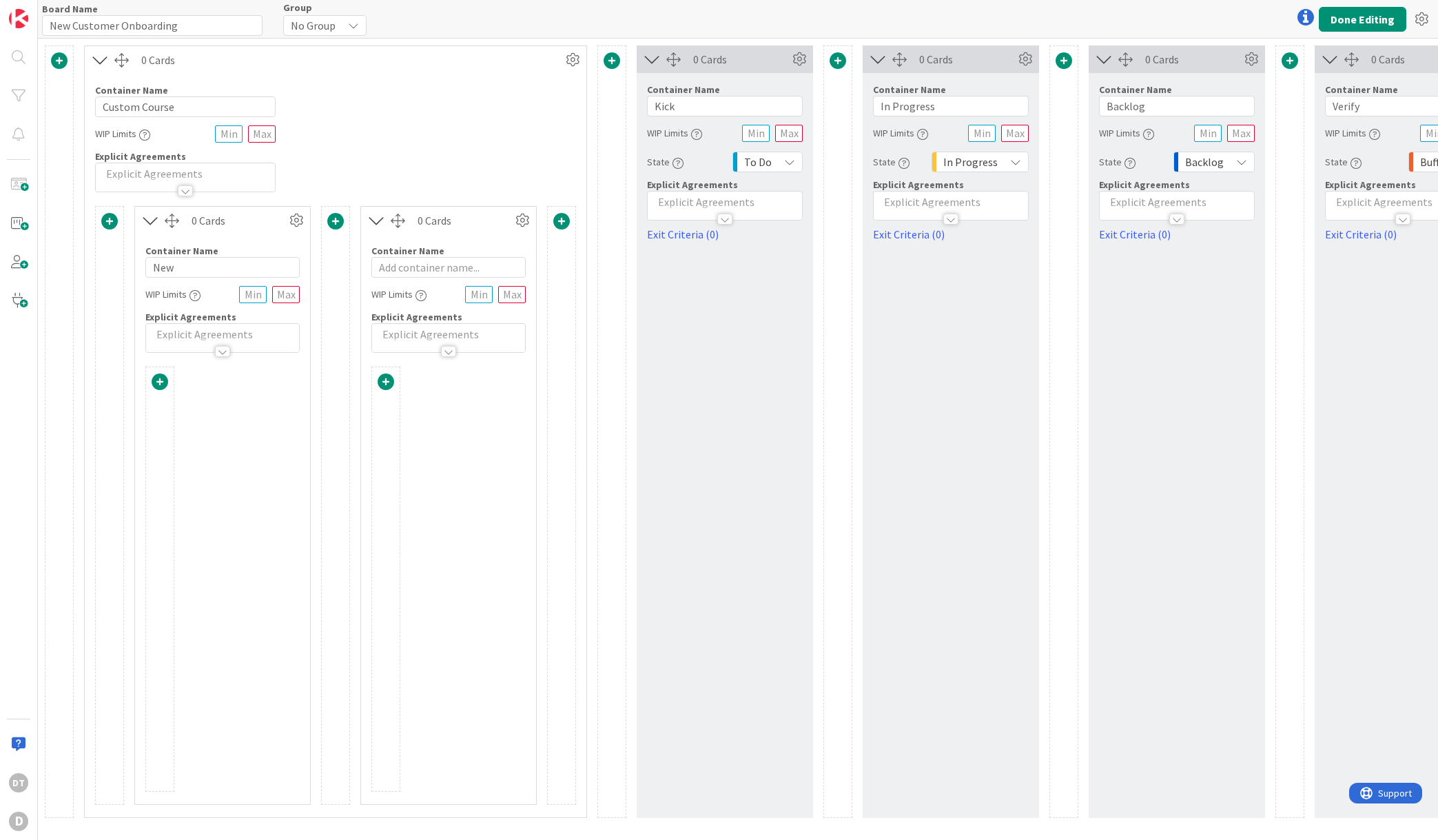
click at [160, 381] on span at bounding box center [159, 382] width 17 height 17
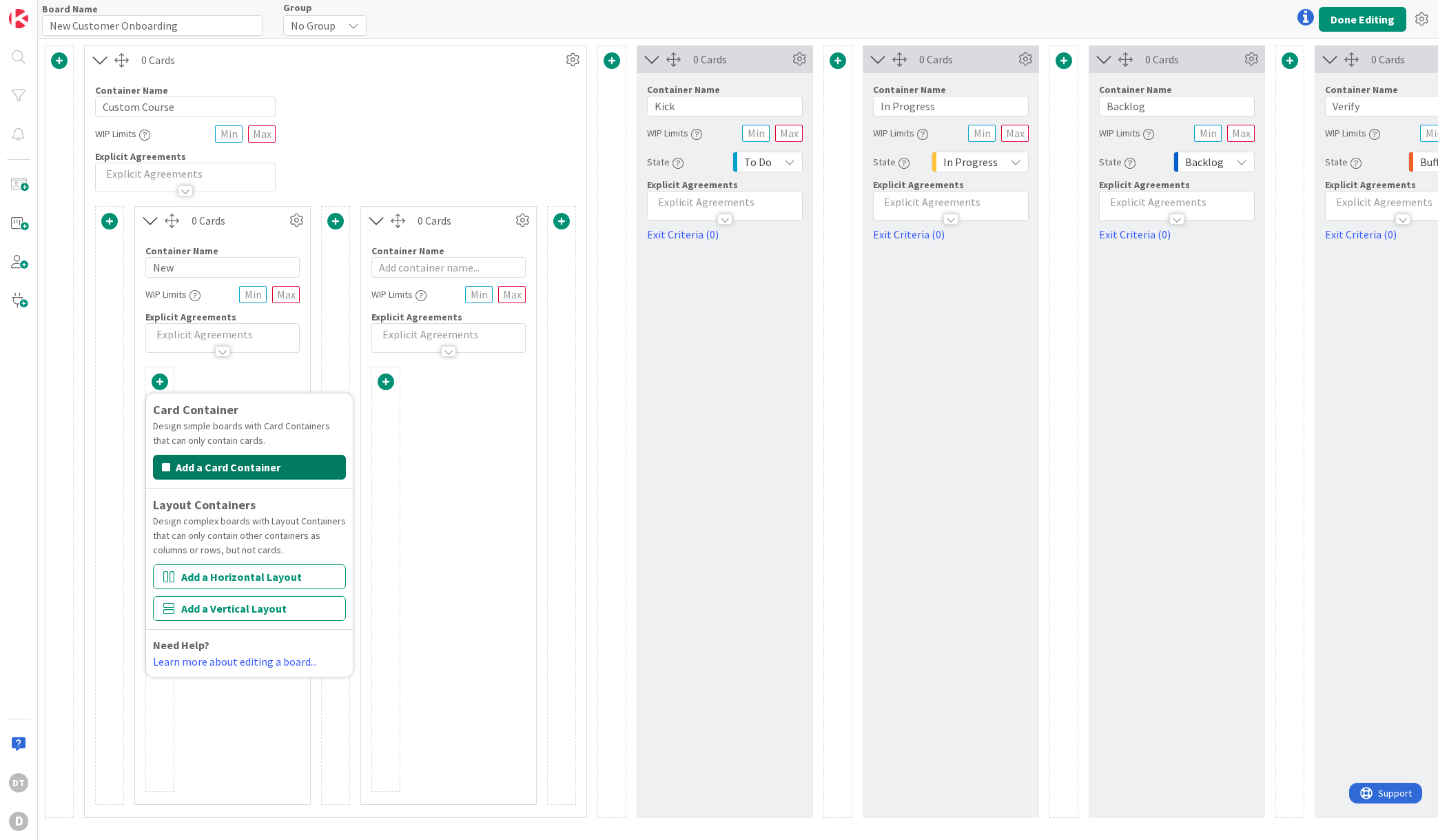
click at [234, 468] on button "Add a Card Container" at bounding box center [250, 467] width 193 height 25
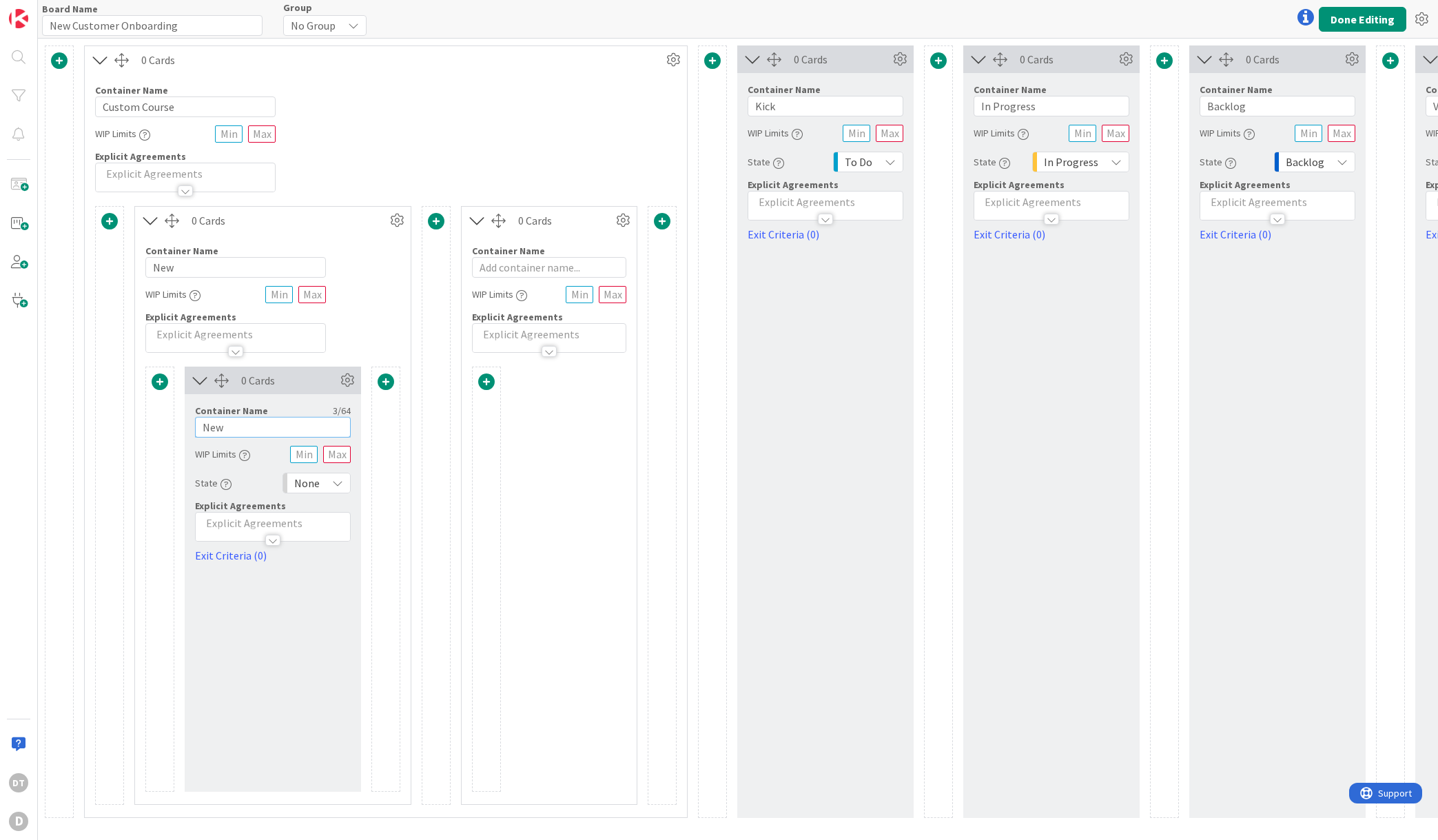
drag, startPoint x: 251, startPoint y: 429, endPoint x: 171, endPoint y: 430, distance: 80.0
click at [171, 430] on div "Card Container Design simple boards with Card Containers that can only contain …" at bounding box center [273, 579] width 255 height 425
type input "To Do"
click at [386, 380] on span at bounding box center [385, 382] width 17 height 17
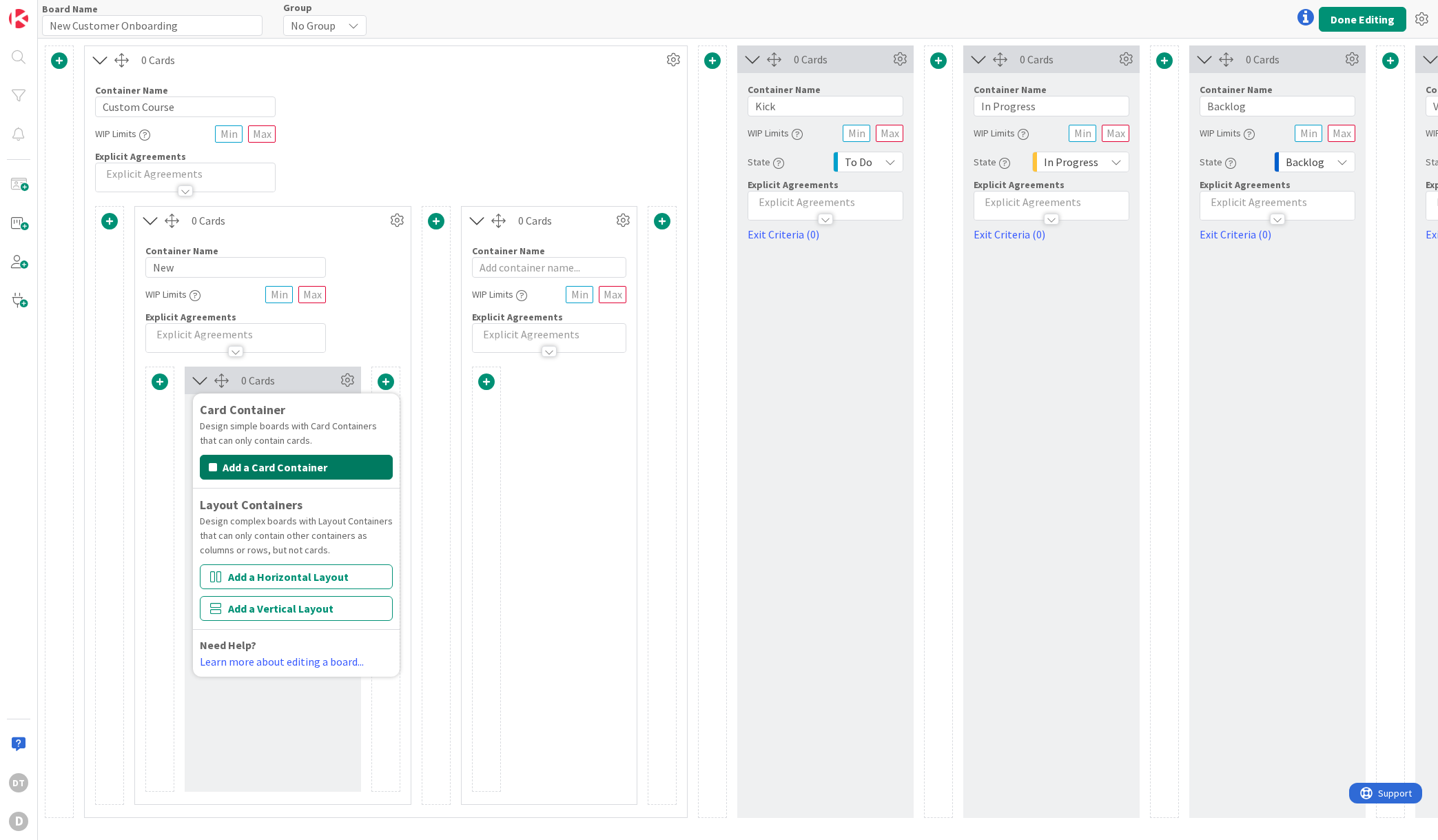
click at [293, 471] on button "Add a Card Container" at bounding box center [297, 467] width 193 height 25
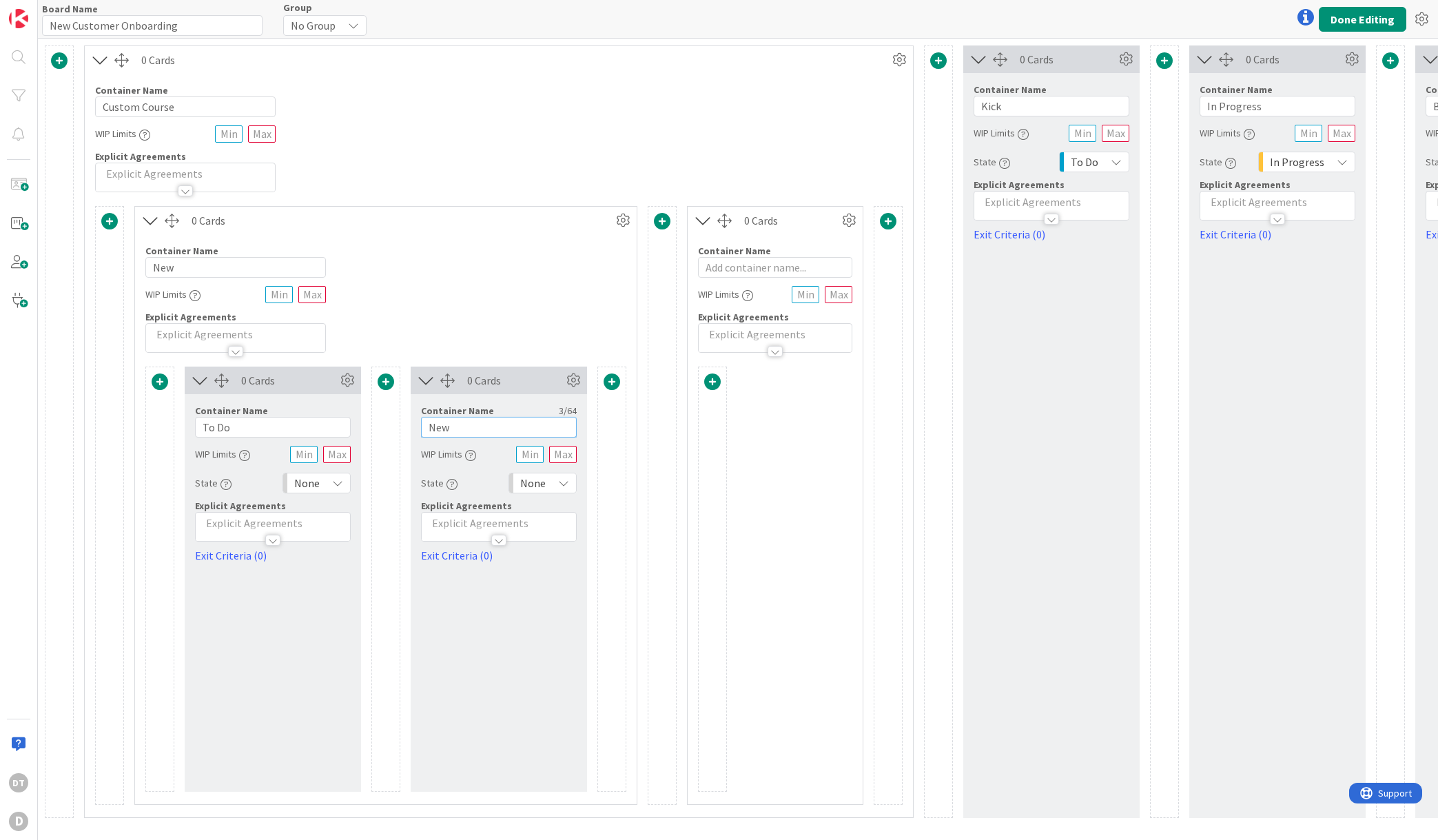
click at [447, 426] on input "New" at bounding box center [499, 427] width 156 height 20
type input "N"
type input "Kickoff"
click at [618, 377] on span at bounding box center [611, 382] width 17 height 17
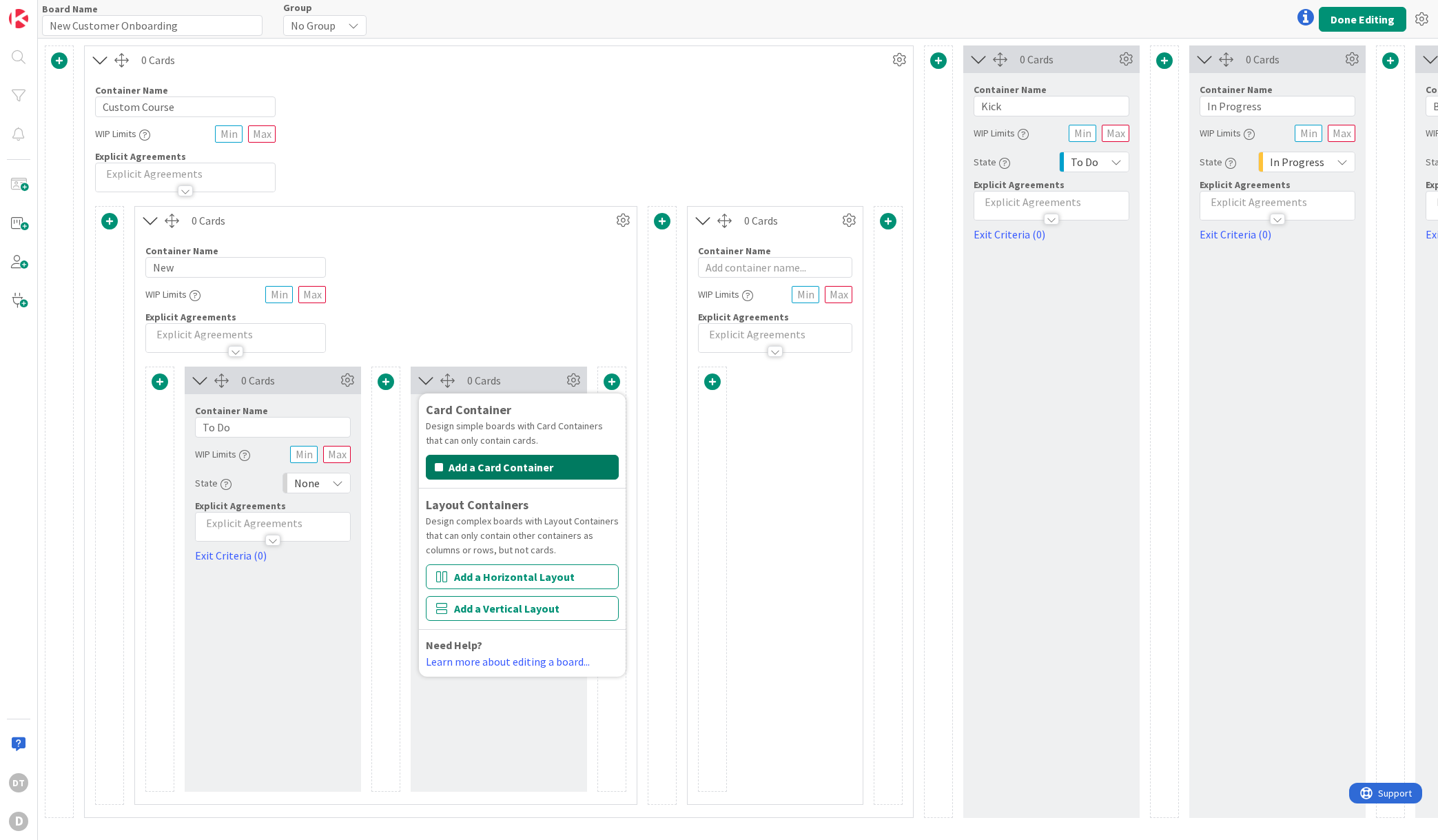
click at [517, 461] on button "Add a Card Container" at bounding box center [523, 467] width 193 height 25
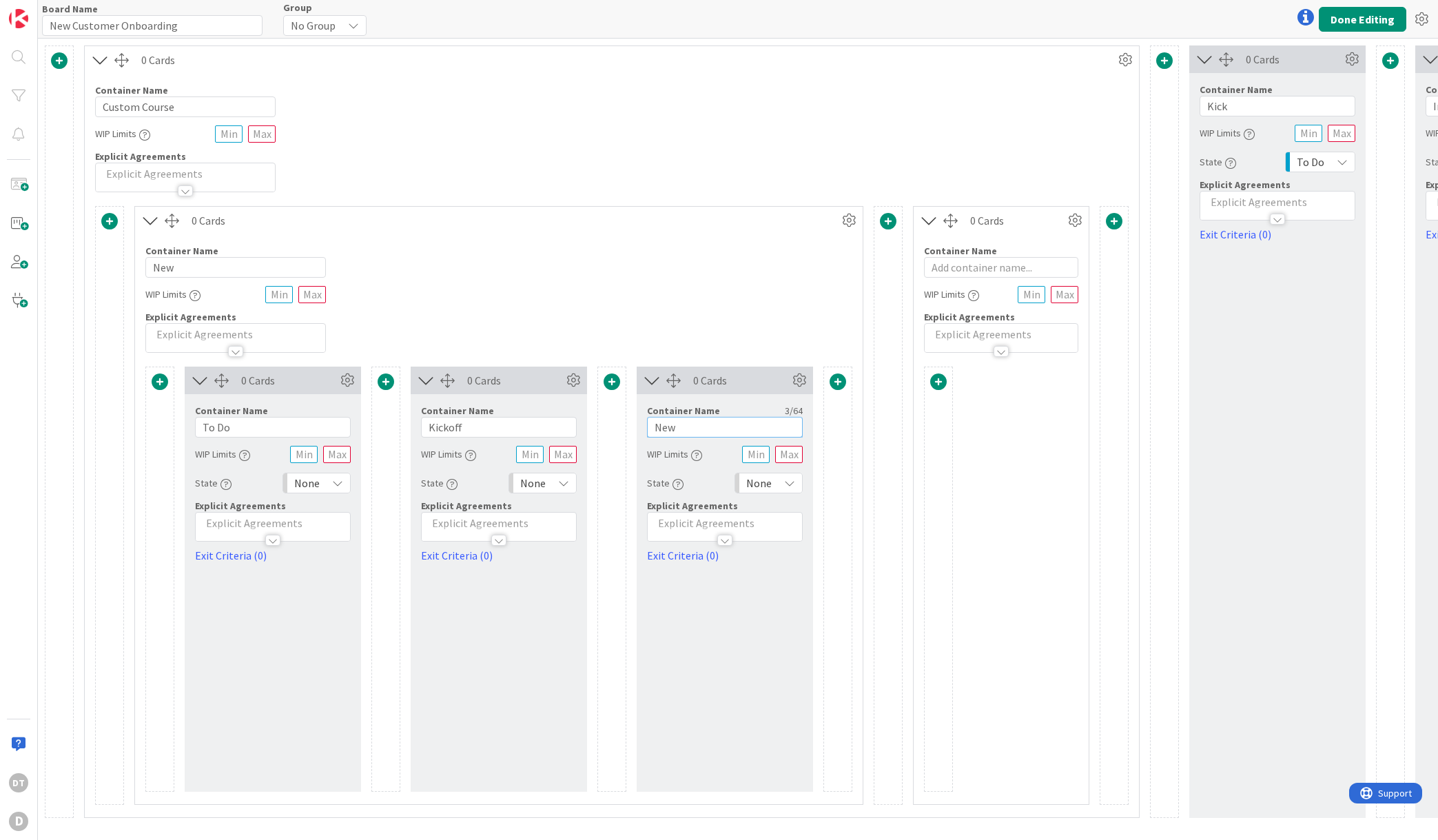
drag, startPoint x: 688, startPoint y: 426, endPoint x: 642, endPoint y: 426, distance: 46.0
click at [642, 426] on div "Container Name 3 / 64 New WIP Limits State None Explicit Agreements Exit Criter…" at bounding box center [725, 478] width 176 height 169
click at [551, 485] on div "None" at bounding box center [542, 483] width 68 height 20
click at [565, 644] on span "In Progress" at bounding box center [602, 647] width 114 height 20
click at [338, 482] on icon at bounding box center [338, 483] width 11 height 11
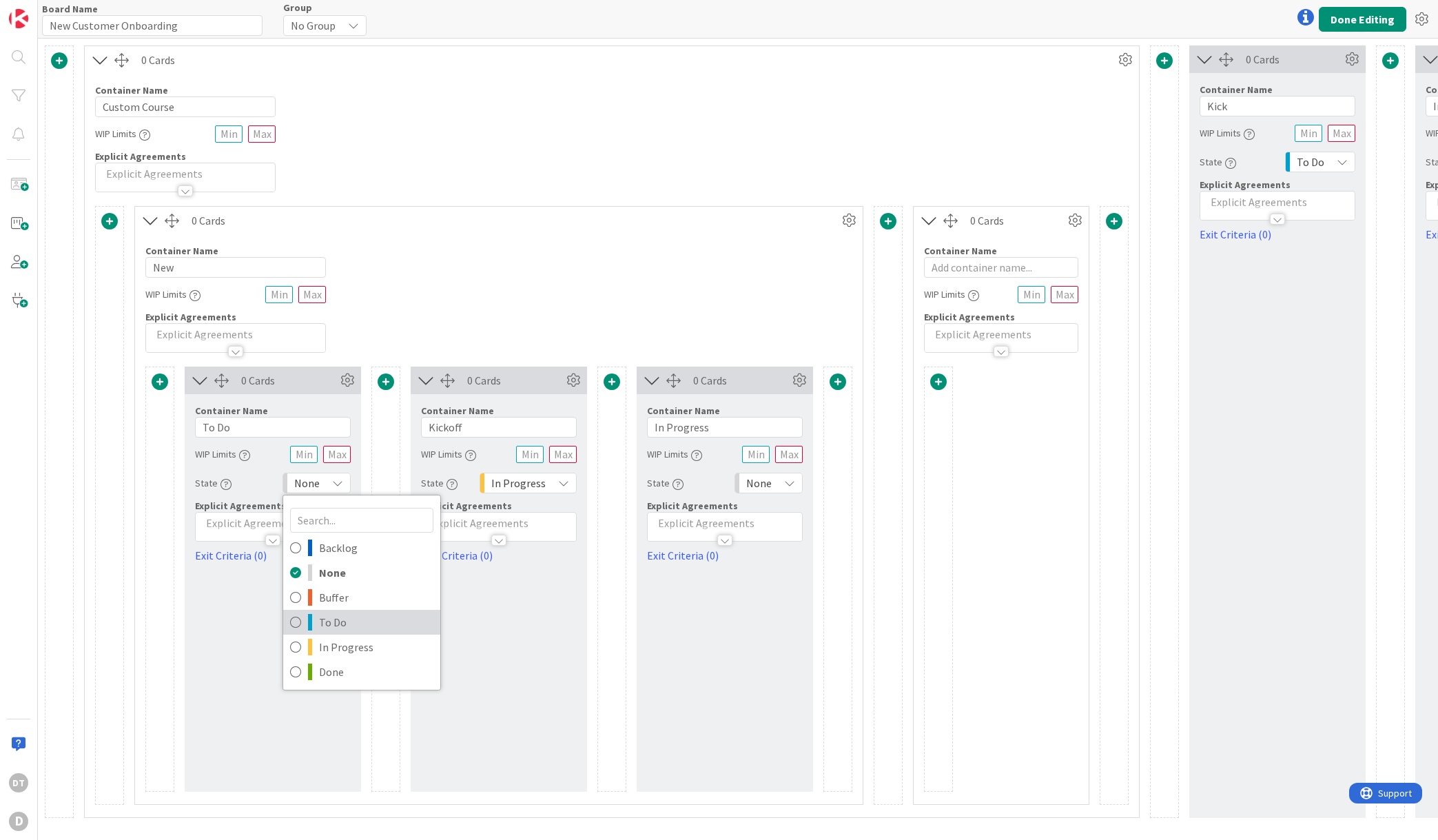
click at [337, 622] on span "To Do" at bounding box center [376, 622] width 114 height 20
drag, startPoint x: 724, startPoint y: 426, endPoint x: 634, endPoint y: 424, distance: 90.0
click at [634, 424] on div "Card Container Design simple boards with Card Containers that can only contain …" at bounding box center [499, 579] width 707 height 425
type input "Building"
click at [610, 382] on span at bounding box center [611, 382] width 17 height 17
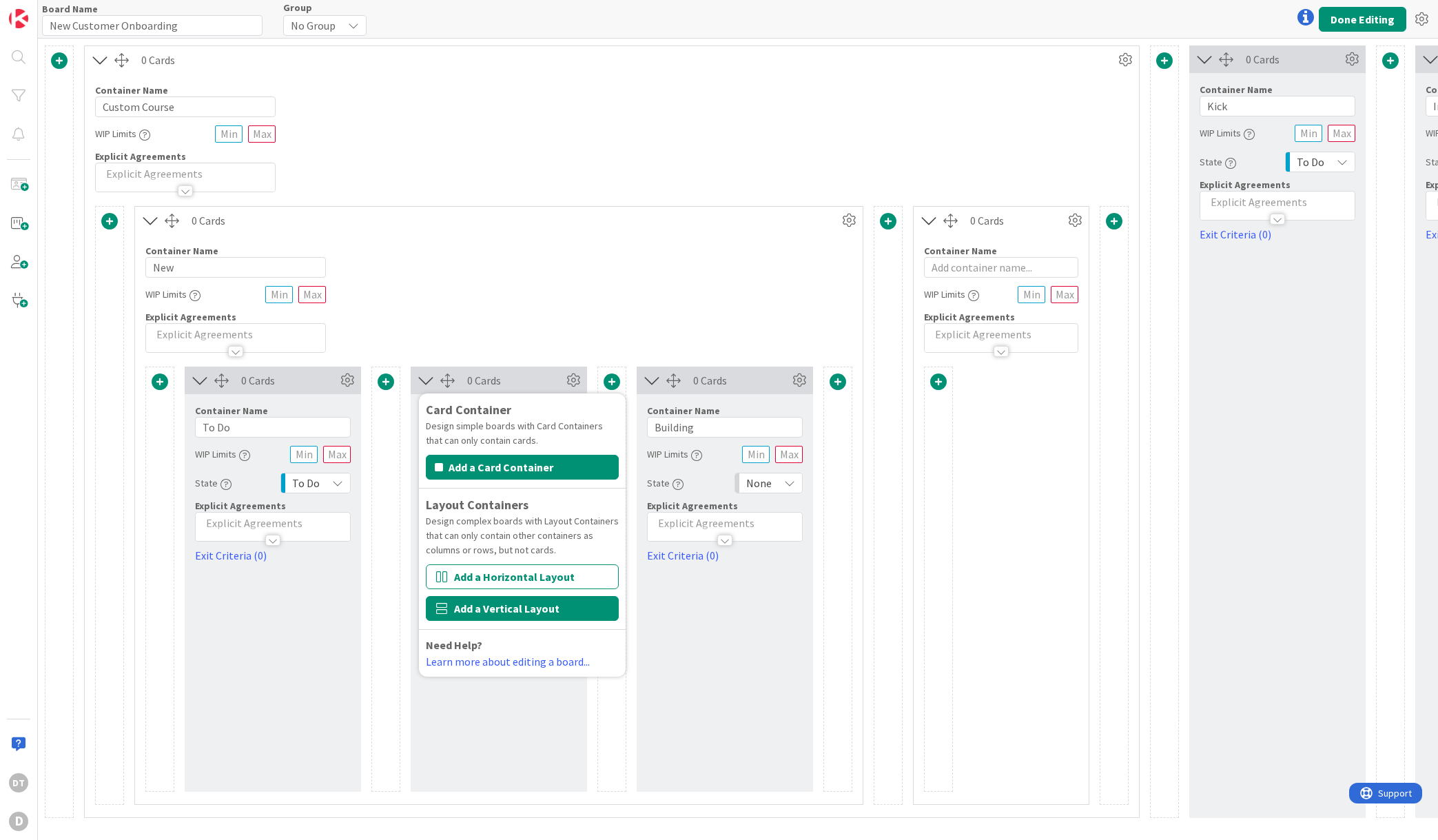
click at [477, 607] on button "Add a Vertical Layout" at bounding box center [523, 609] width 193 height 25
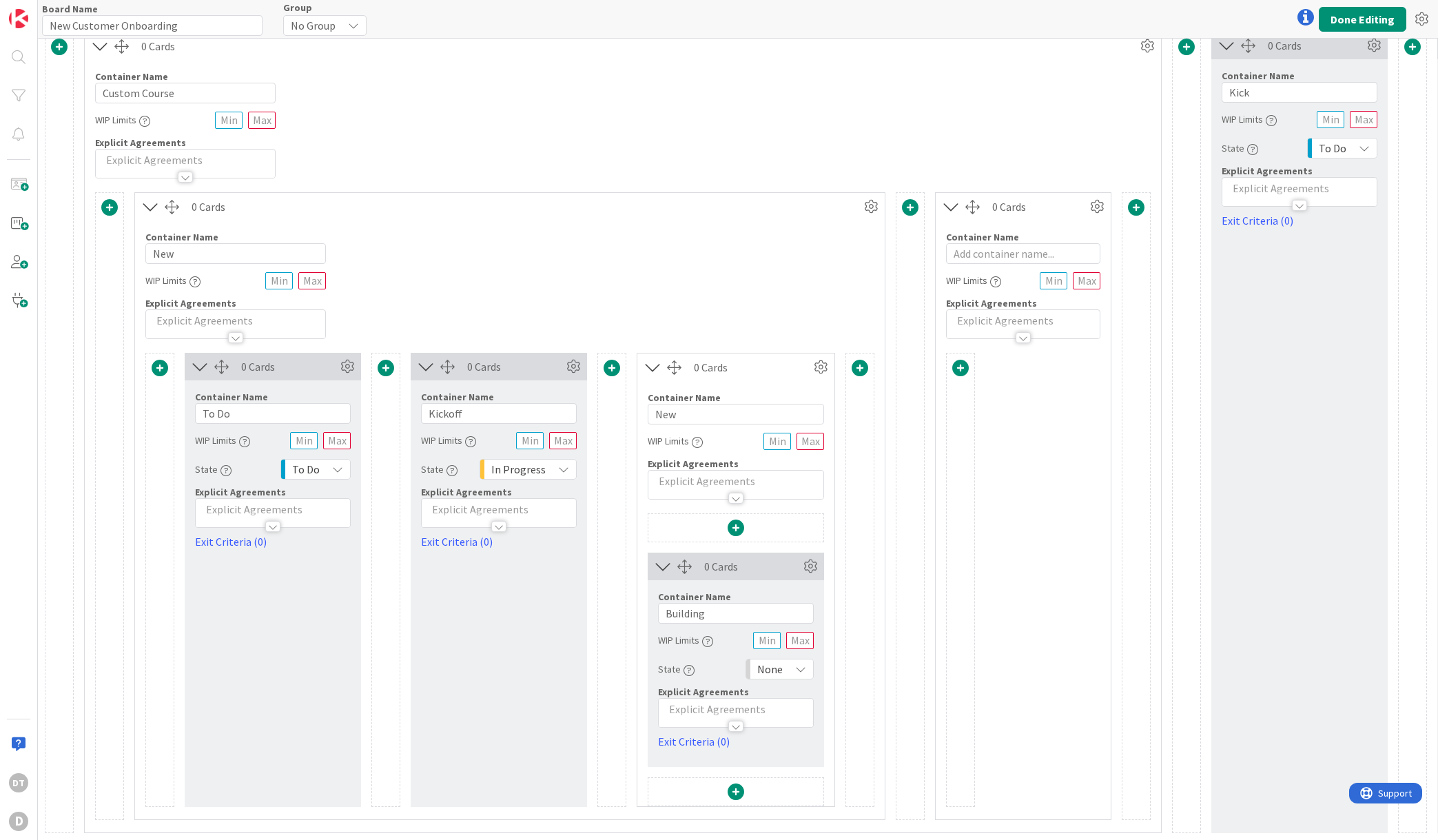
scroll to position [24, 0]
click at [734, 783] on span at bounding box center [735, 791] width 17 height 17
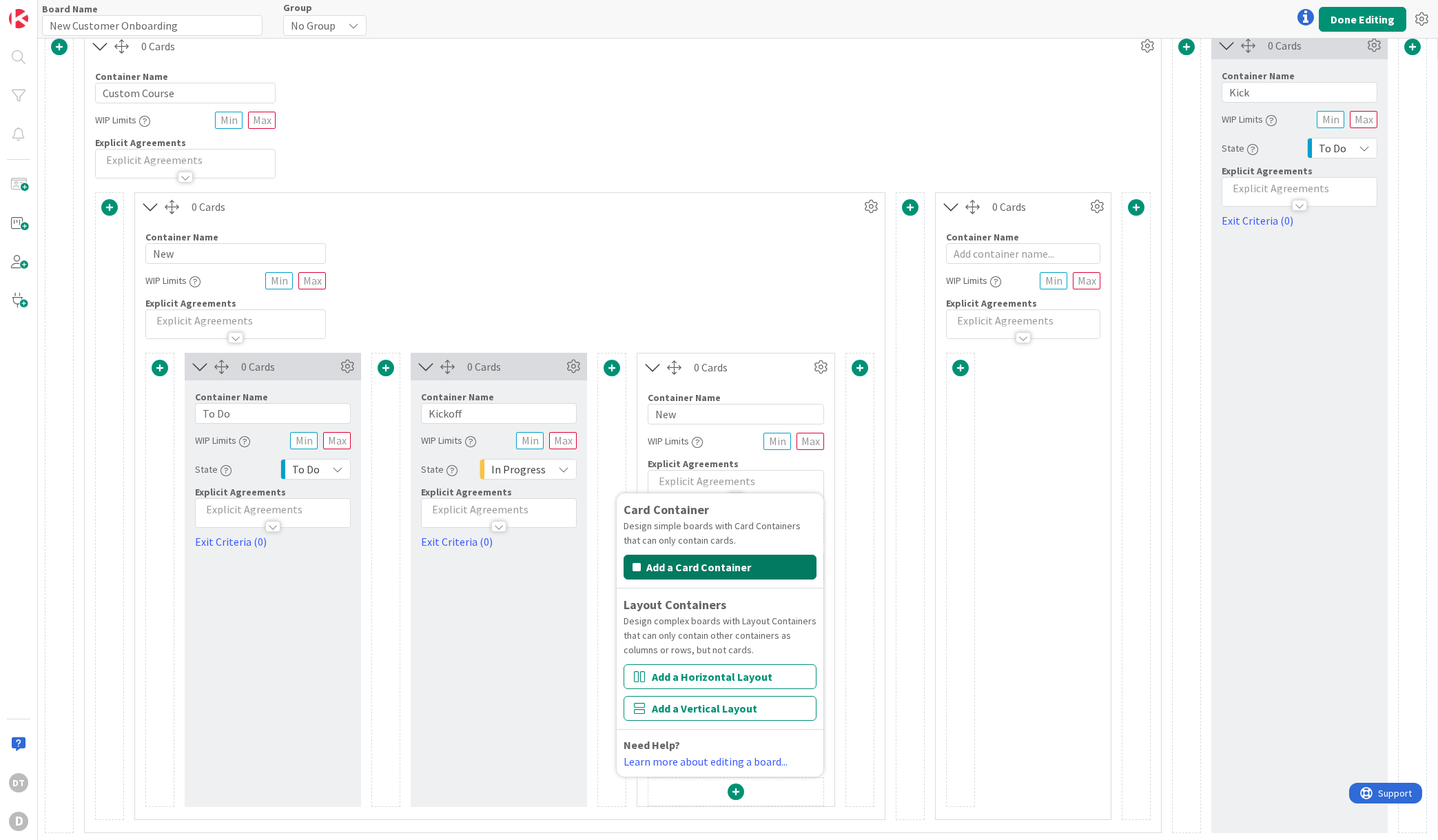
click at [685, 555] on button "Add a Card Container" at bounding box center [720, 567] width 193 height 25
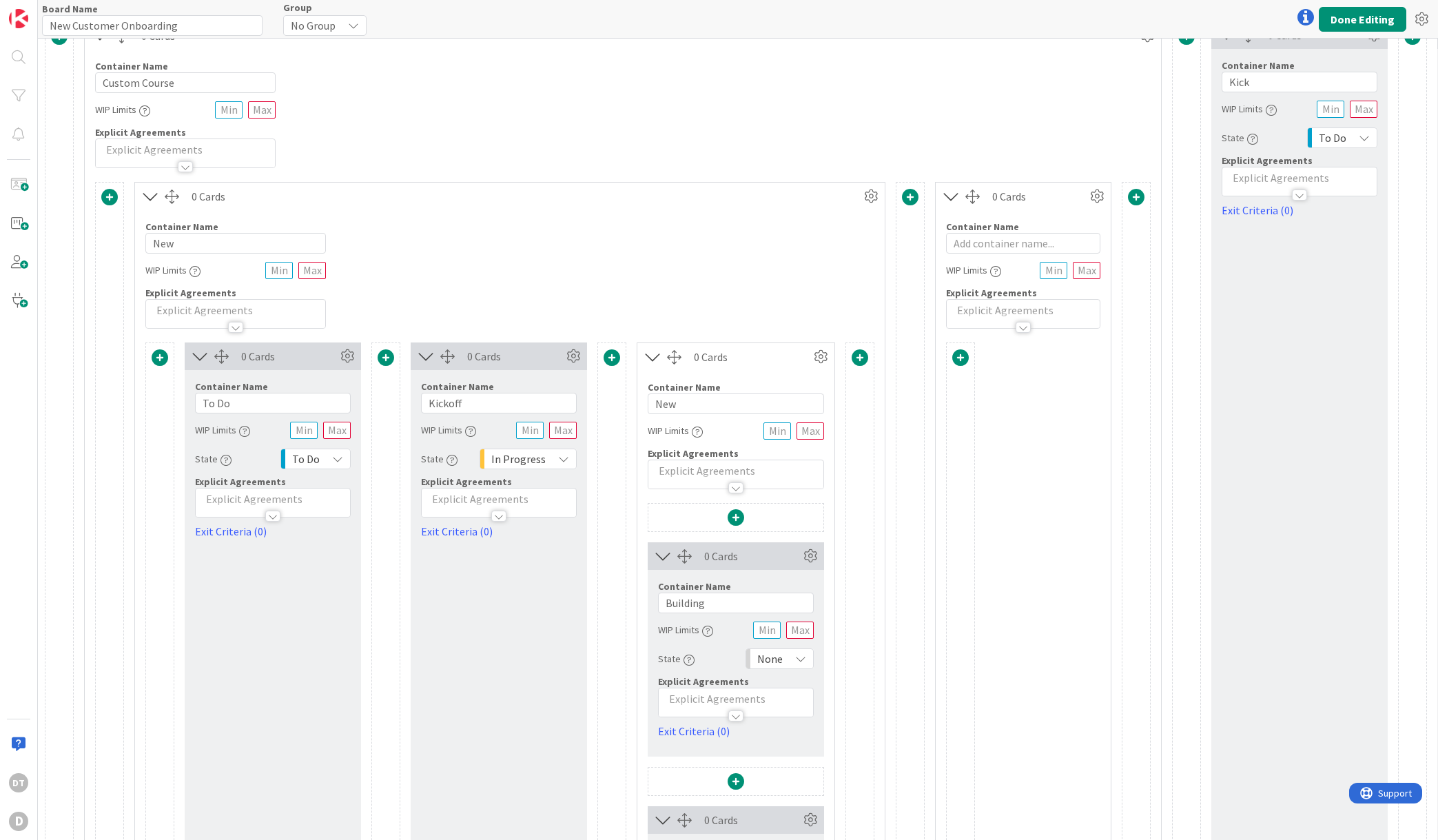
scroll to position [273, 0]
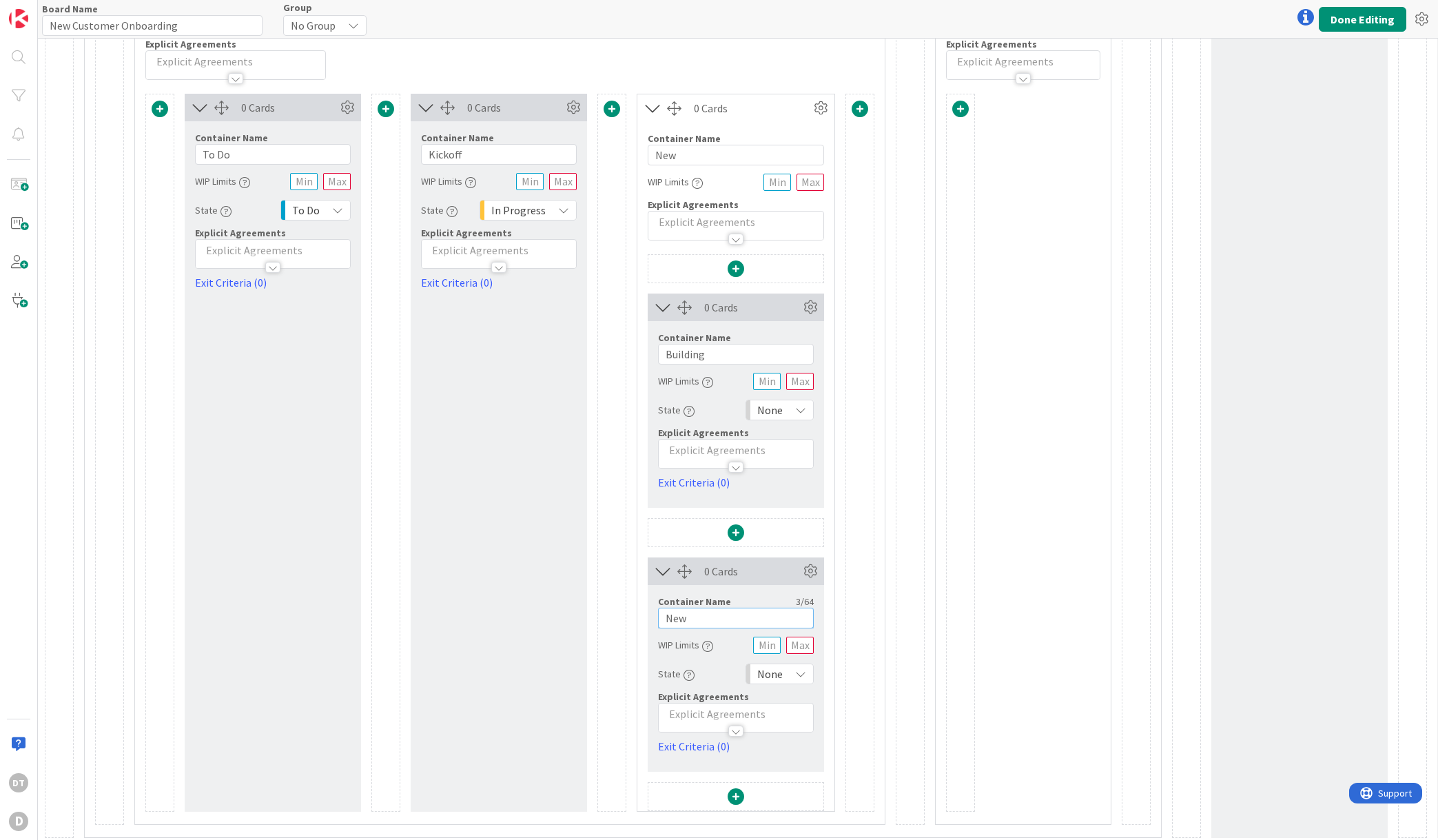
drag, startPoint x: 714, startPoint y: 620, endPoint x: 637, endPoint y: 614, distance: 77.2
click at [637, 614] on div "0 Cards Container Name 8 / 64 Building WIP Limits State None Explicit Agreement…" at bounding box center [735, 533] width 197 height 556
type input "Waiting on Cu"
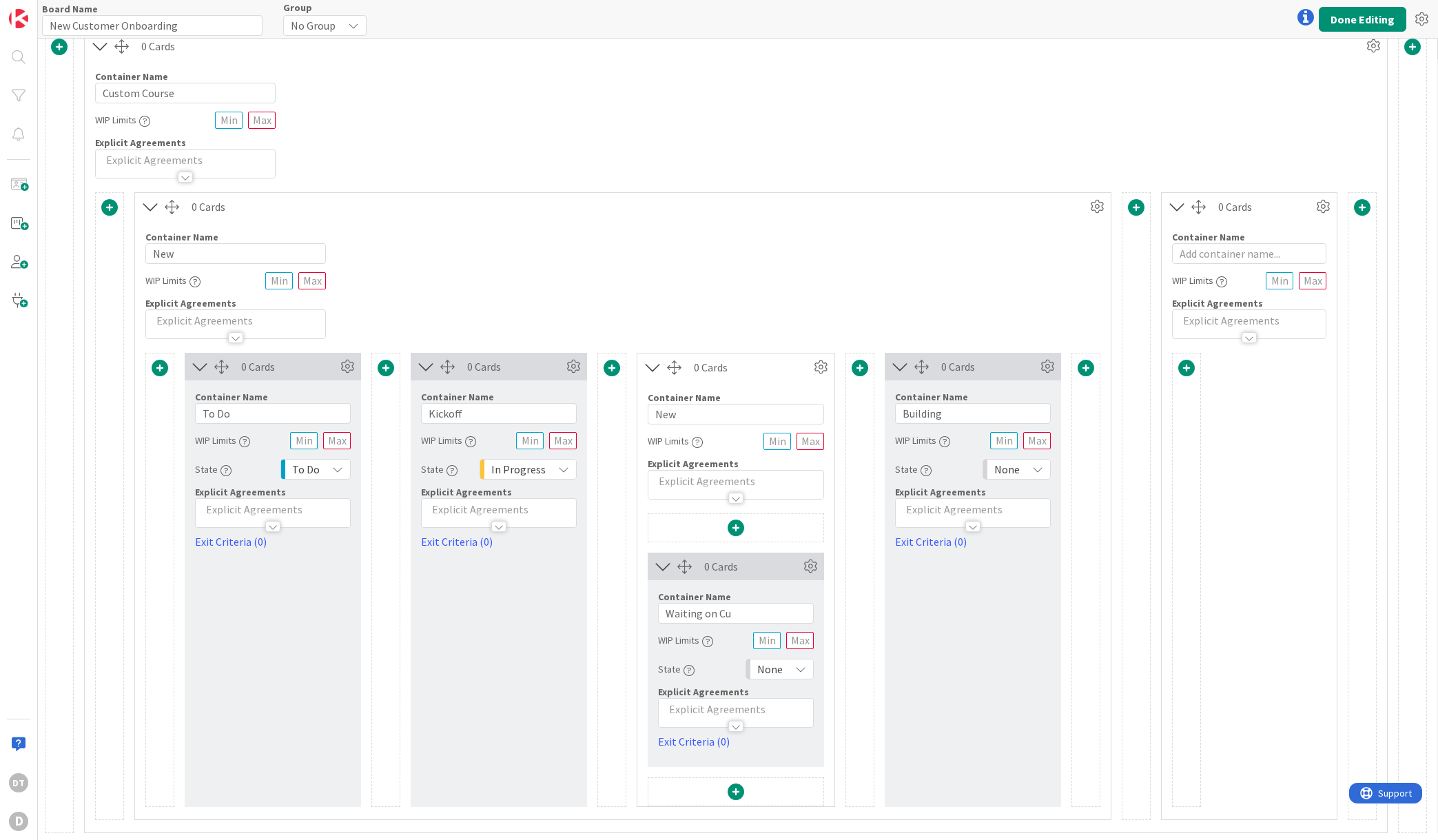
scroll to position [24, 0]
click at [820, 357] on icon at bounding box center [820, 367] width 20 height 20
click at [693, 475] on span "Delete this Container" at bounding box center [719, 485] width 102 height 20
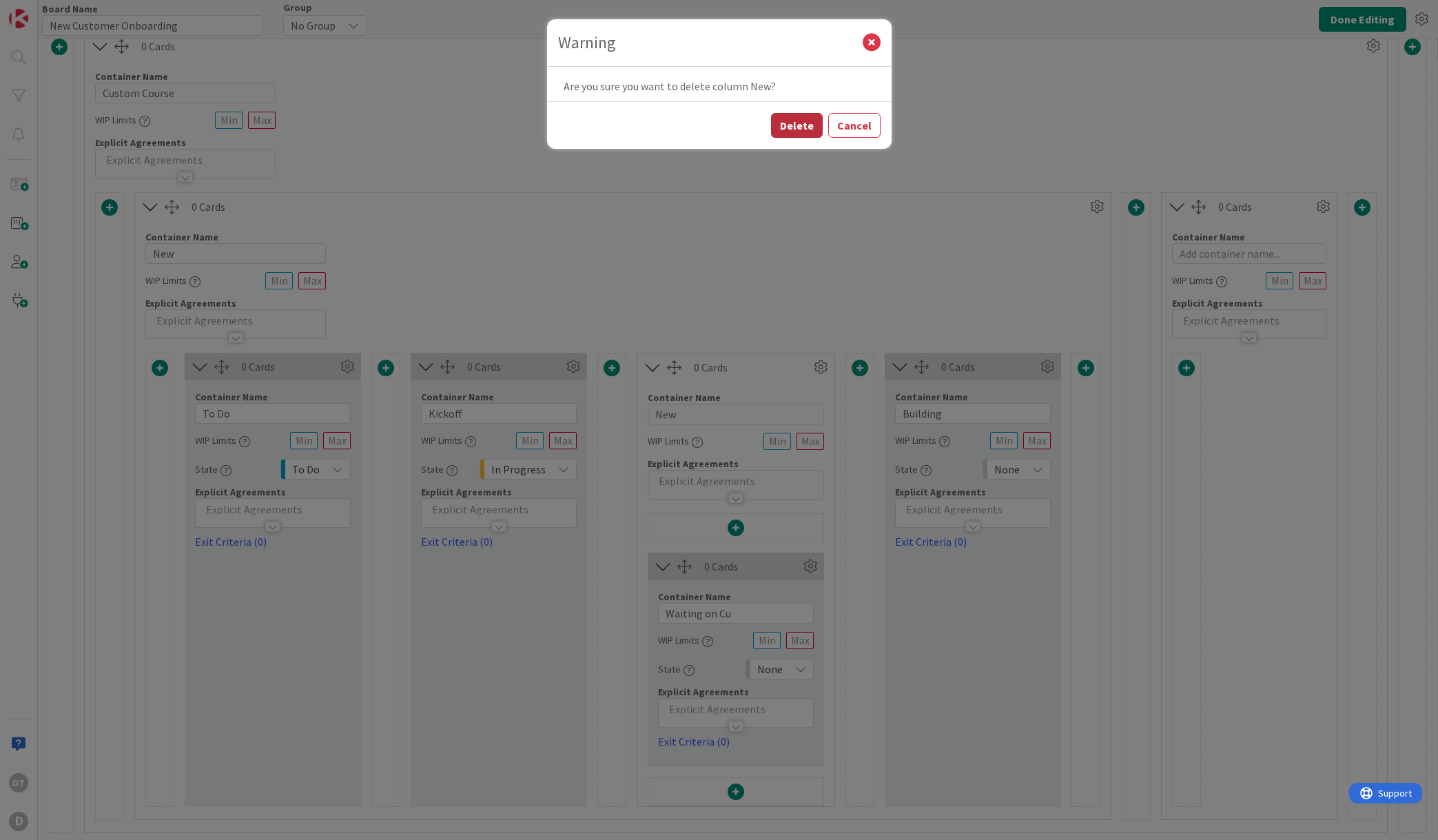
click at [791, 126] on button "Delete" at bounding box center [797, 126] width 51 height 25
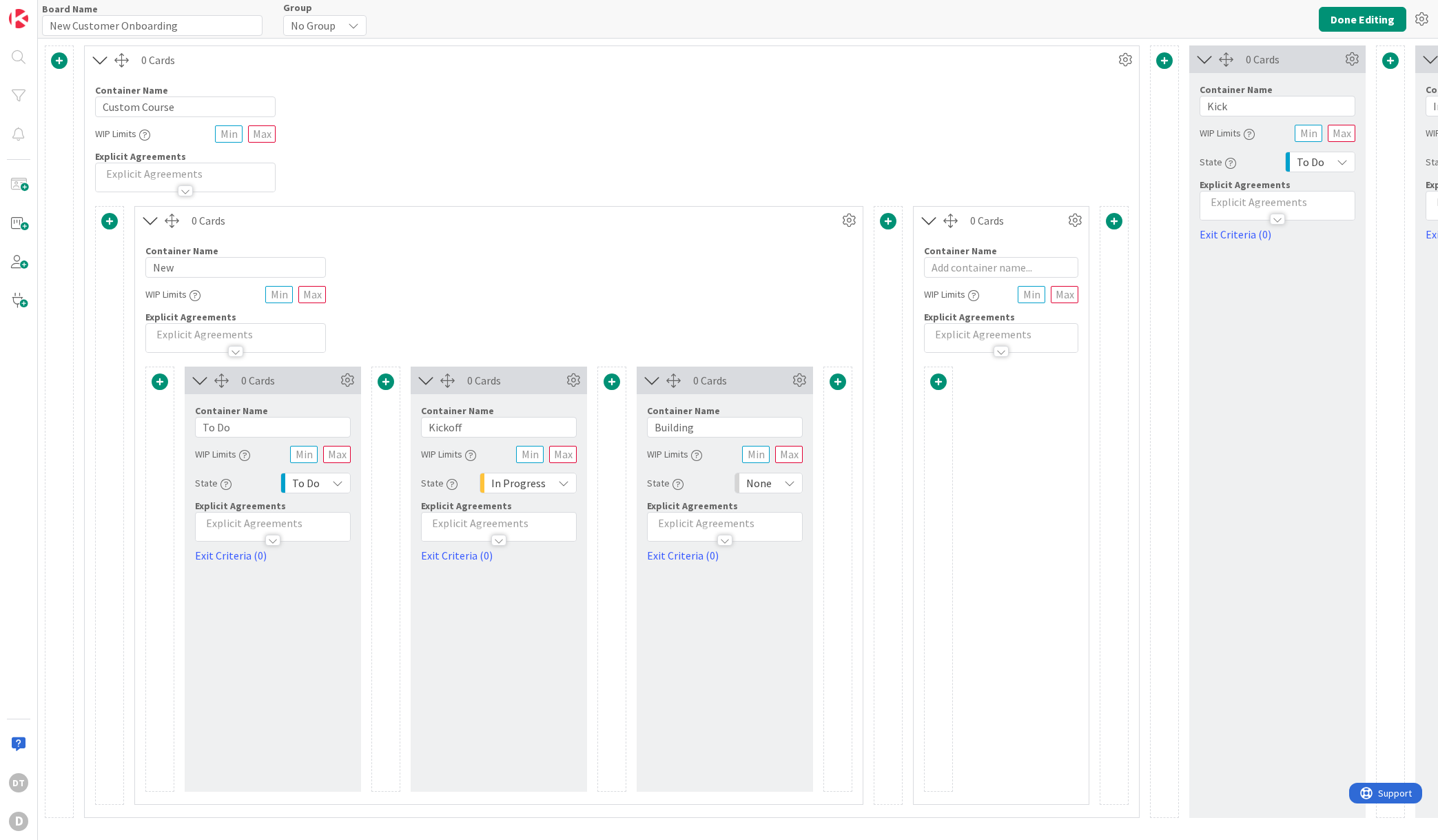
scroll to position [0, 0]
click at [840, 378] on span at bounding box center [837, 382] width 17 height 17
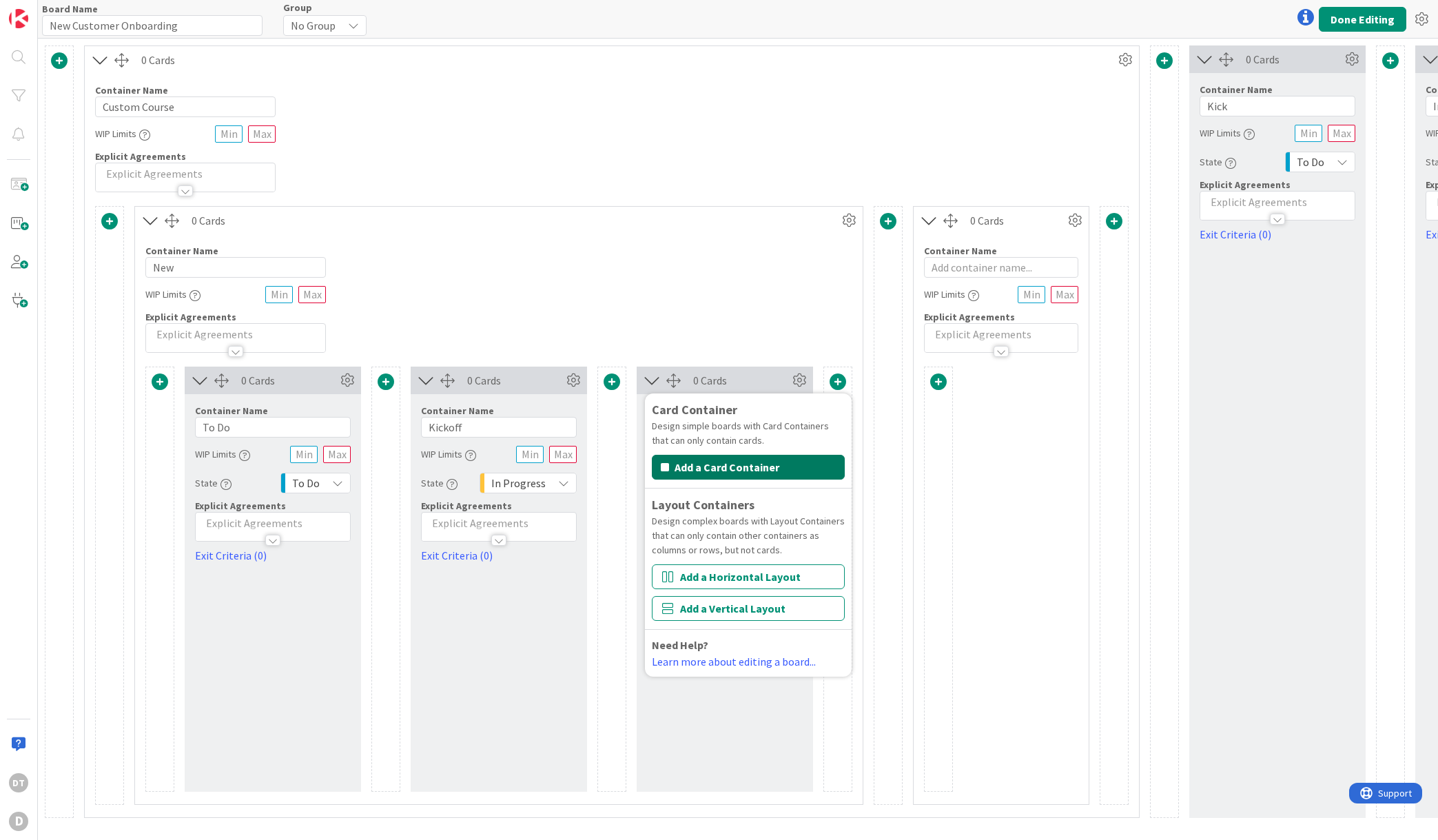
click at [771, 467] on button "Add a Card Container" at bounding box center [749, 467] width 193 height 25
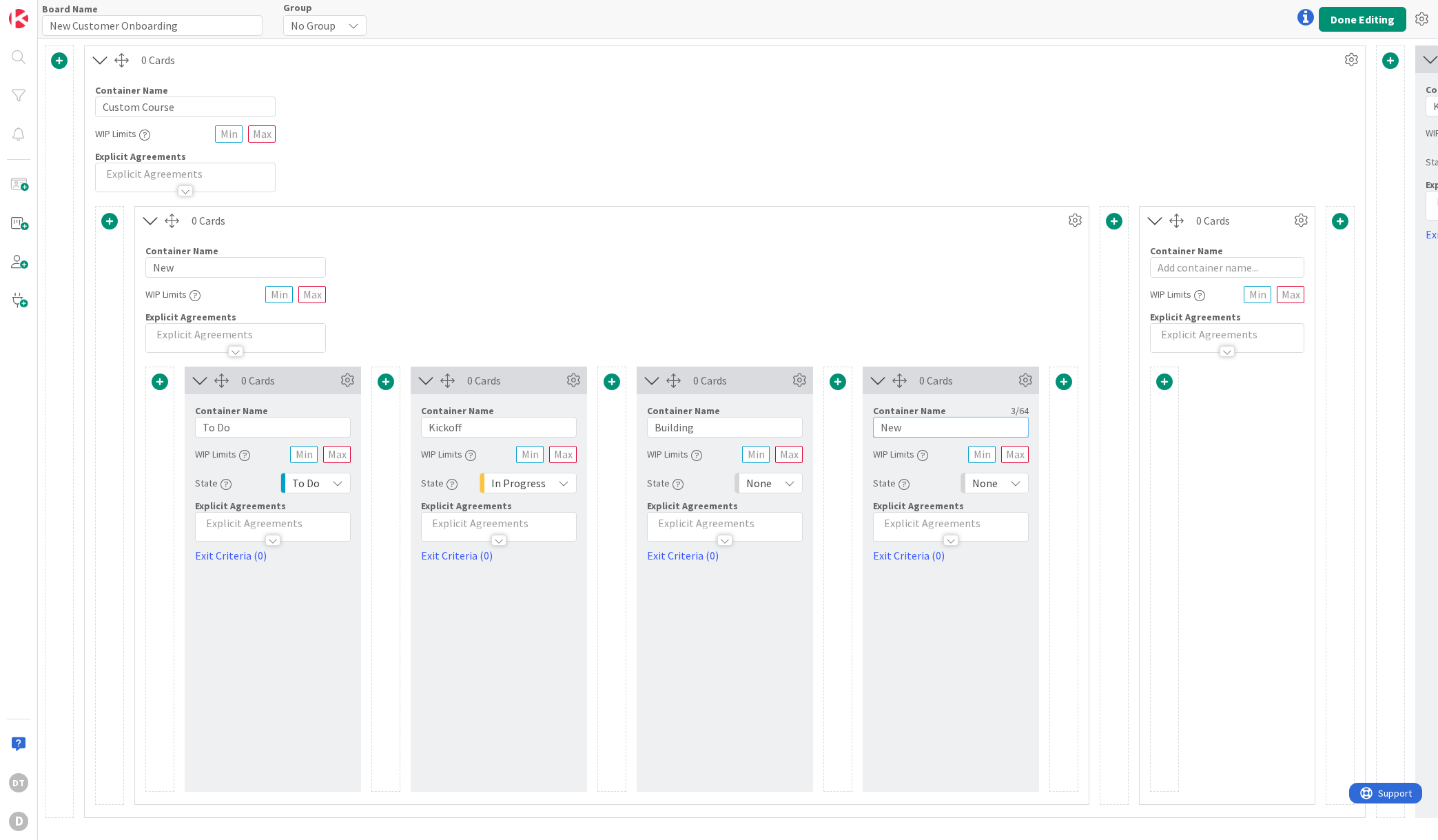
drag, startPoint x: 916, startPoint y: 423, endPoint x: 868, endPoint y: 421, distance: 48.0
click at [868, 421] on div "Container Name 3 / 64 New WIP Limits State None Explicit Agreements Exit Criter…" at bounding box center [951, 478] width 176 height 169
type input "Launched"
click at [1010, 482] on icon at bounding box center [1015, 483] width 11 height 11
click at [1020, 673] on span "Done" at bounding box center [1053, 672] width 114 height 20
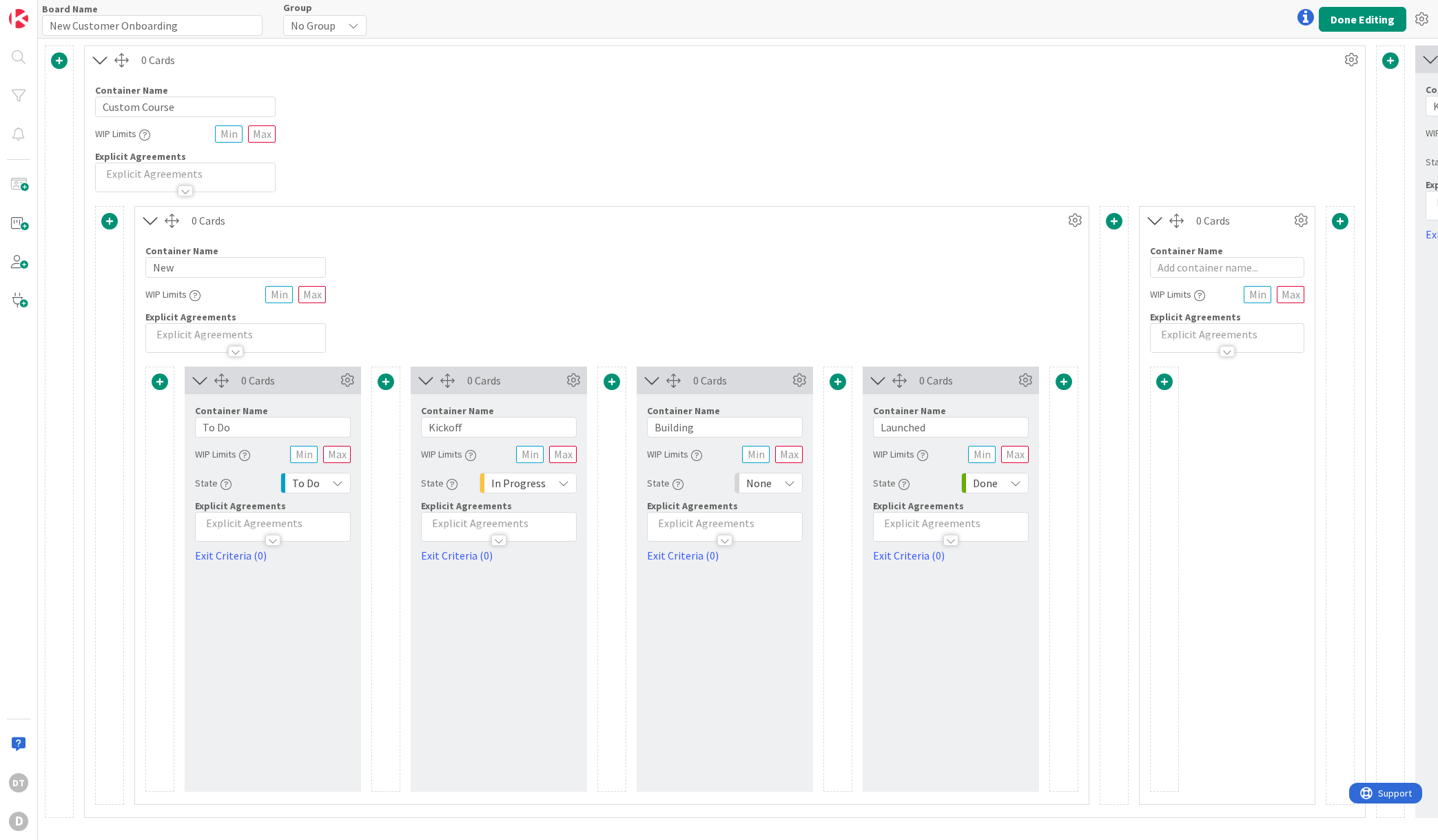
click at [781, 486] on div "None" at bounding box center [768, 483] width 68 height 20
click at [796, 653] on span "In Progress" at bounding box center [828, 647] width 114 height 20
click at [1304, 215] on icon at bounding box center [1301, 220] width 20 height 20
click at [1189, 343] on span "Delete this Container" at bounding box center [1199, 338] width 102 height 20
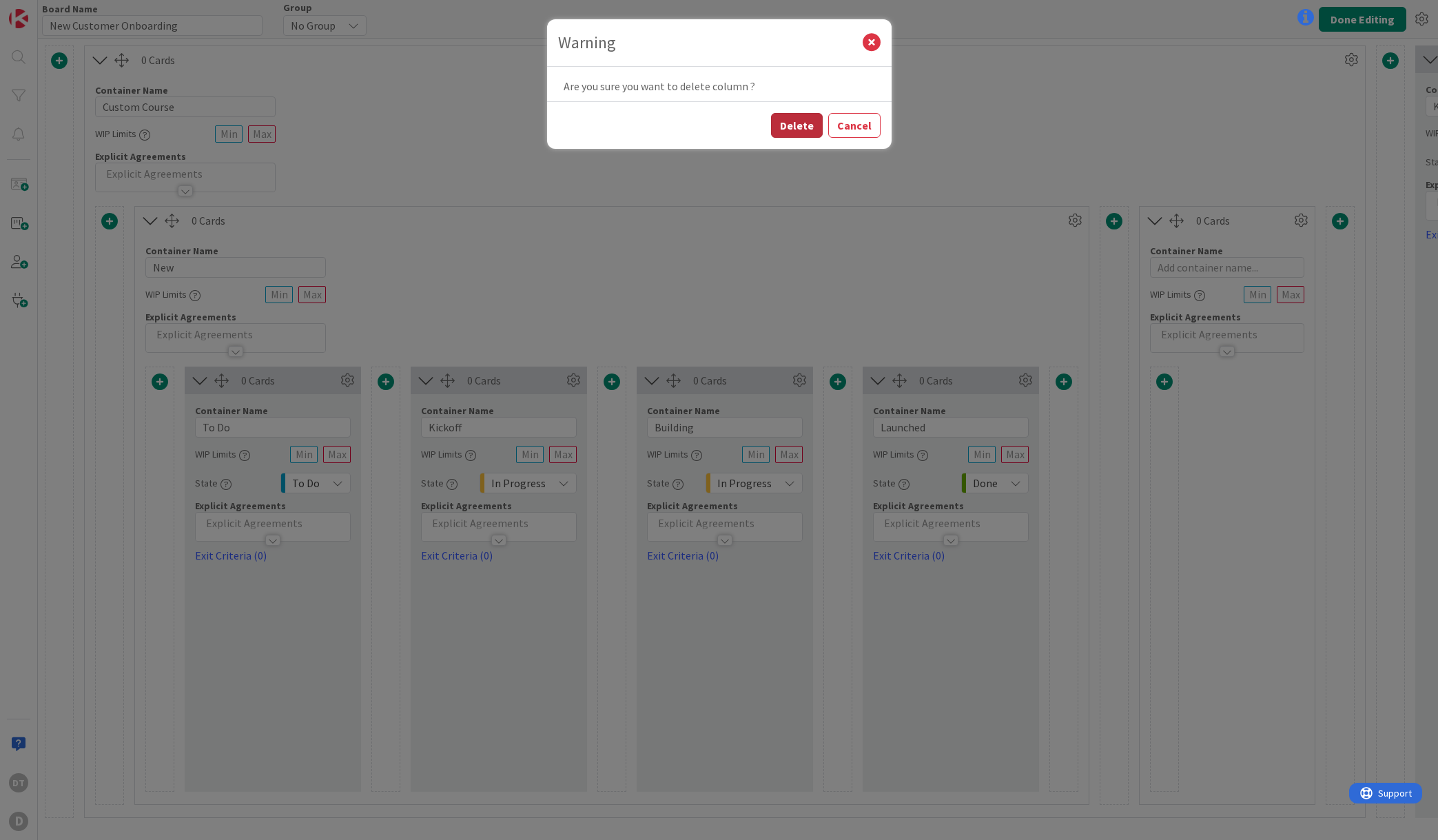
click at [798, 122] on button "Delete" at bounding box center [797, 126] width 51 height 25
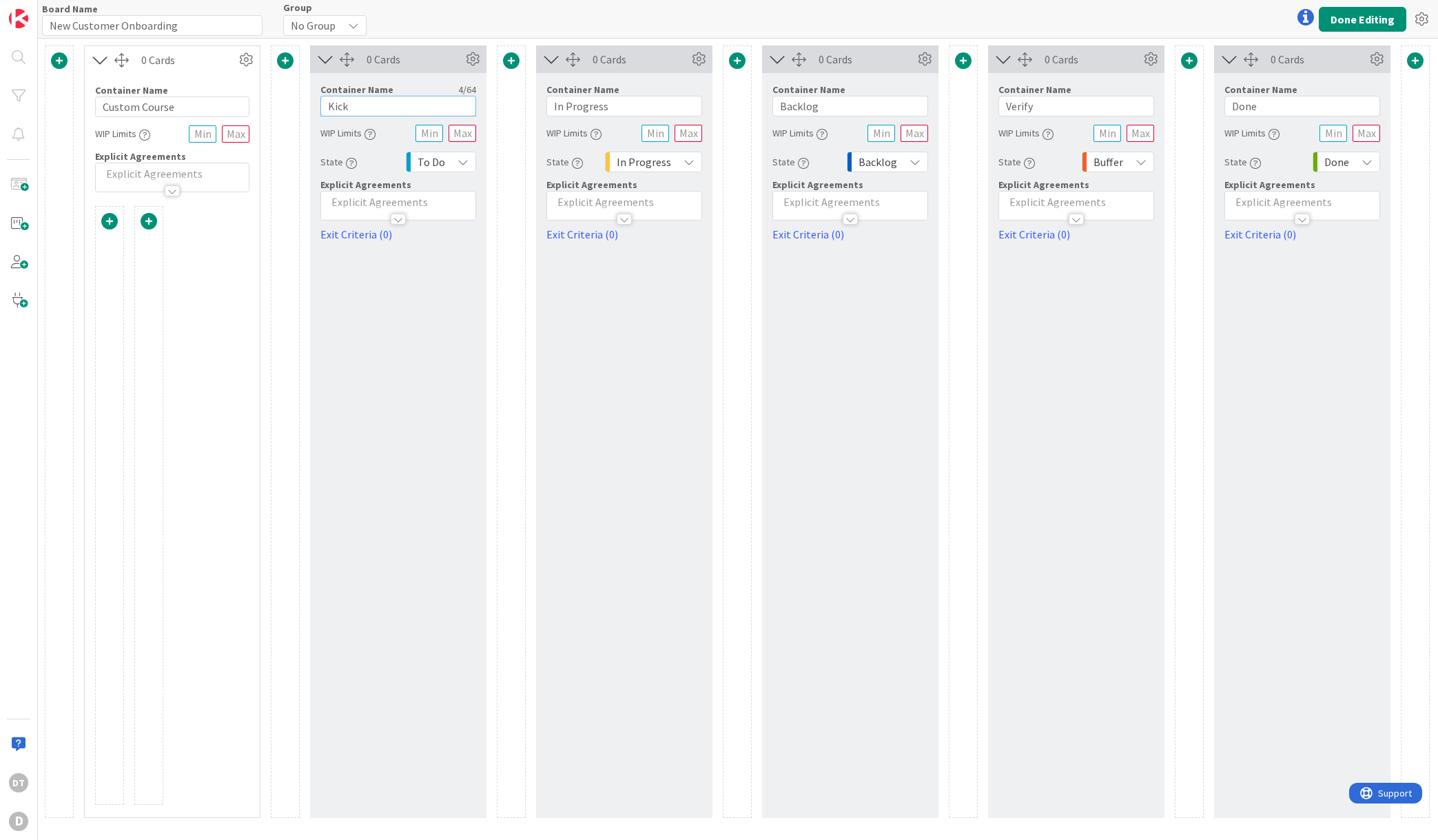
click at [352, 104] on input "Kick" at bounding box center [399, 105] width 156 height 20
type input "Kickoff"
click at [108, 222] on span at bounding box center [109, 221] width 17 height 17
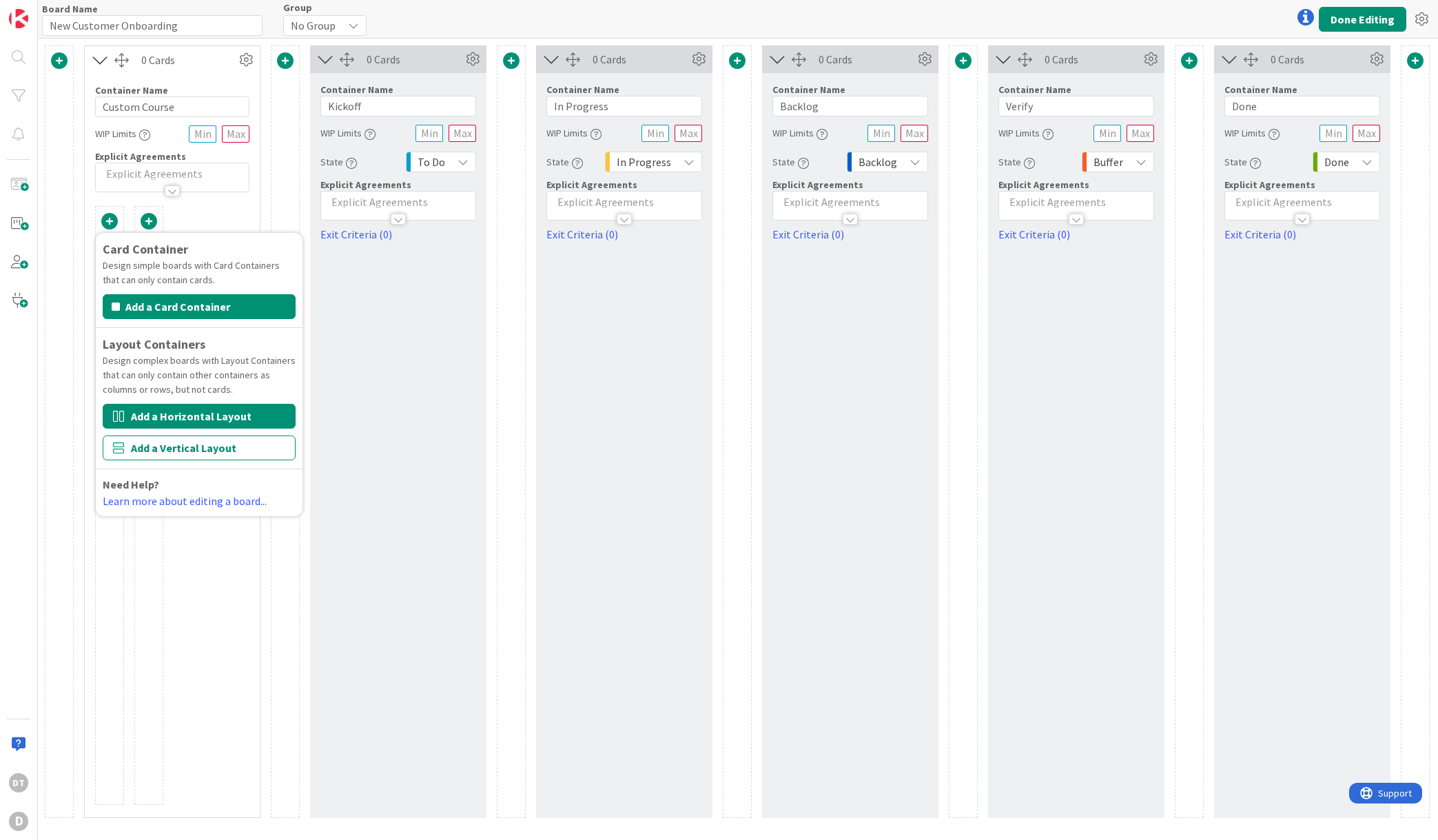
click at [161, 414] on button "Add a Horizontal Layout" at bounding box center [199, 416] width 193 height 25
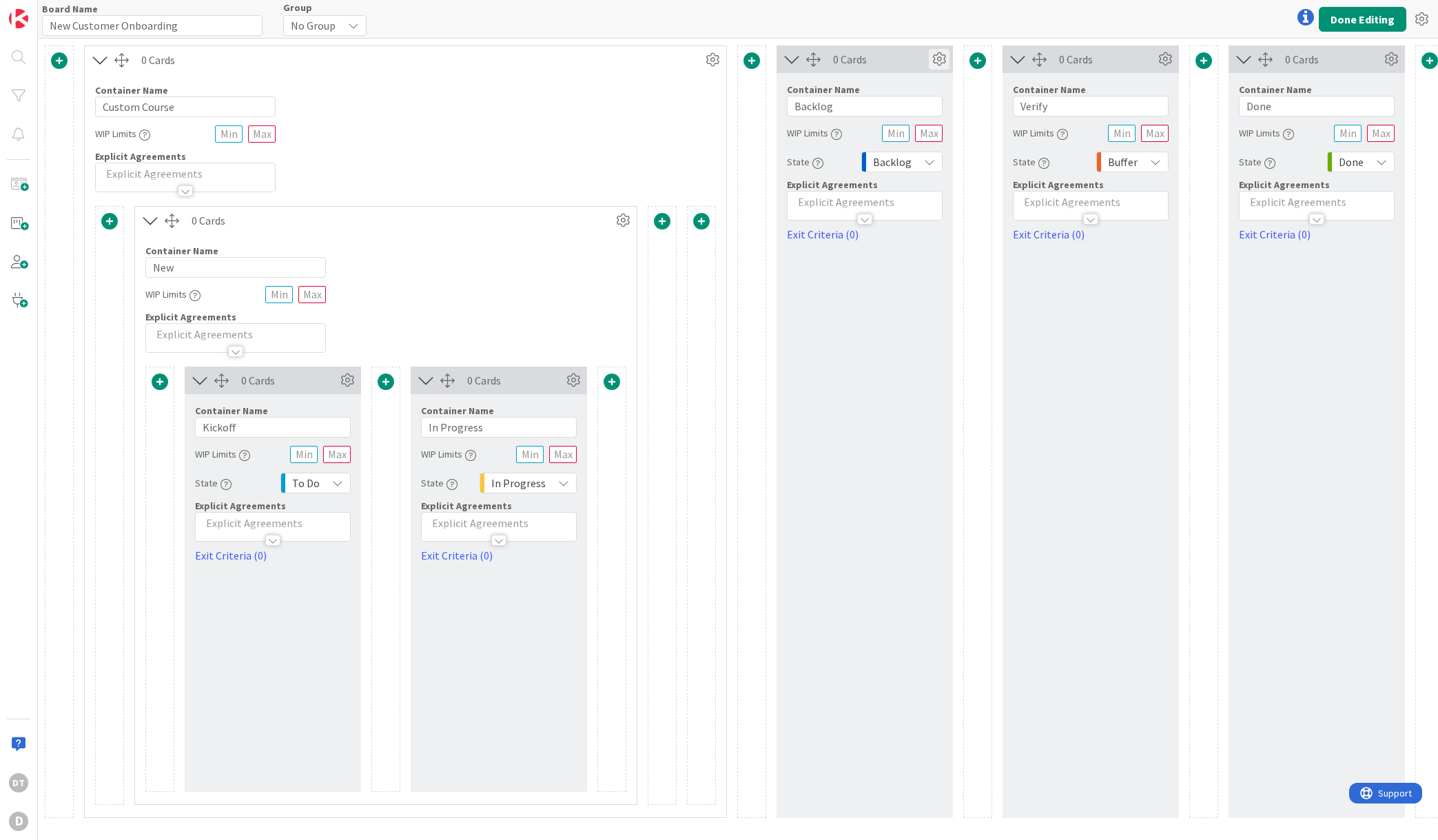
click at [941, 58] on icon at bounding box center [938, 58] width 20 height 20
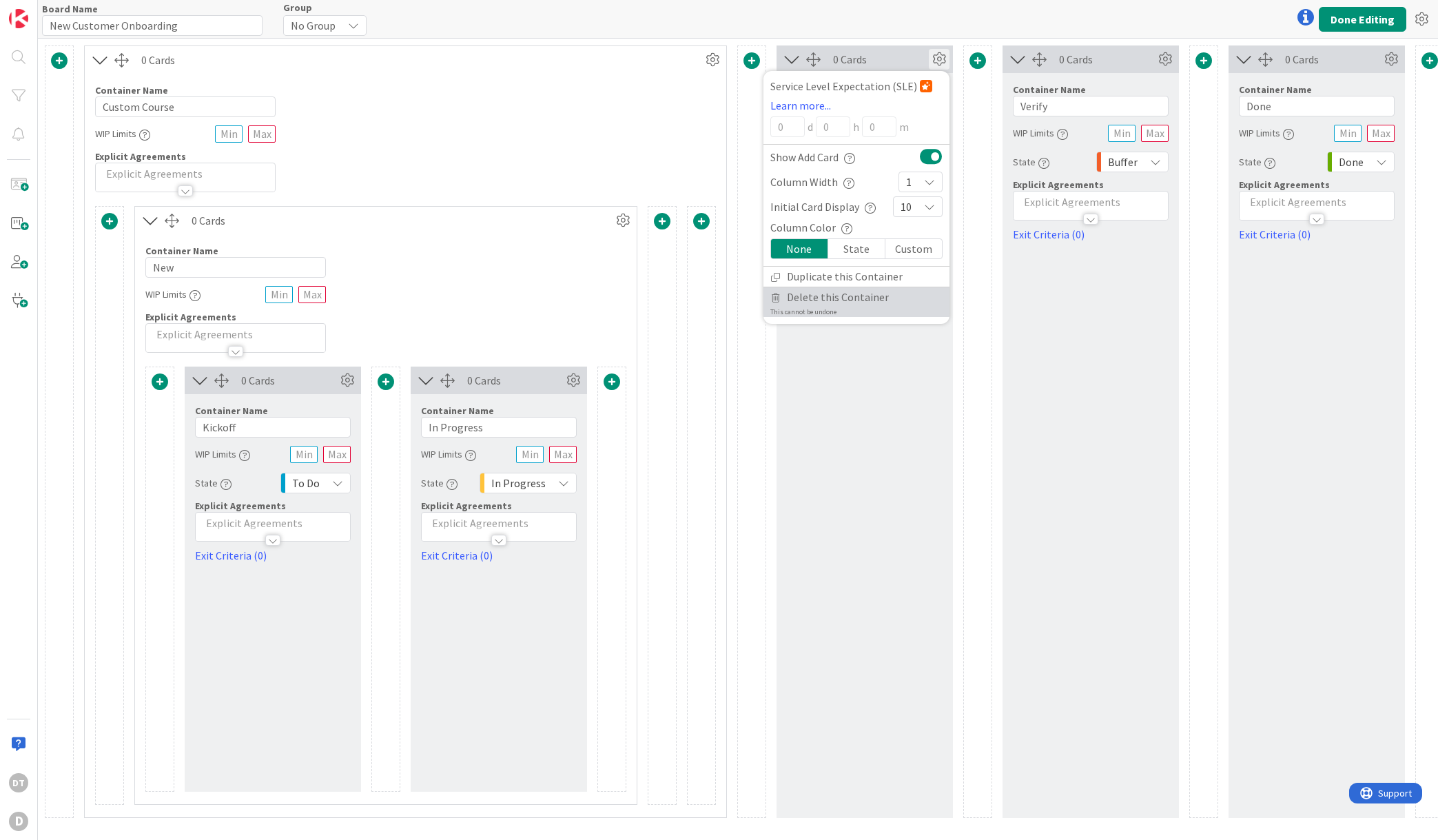
click at [831, 300] on span "Delete this Container" at bounding box center [837, 297] width 102 height 20
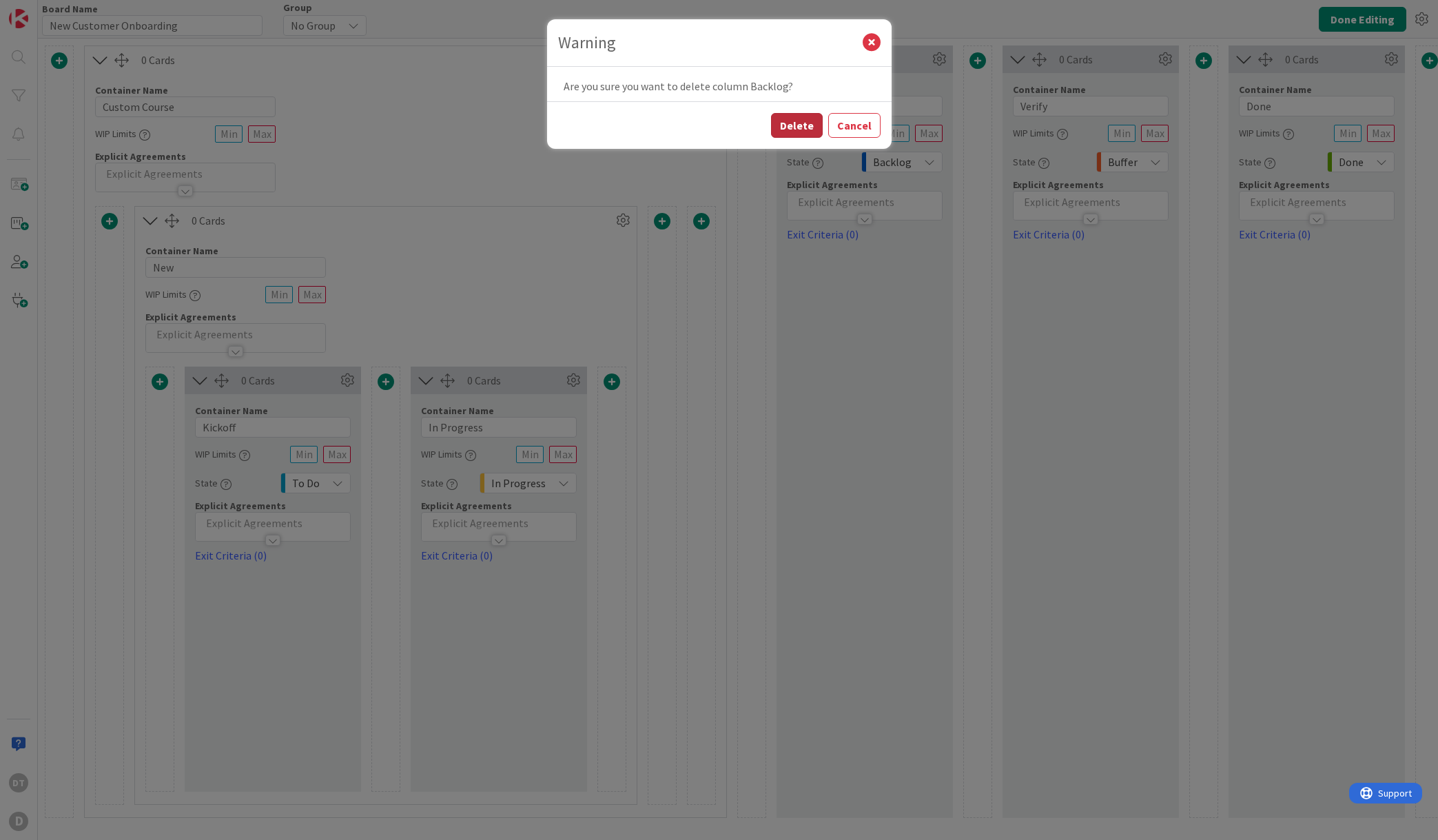
click at [809, 124] on button "Delete" at bounding box center [797, 126] width 51 height 25
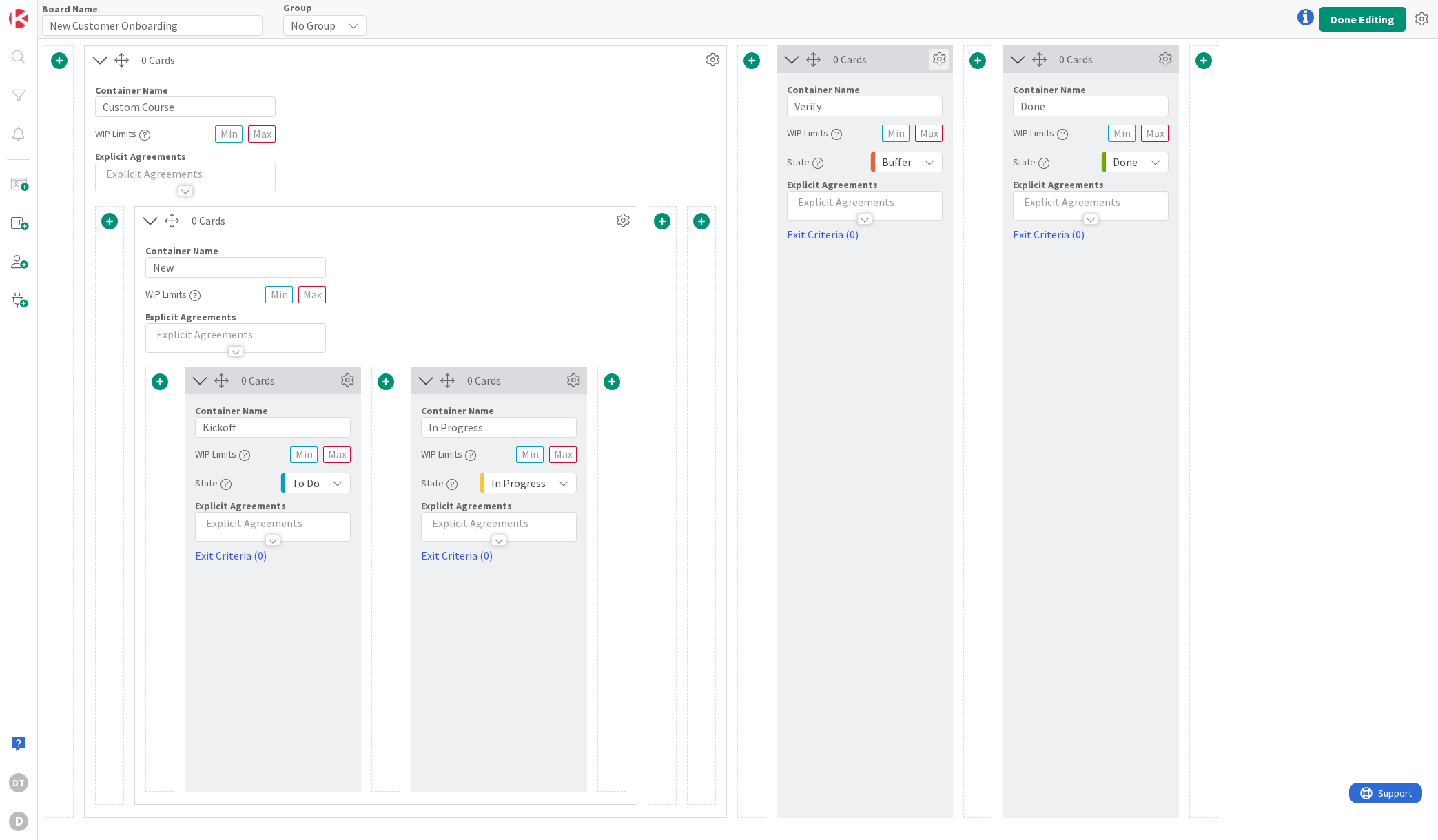
click at [943, 54] on icon at bounding box center [938, 58] width 20 height 20
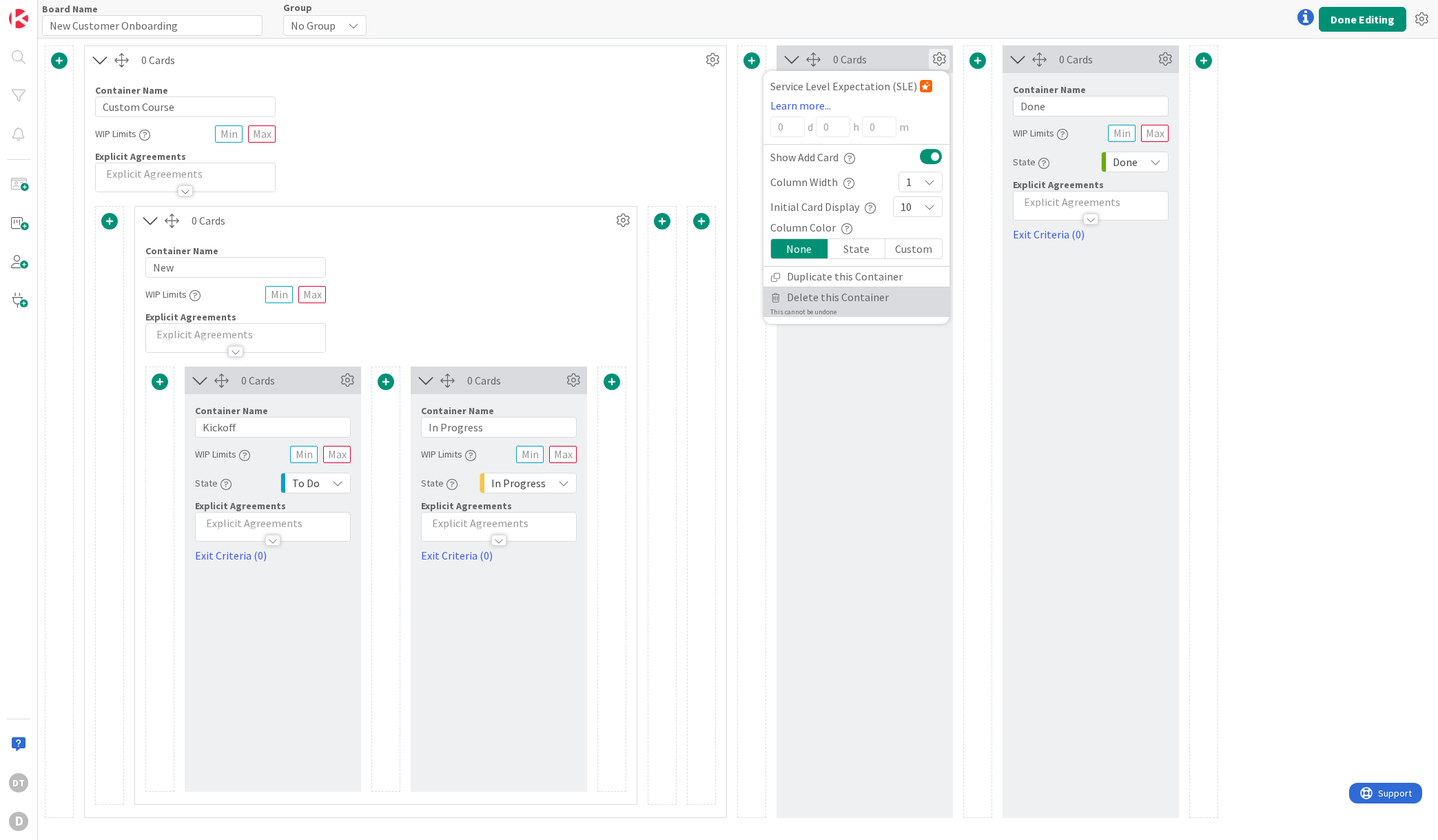
click at [814, 295] on span "Delete this Container" at bounding box center [837, 297] width 102 height 20
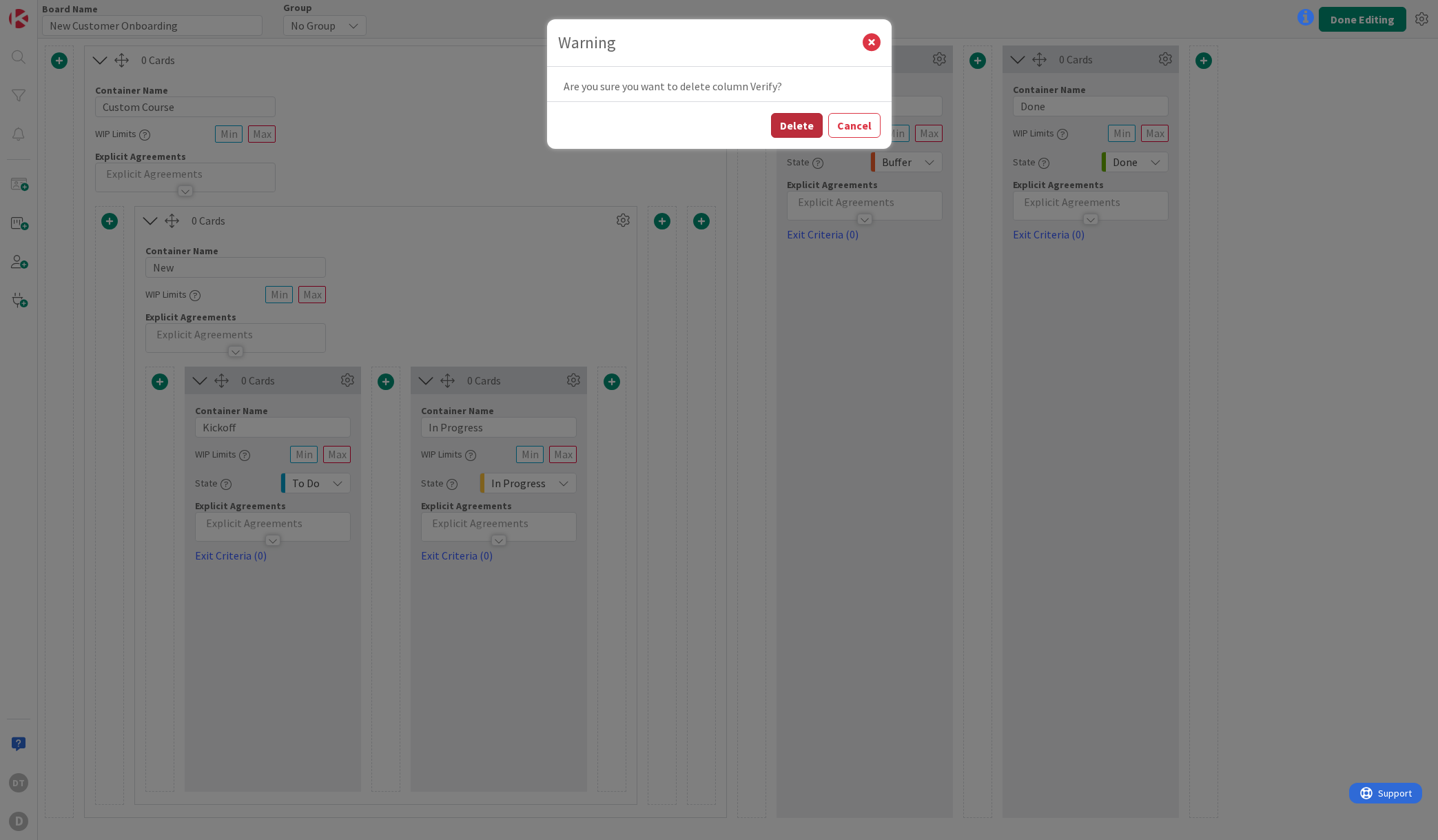
click at [813, 126] on button "Delete" at bounding box center [797, 126] width 51 height 25
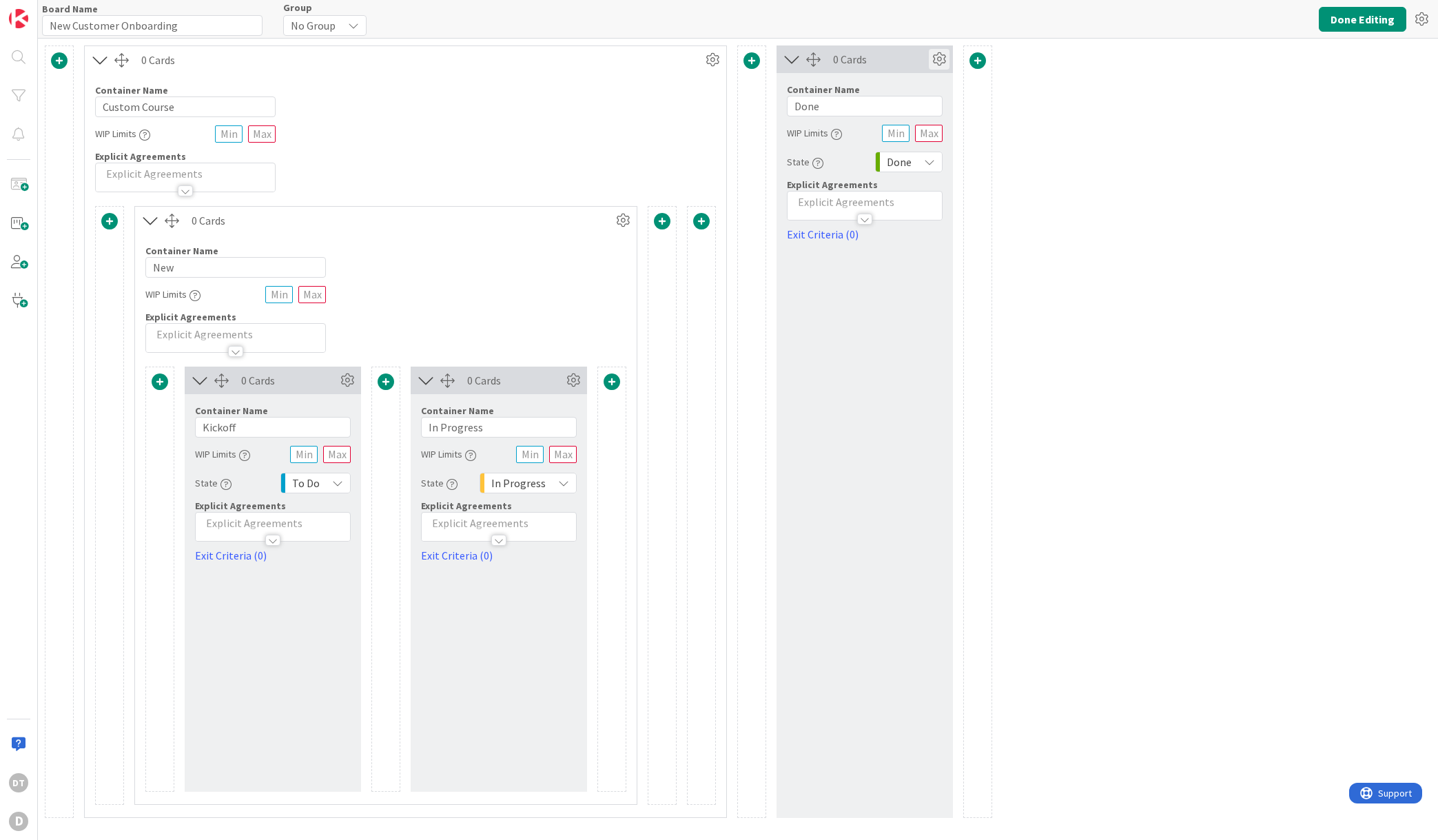
click at [939, 55] on icon at bounding box center [938, 58] width 20 height 20
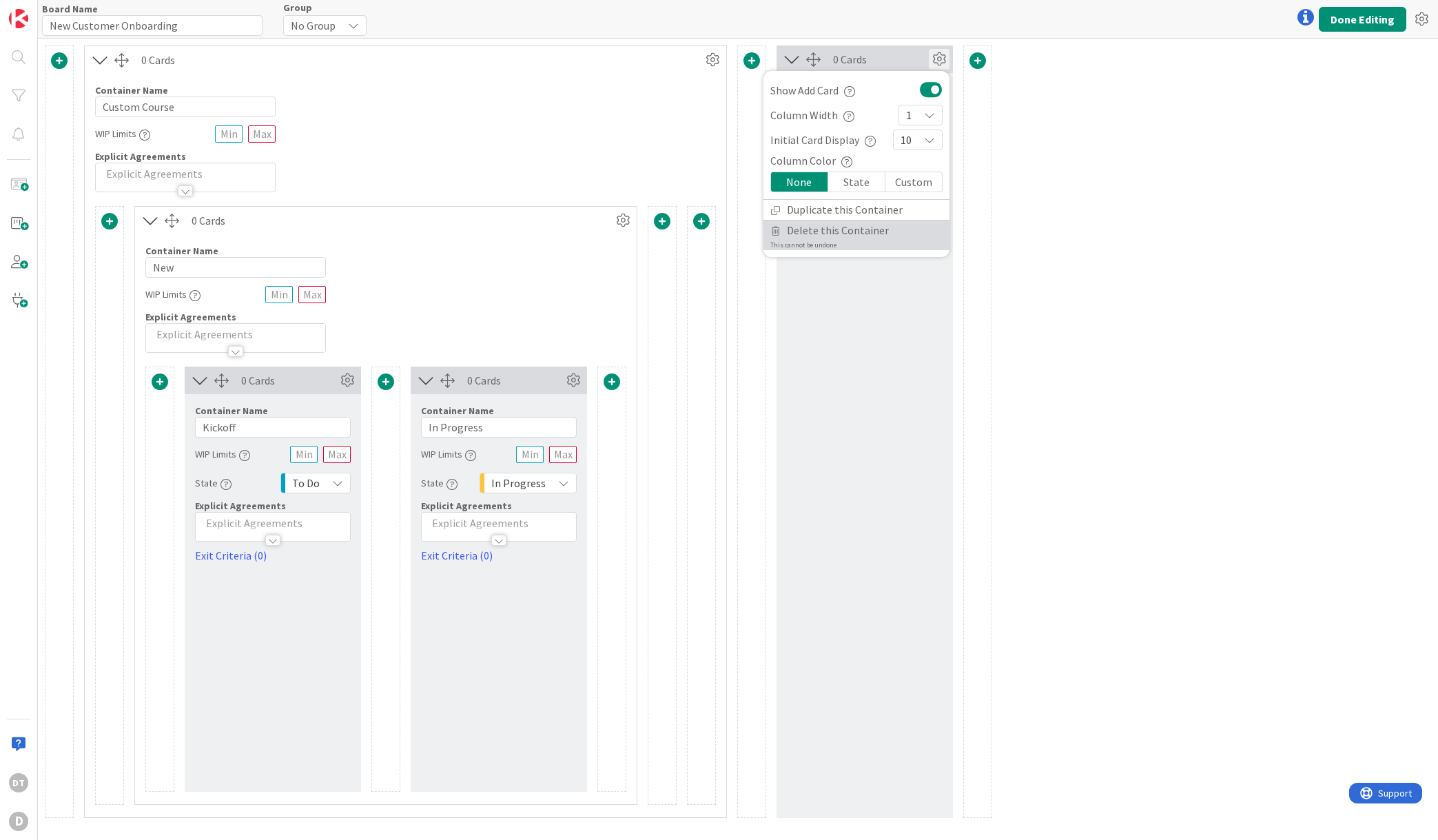
click at [828, 227] on span "Delete this Container" at bounding box center [837, 230] width 102 height 20
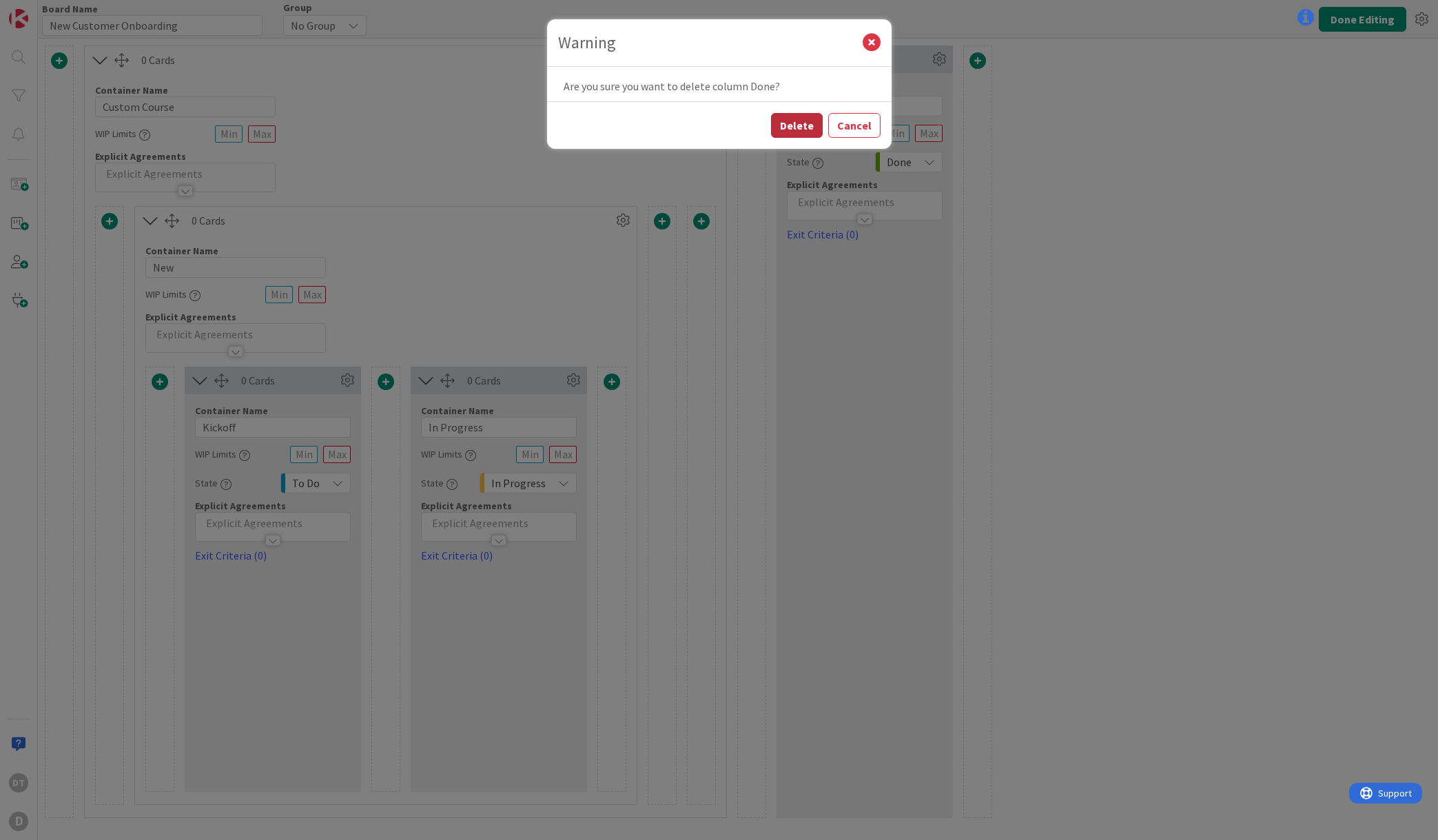
click at [805, 124] on button "Delete" at bounding box center [797, 126] width 51 height 25
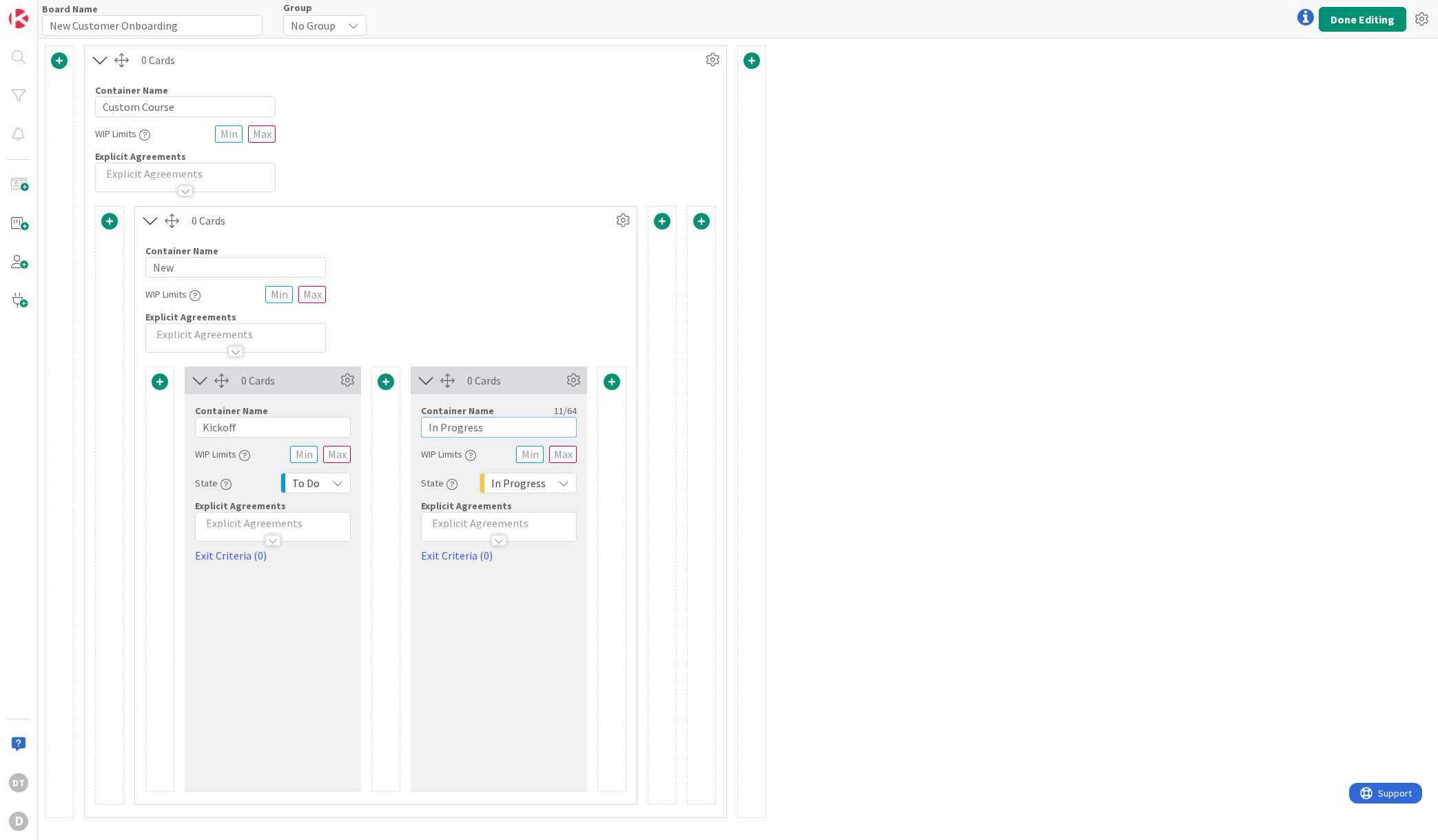
drag, startPoint x: 490, startPoint y: 432, endPoint x: 413, endPoint y: 430, distance: 77.0
click at [413, 430] on div "Container Name 11 / 64 In Progress WIP Limits State In Progress Explicit Agreem…" at bounding box center [499, 478] width 176 height 169
click at [156, 377] on span at bounding box center [159, 382] width 17 height 17
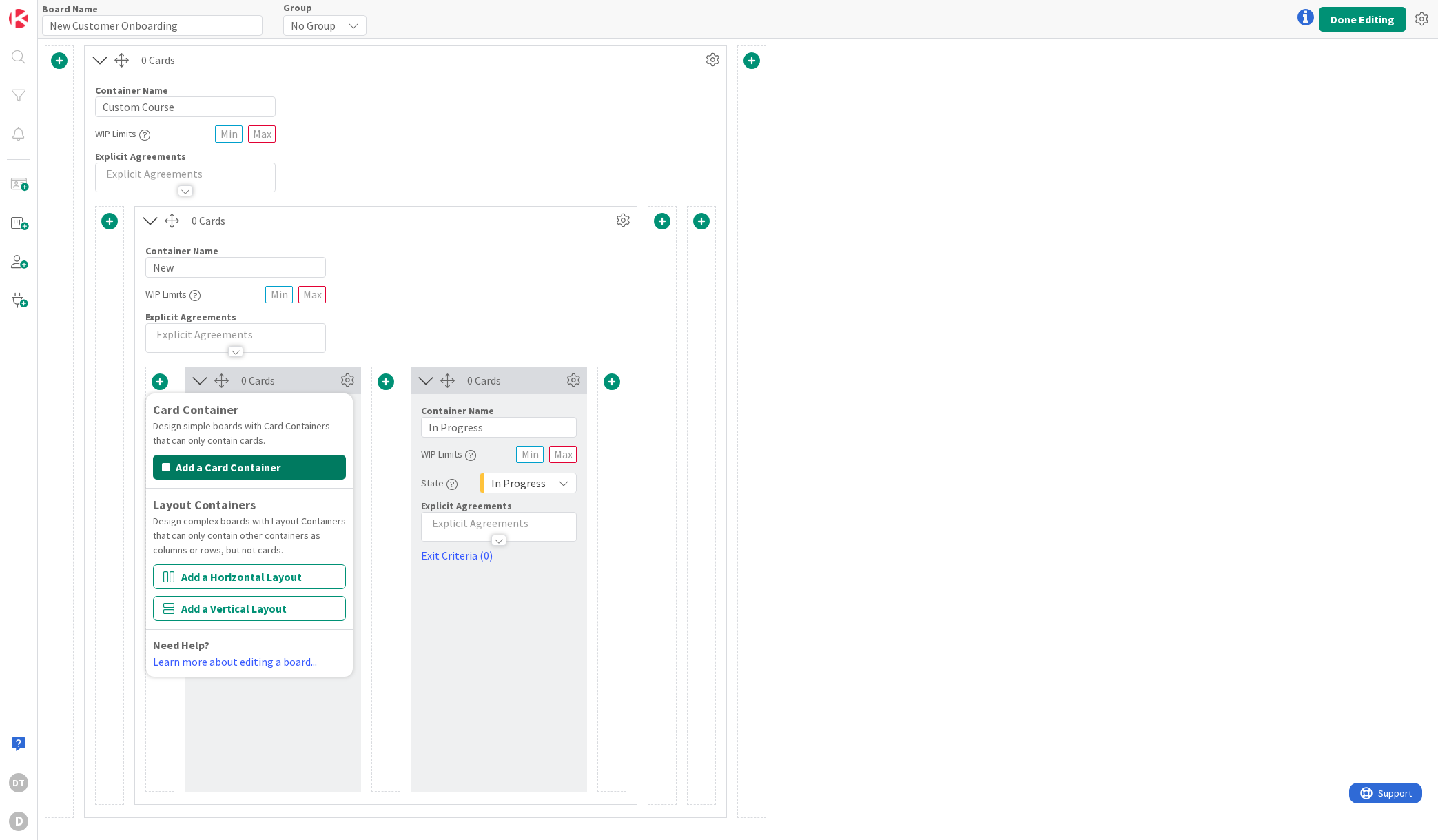
click at [214, 462] on button "Add a Card Container" at bounding box center [250, 467] width 193 height 25
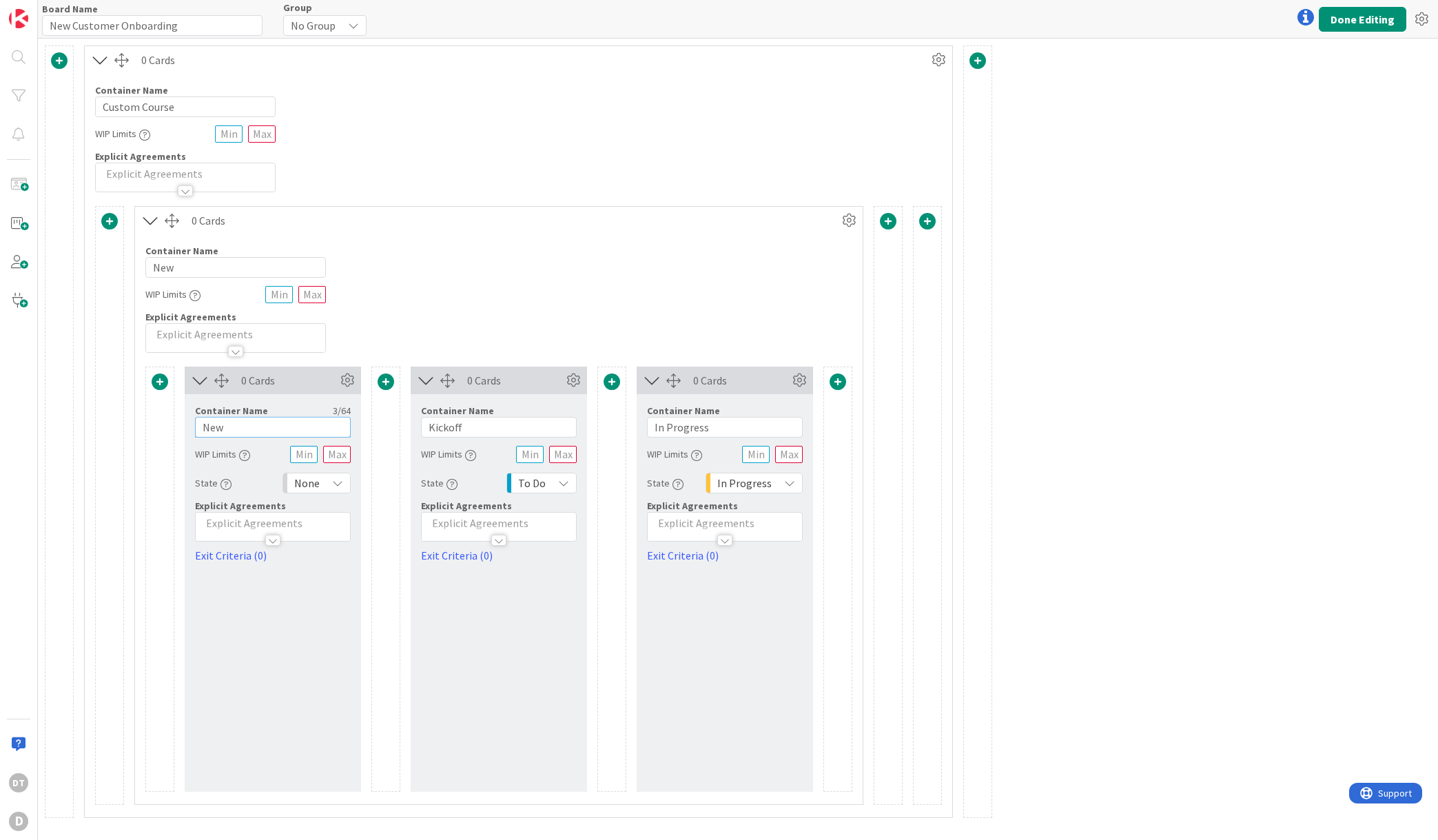
drag, startPoint x: 244, startPoint y: 431, endPoint x: 200, endPoint y: 424, distance: 44.6
click at [200, 424] on input "New" at bounding box center [273, 427] width 156 height 20
type input "Ready"
click at [305, 479] on span "None" at bounding box center [307, 483] width 26 height 19
click at [337, 626] on span "To Do" at bounding box center [376, 622] width 114 height 20
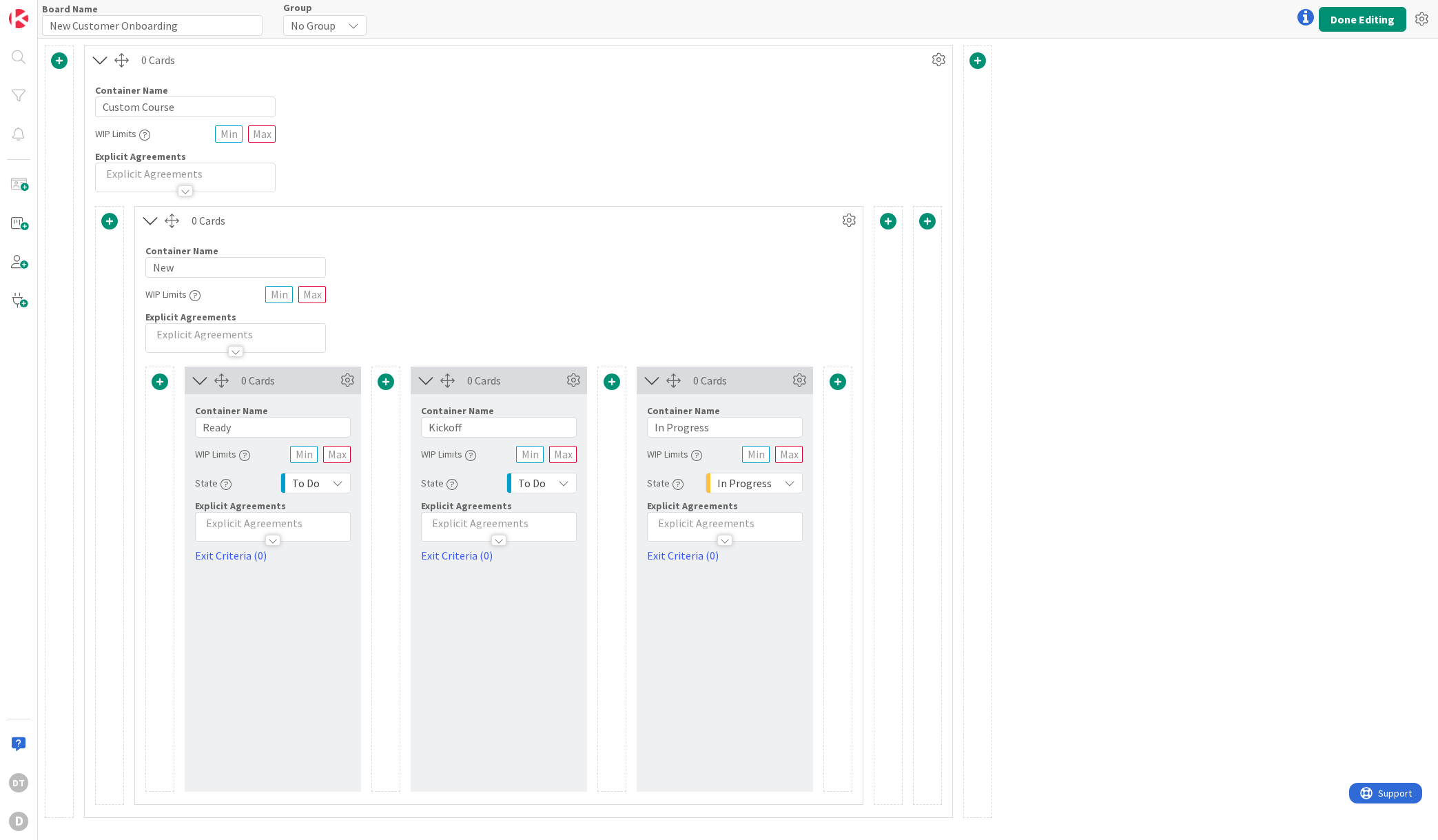
click at [552, 479] on div "To Do" at bounding box center [541, 483] width 70 height 20
click at [550, 649] on span "In Progress" at bounding box center [600, 647] width 114 height 20
drag, startPoint x: 724, startPoint y: 427, endPoint x: 600, endPoint y: 428, distance: 124.0
click at [600, 428] on div "Card Container Design simple boards with Card Containers that can only contain …" at bounding box center [499, 579] width 707 height 425
type input "Building"
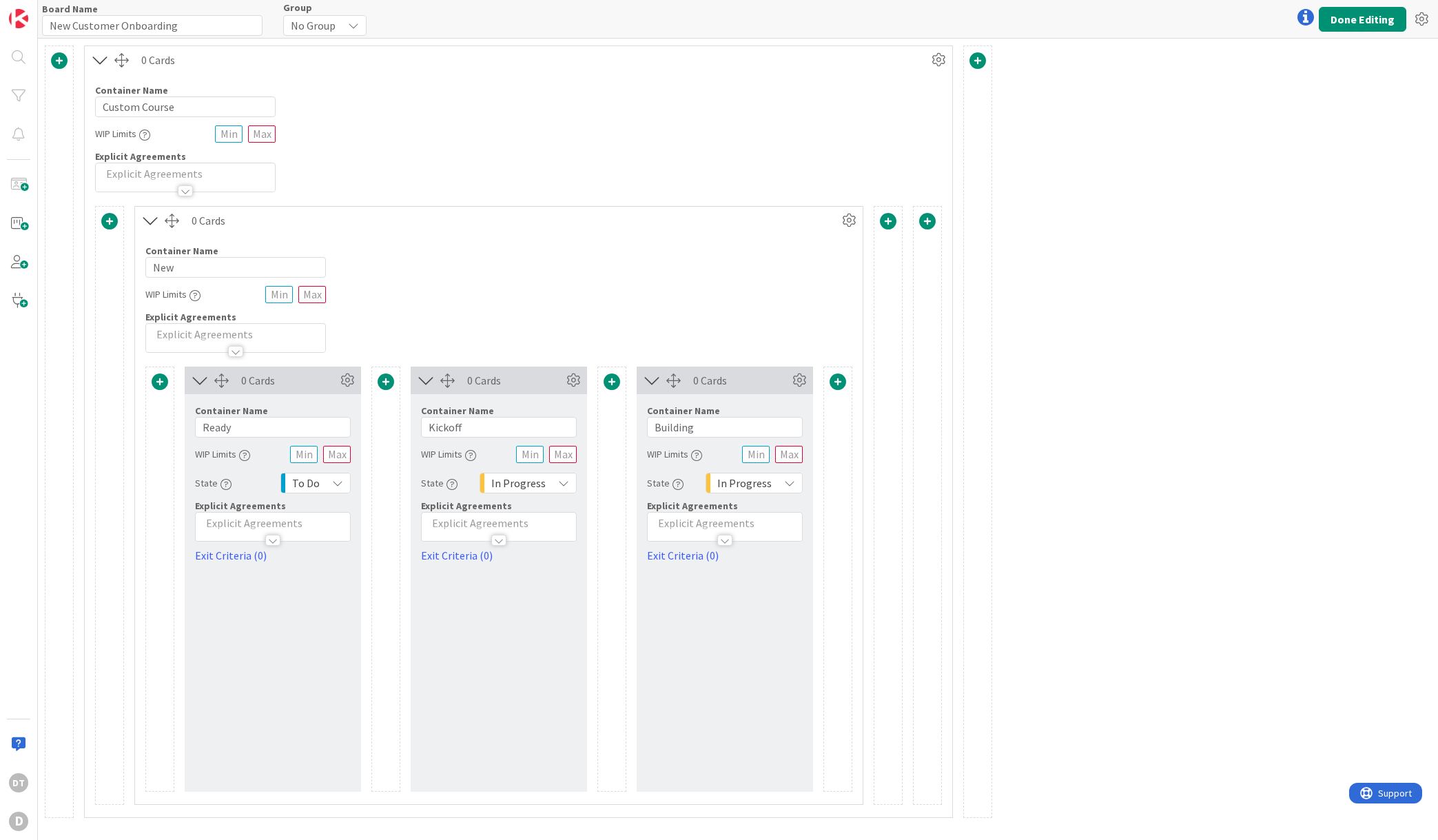
click at [837, 381] on span at bounding box center [837, 382] width 17 height 17
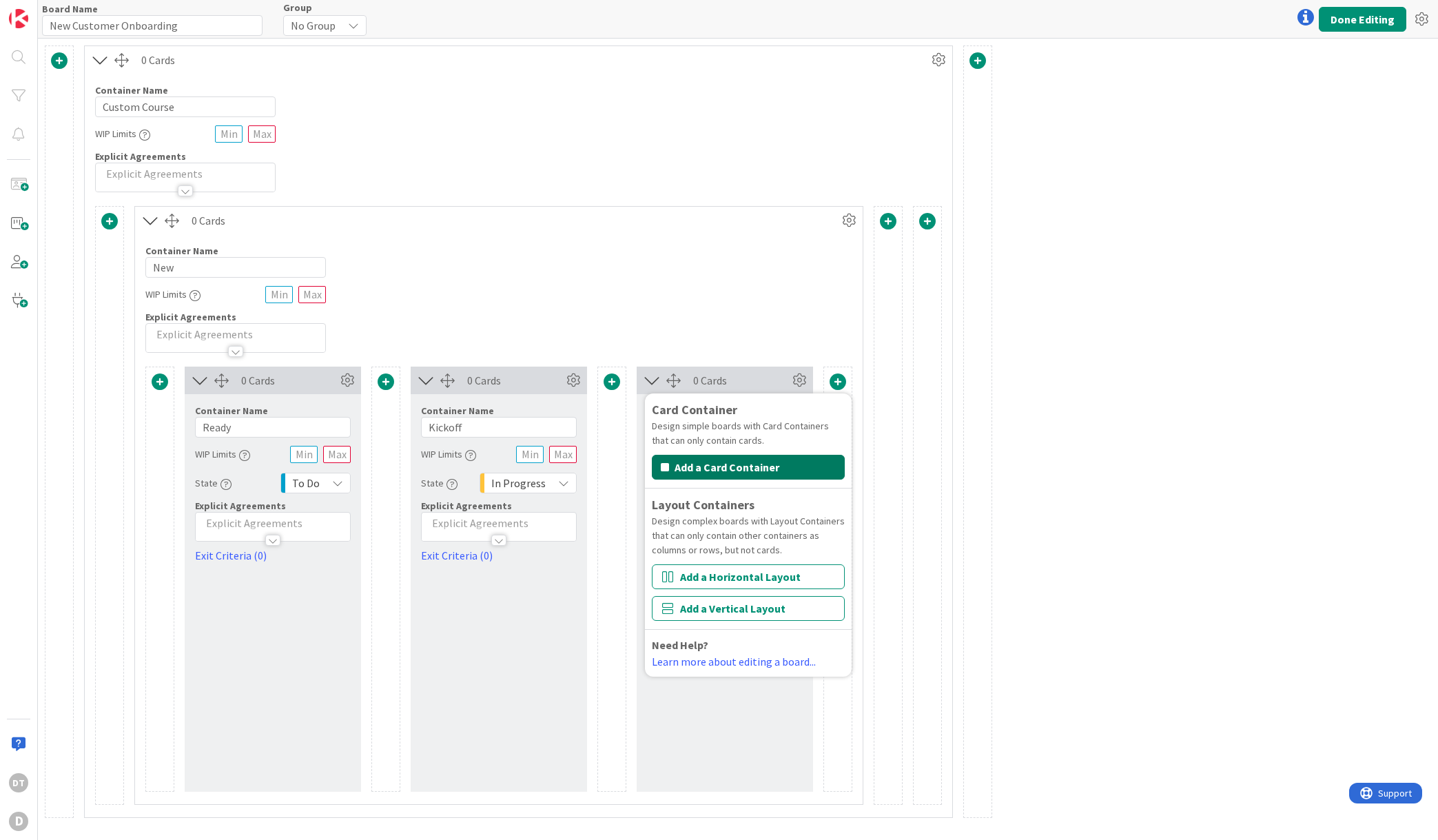
click at [746, 467] on button "Add a Card Container" at bounding box center [749, 467] width 193 height 25
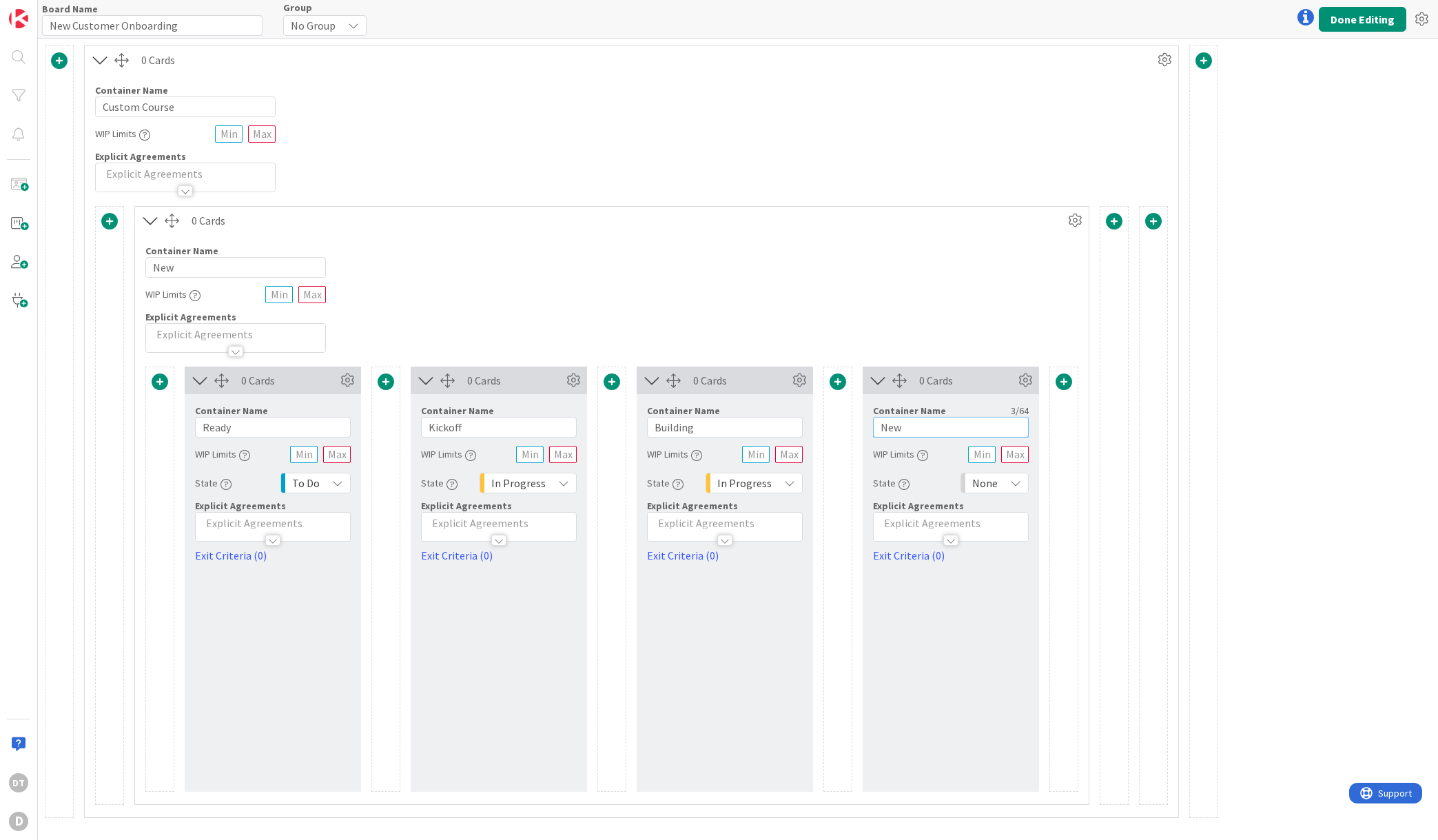
drag, startPoint x: 919, startPoint y: 426, endPoint x: 797, endPoint y: 425, distance: 122.0
click at [797, 425] on div "Card Container Design simple boards with Card Containers that can only contain …" at bounding box center [611, 579] width 933 height 425
type input "Launched"
click at [989, 477] on span "None" at bounding box center [984, 483] width 26 height 19
click at [1017, 672] on span "Done" at bounding box center [1053, 672] width 114 height 20
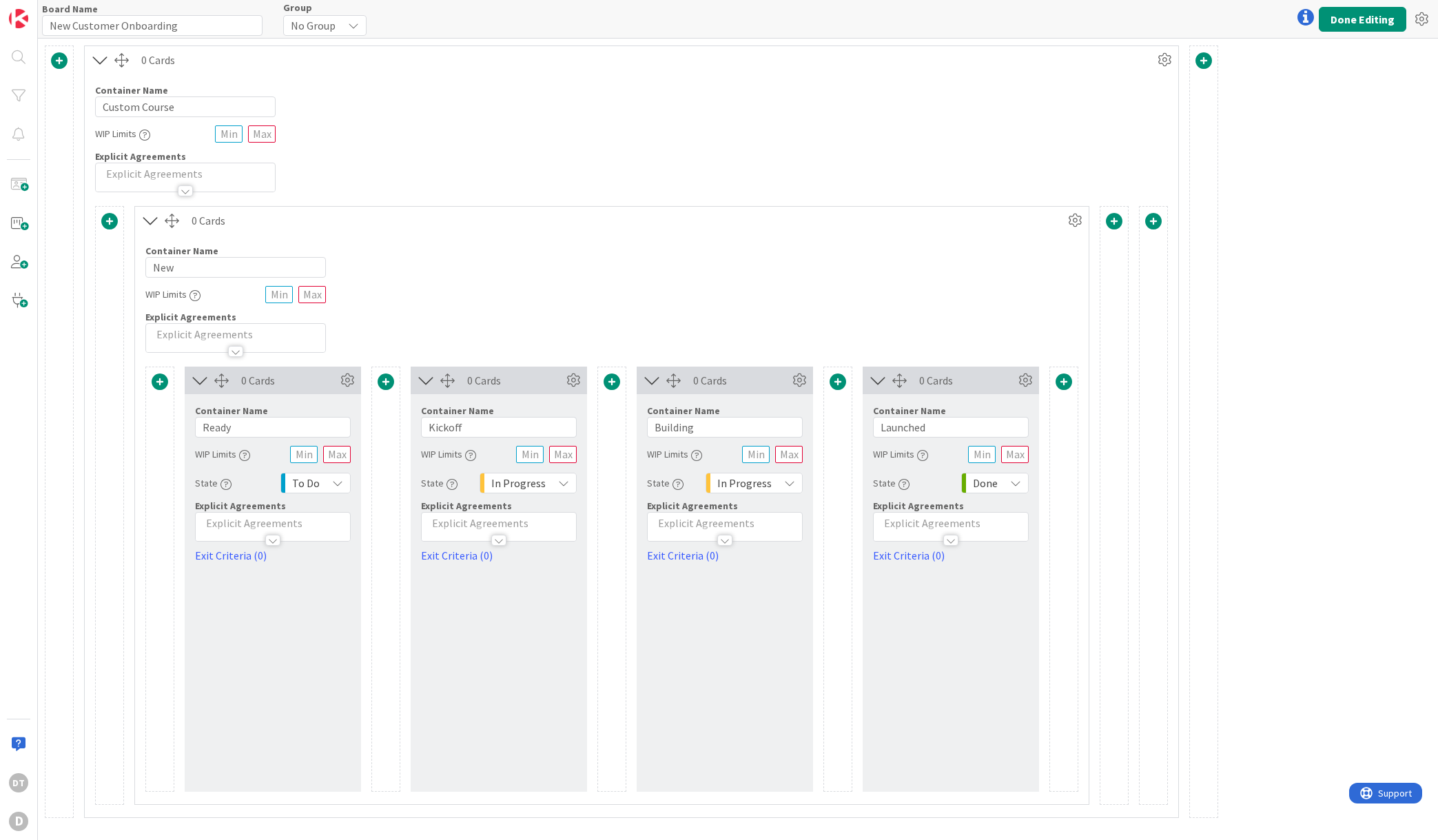
click at [108, 221] on span at bounding box center [109, 221] width 17 height 17
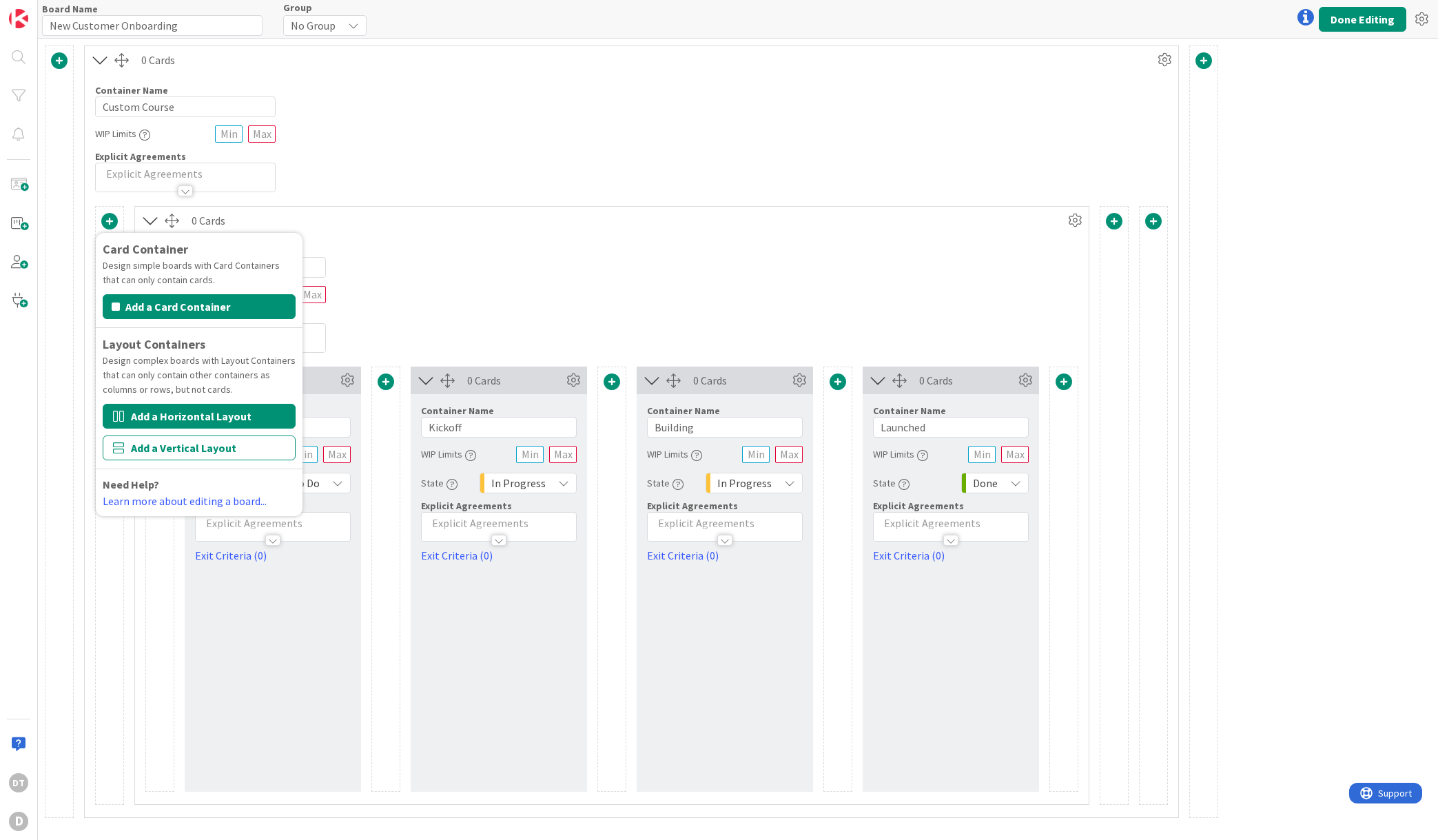
click at [179, 413] on button "Add a Horizontal Layout" at bounding box center [199, 416] width 193 height 25
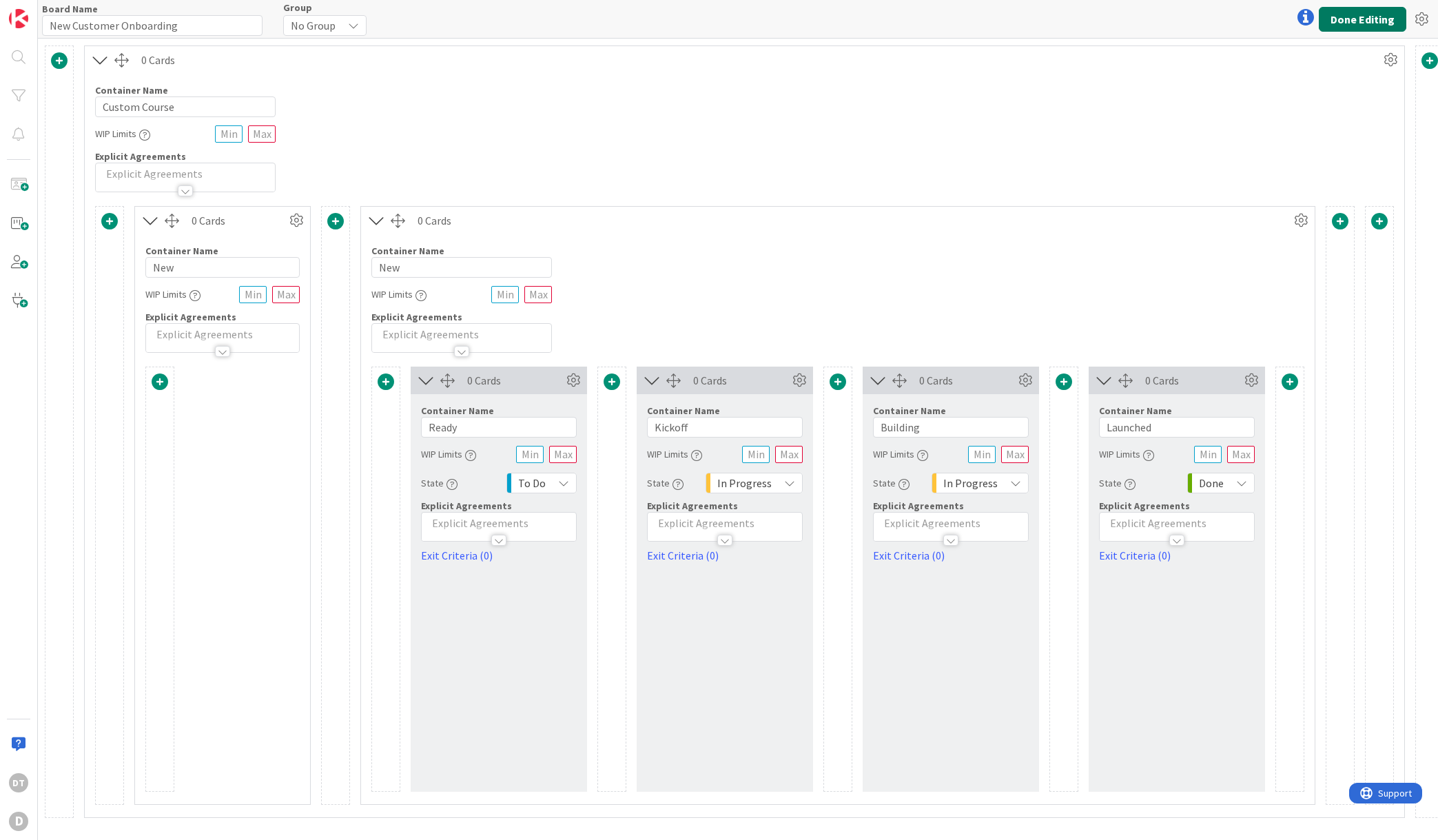
click at [1382, 17] on button "Done Editing" at bounding box center [1363, 19] width 88 height 25
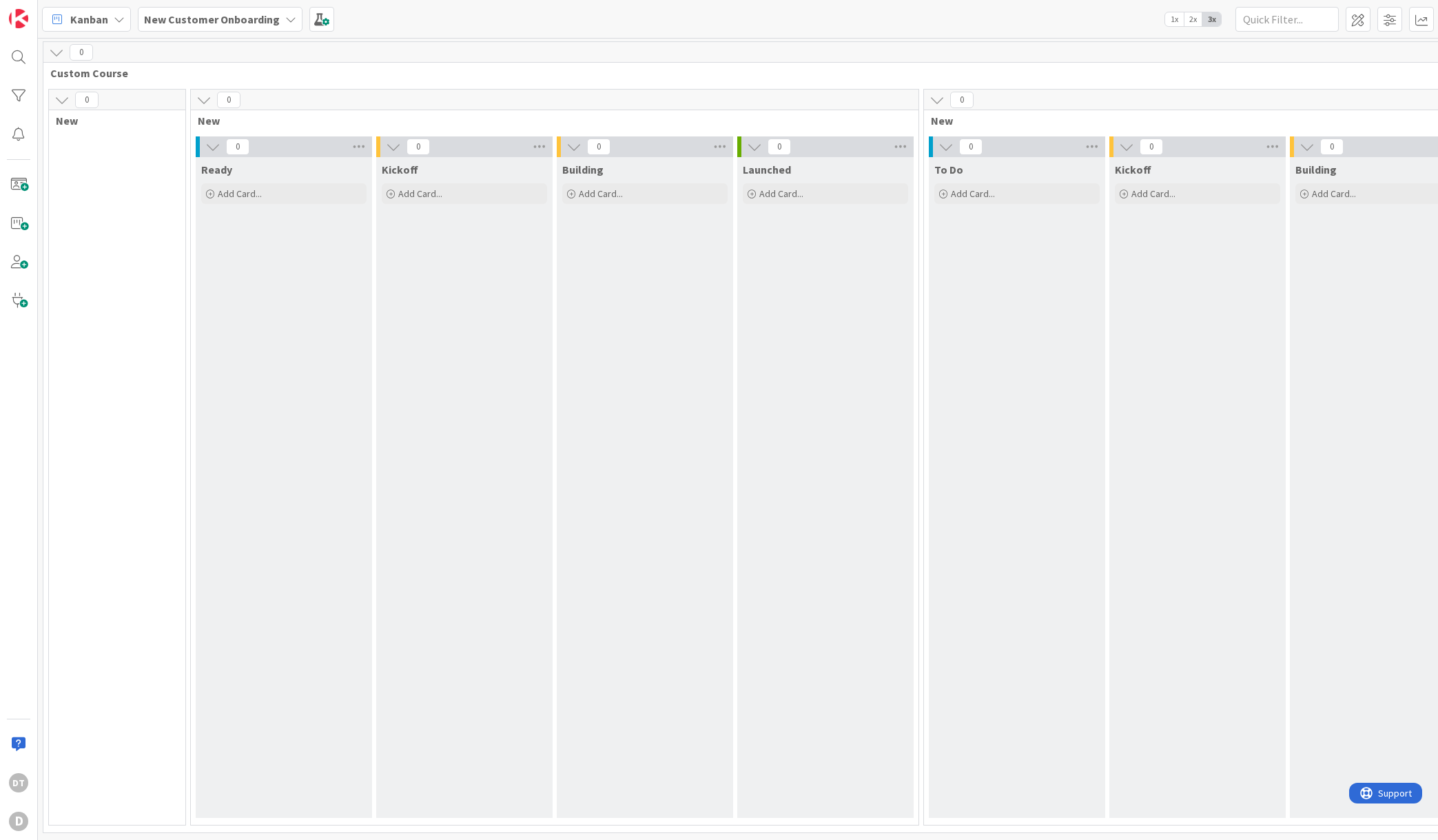
scroll to position [4, 0]
click at [1363, 20] on span at bounding box center [1358, 19] width 25 height 25
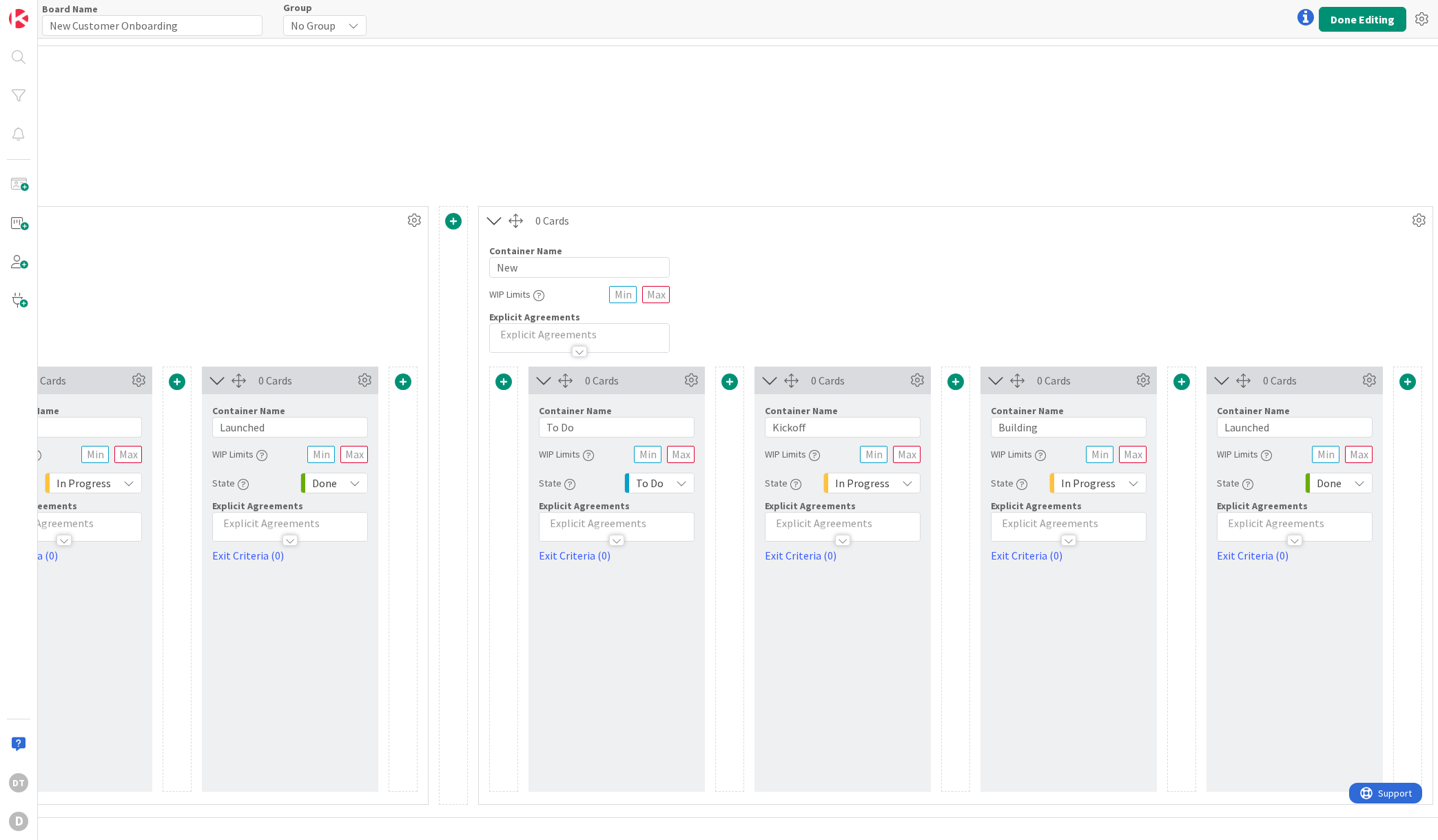
scroll to position [0, 978]
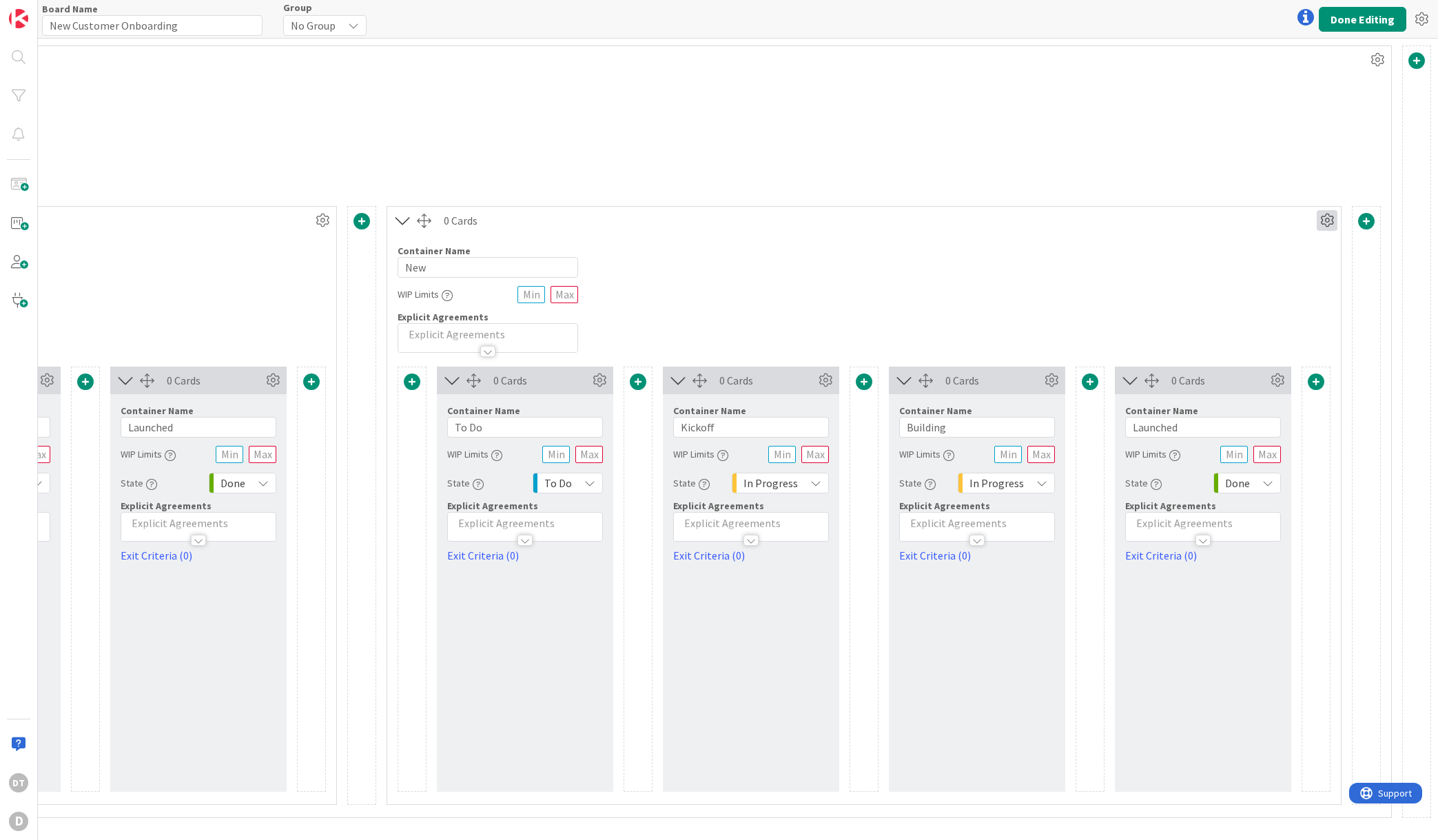
click at [1332, 217] on icon at bounding box center [1326, 220] width 20 height 20
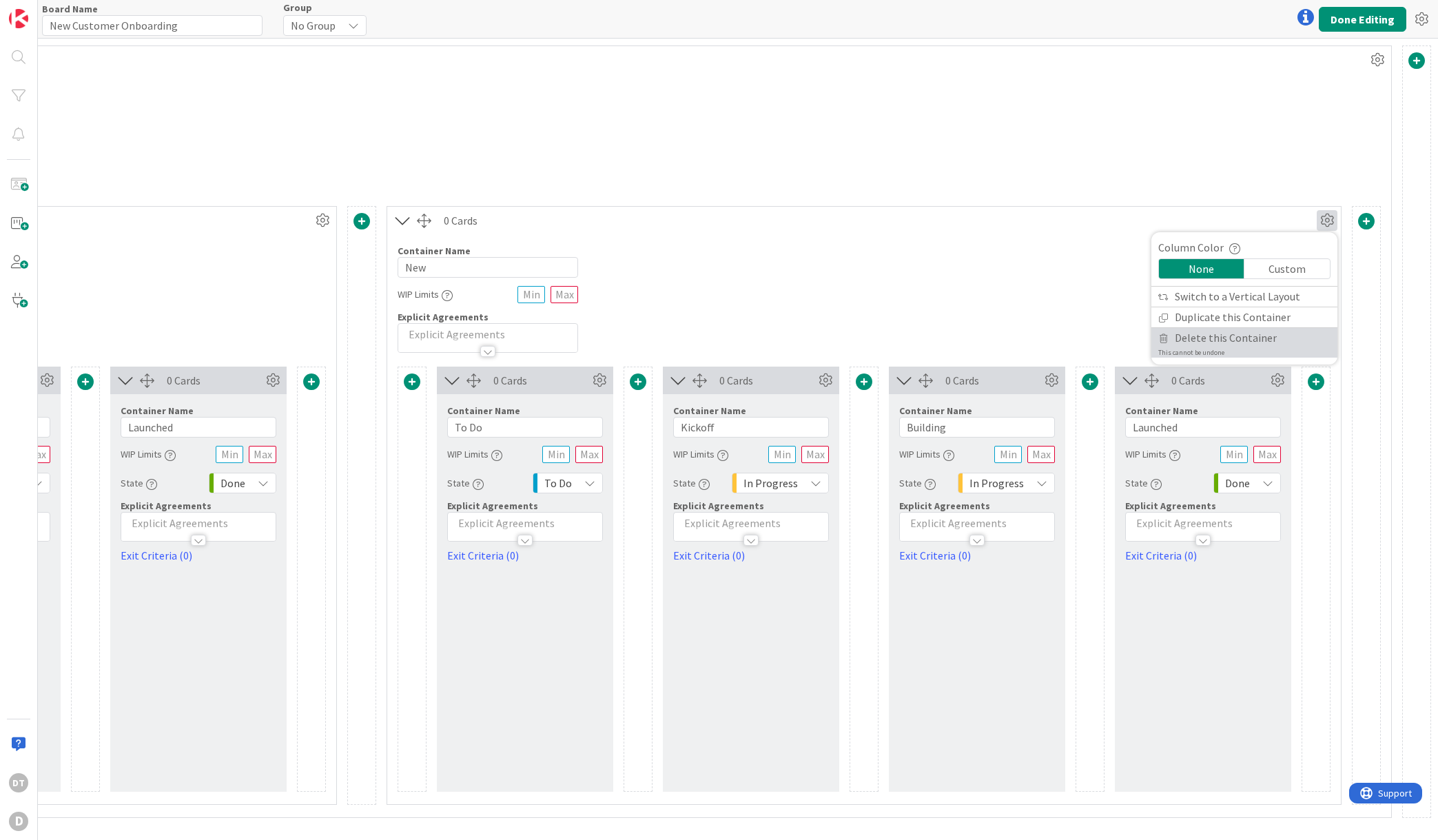
click at [1211, 335] on span "Delete this Container" at bounding box center [1225, 338] width 102 height 20
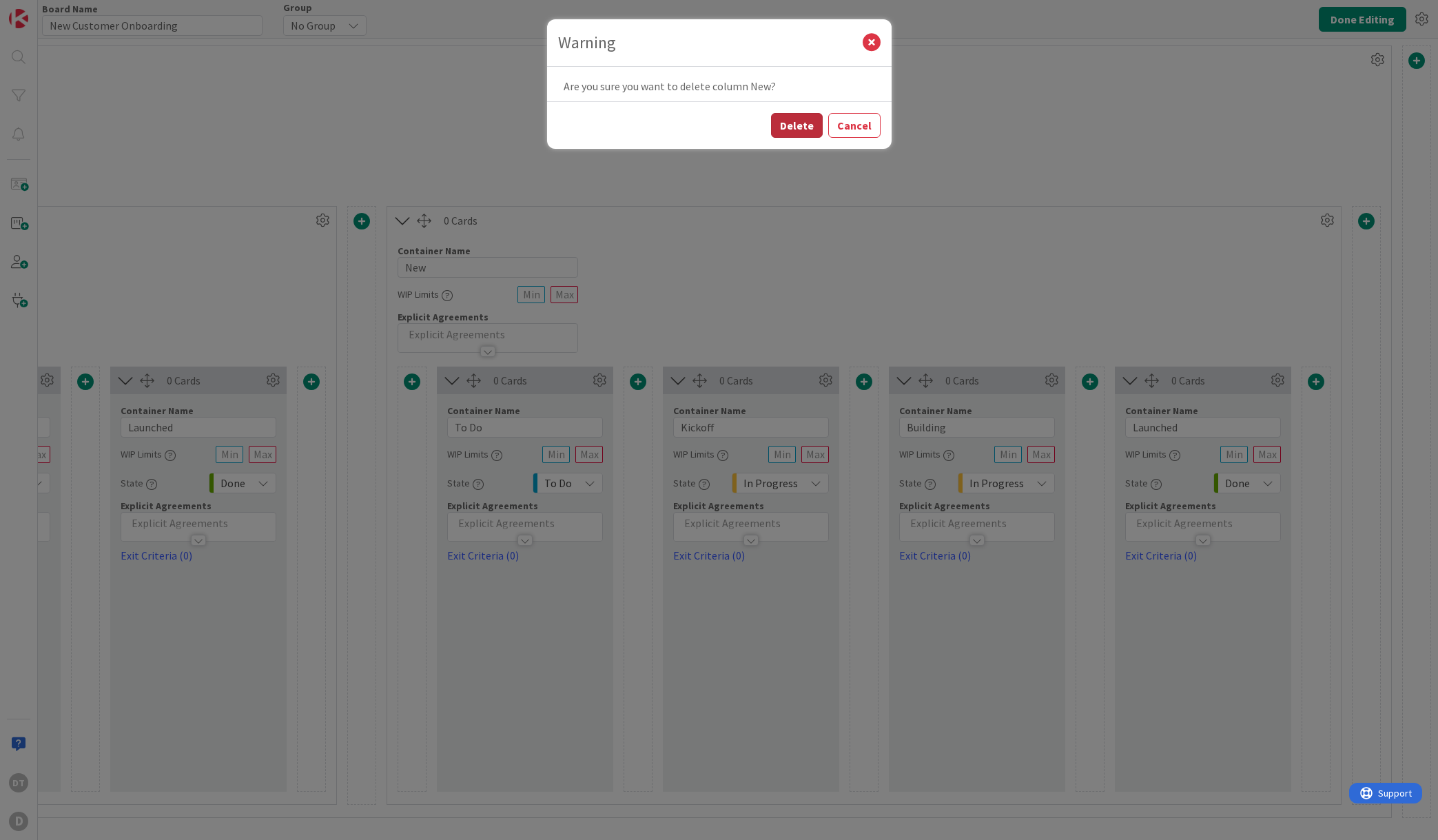
click at [805, 121] on button "Delete" at bounding box center [797, 126] width 51 height 25
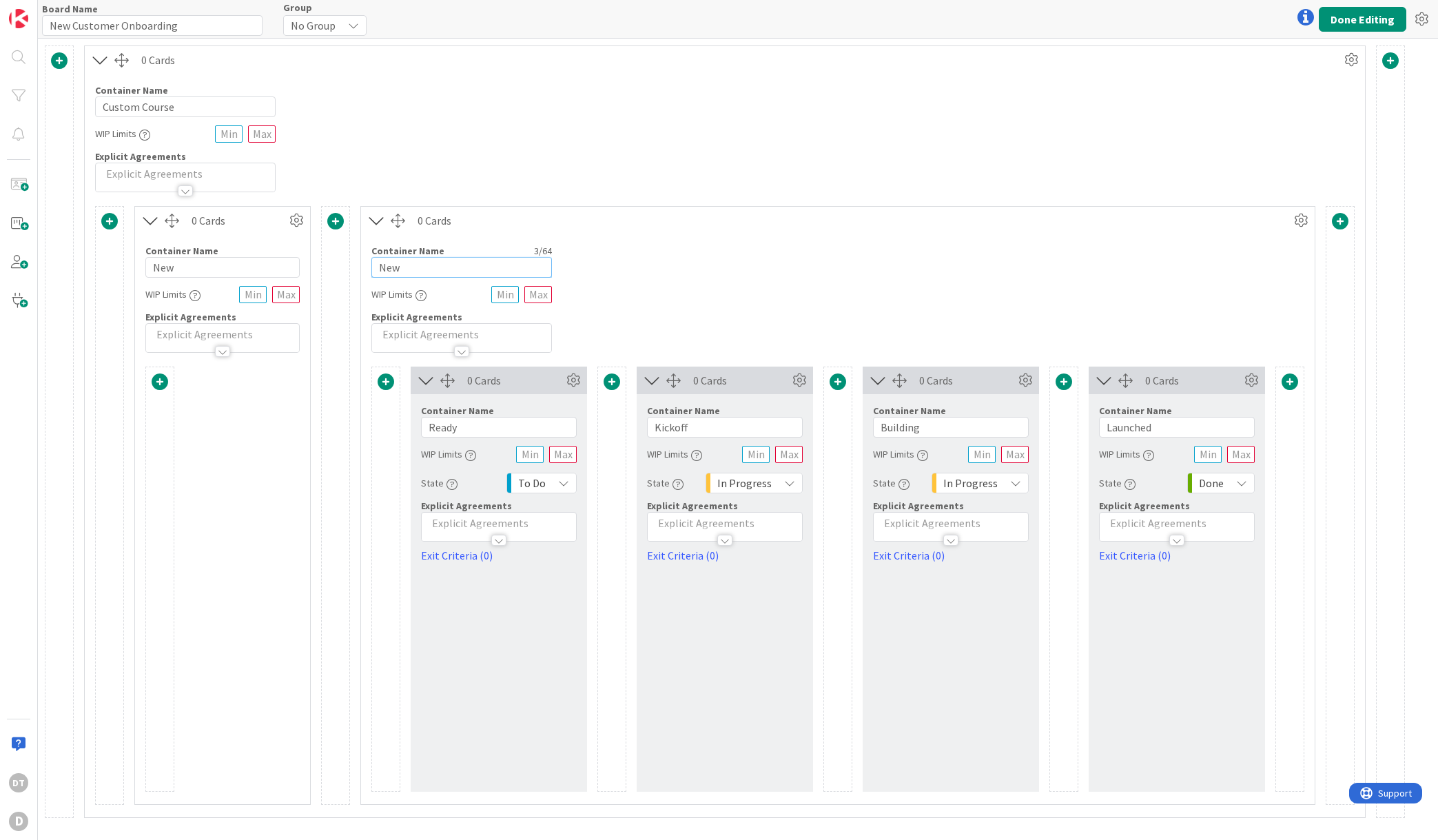
drag, startPoint x: 423, startPoint y: 263, endPoint x: 360, endPoint y: 266, distance: 63.1
click at [361, 266] on div "0 Cards Container Name 3 / 64 New WIP Limits Explicit Agreements 0 Cards Contai…" at bounding box center [838, 506] width 955 height 599
type input "S"
type input "N"
drag, startPoint x: 444, startPoint y: 267, endPoint x: 355, endPoint y: 263, distance: 89.1
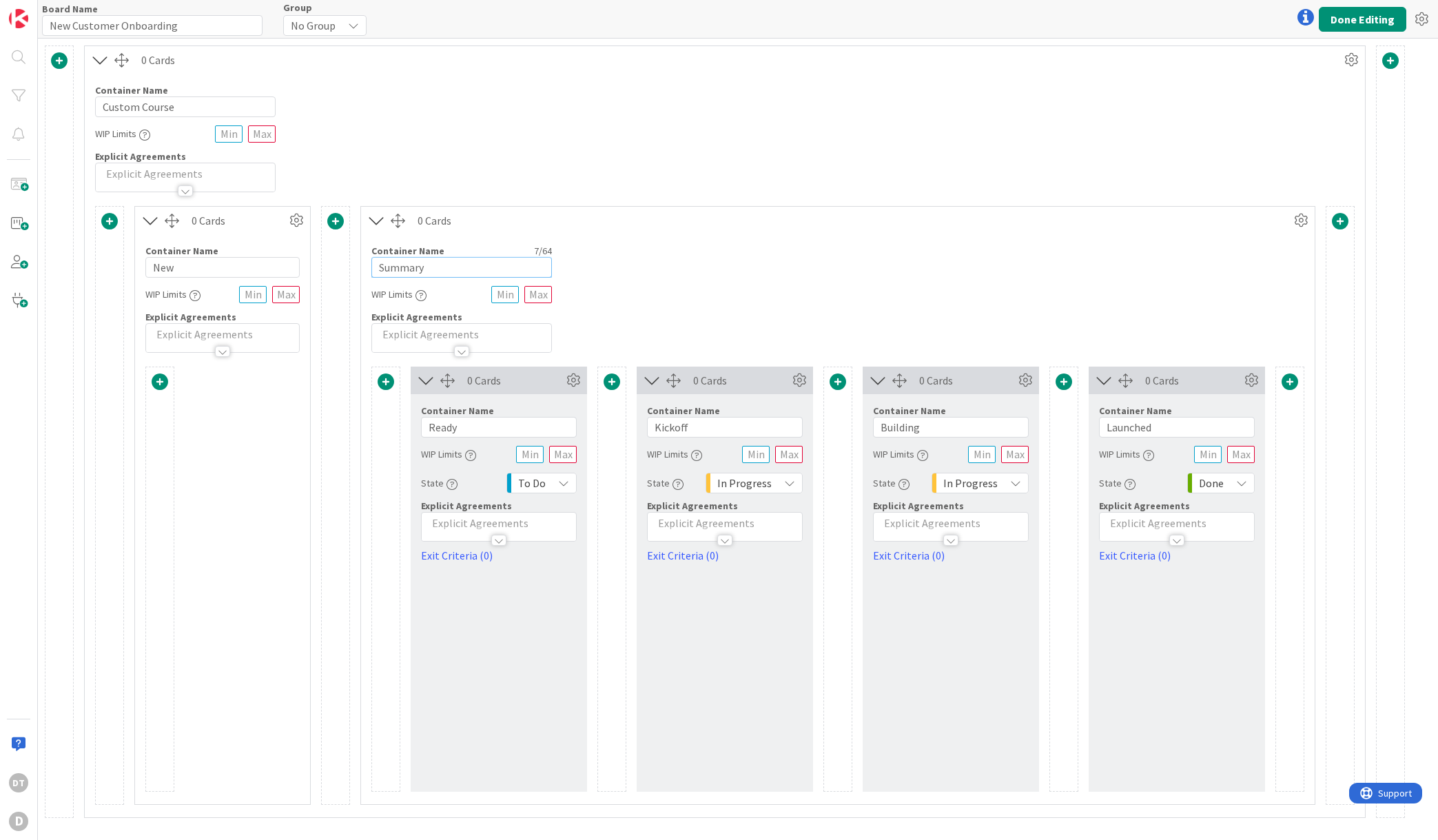
click at [355, 263] on div "0 Cards Container Name 3 / 64 New WIP Limits Explicit Agreements 0 Cards Contai…" at bounding box center [725, 506] width 1260 height 599
type input "Customer"
click at [296, 220] on icon at bounding box center [296, 220] width 20 height 20
click at [168, 339] on span "Delete this Container" at bounding box center [195, 338] width 102 height 20
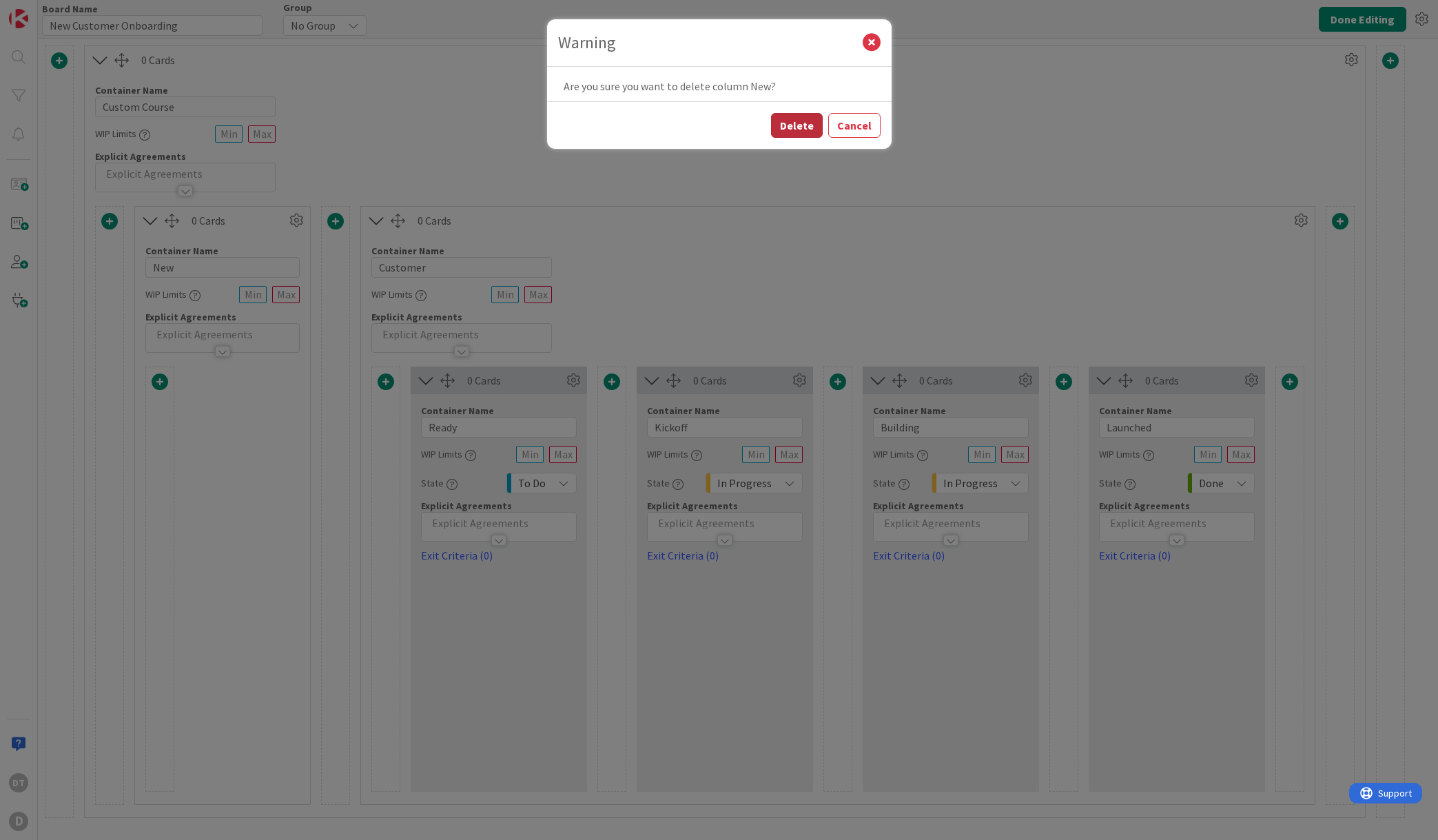
click at [805, 131] on button "Delete" at bounding box center [797, 126] width 51 height 25
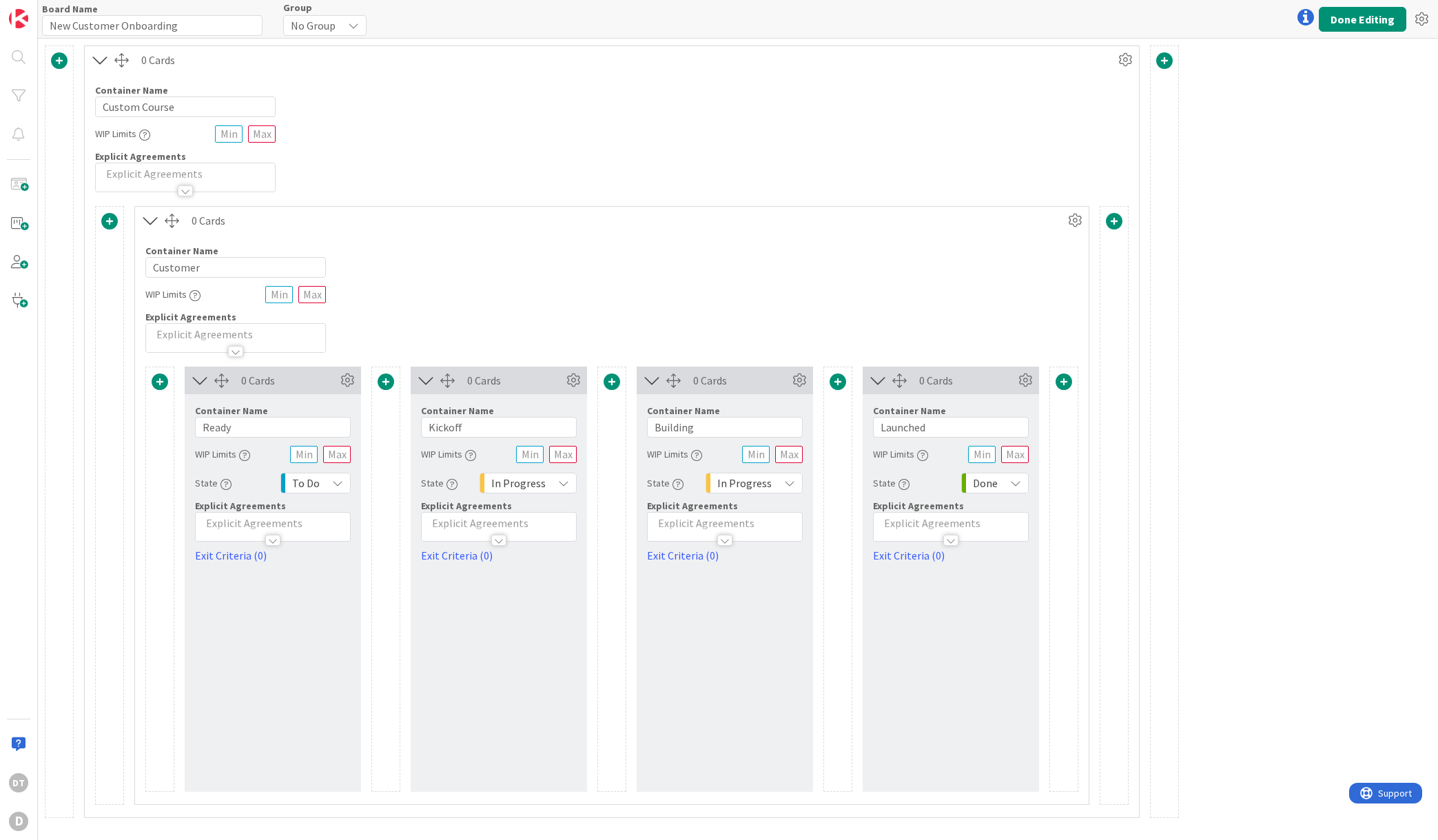
click at [110, 220] on span at bounding box center [109, 221] width 17 height 17
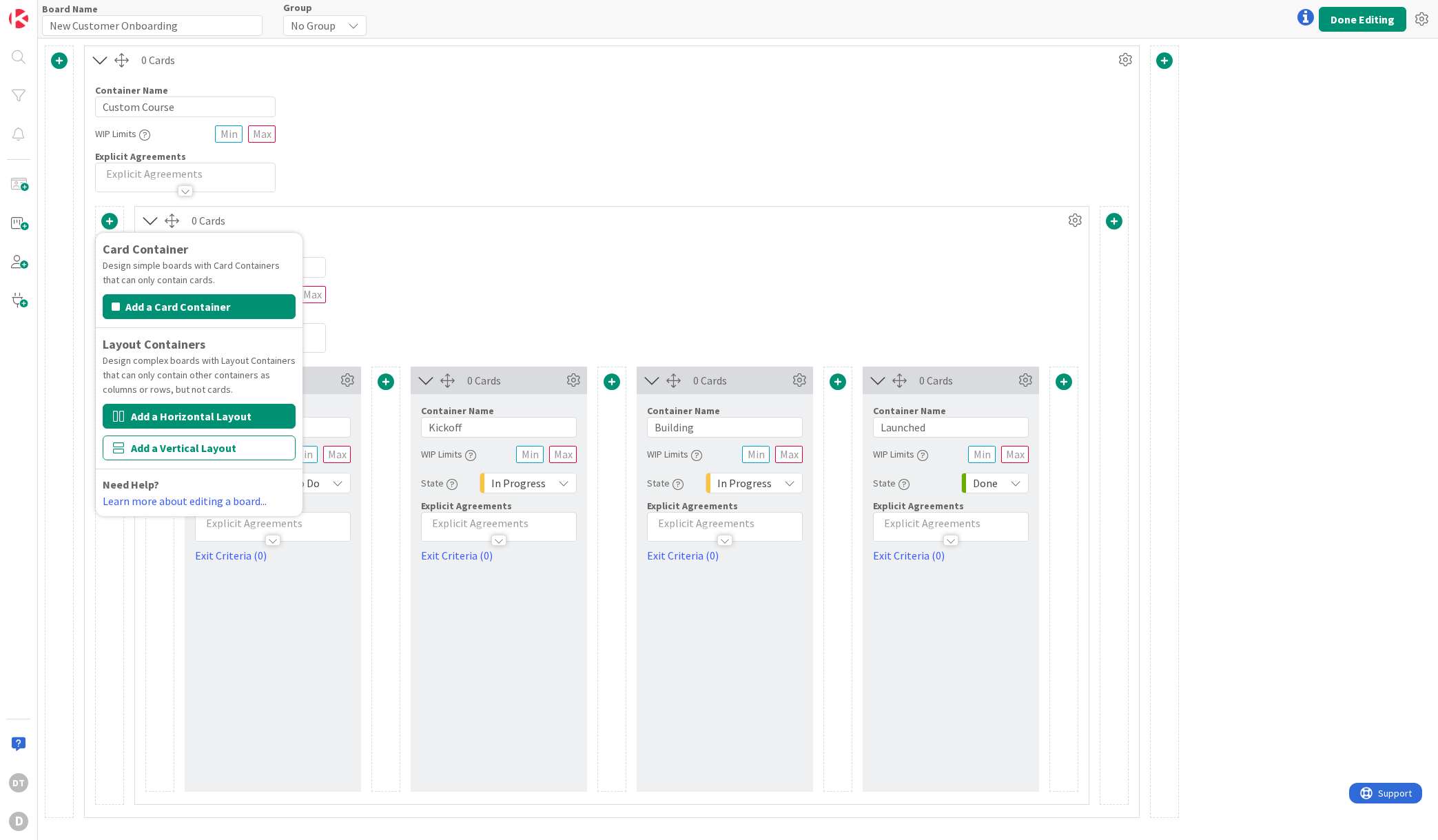
click at [169, 422] on button "Add a Horizontal Layout" at bounding box center [199, 416] width 193 height 25
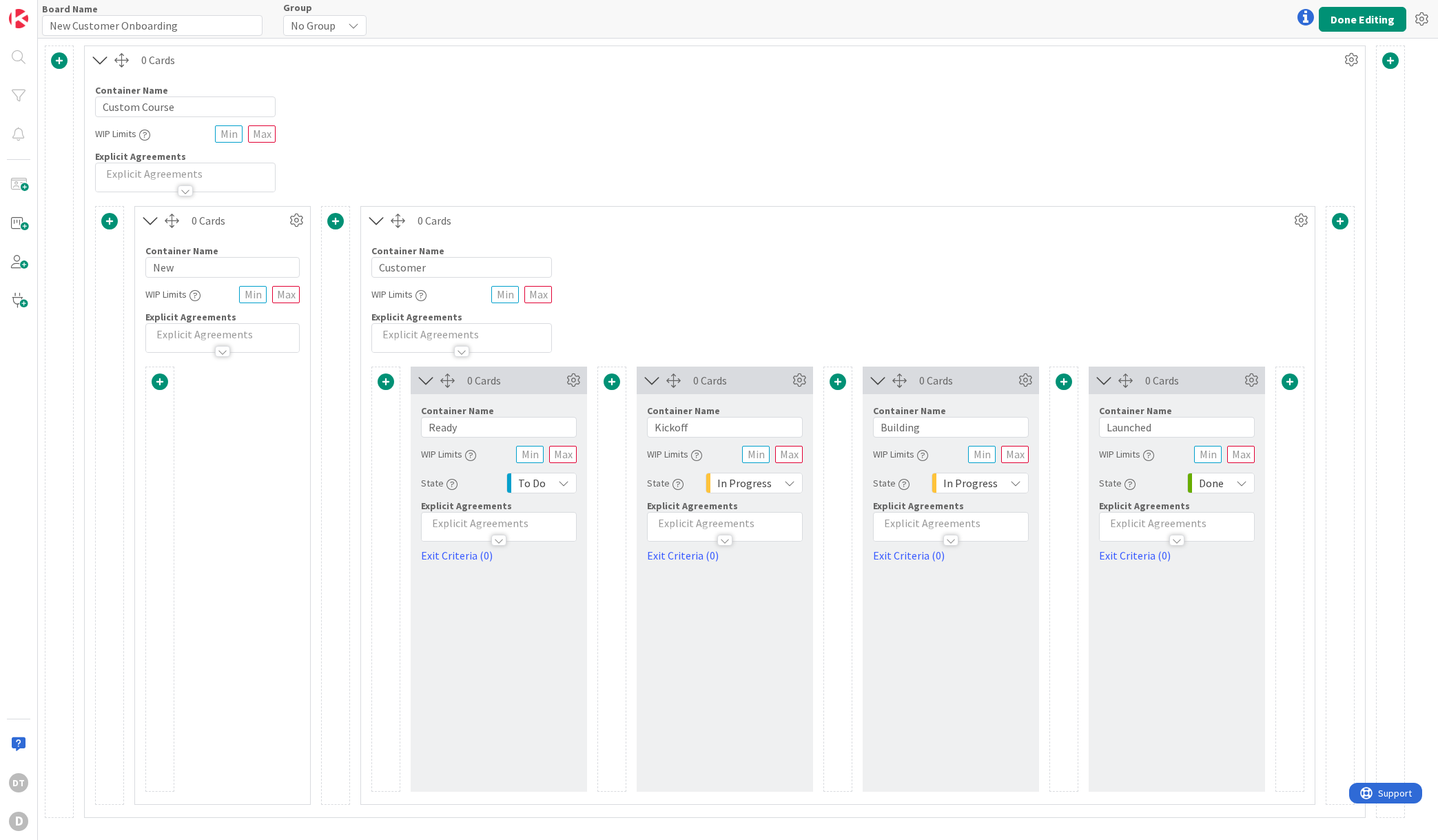
click at [107, 220] on span at bounding box center [109, 221] width 17 height 17
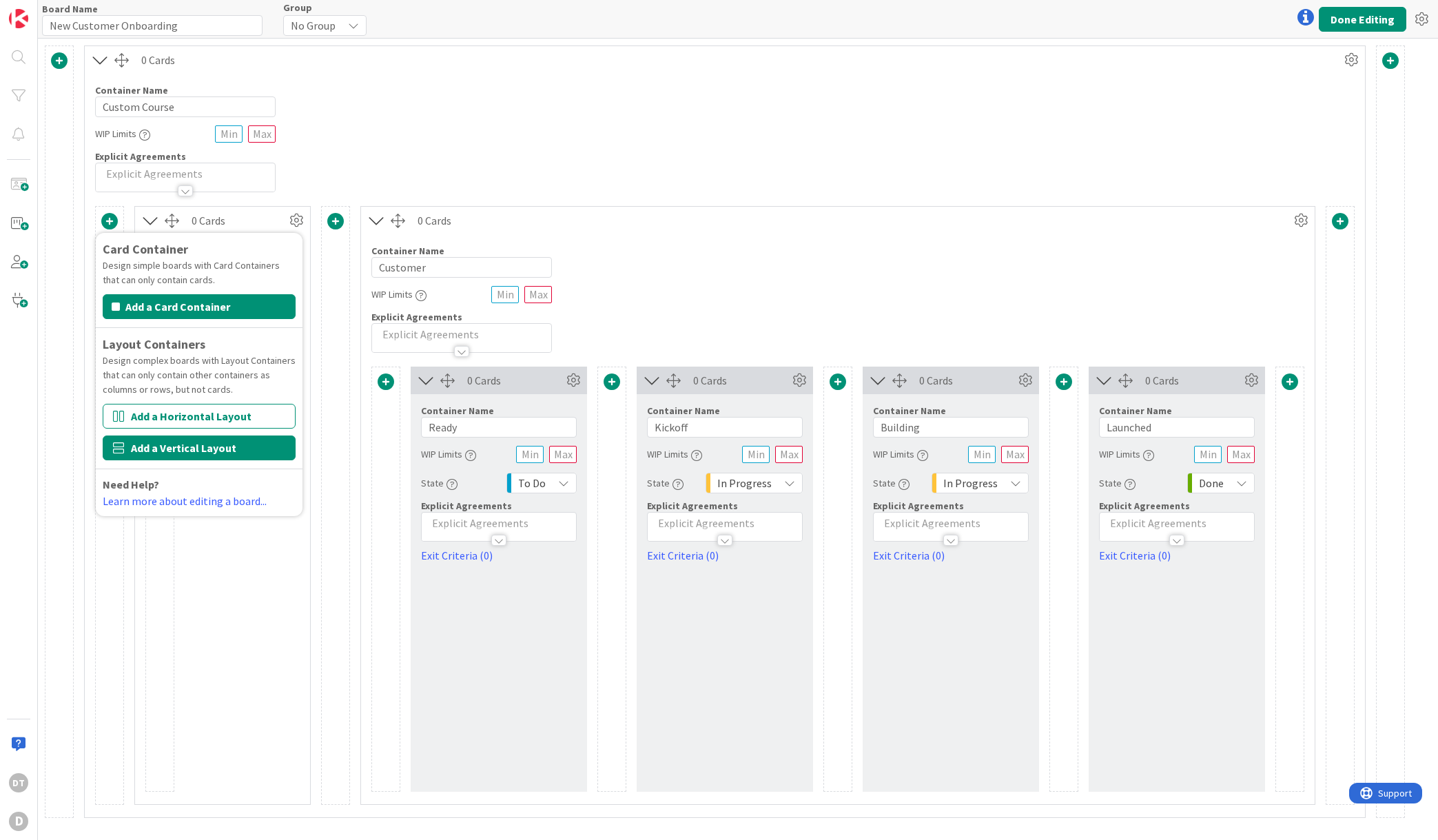
click at [166, 448] on button "Add a Vertical Layout" at bounding box center [199, 448] width 193 height 25
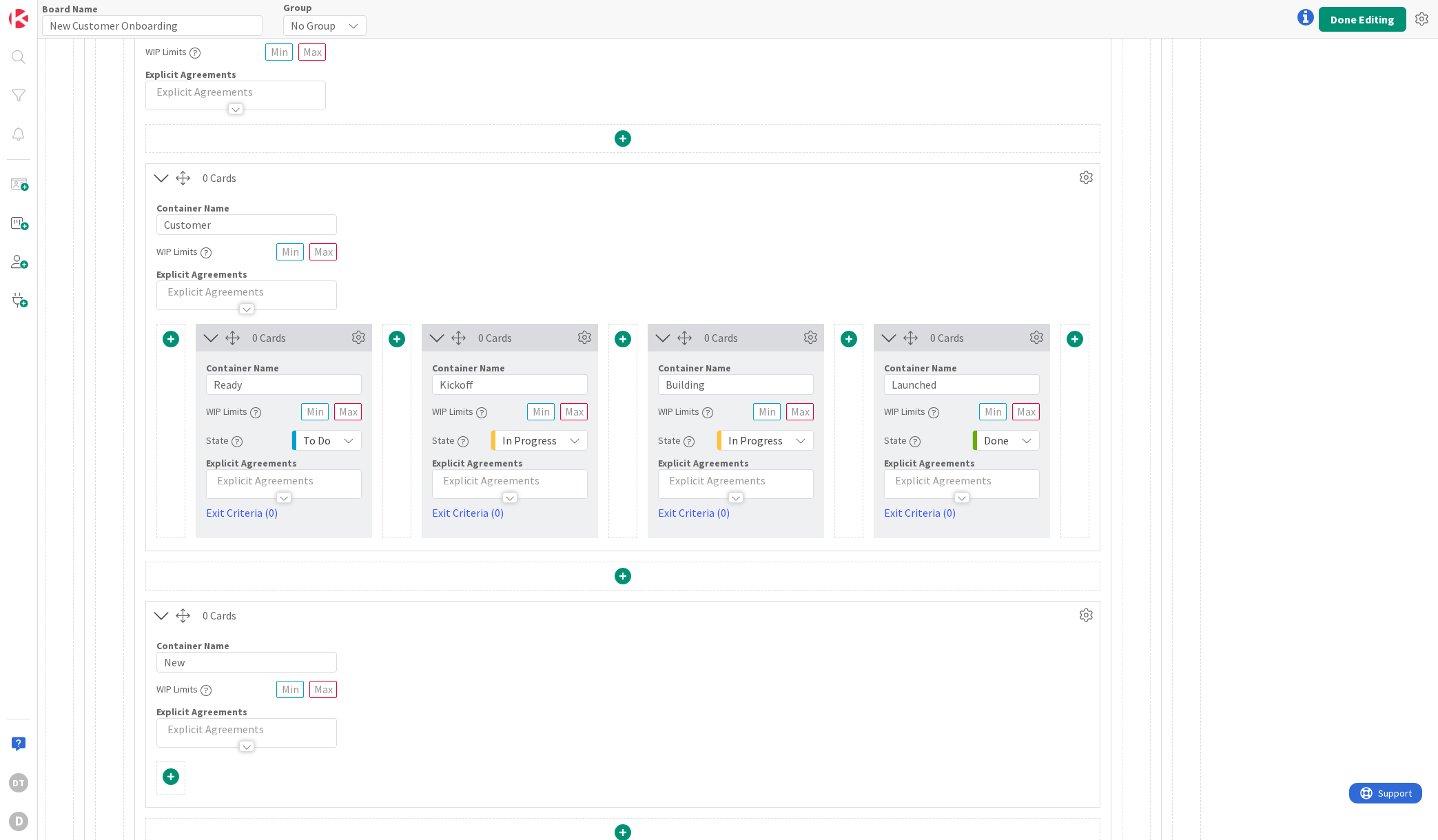
scroll to position [270, 0]
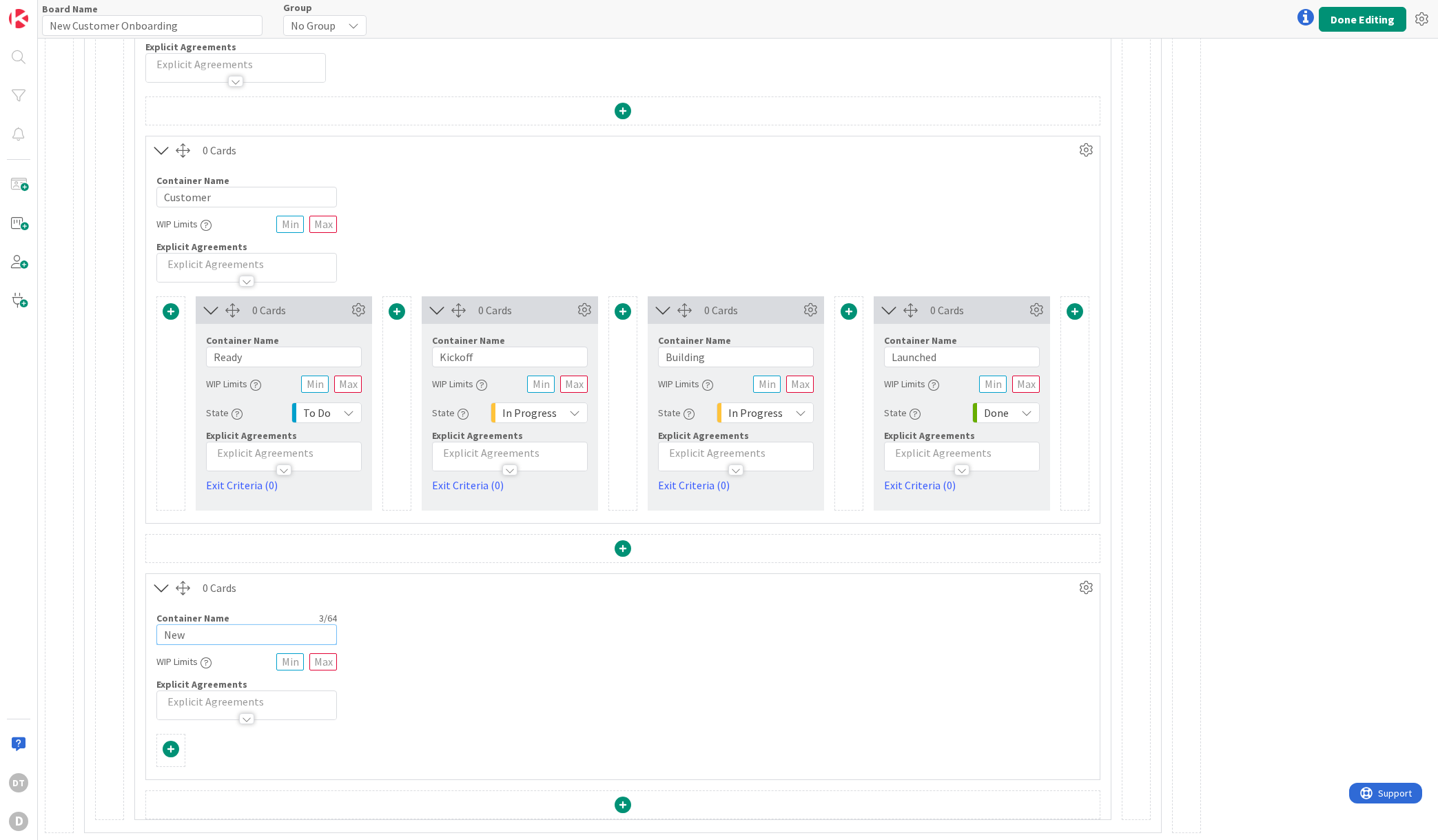
drag, startPoint x: 206, startPoint y: 637, endPoint x: 147, endPoint y: 634, distance: 59.1
click at [147, 634] on div "Container Name 3 / 64 New WIP Limits Explicit Agreements" at bounding box center [623, 661] width 953 height 119
type input "C"
type input "Course Content"
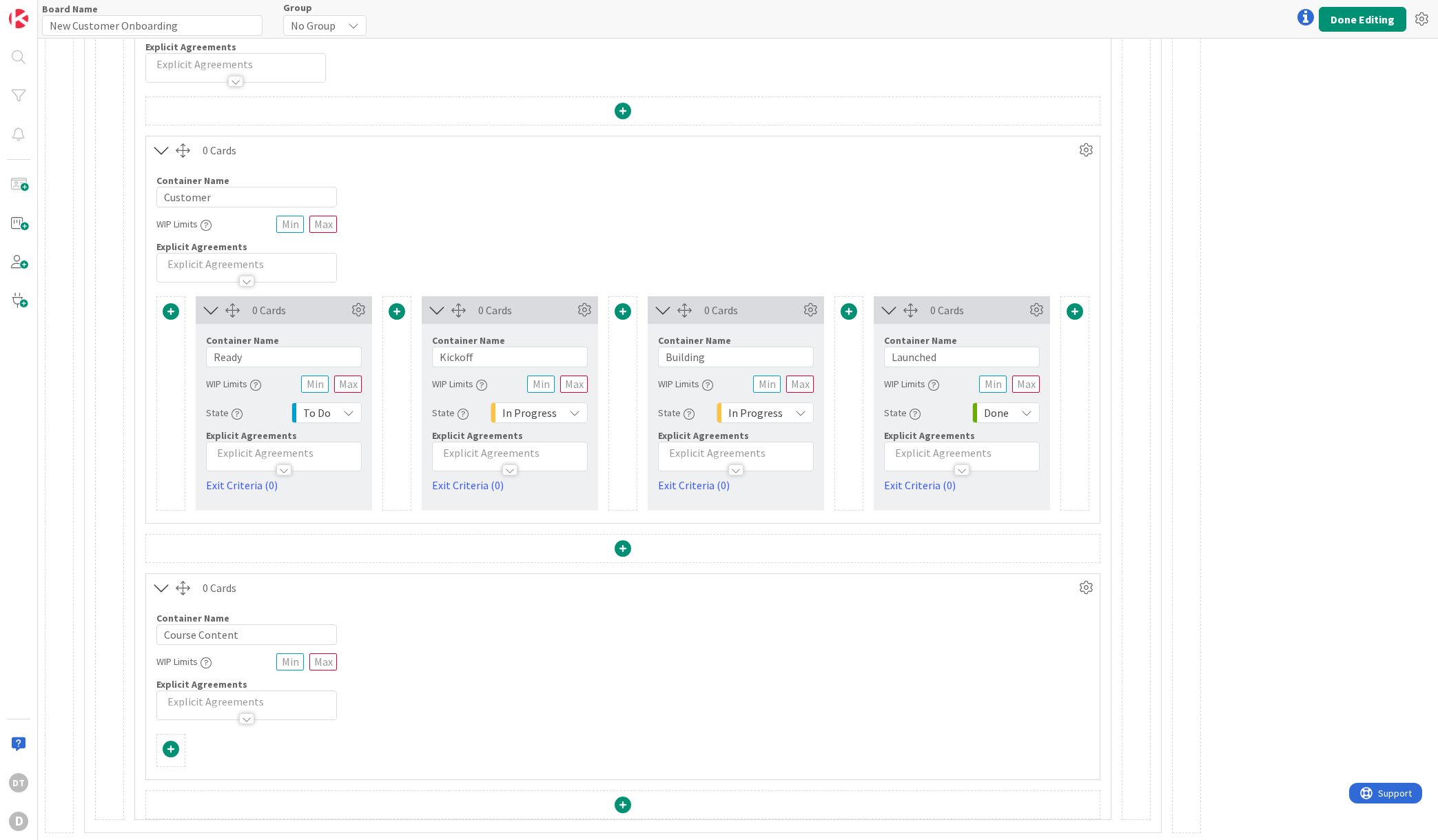
click at [622, 802] on span at bounding box center [623, 805] width 17 height 17
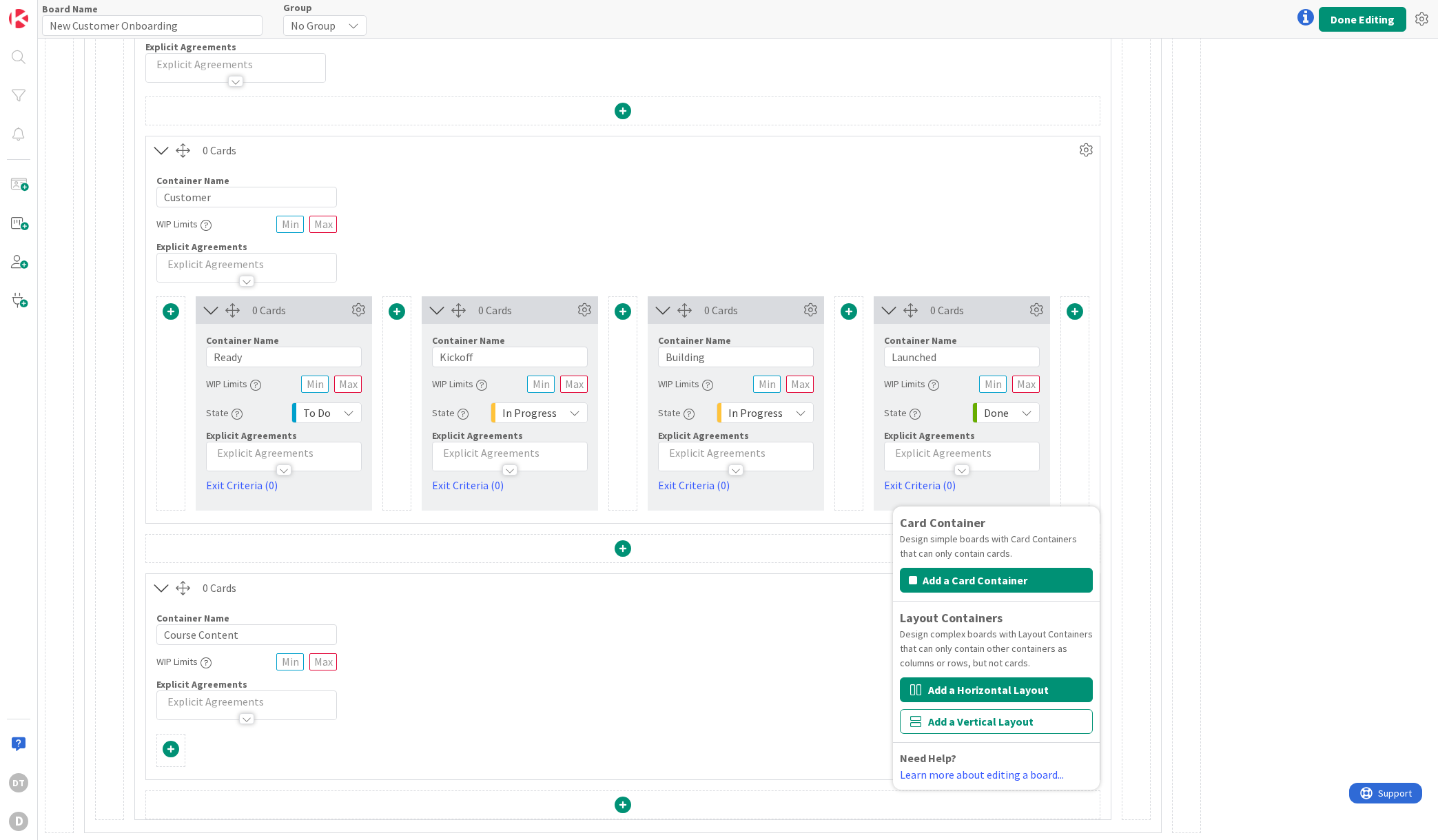
click at [972, 687] on button "Add a Horizontal Layout" at bounding box center [997, 690] width 193 height 25
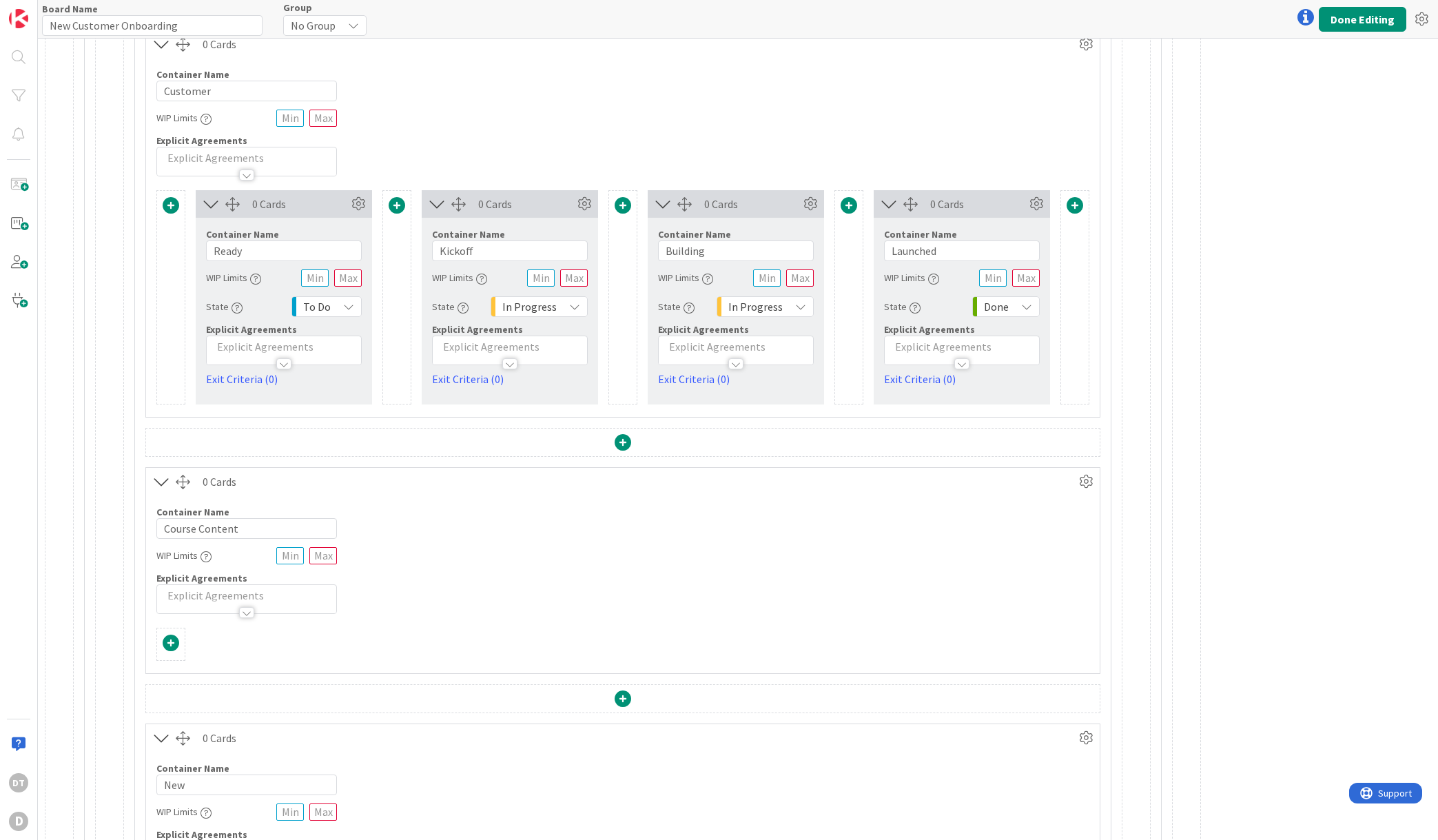
scroll to position [526, 0]
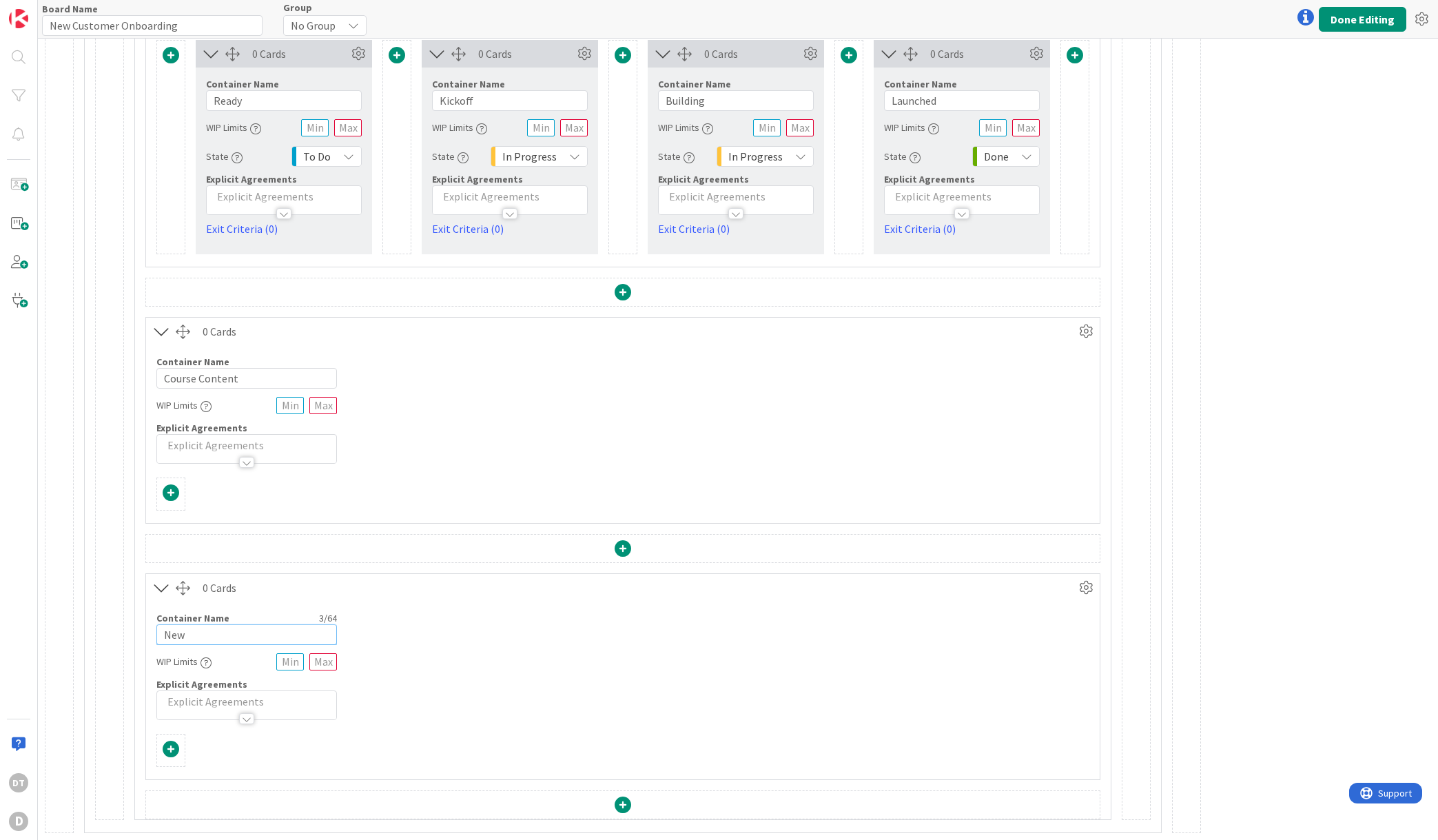
drag, startPoint x: 221, startPoint y: 637, endPoint x: 135, endPoint y: 634, distance: 86.1
click at [135, 634] on div "0 Cards Container Name 8 / 64 Customer WIP Limits Explicit Agreements 0 Cards C…" at bounding box center [622, 330] width 976 height 979
type input "Branding"
click at [173, 488] on span at bounding box center [171, 493] width 17 height 17
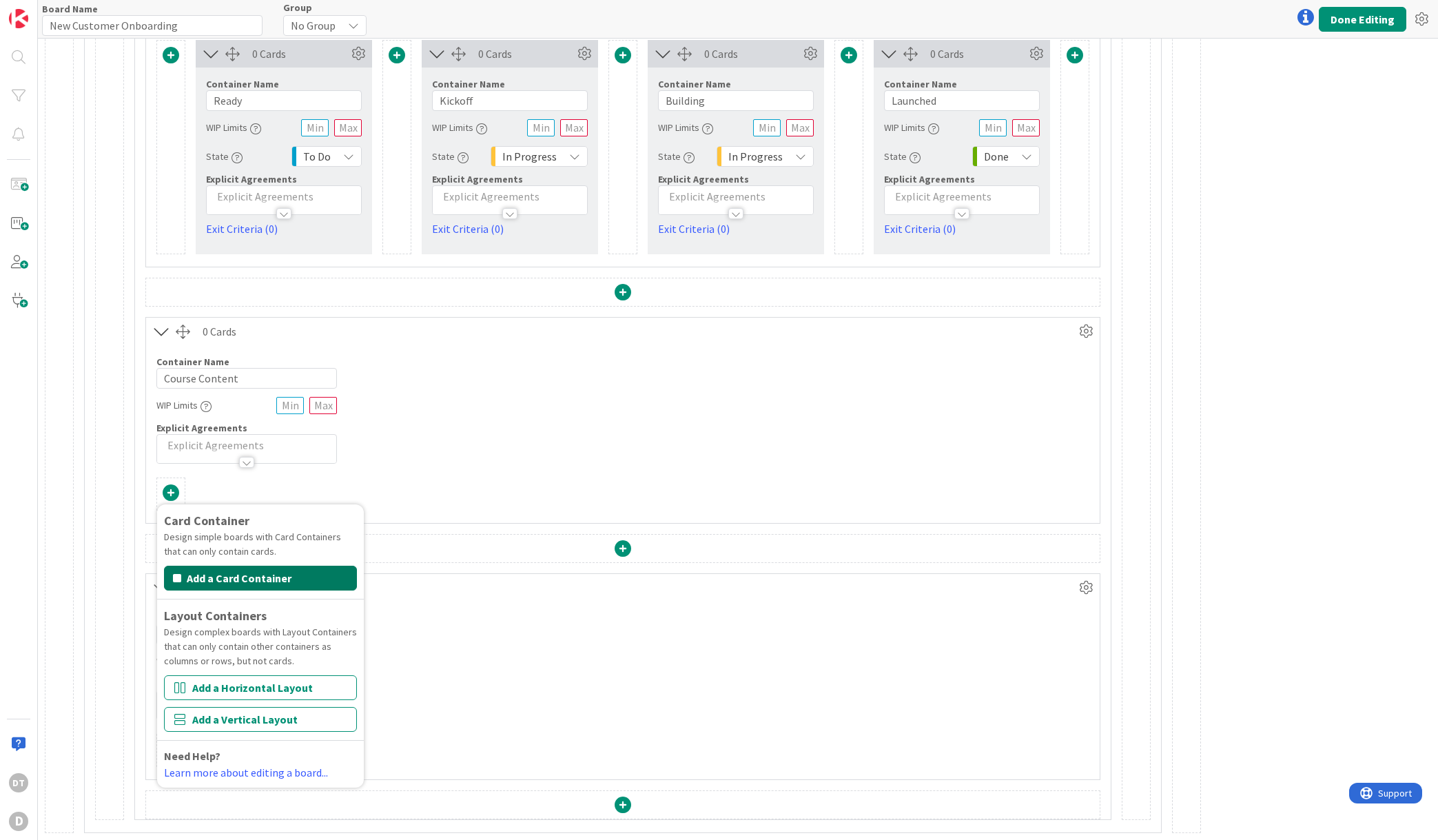
click at [266, 579] on button "Add a Card Container" at bounding box center [260, 579] width 193 height 25
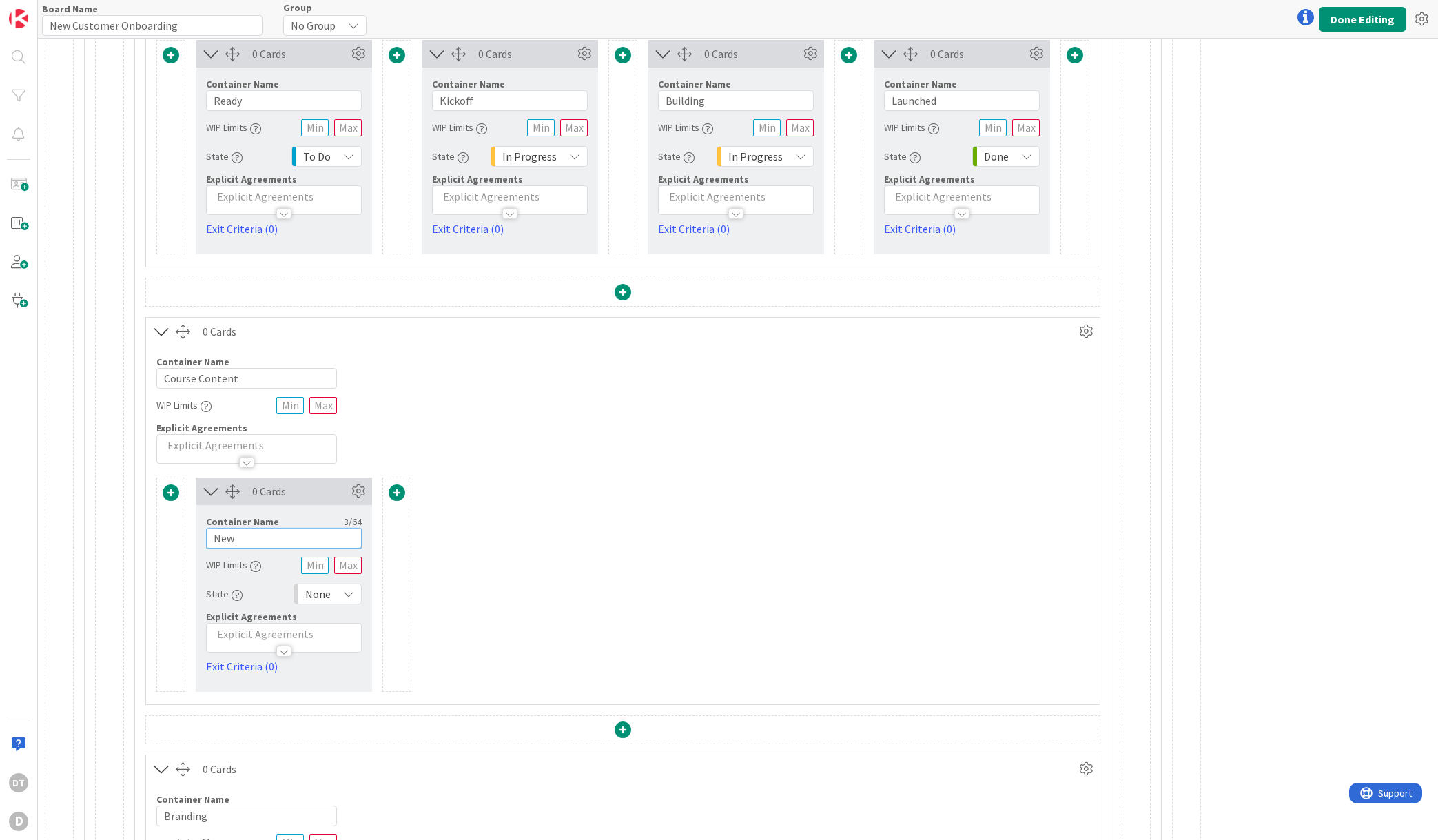
drag, startPoint x: 244, startPoint y: 538, endPoint x: 186, endPoint y: 534, distance: 58.1
click at [186, 534] on div "Card Container Design simple boards with Card Containers that can only contain …" at bounding box center [623, 585] width 933 height 214
type input "To Do"
click at [354, 594] on icon at bounding box center [348, 594] width 11 height 11
click at [352, 730] on span "To Do" at bounding box center [387, 733] width 114 height 20
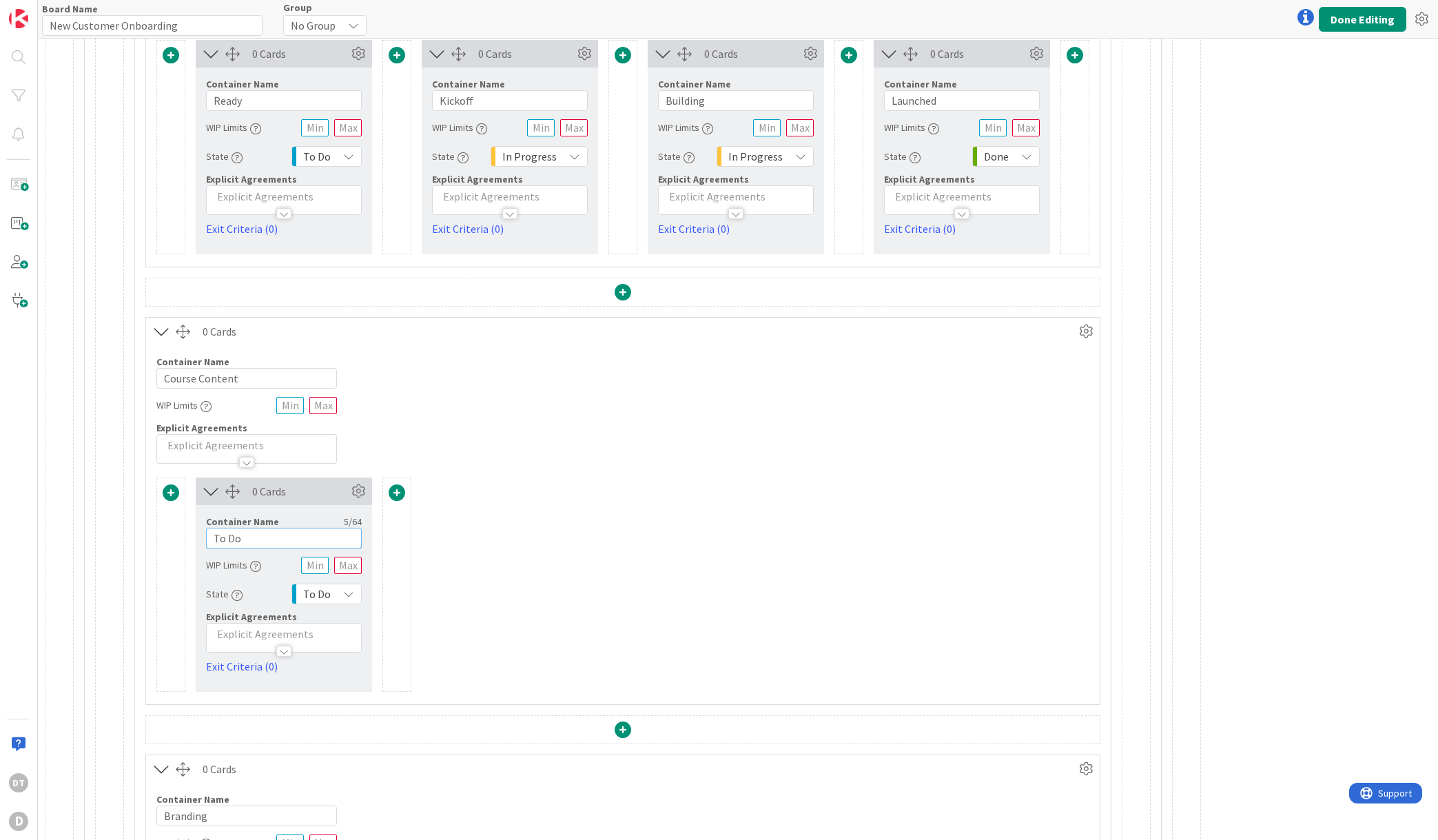
drag, startPoint x: 259, startPoint y: 535, endPoint x: 183, endPoint y: 533, distance: 76.0
click at [183, 533] on div "Card Container Design simple boards with Card Containers that can only contain …" at bounding box center [623, 585] width 933 height 214
click at [395, 491] on span at bounding box center [397, 493] width 17 height 17
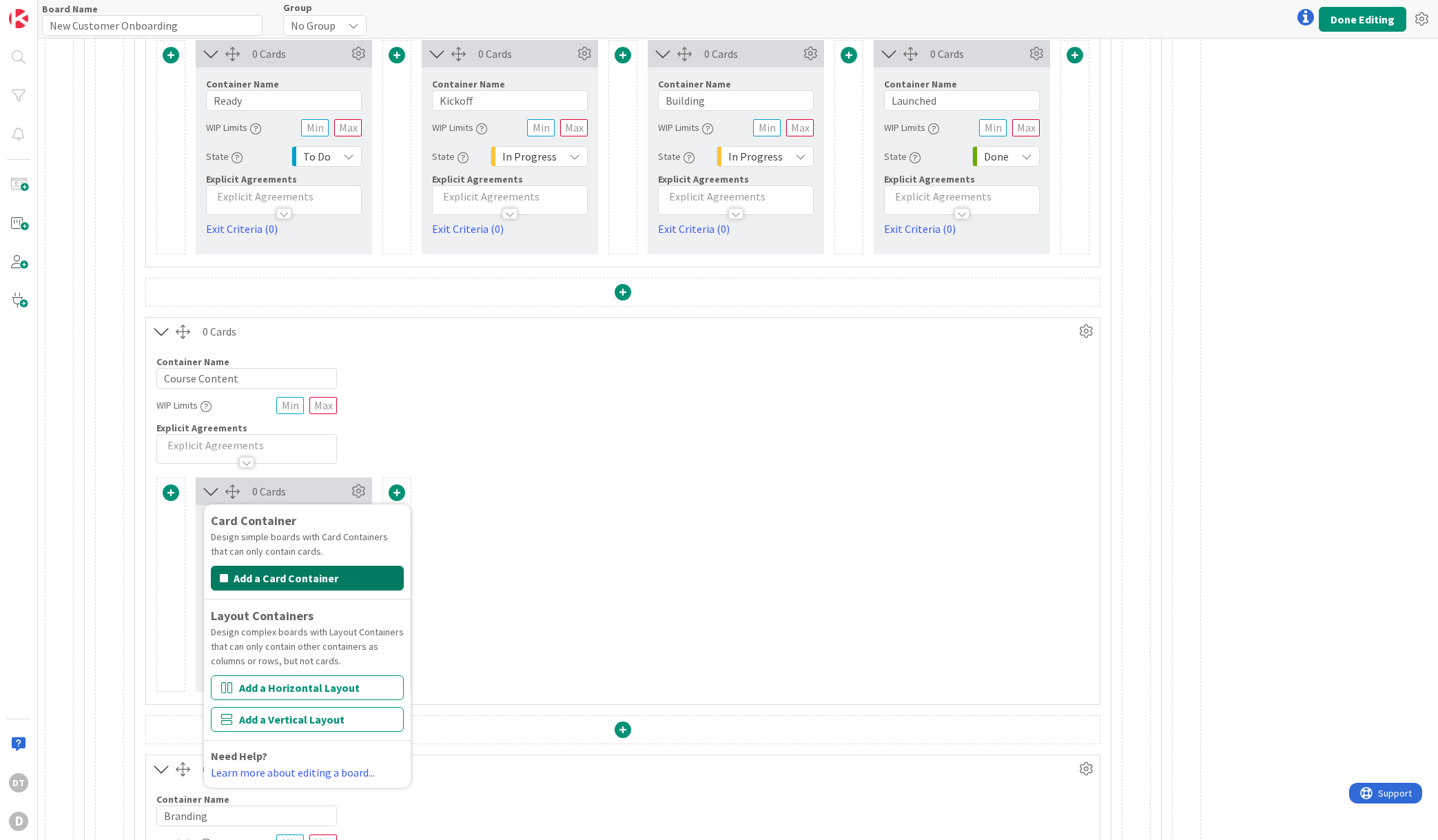
click at [337, 573] on button "Add a Card Container" at bounding box center [307, 579] width 193 height 25
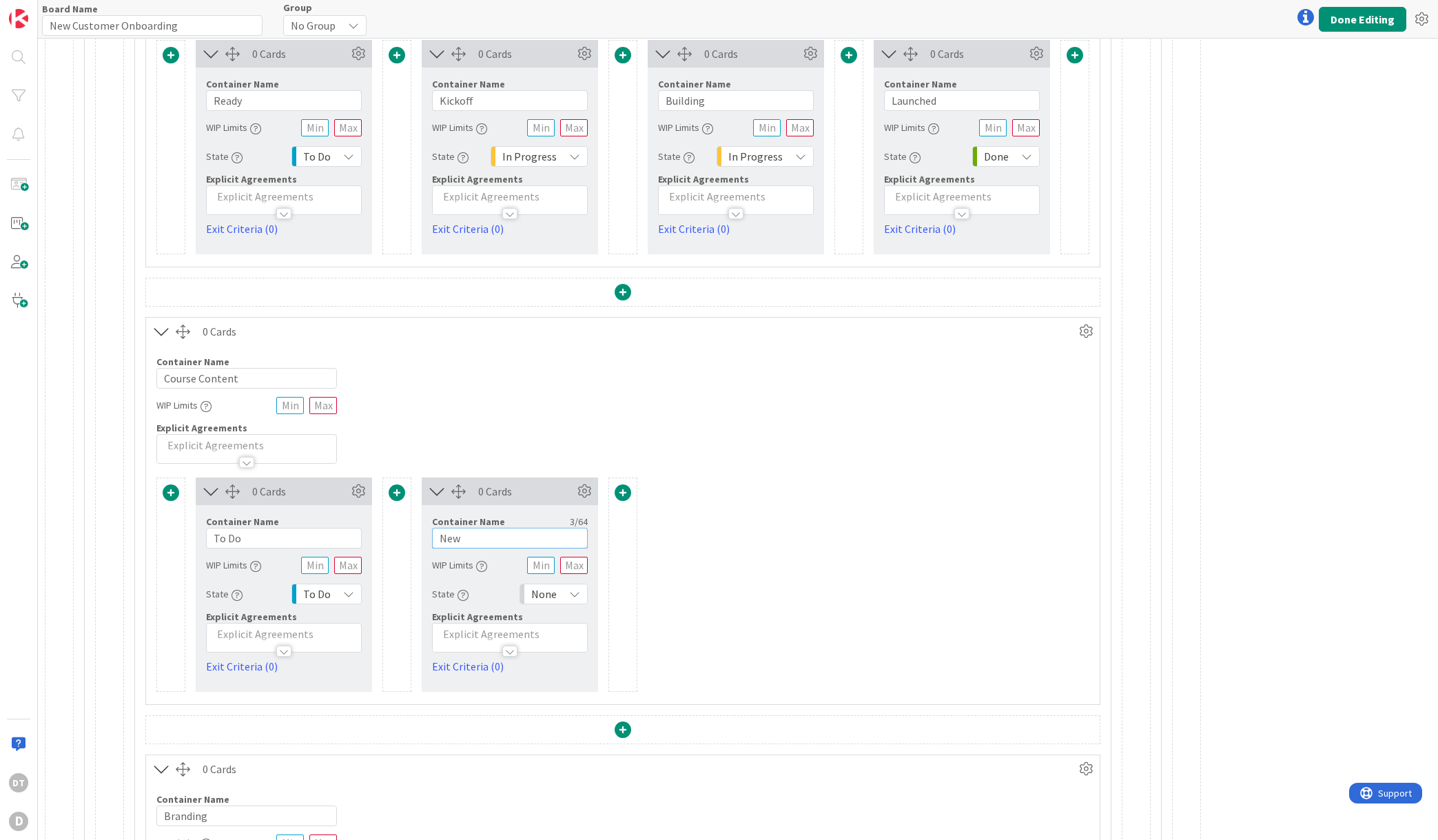
drag, startPoint x: 480, startPoint y: 537, endPoint x: 434, endPoint y: 541, distance: 46.2
click at [434, 541] on input "New" at bounding box center [510, 538] width 156 height 20
click at [585, 491] on icon at bounding box center [584, 491] width 20 height 20
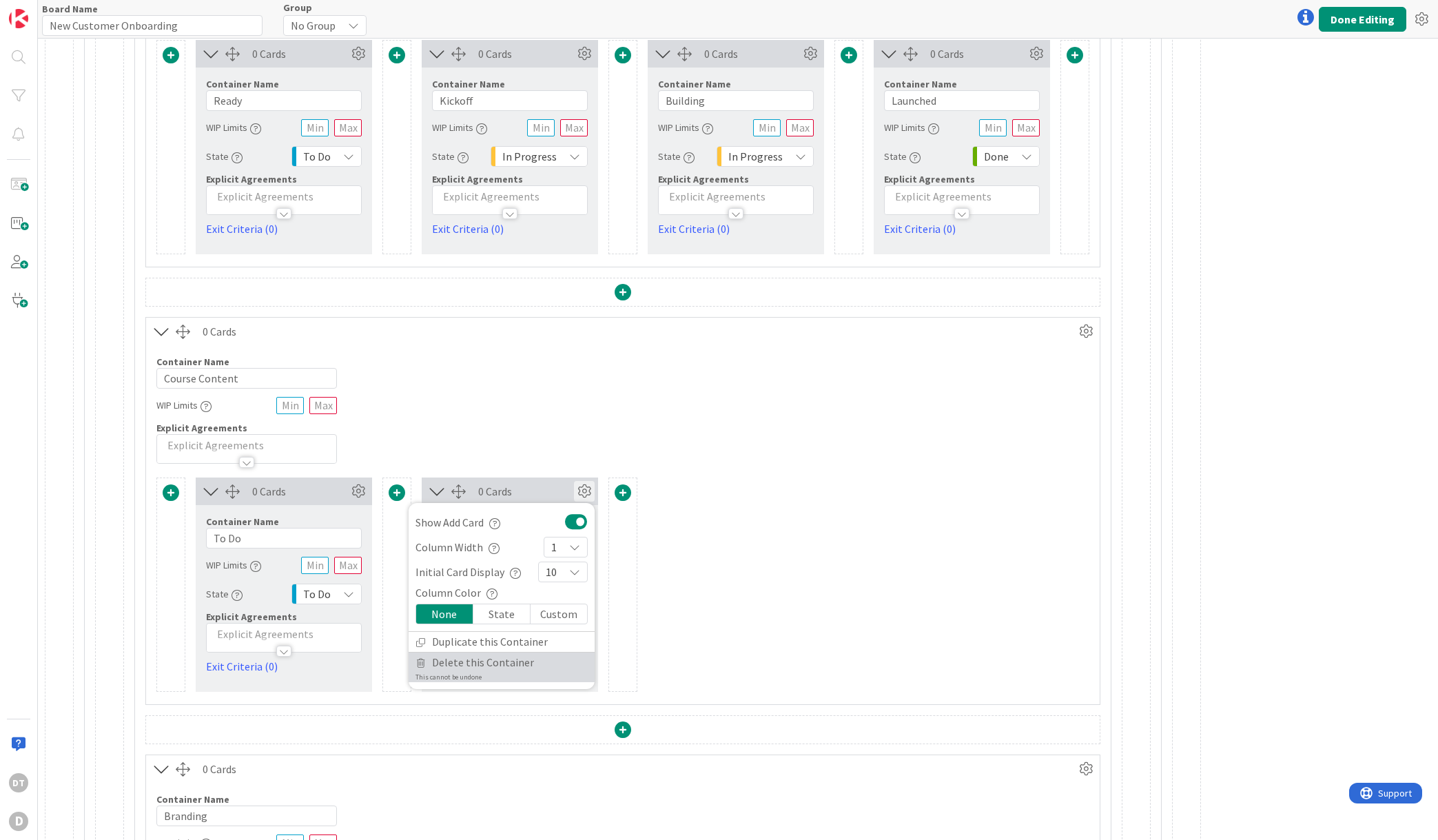
click at [514, 662] on span "Delete this Container" at bounding box center [483, 663] width 102 height 20
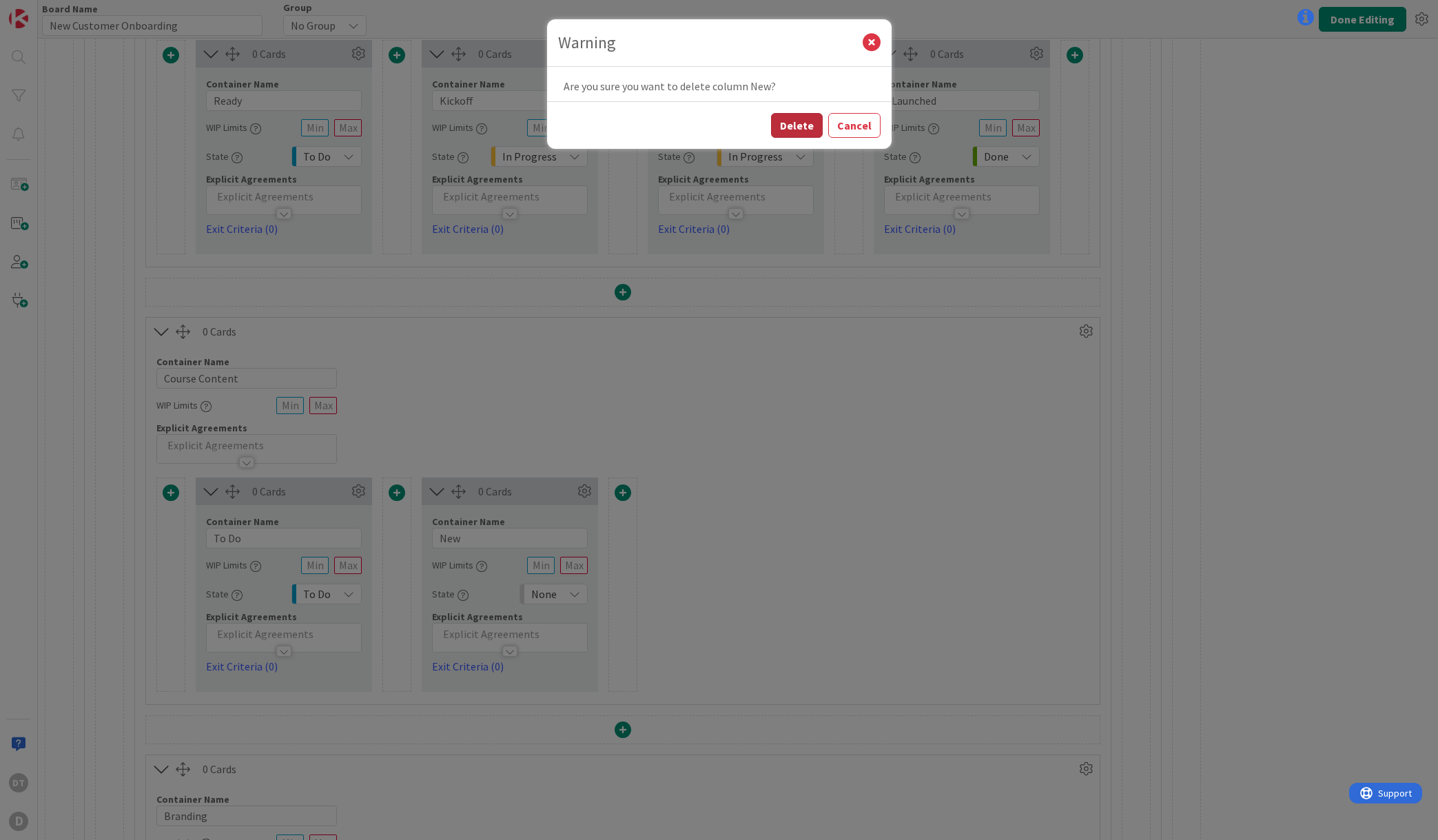
click at [794, 126] on button "Delete" at bounding box center [797, 126] width 51 height 25
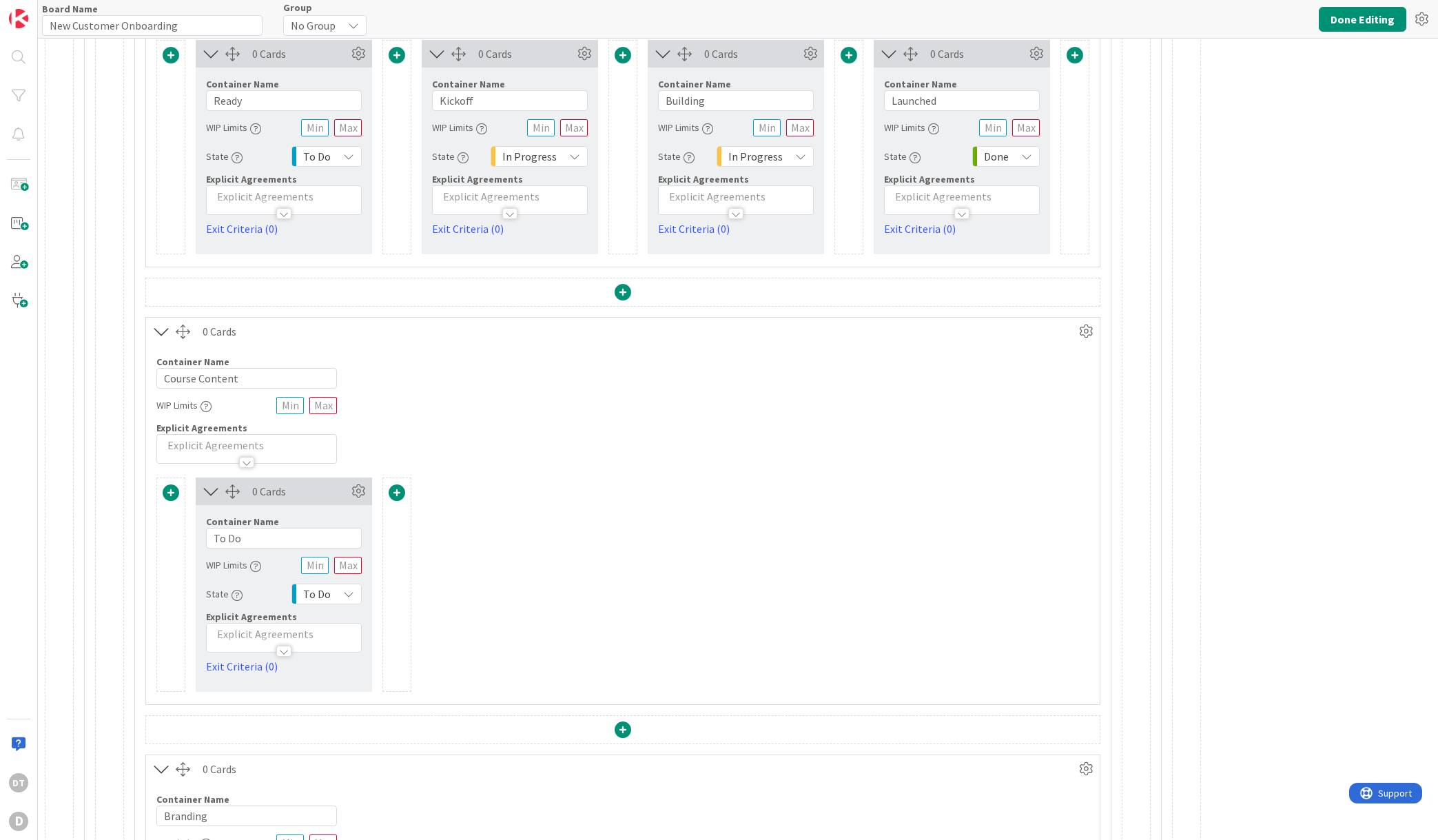
click at [399, 490] on span at bounding box center [397, 493] width 17 height 17
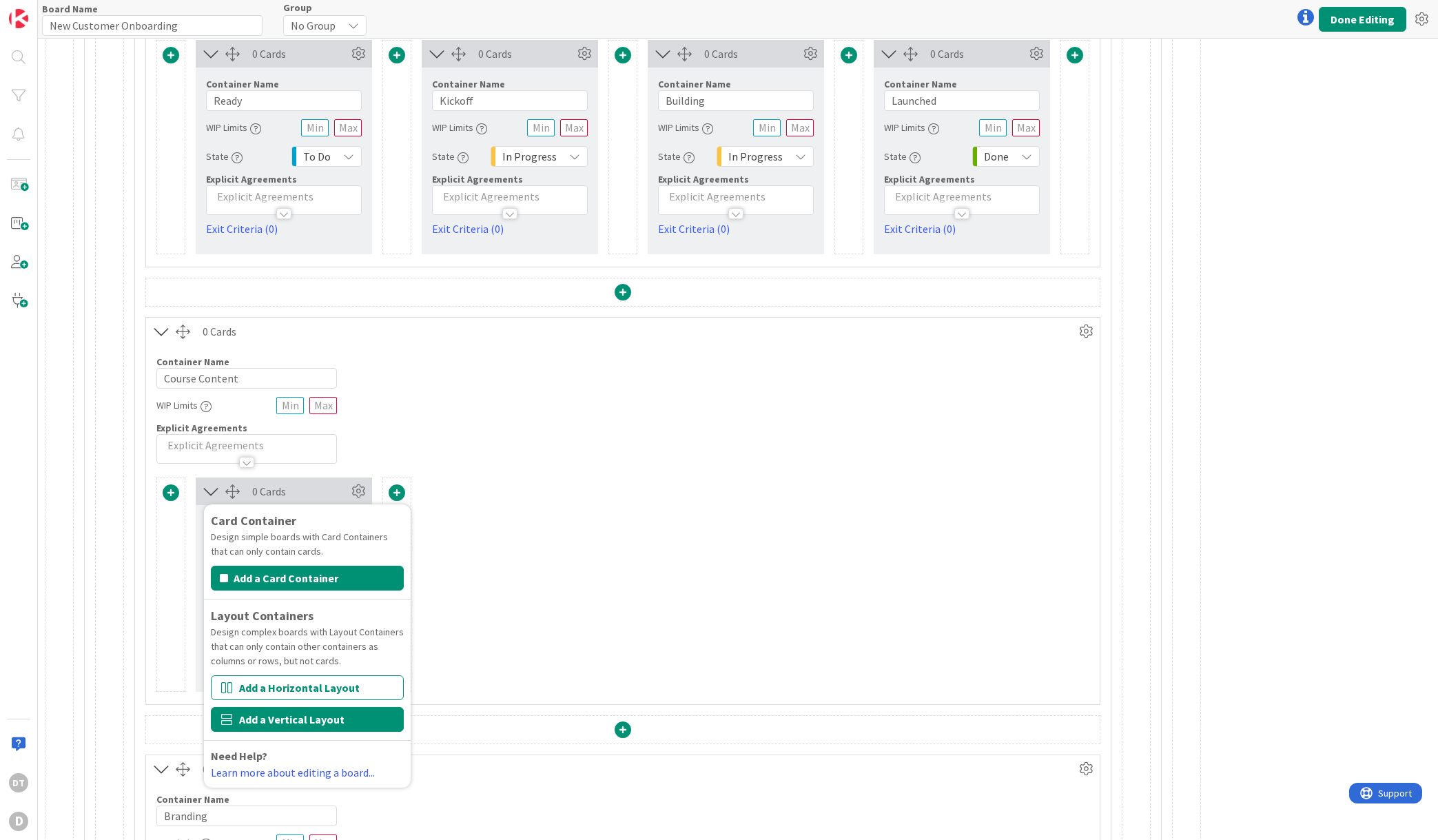
click at [298, 721] on button "Add a Vertical Layout" at bounding box center [307, 719] width 193 height 25
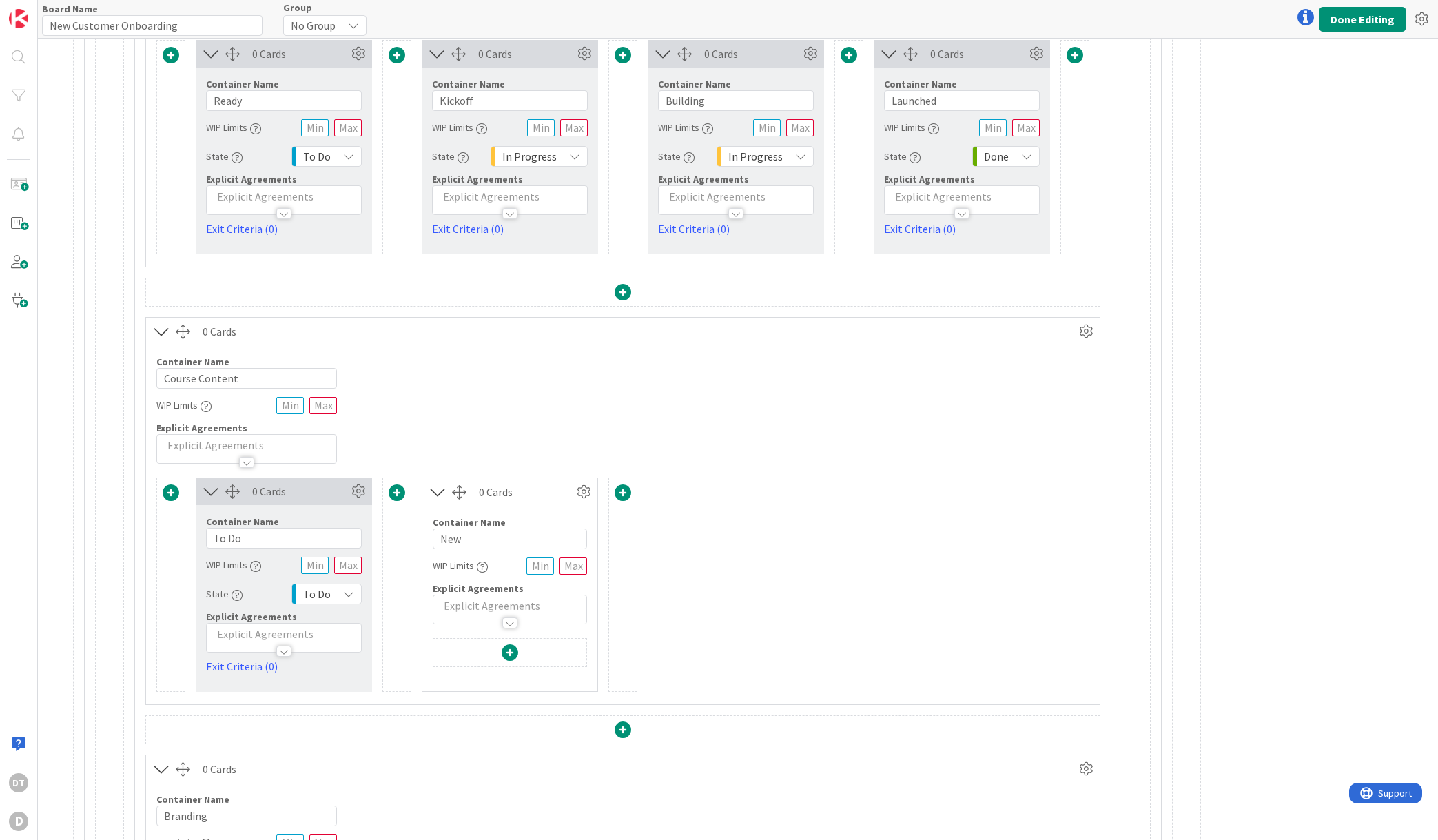
click at [620, 494] on span at bounding box center [623, 493] width 17 height 17
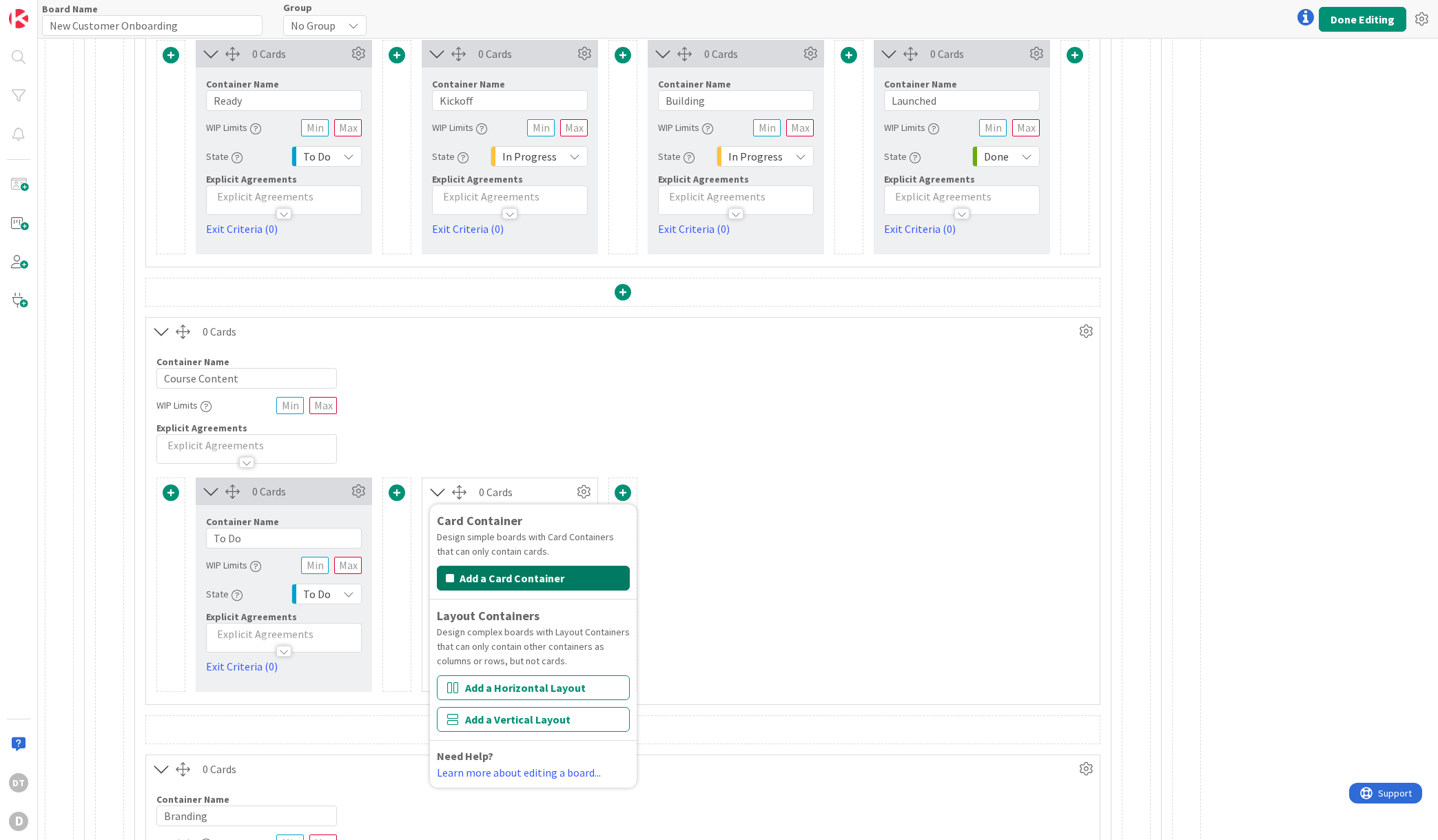
click at [563, 576] on button "Add a Card Container" at bounding box center [533, 579] width 193 height 25
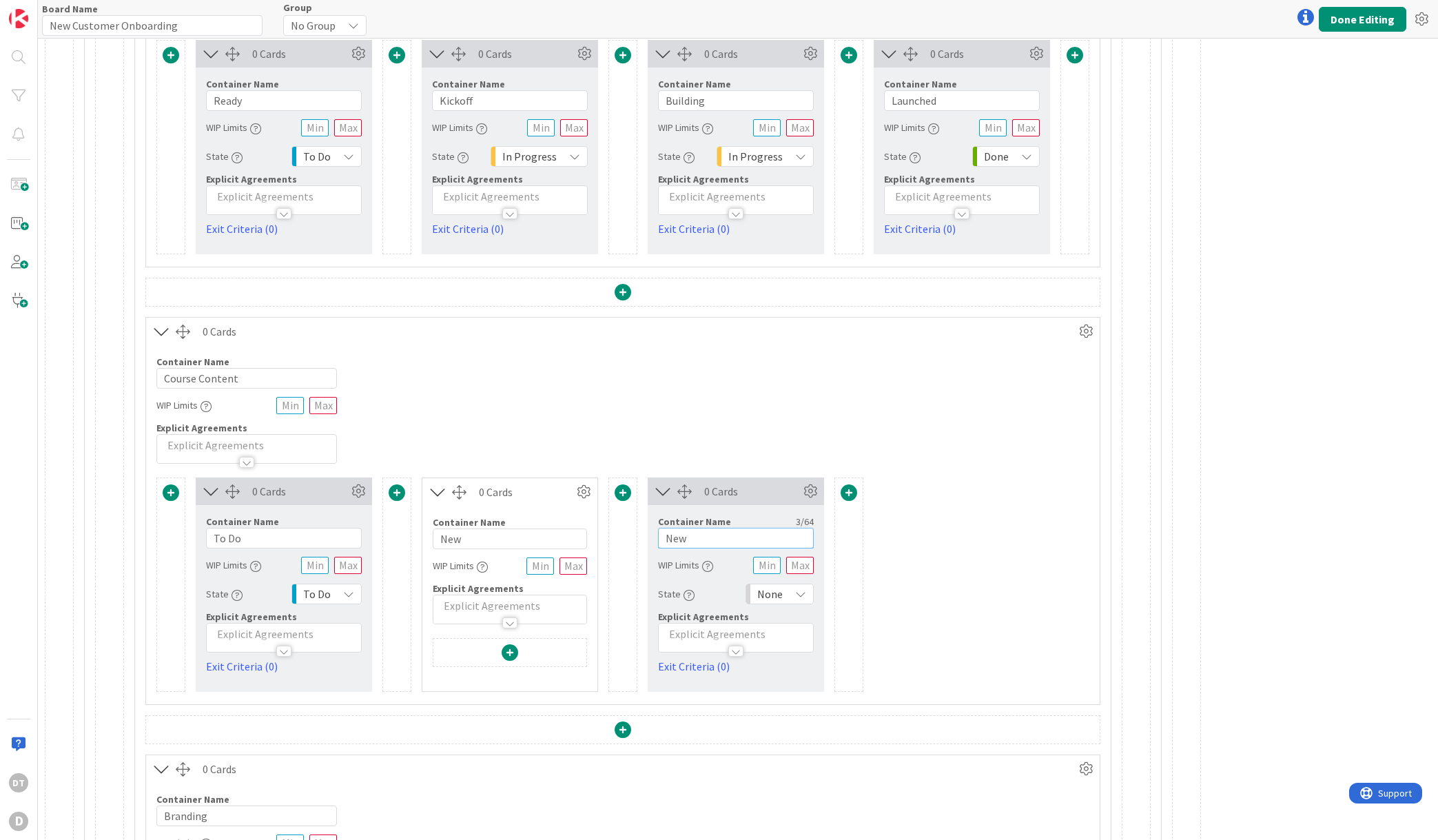
drag, startPoint x: 688, startPoint y: 536, endPoint x: 649, endPoint y: 537, distance: 39.0
click at [649, 537] on div "Container Name 3 / 64 New WIP Limits State None Explicit Agreements Exit Criter…" at bounding box center [735, 589] width 176 height 169
type input "Building"
click at [789, 589] on div "None" at bounding box center [780, 594] width 68 height 20
click at [797, 756] on span "In Progress" at bounding box center [839, 758] width 114 height 20
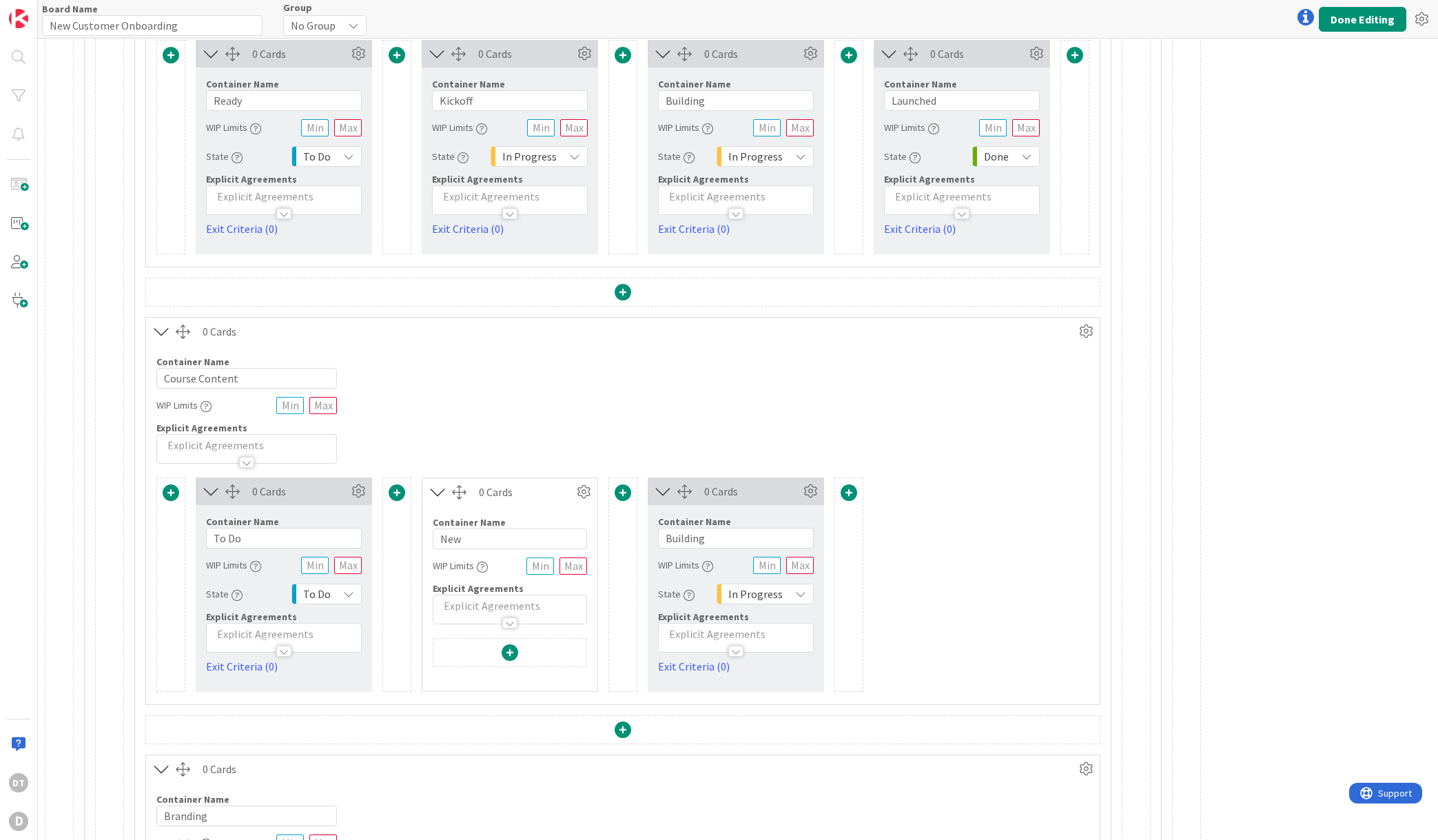
click at [848, 494] on span at bounding box center [849, 493] width 17 height 17
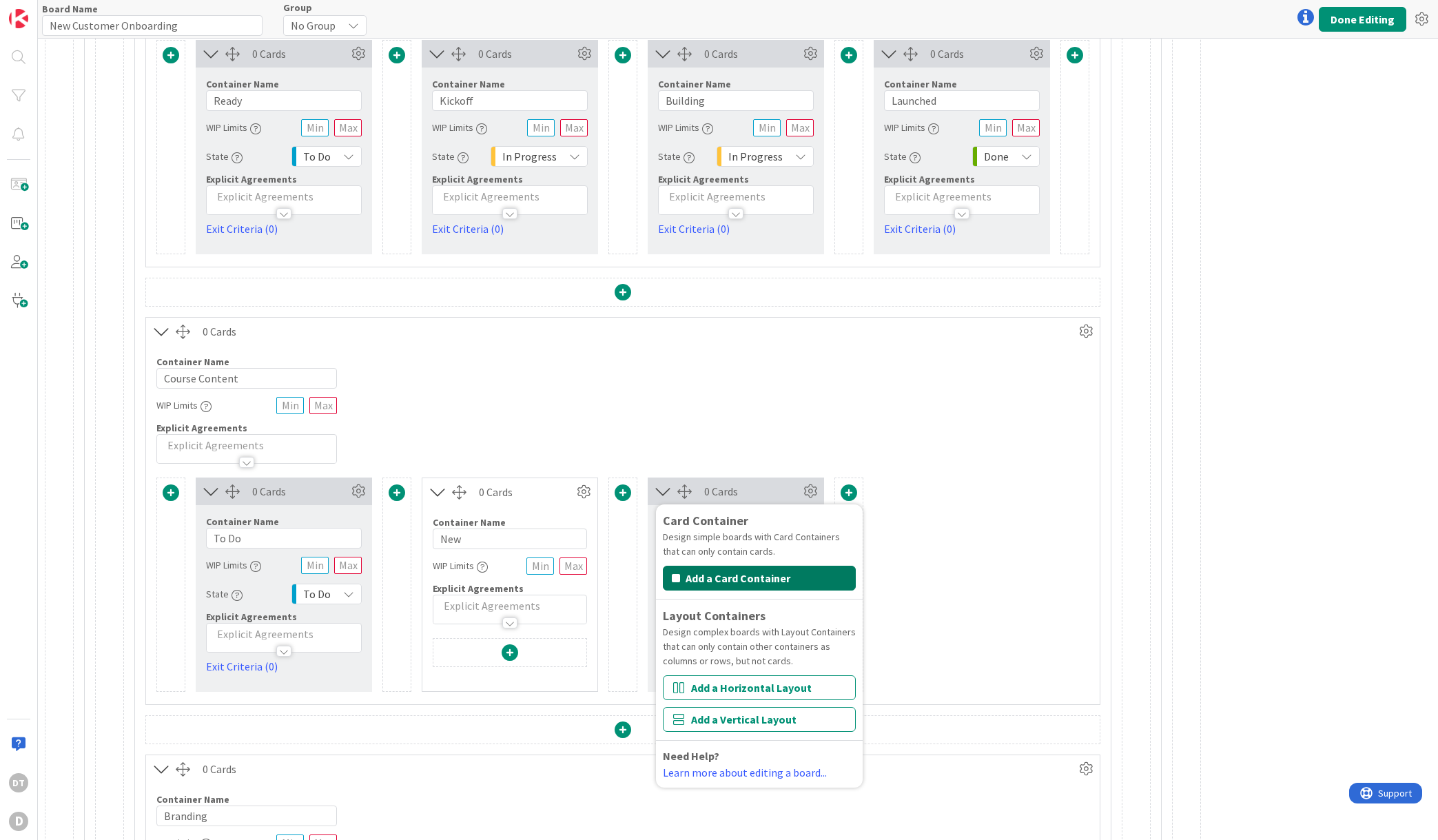
click at [716, 572] on button "Add a Card Container" at bounding box center [759, 579] width 193 height 25
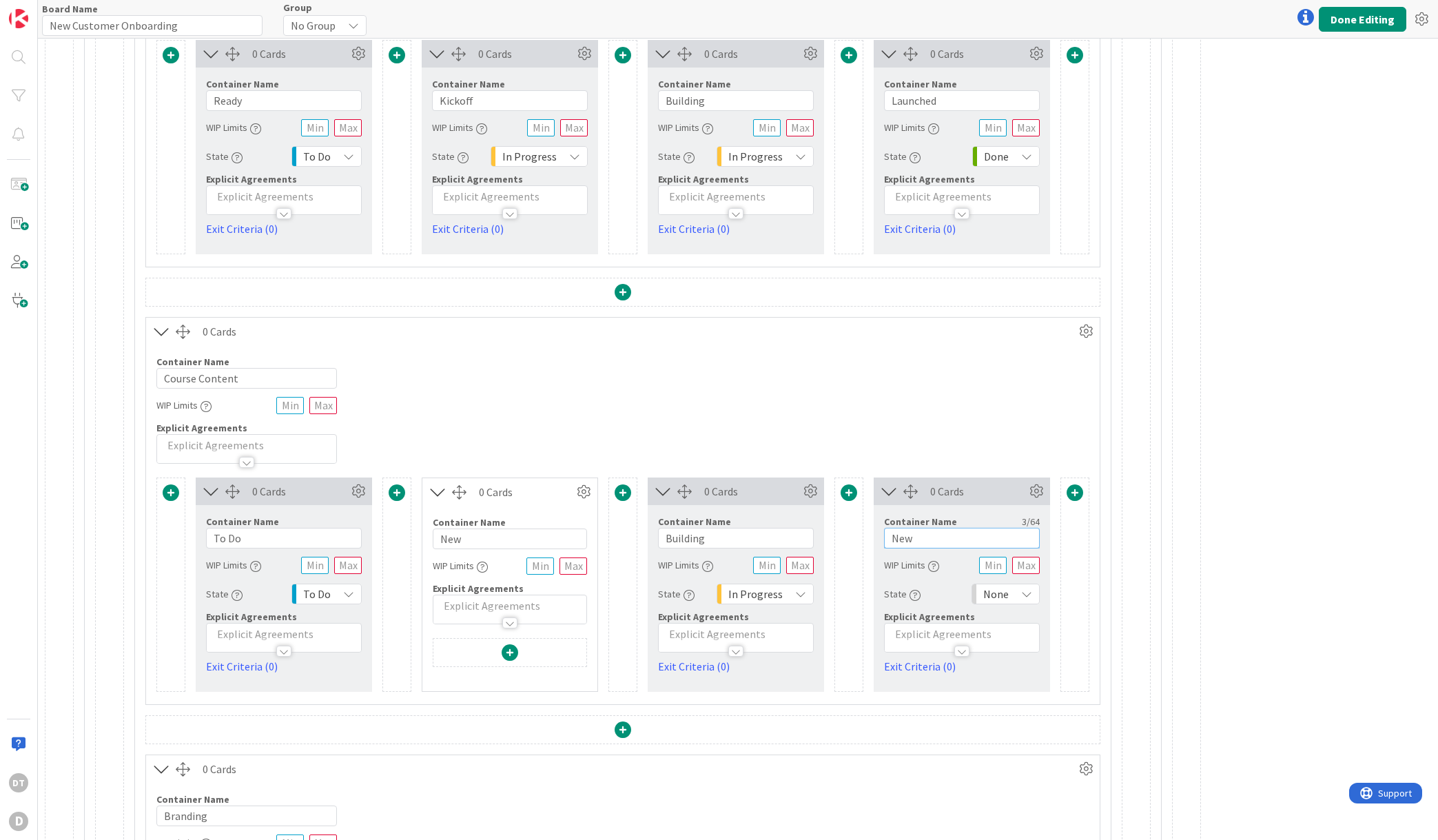
drag, startPoint x: 944, startPoint y: 535, endPoint x: 870, endPoint y: 533, distance: 74.0
click at [870, 533] on div "Card Container Design simple boards with Card Containers that can only contain …" at bounding box center [623, 585] width 933 height 214
type input "Waiting on Customer"
click at [1029, 593] on icon at bounding box center [1027, 594] width 11 height 11
click at [1026, 702] on span "Buffer" at bounding box center [1065, 708] width 114 height 20
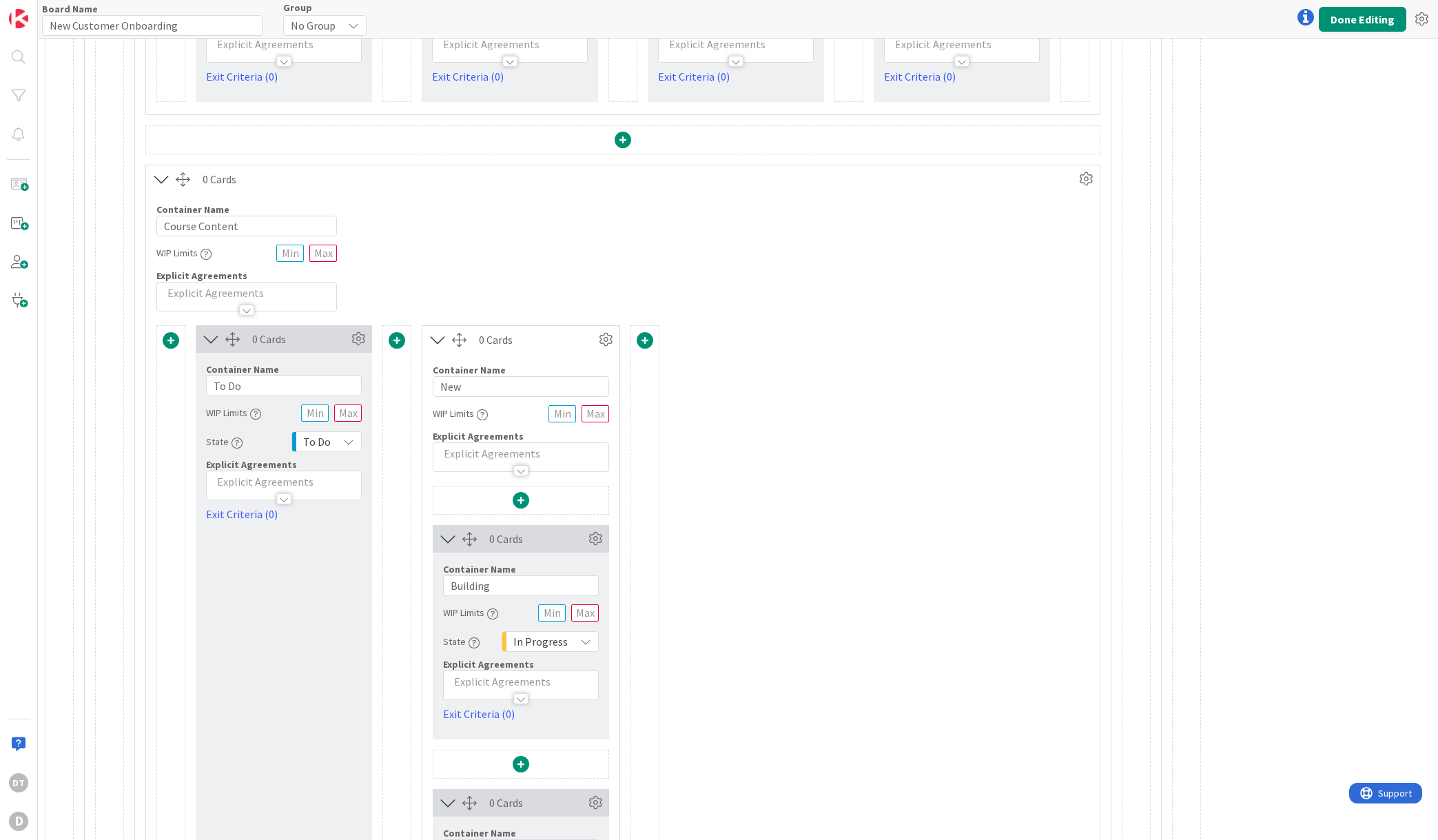
scroll to position [673, 0]
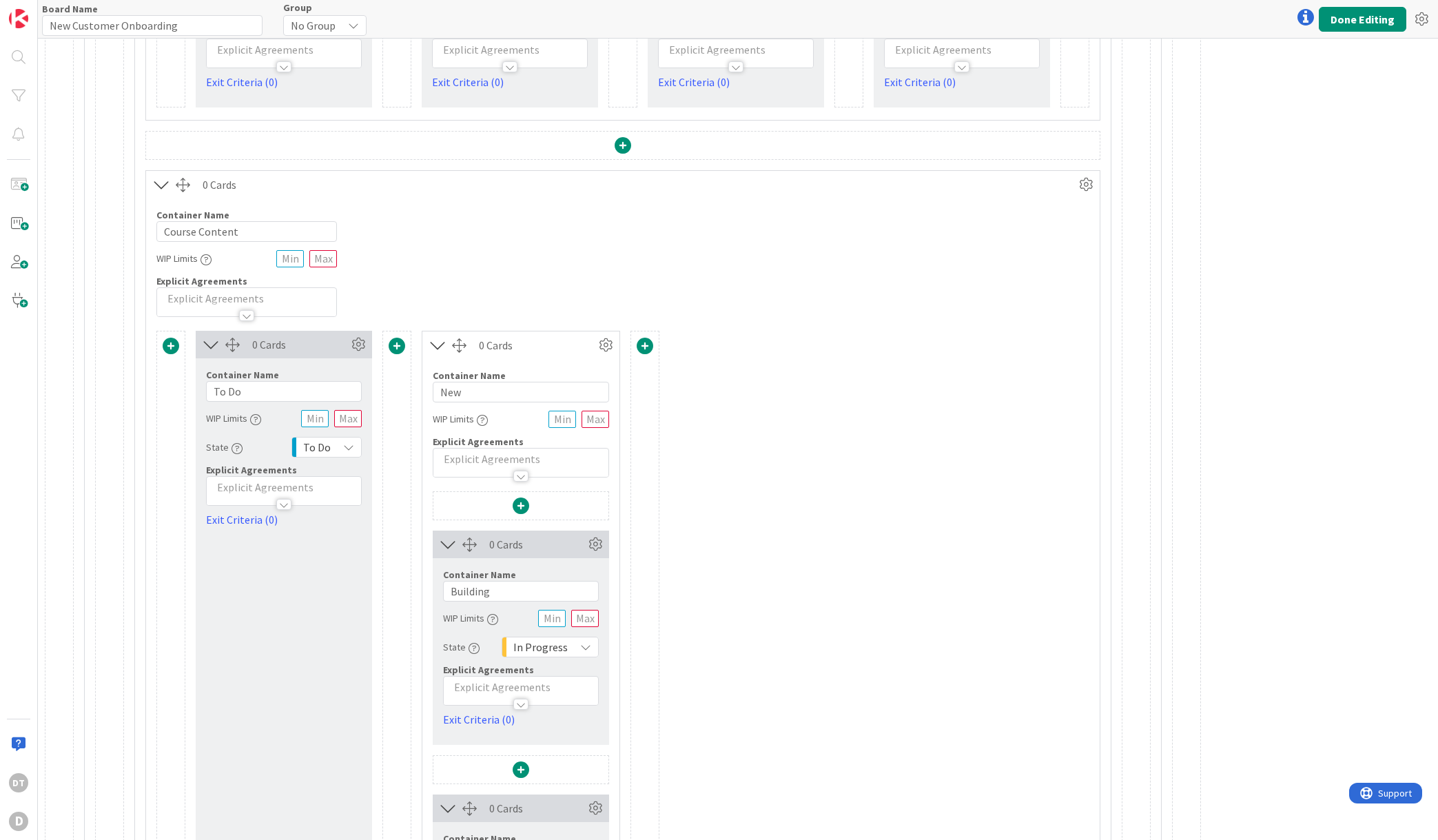
click at [647, 343] on span at bounding box center [645, 346] width 17 height 17
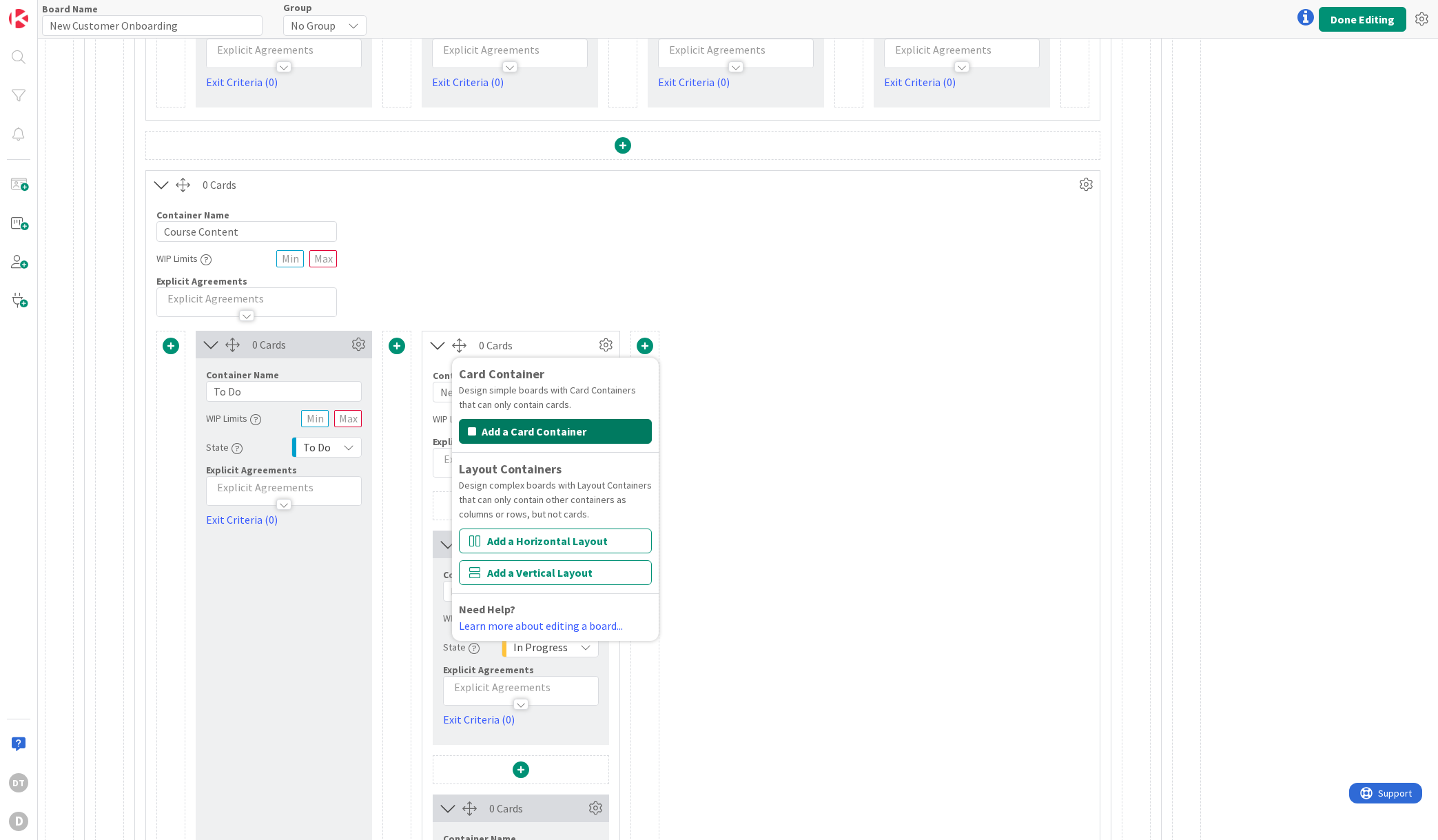
click at [587, 426] on button "Add a Card Container" at bounding box center [556, 432] width 193 height 25
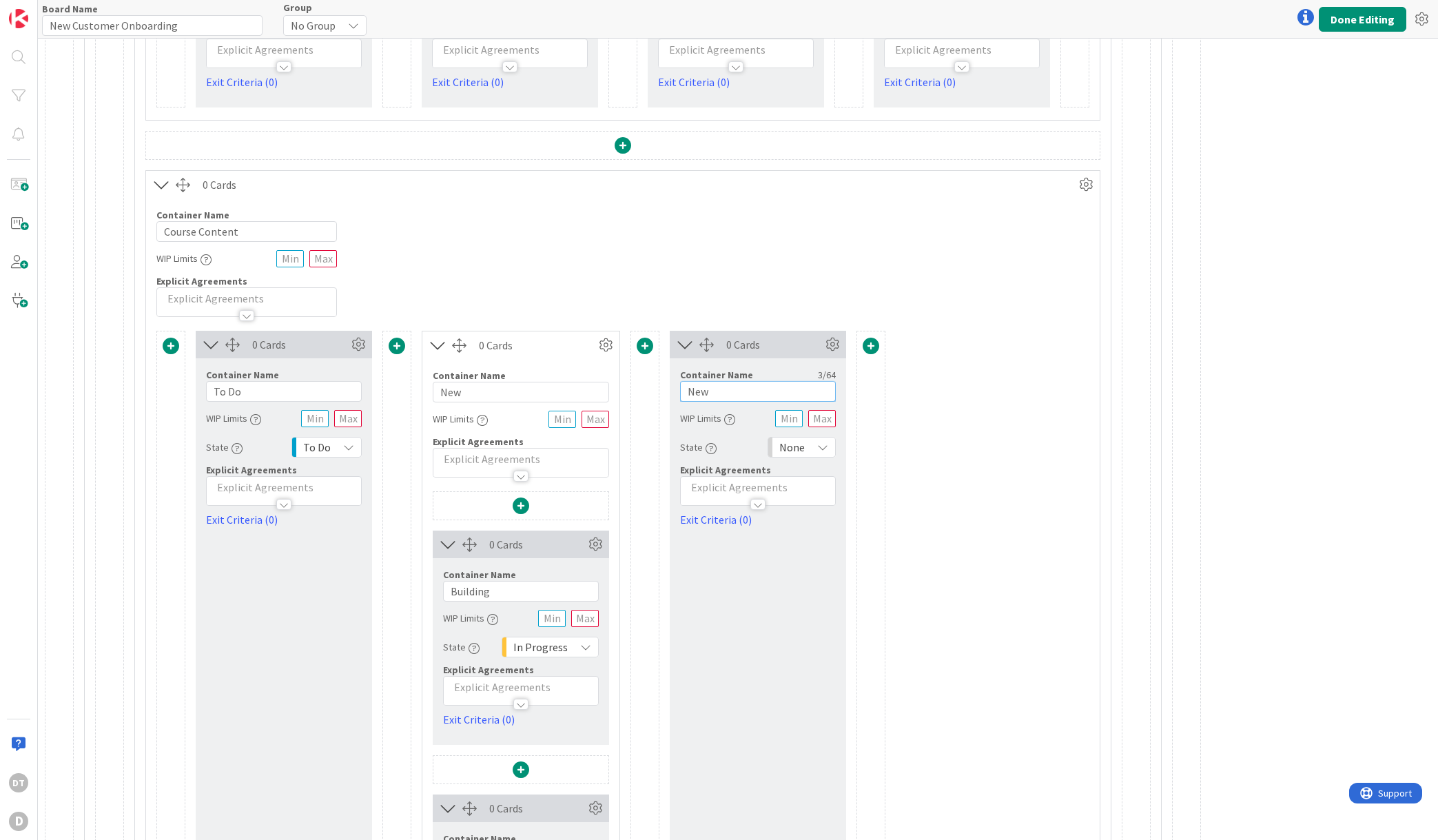
drag, startPoint x: 738, startPoint y: 387, endPoint x: 658, endPoint y: 389, distance: 80.0
click at [658, 389] on div "Card Container Design simple boards with Card Containers that can only contain …" at bounding box center [623, 689] width 933 height 718
type input "Done"
click at [819, 448] on icon at bounding box center [822, 447] width 11 height 11
click at [826, 631] on span "Done" at bounding box center [861, 635] width 114 height 20
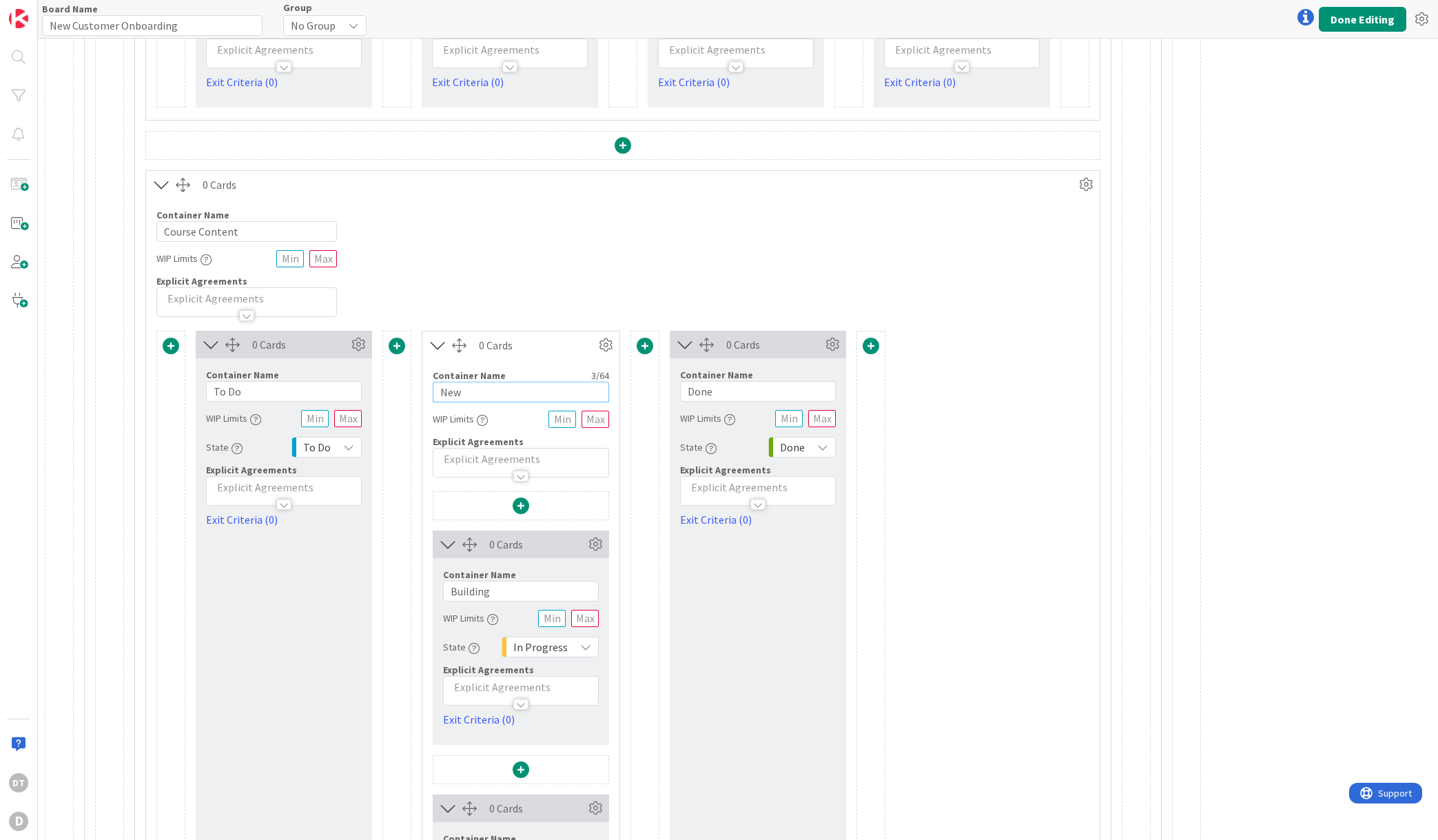
drag, startPoint x: 470, startPoint y: 393, endPoint x: 376, endPoint y: 393, distance: 94.0
click at [376, 393] on div "Card Container Design simple boards with Card Containers that can only contain …" at bounding box center [623, 689] width 933 height 718
type input "Builing"
drag, startPoint x: 504, startPoint y: 592, endPoint x: 422, endPoint y: 585, distance: 82.3
click at [422, 587] on div "0 Cards Container Name 7 / 64 Builing WIP Limits Explicit Agreements 0 Cards Co…" at bounding box center [521, 689] width 198 height 718
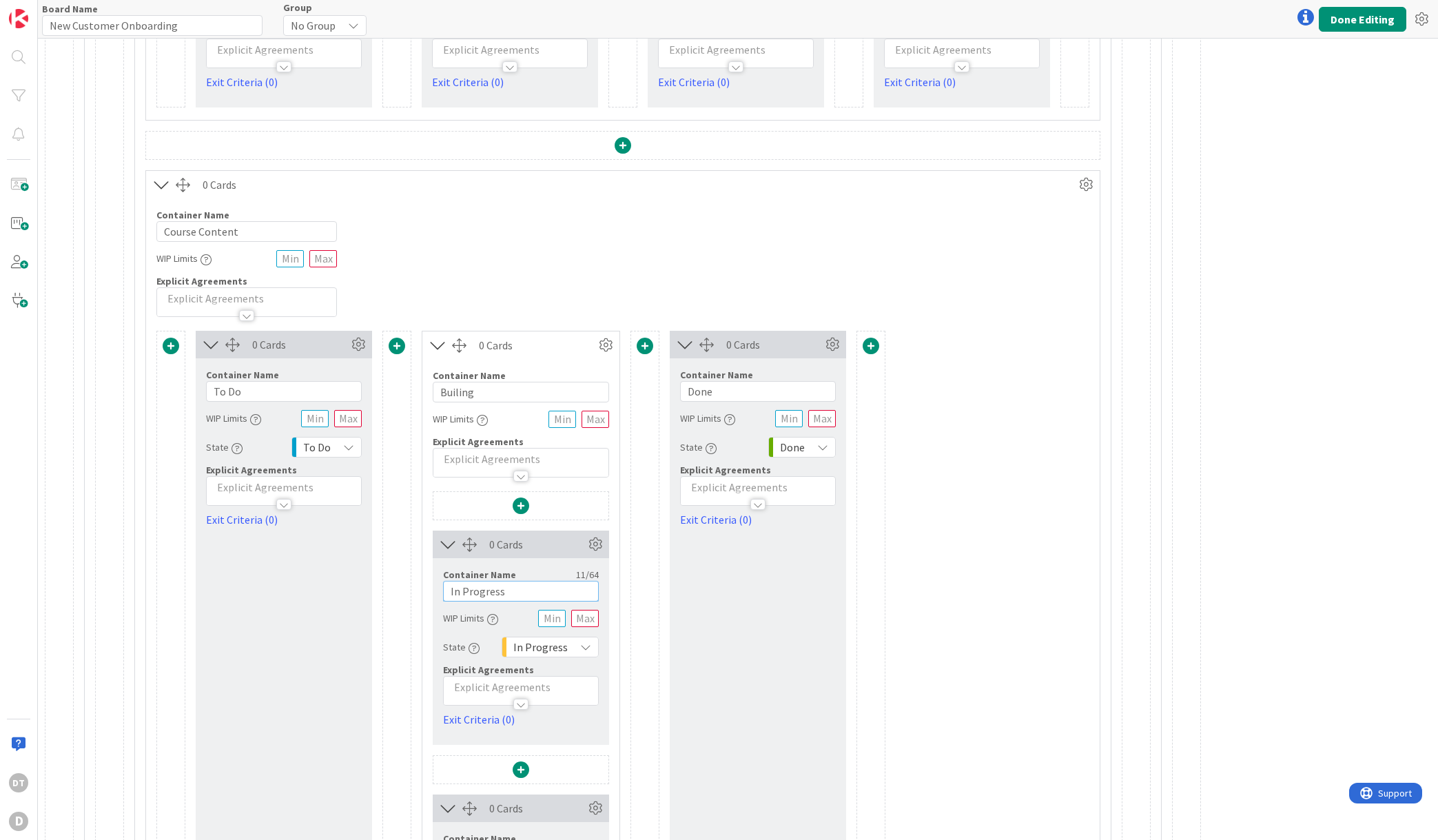
type input "In Progress"
drag, startPoint x: 482, startPoint y: 391, endPoint x: 389, endPoint y: 391, distance: 93.0
click at [389, 391] on div "Card Container Design simple boards with Card Containers that can only contain …" at bounding box center [623, 689] width 933 height 718
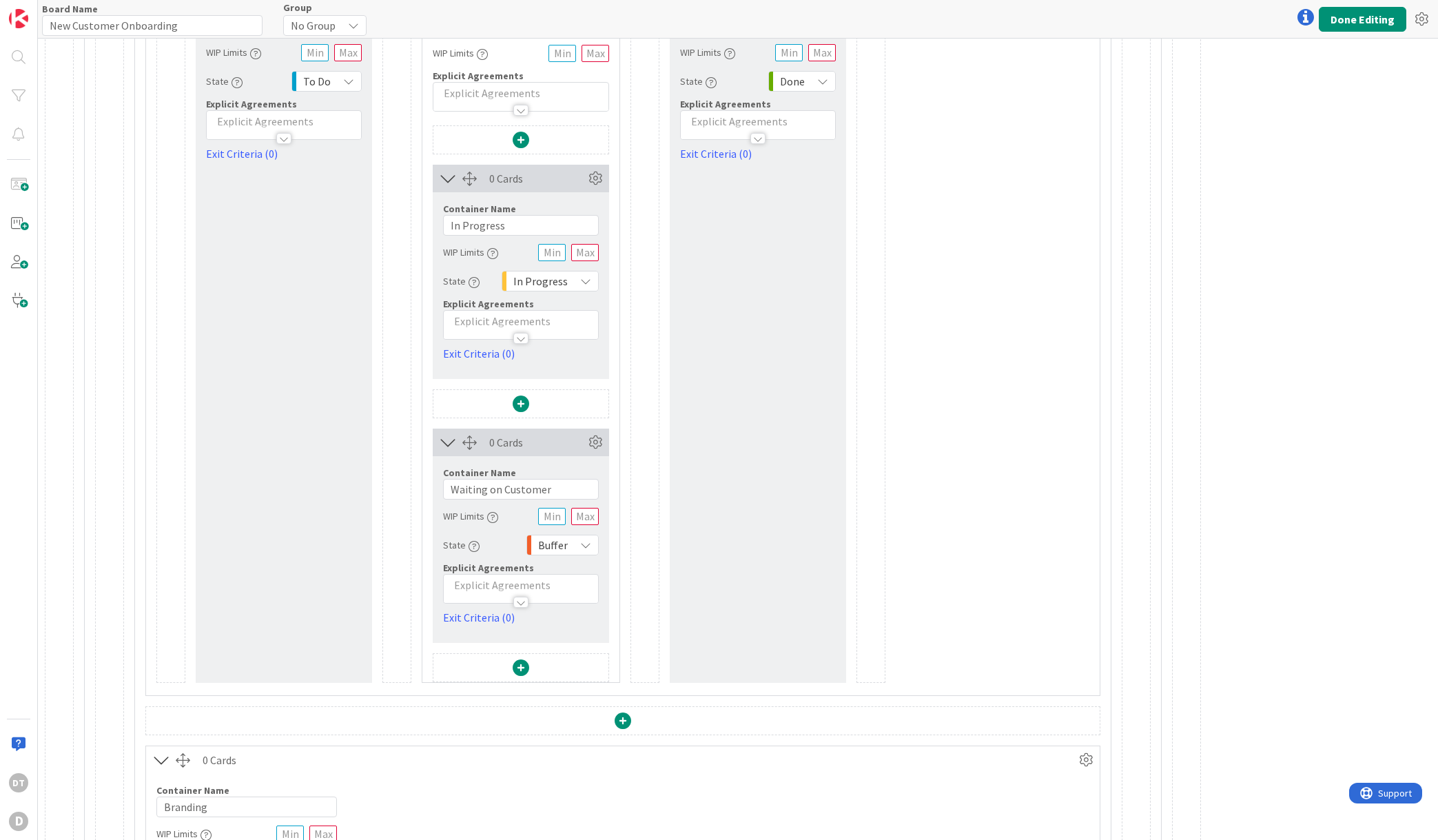
scroll to position [1211, 0]
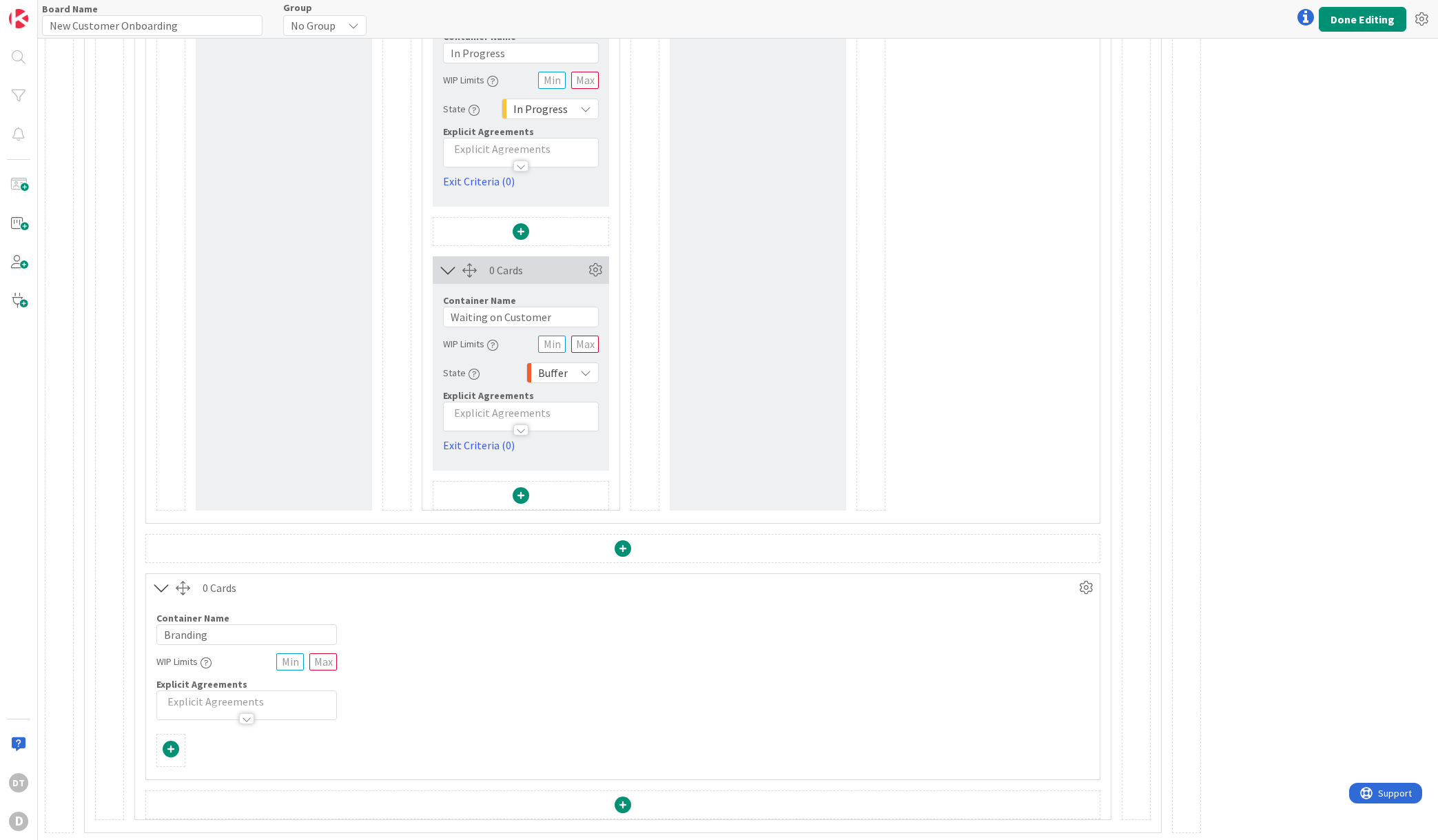
type input "Building"
click at [174, 747] on span at bounding box center [171, 749] width 17 height 17
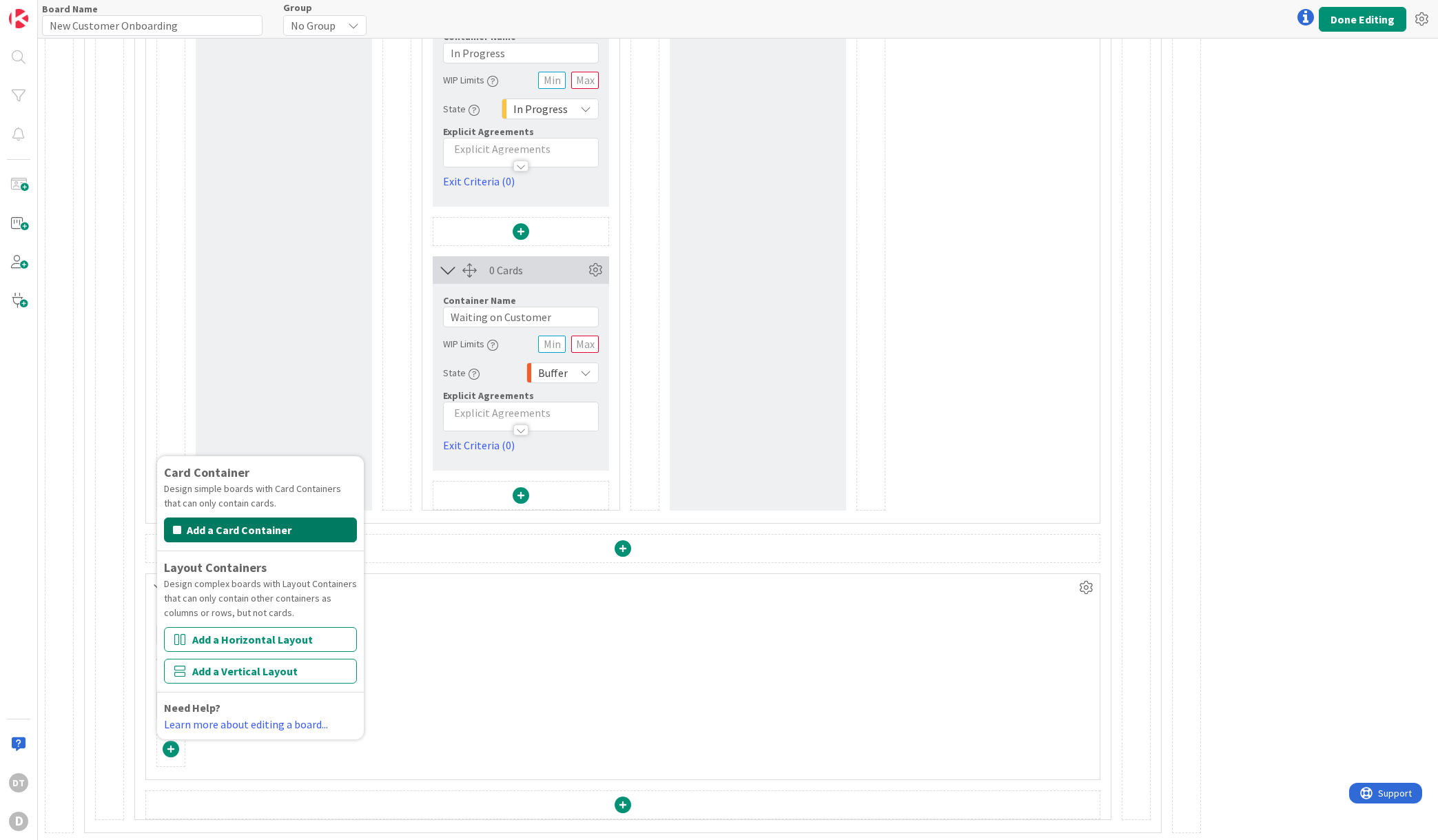
click at [237, 532] on button "Add a Card Container" at bounding box center [260, 530] width 193 height 25
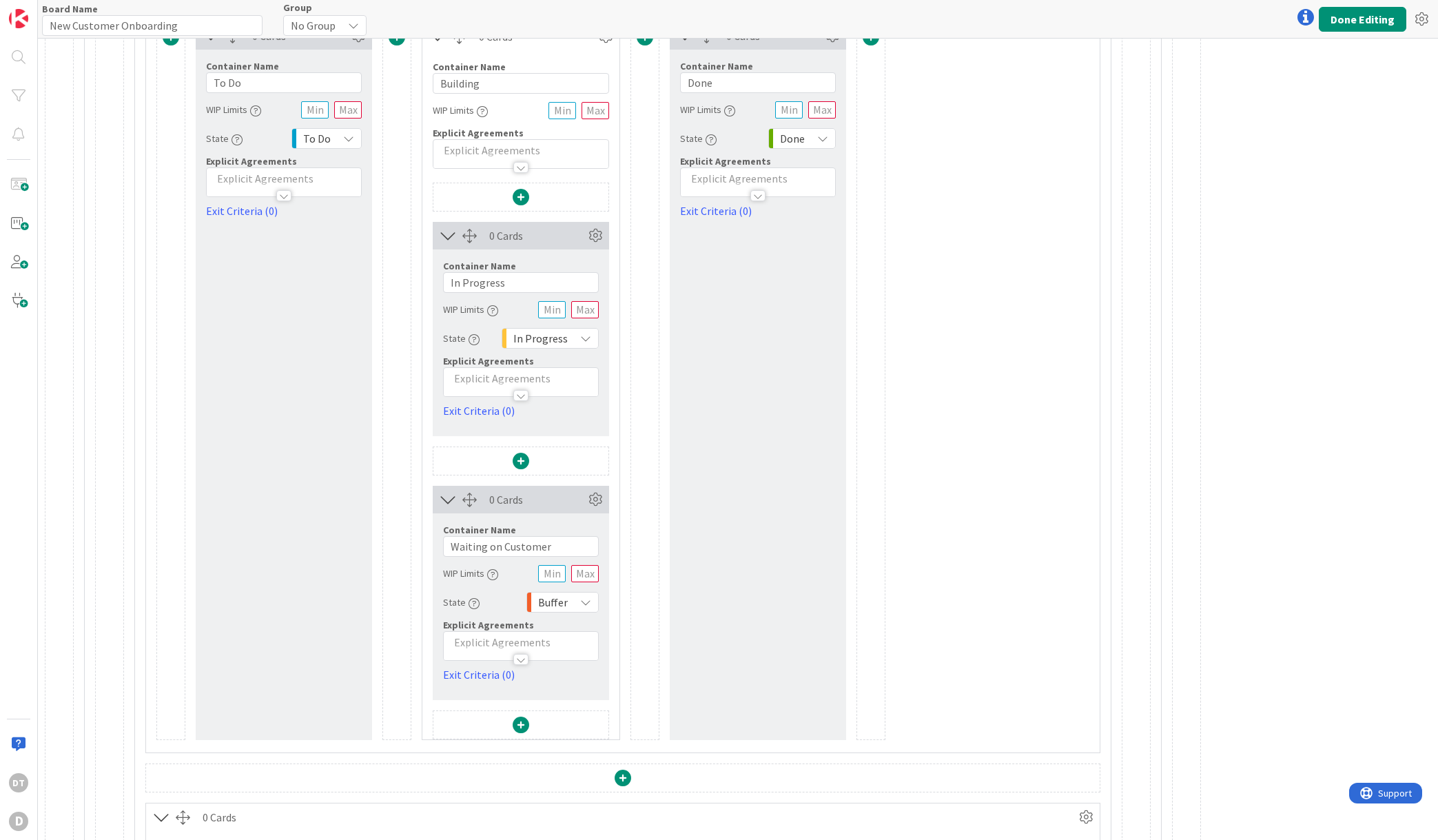
scroll to position [1393, 0]
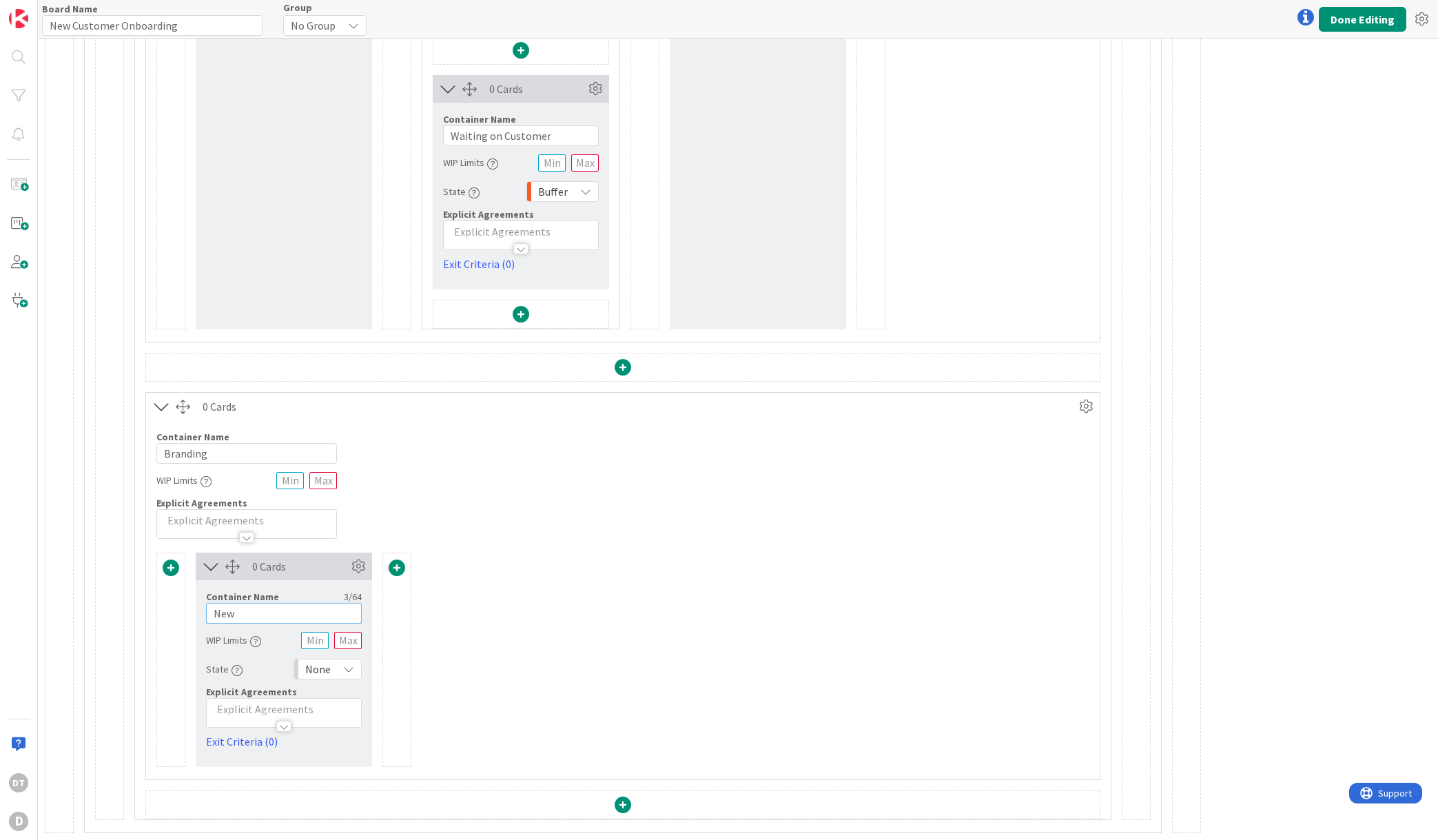
drag, startPoint x: 256, startPoint y: 610, endPoint x: 197, endPoint y: 611, distance: 59.0
click at [197, 611] on div "Container Name 3 / 64 New WIP Limits State None Explicit Agreements Exit Criter…" at bounding box center [284, 665] width 176 height 169
type input "To Do"
click at [400, 564] on span at bounding box center [397, 568] width 17 height 17
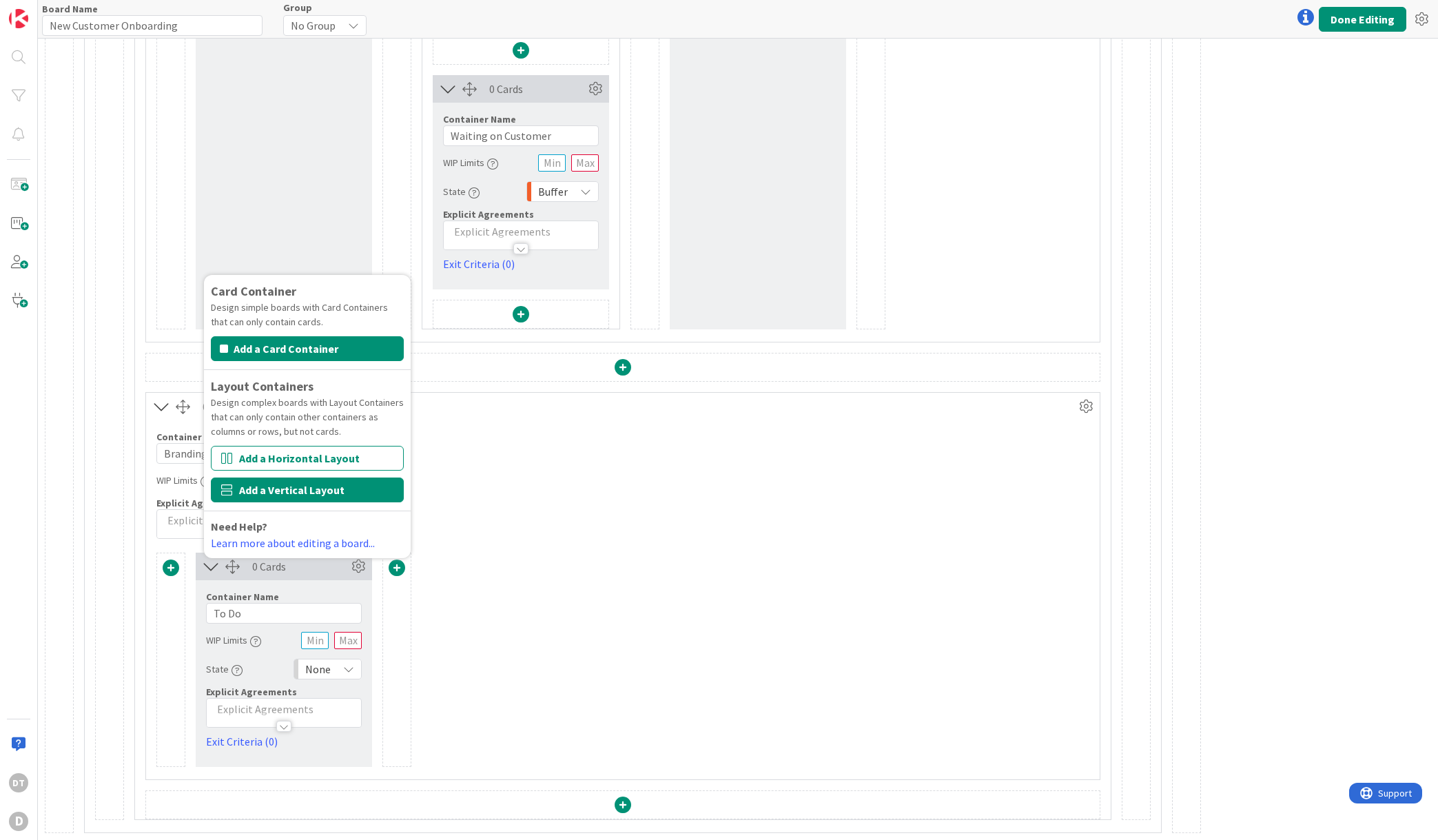
click at [302, 482] on button "Add a Vertical Layout" at bounding box center [307, 490] width 193 height 25
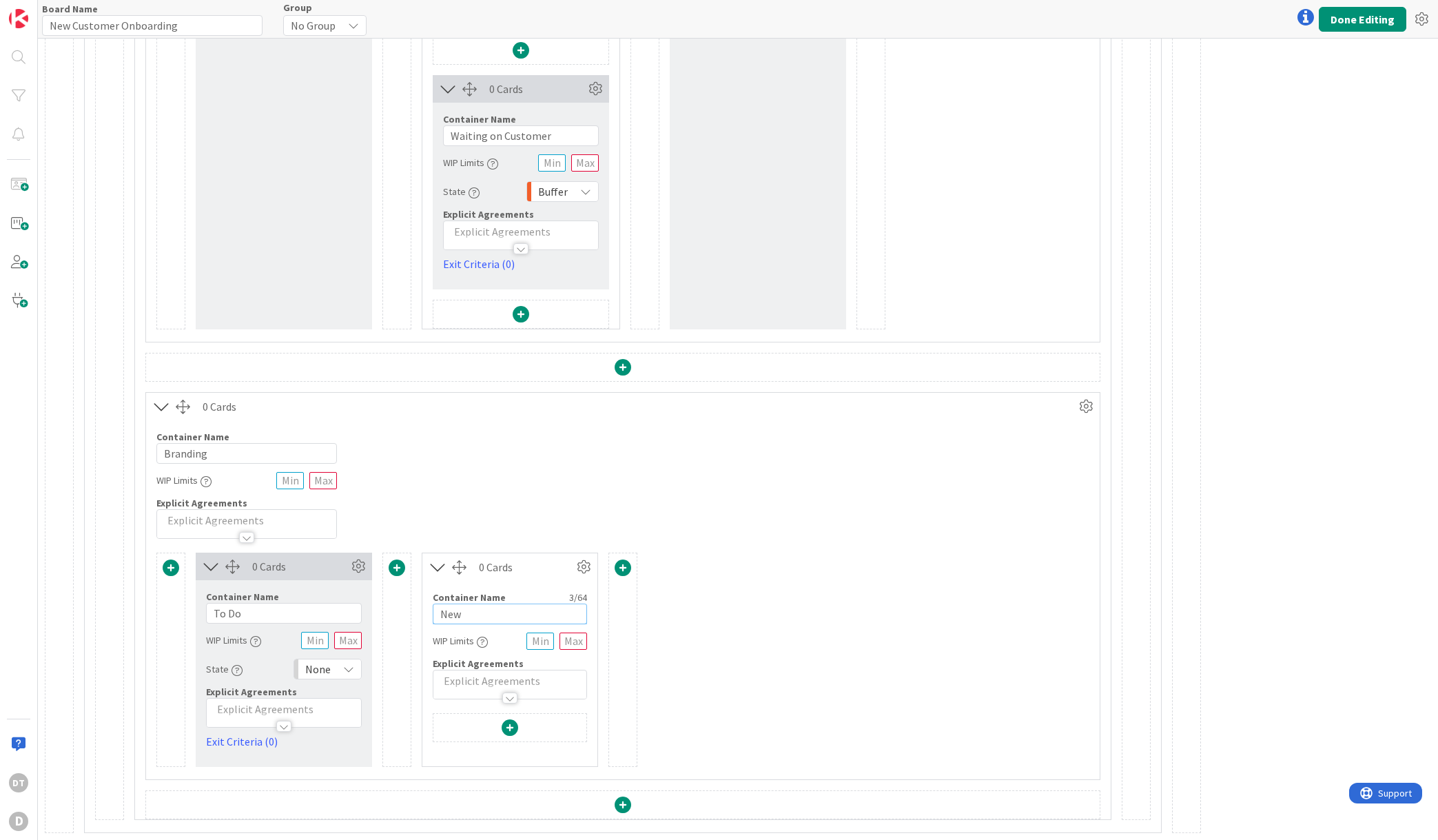
drag, startPoint x: 479, startPoint y: 615, endPoint x: 424, endPoint y: 610, distance: 55.2
click at [424, 610] on div "Container Name 3 / 64 New WIP Limits Explicit Agreements" at bounding box center [510, 641] width 175 height 119
type input "Building"
click at [513, 724] on span at bounding box center [509, 727] width 17 height 17
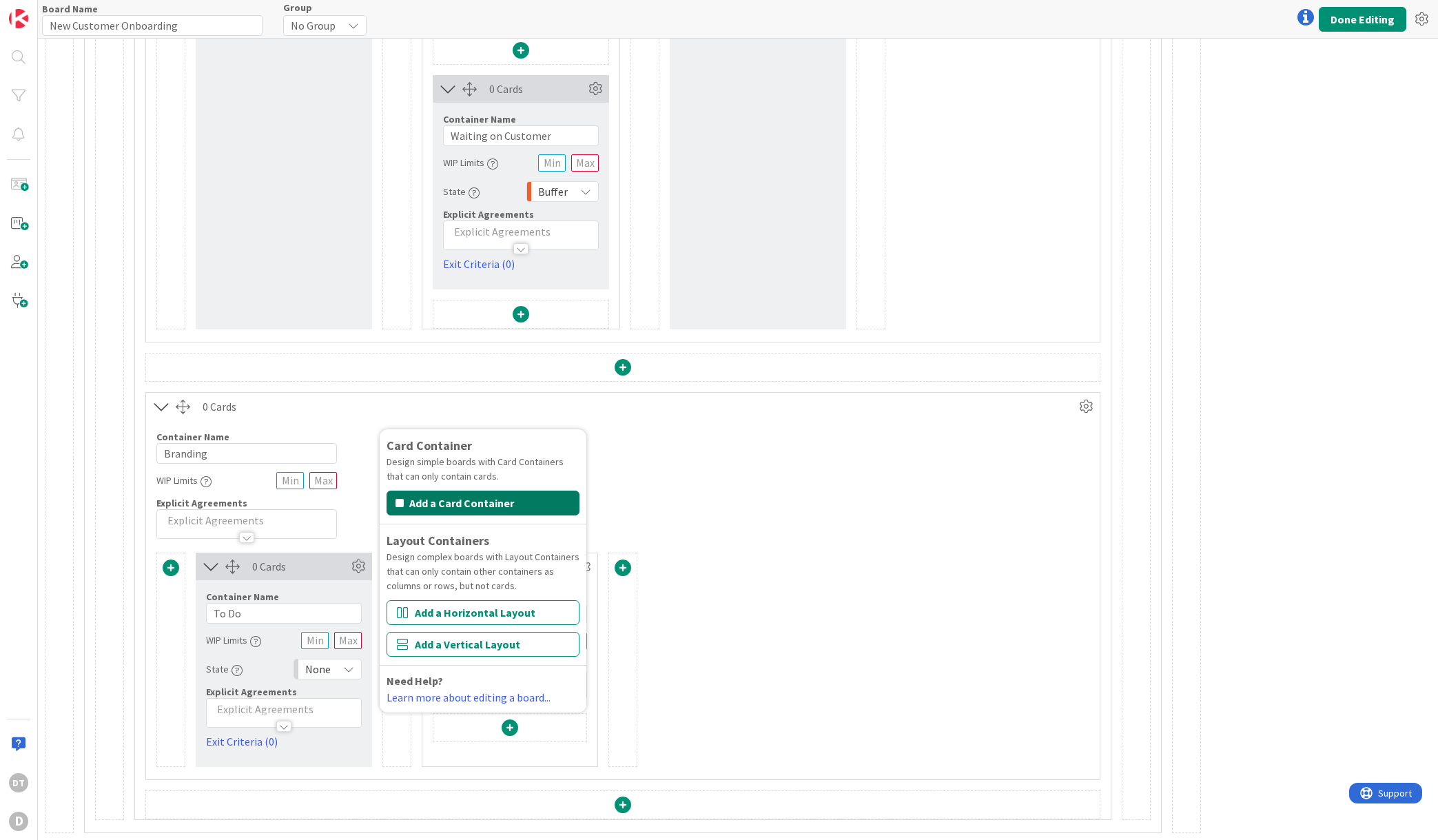
click at [456, 504] on button "Add a Card Container" at bounding box center [483, 503] width 193 height 25
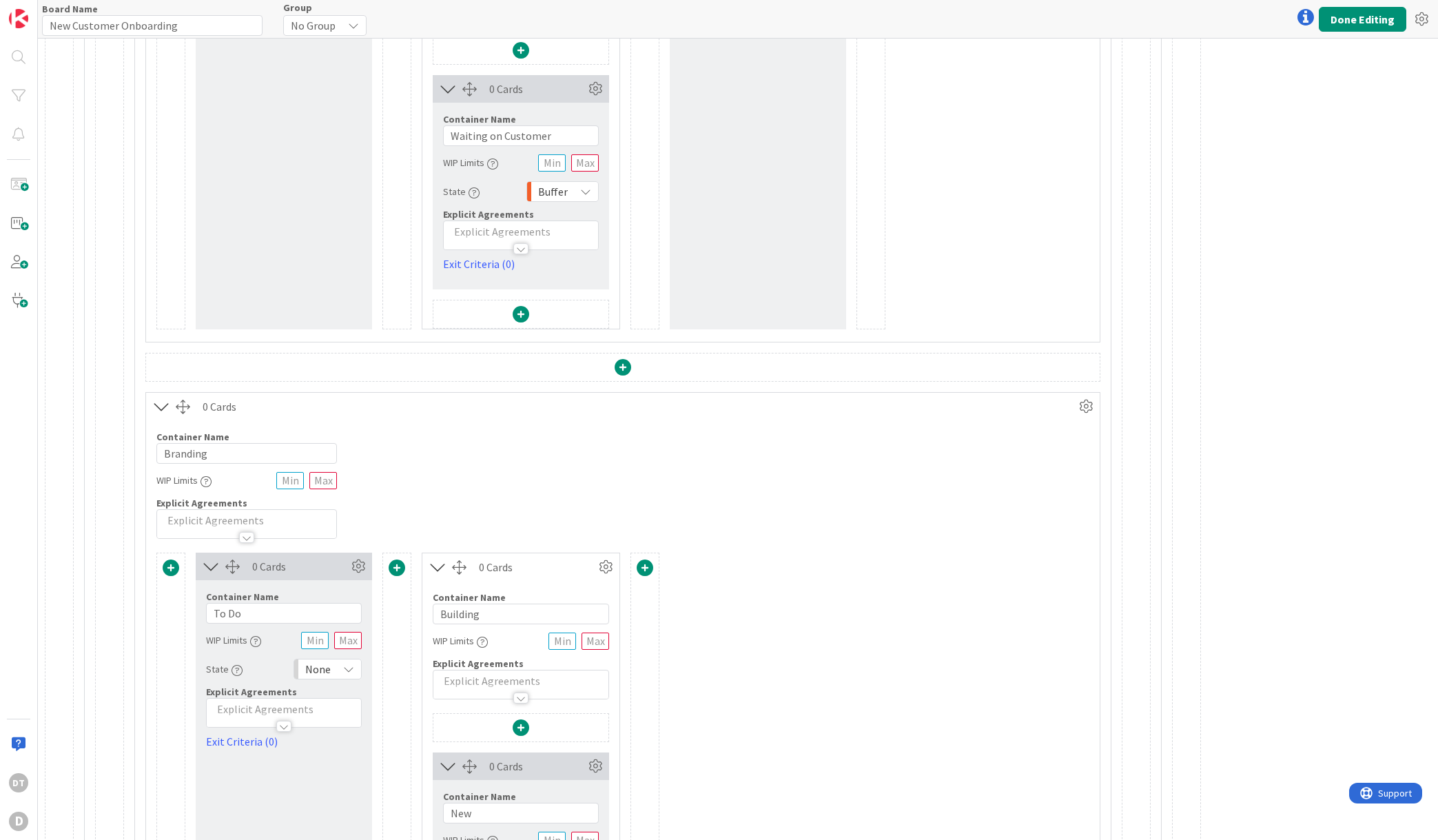
scroll to position [1632, 0]
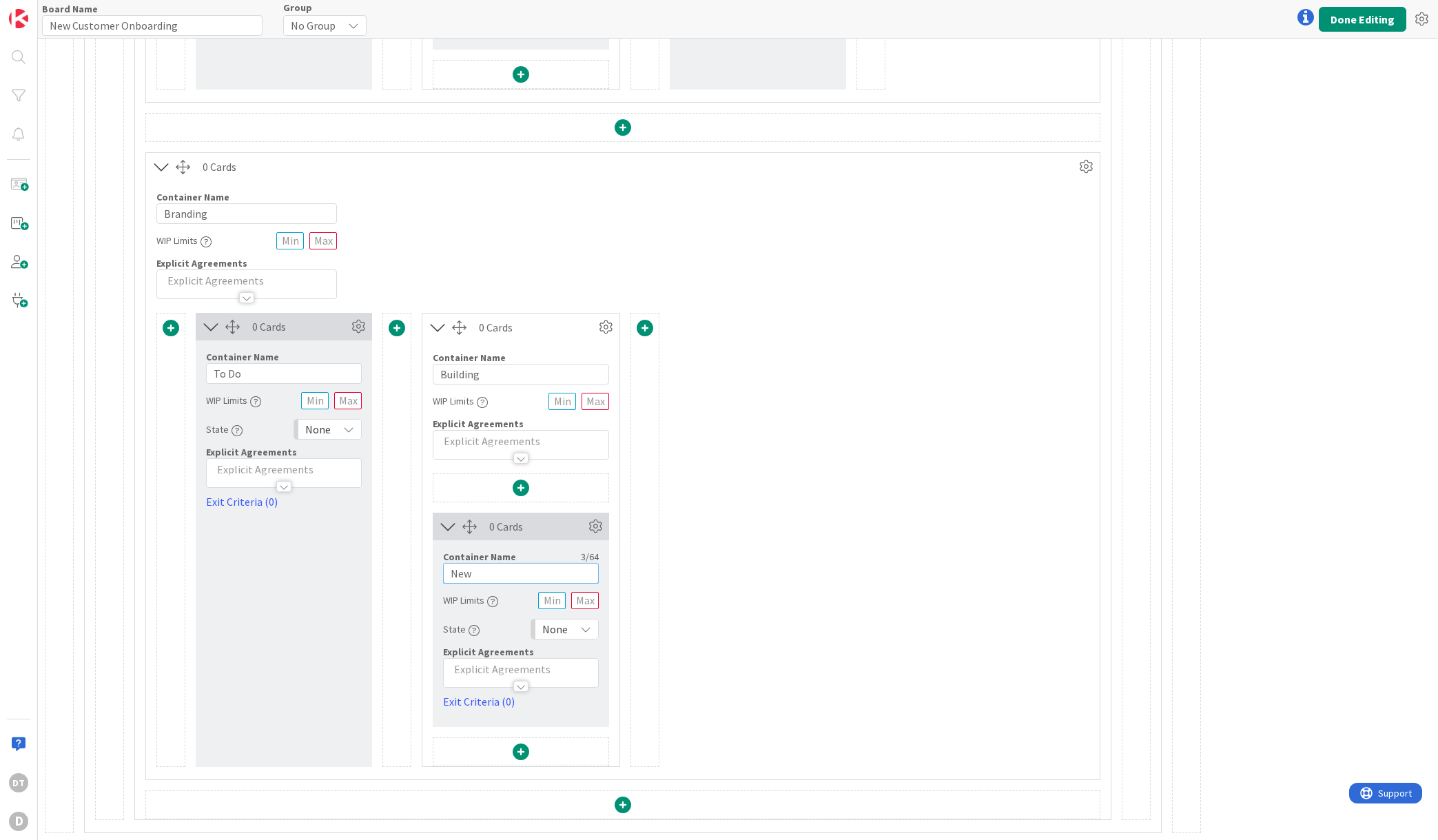
drag, startPoint x: 499, startPoint y: 575, endPoint x: 440, endPoint y: 566, distance: 59.7
click at [440, 566] on div "Container Name 3 / 64 New WIP Limits State None Explicit Agreements Exit Criter…" at bounding box center [520, 625] width 176 height 169
type input "In progress"
click at [522, 754] on span at bounding box center [521, 751] width 17 height 17
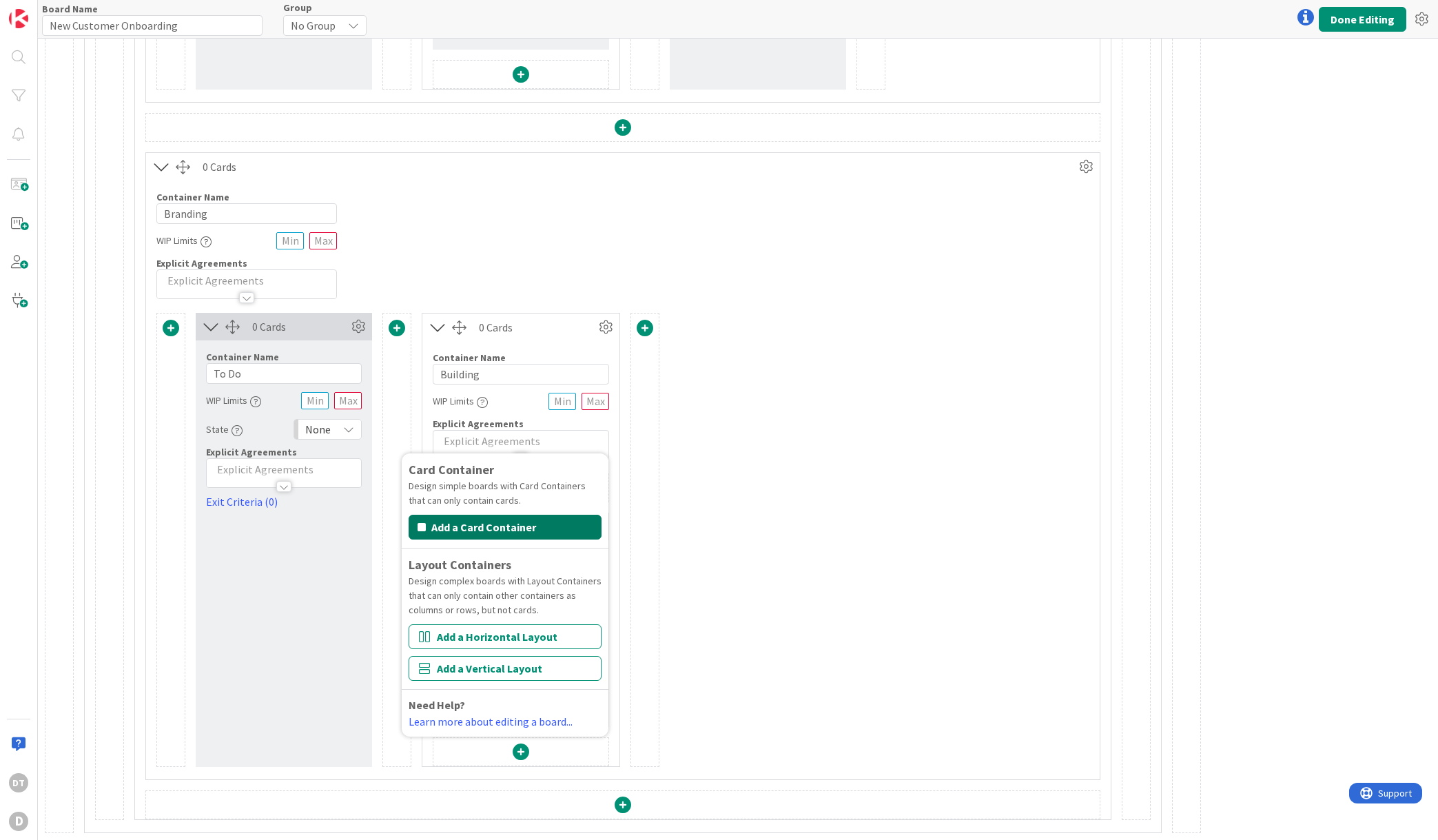
click at [470, 522] on button "Add a Card Container" at bounding box center [505, 527] width 193 height 25
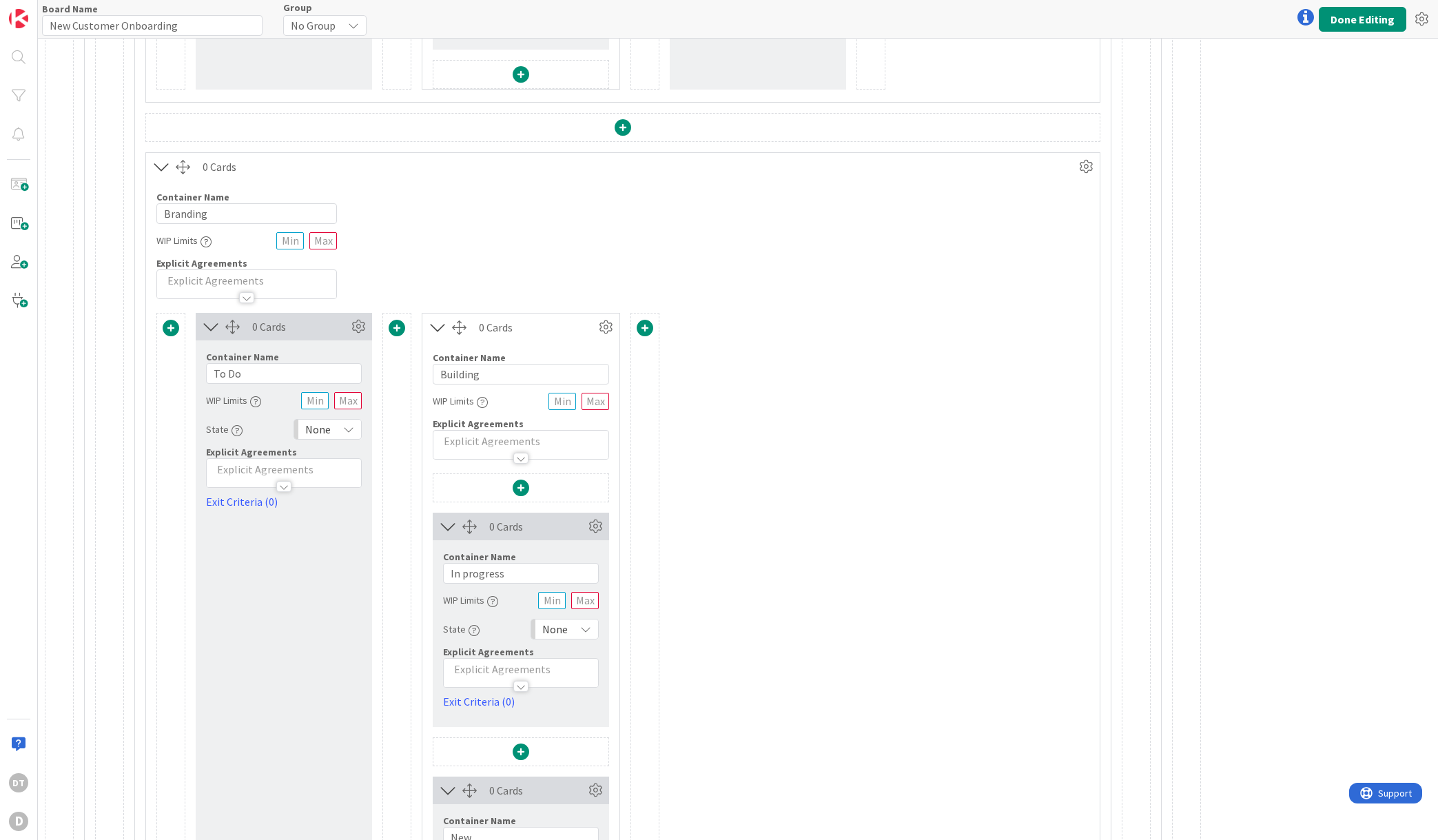
scroll to position [1896, 0]
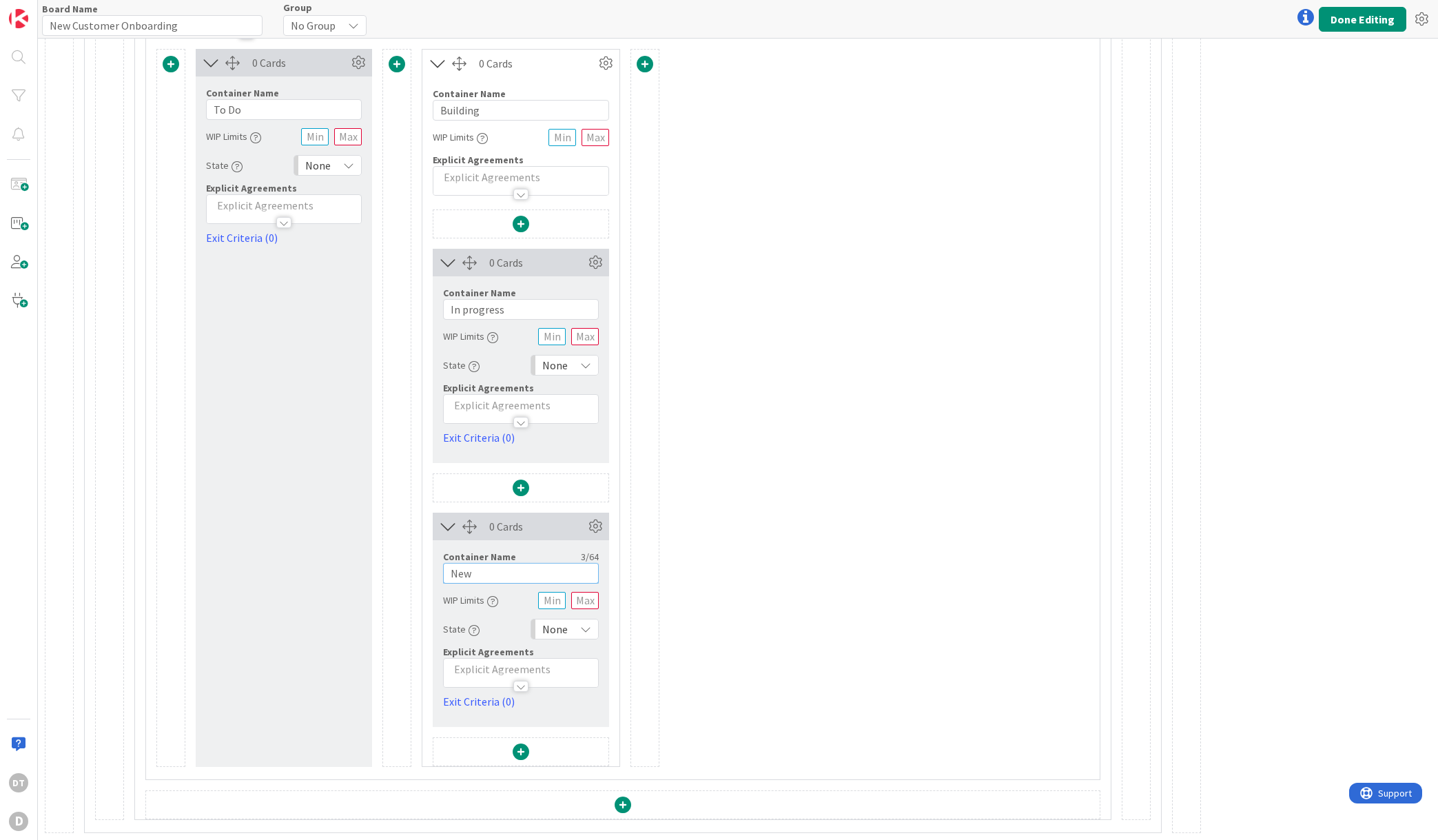
drag, startPoint x: 456, startPoint y: 571, endPoint x: 430, endPoint y: 566, distance: 26.5
click at [430, 569] on div "Card Container Design simple boards with Card Containers that can only contain …" at bounding box center [521, 487] width 197 height 556
type input "Waiting on Customer"
click at [551, 626] on span "None" at bounding box center [555, 629] width 26 height 19
click at [580, 740] on span "Buffer" at bounding box center [624, 743] width 114 height 20
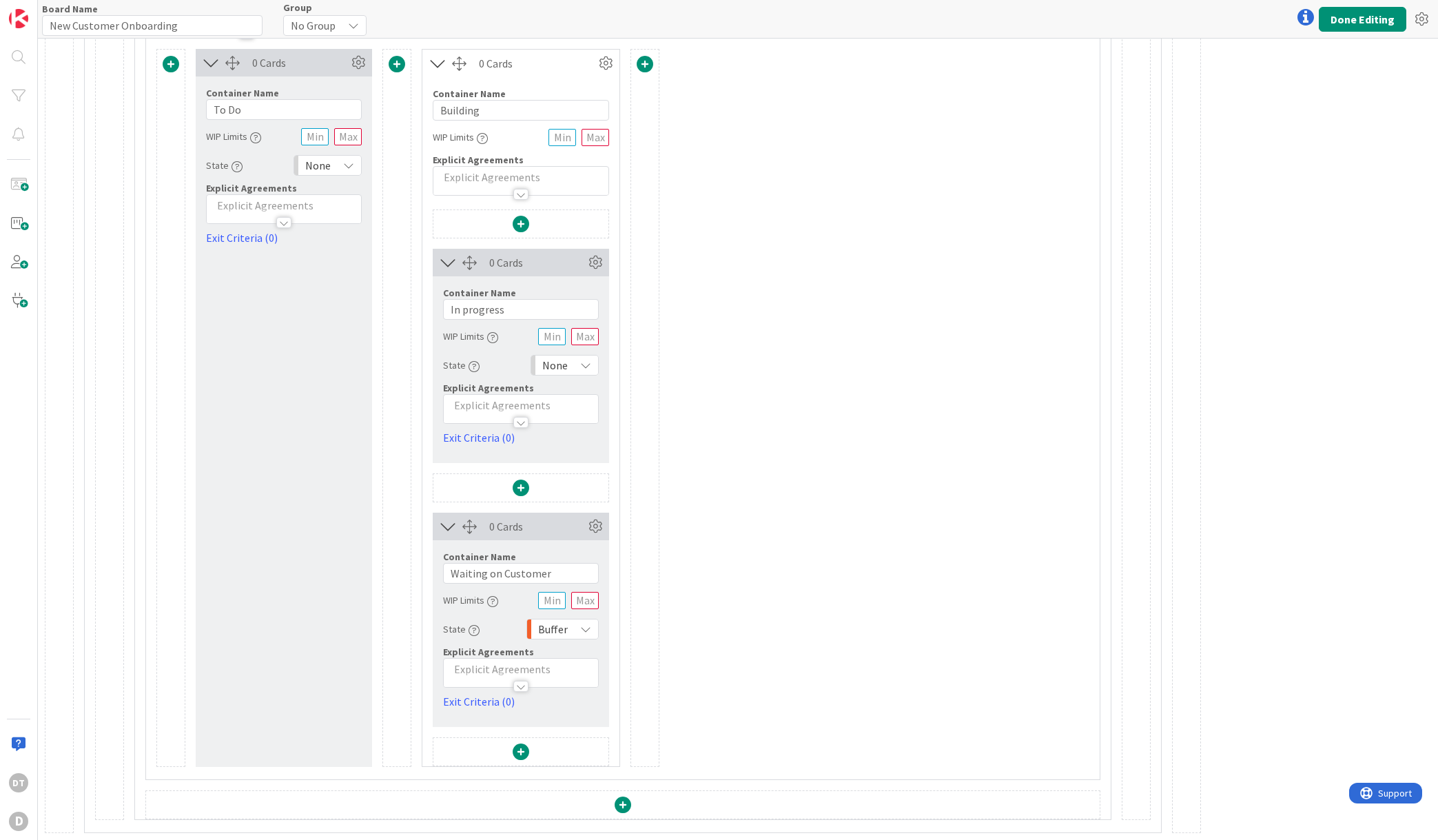
click at [564, 369] on span "None" at bounding box center [555, 365] width 26 height 19
click at [585, 529] on span "In Progress" at bounding box center [624, 529] width 114 height 20
click at [350, 172] on div "None" at bounding box center [327, 165] width 68 height 20
click at [352, 303] on span "To Do" at bounding box center [387, 304] width 114 height 20
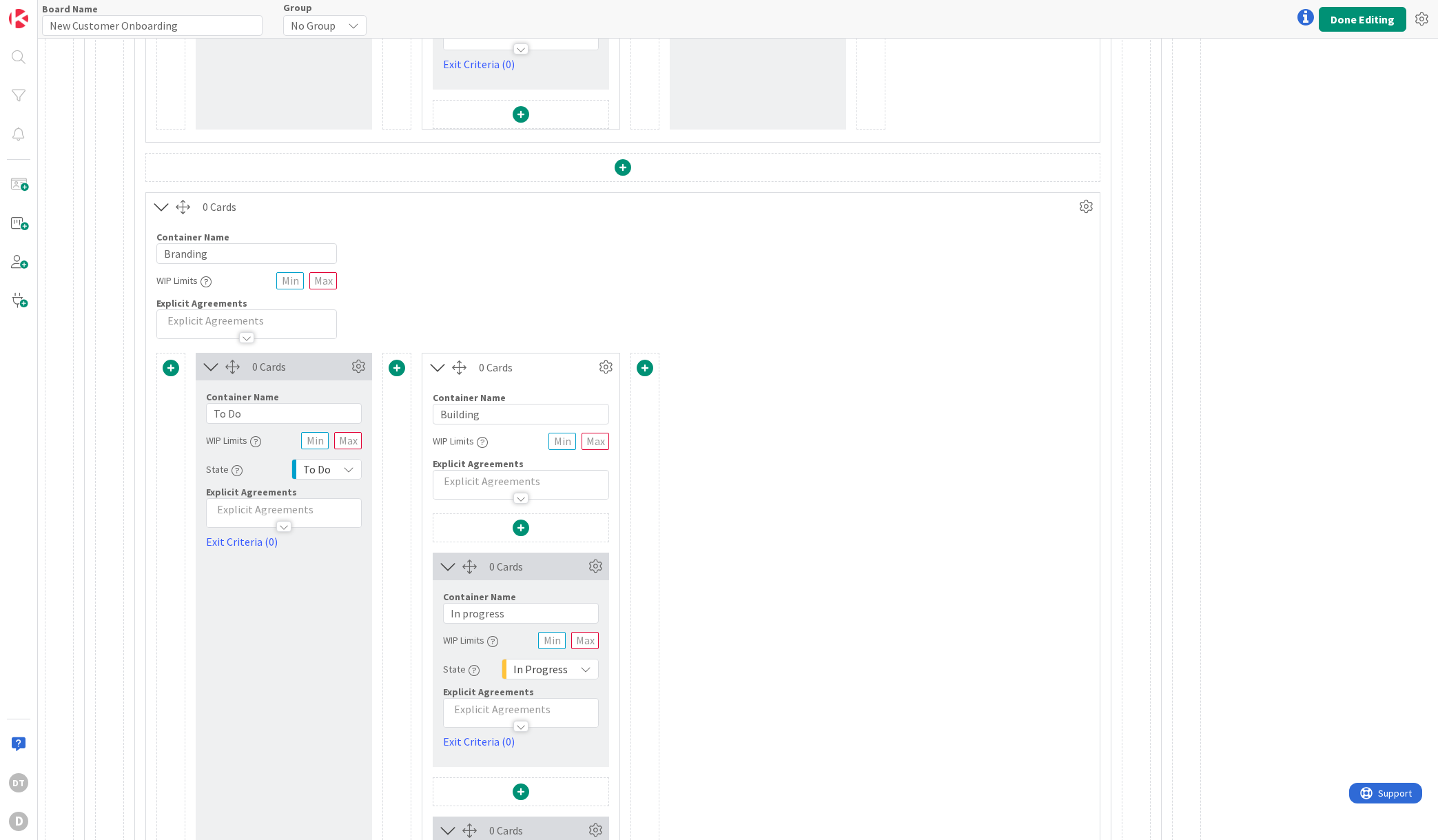
scroll to position [1642, 0]
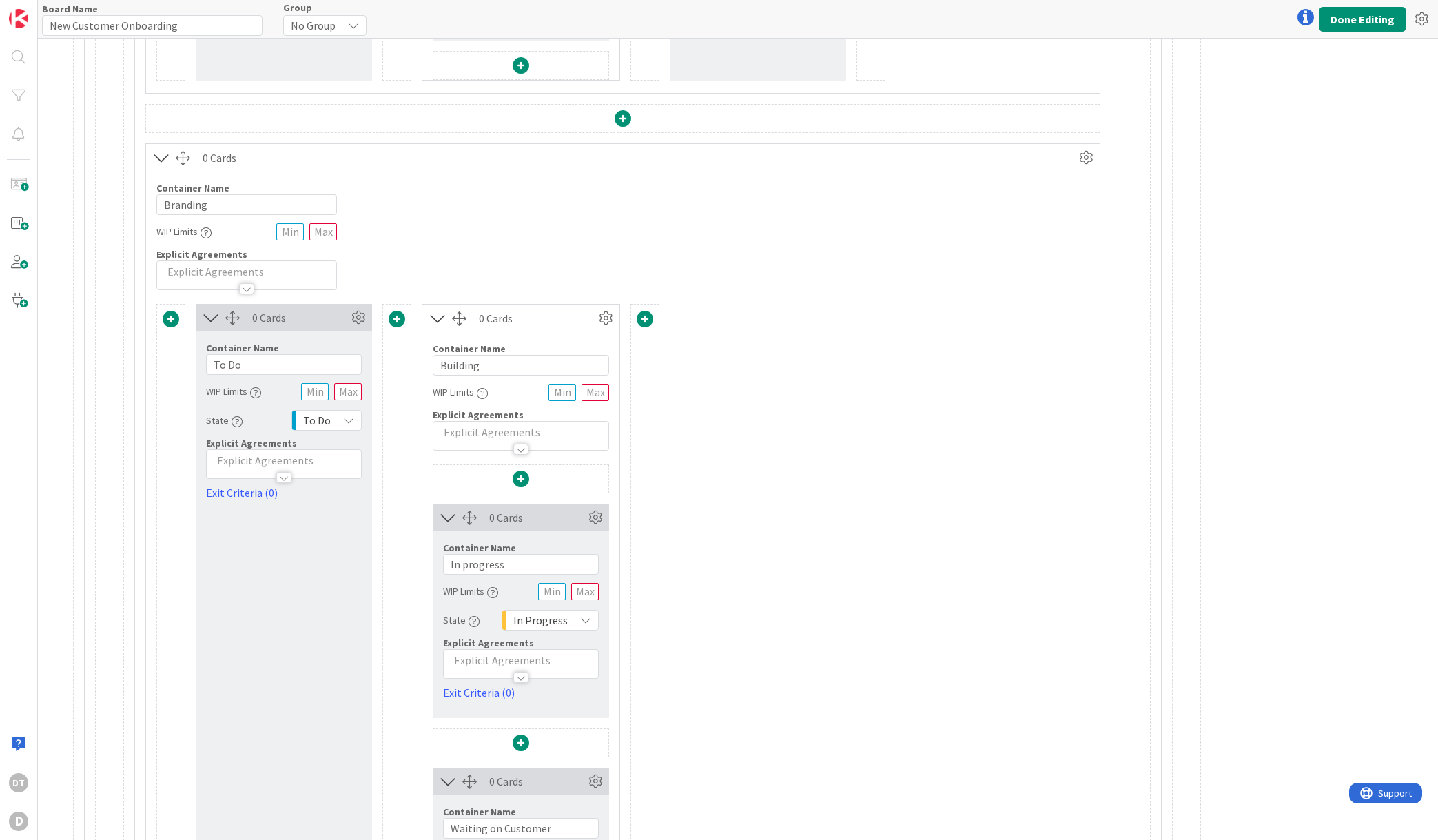
click at [644, 317] on span at bounding box center [645, 319] width 17 height 17
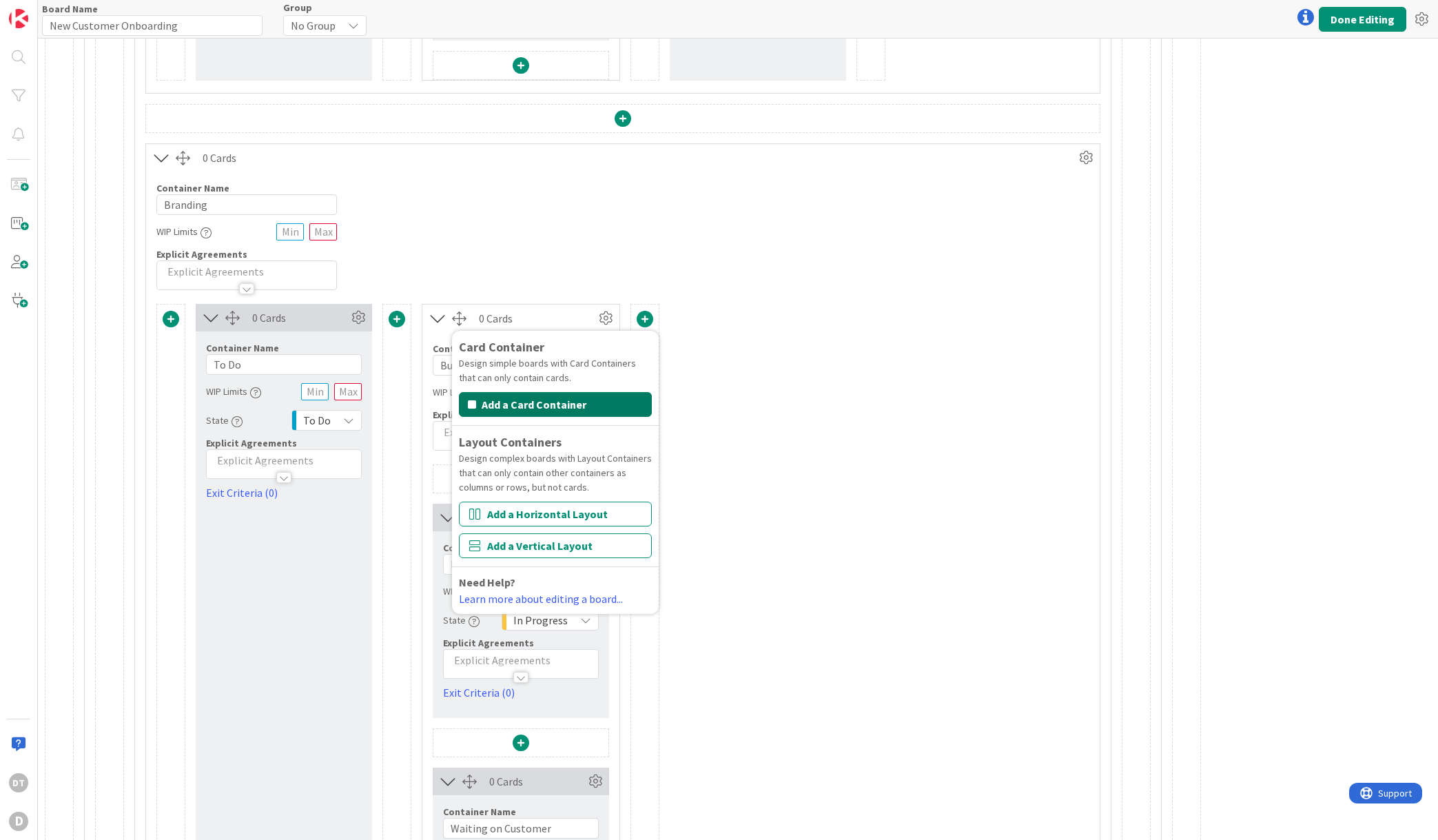
click at [572, 401] on button "Add a Card Container" at bounding box center [556, 405] width 193 height 25
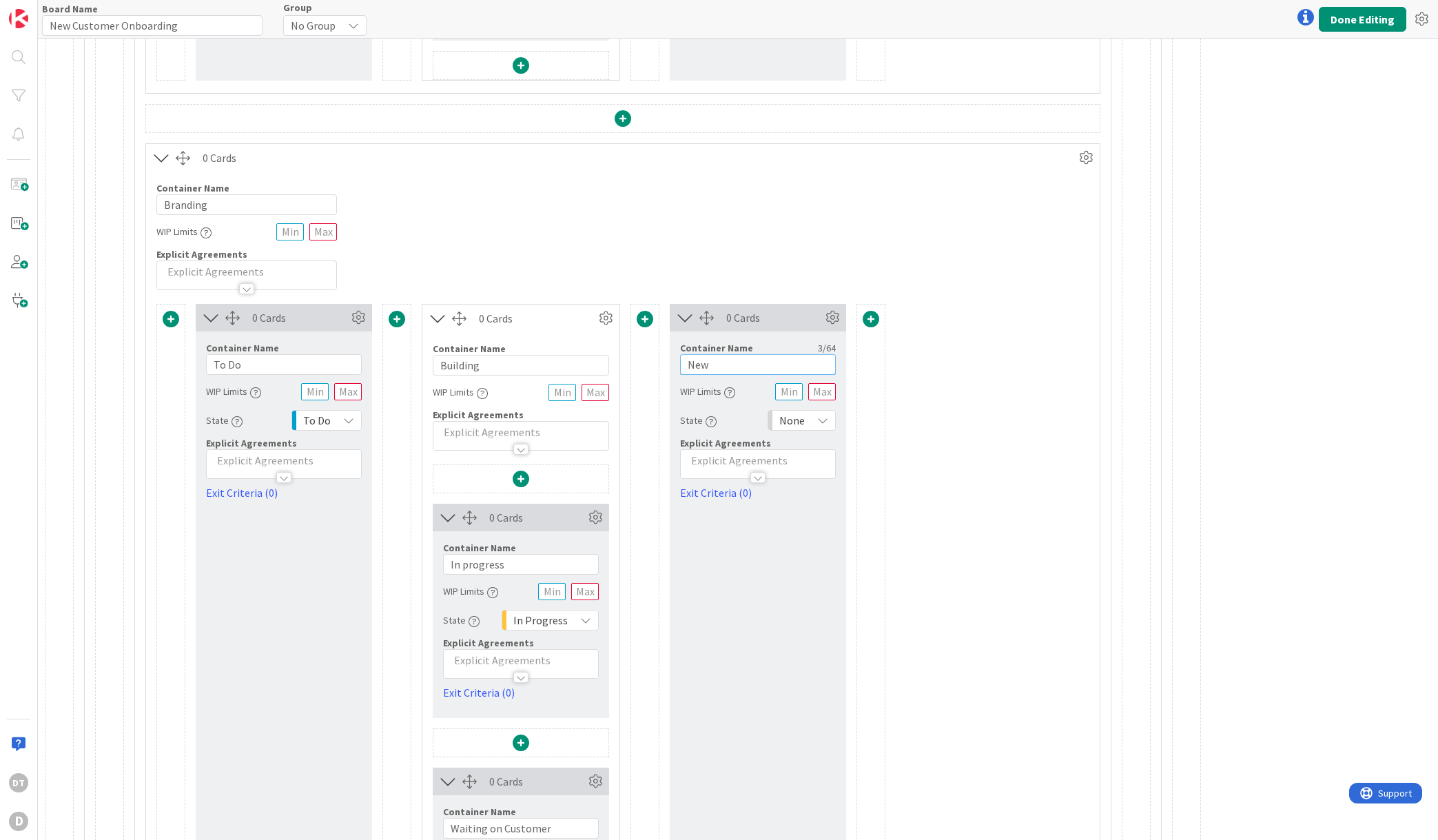
drag, startPoint x: 735, startPoint y: 368, endPoint x: 672, endPoint y: 359, distance: 63.6
click at [672, 362] on div "Container Name 3 / 64 New WIP Limits State None Explicit Agreements Exit Criter…" at bounding box center [758, 416] width 176 height 169
type input "Done"
click at [1384, 21] on button "Done Editing" at bounding box center [1363, 19] width 88 height 25
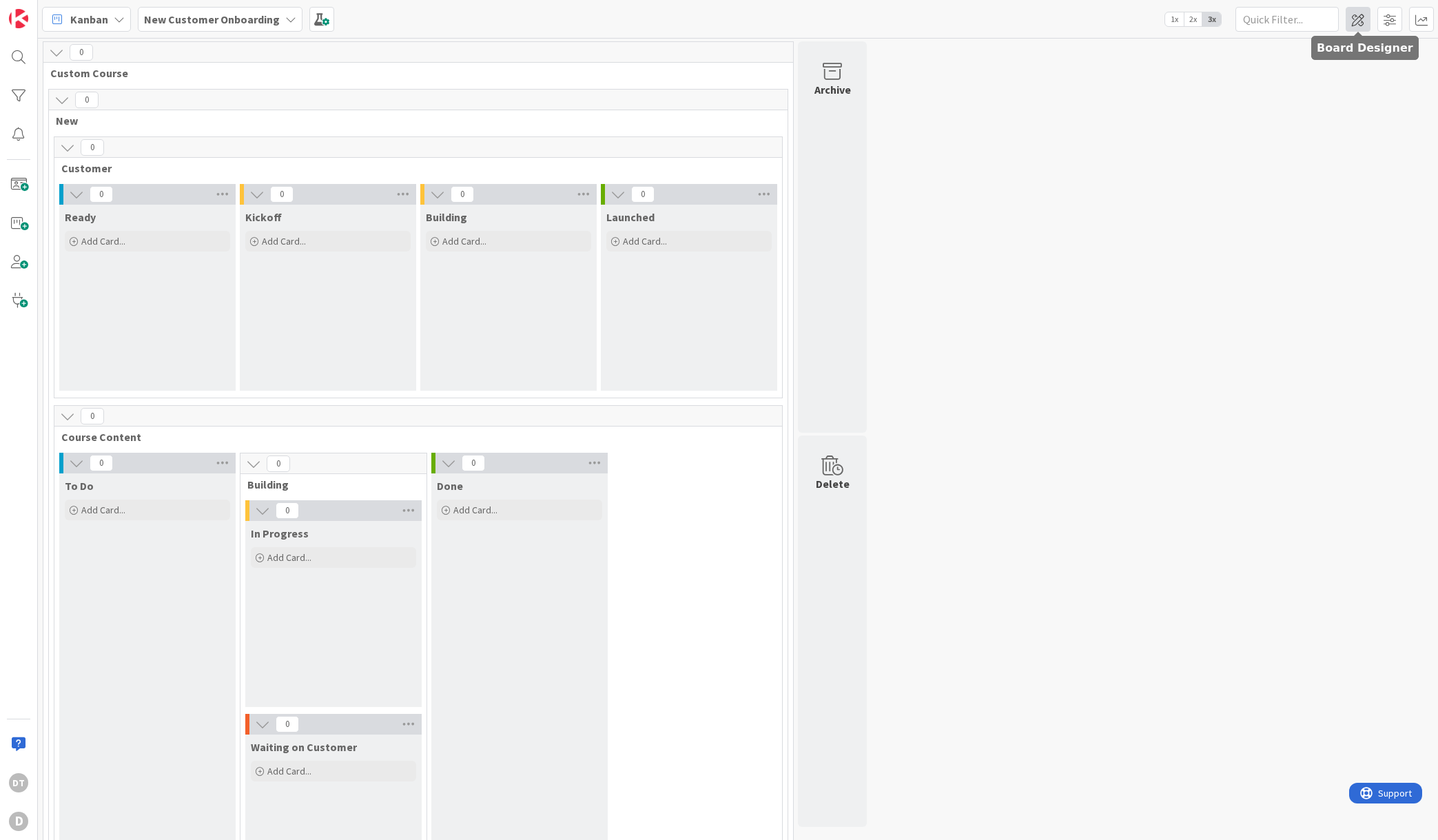
click at [1360, 18] on span at bounding box center [1358, 19] width 25 height 25
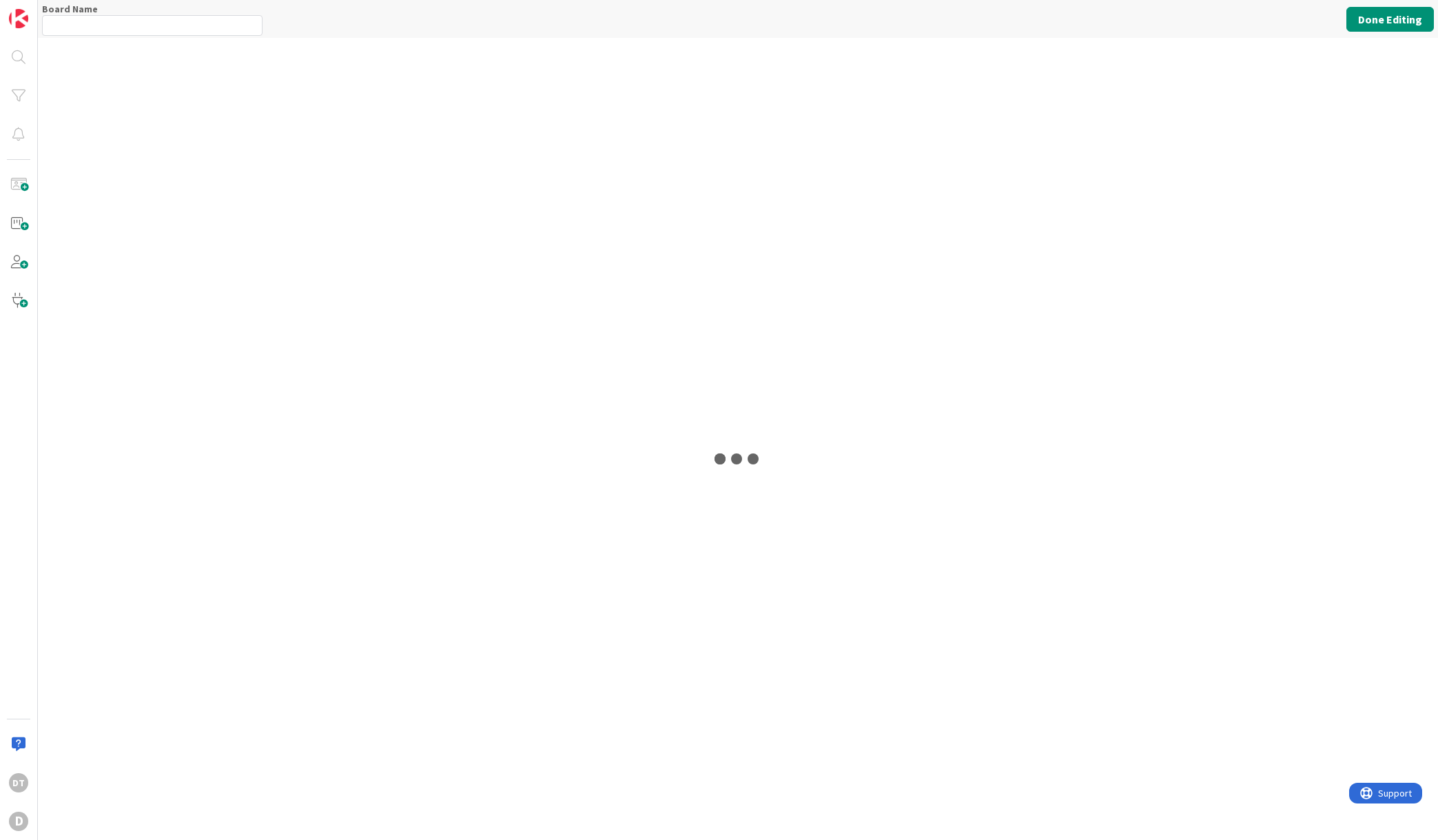
type input "New Customer Onboarding"
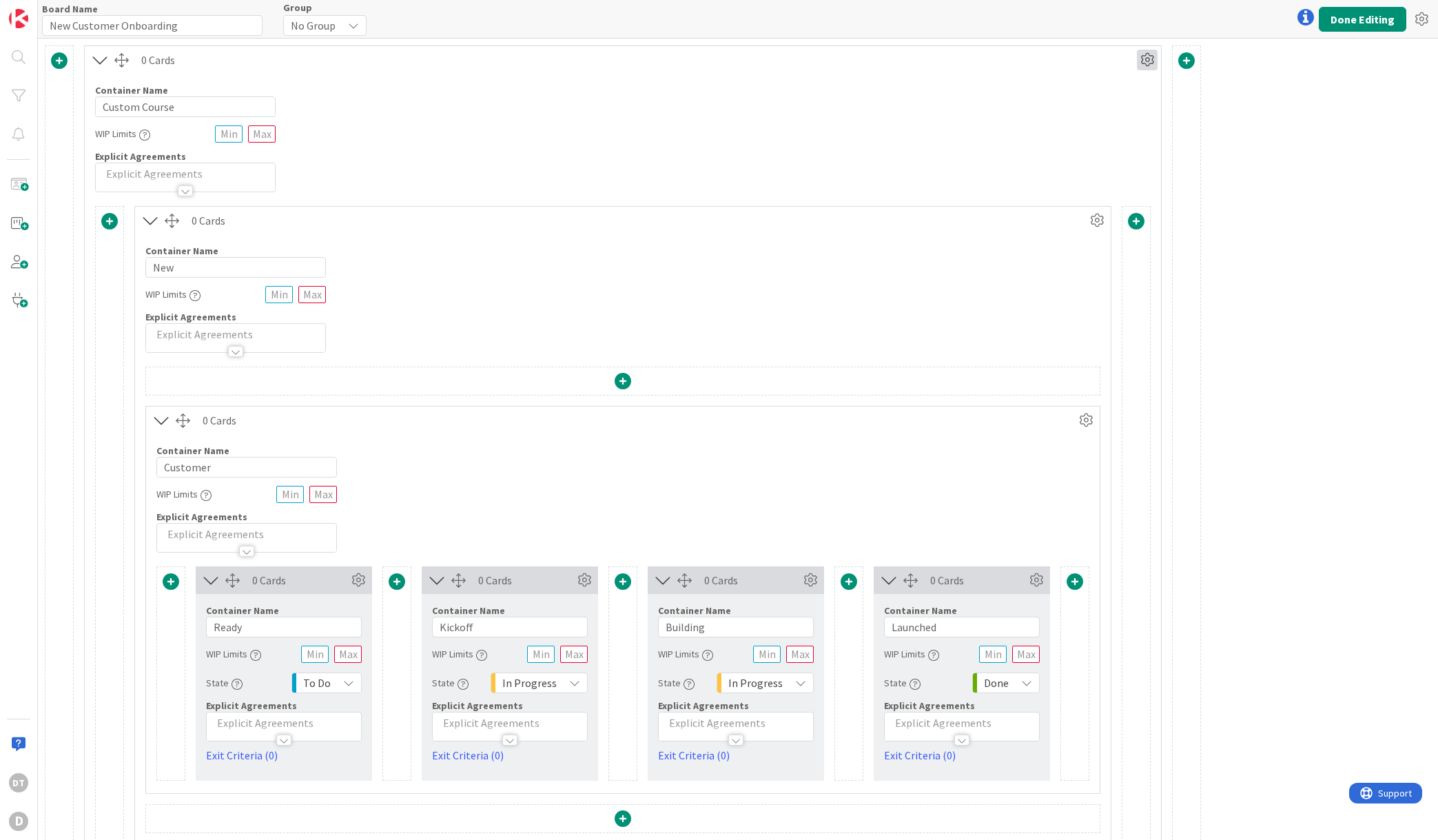
click at [1151, 59] on icon at bounding box center [1147, 59] width 20 height 20
click at [1040, 132] on link "Switch to a Vertical Layout" at bounding box center [1065, 136] width 186 height 20
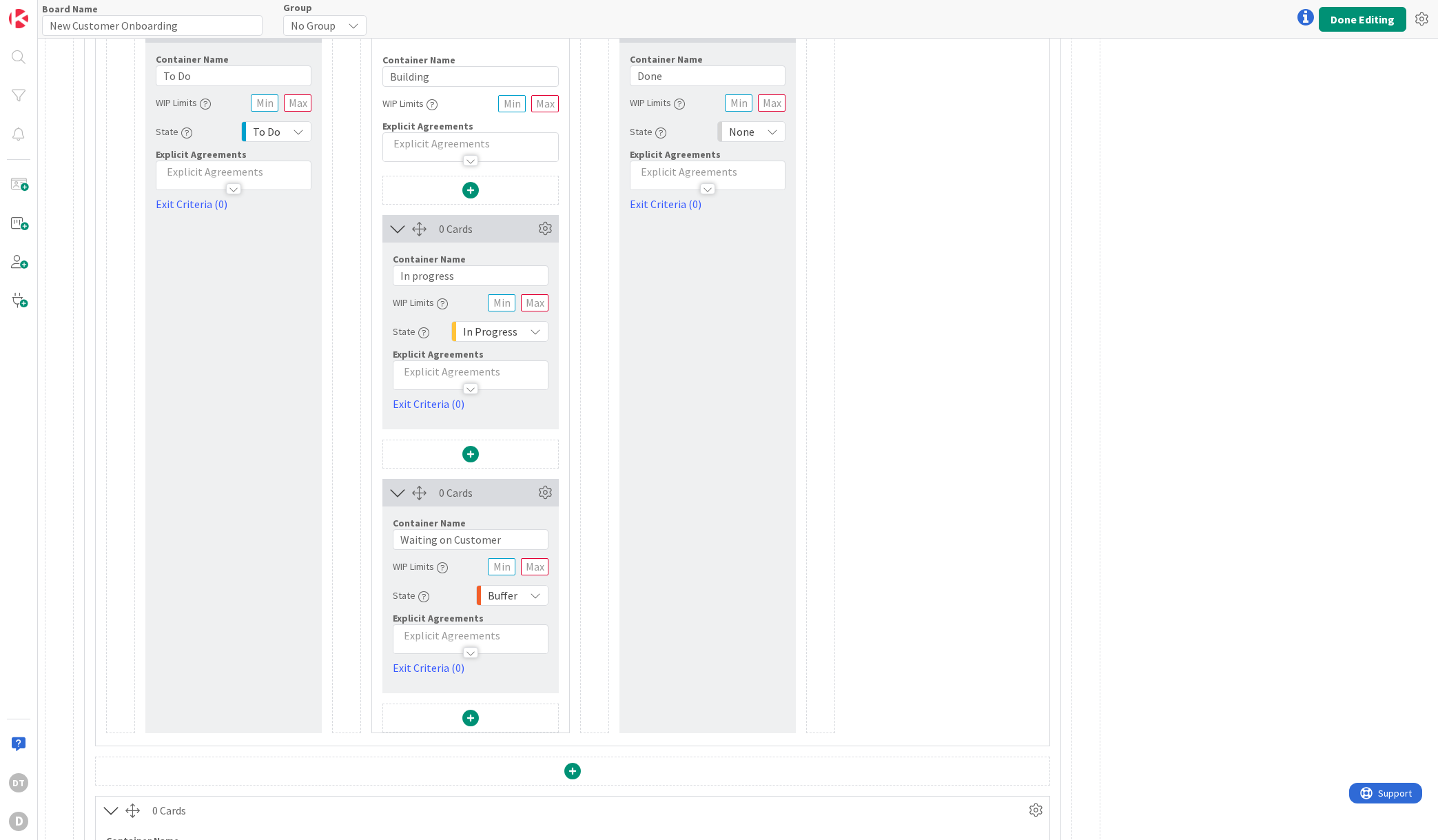
scroll to position [1979, 0]
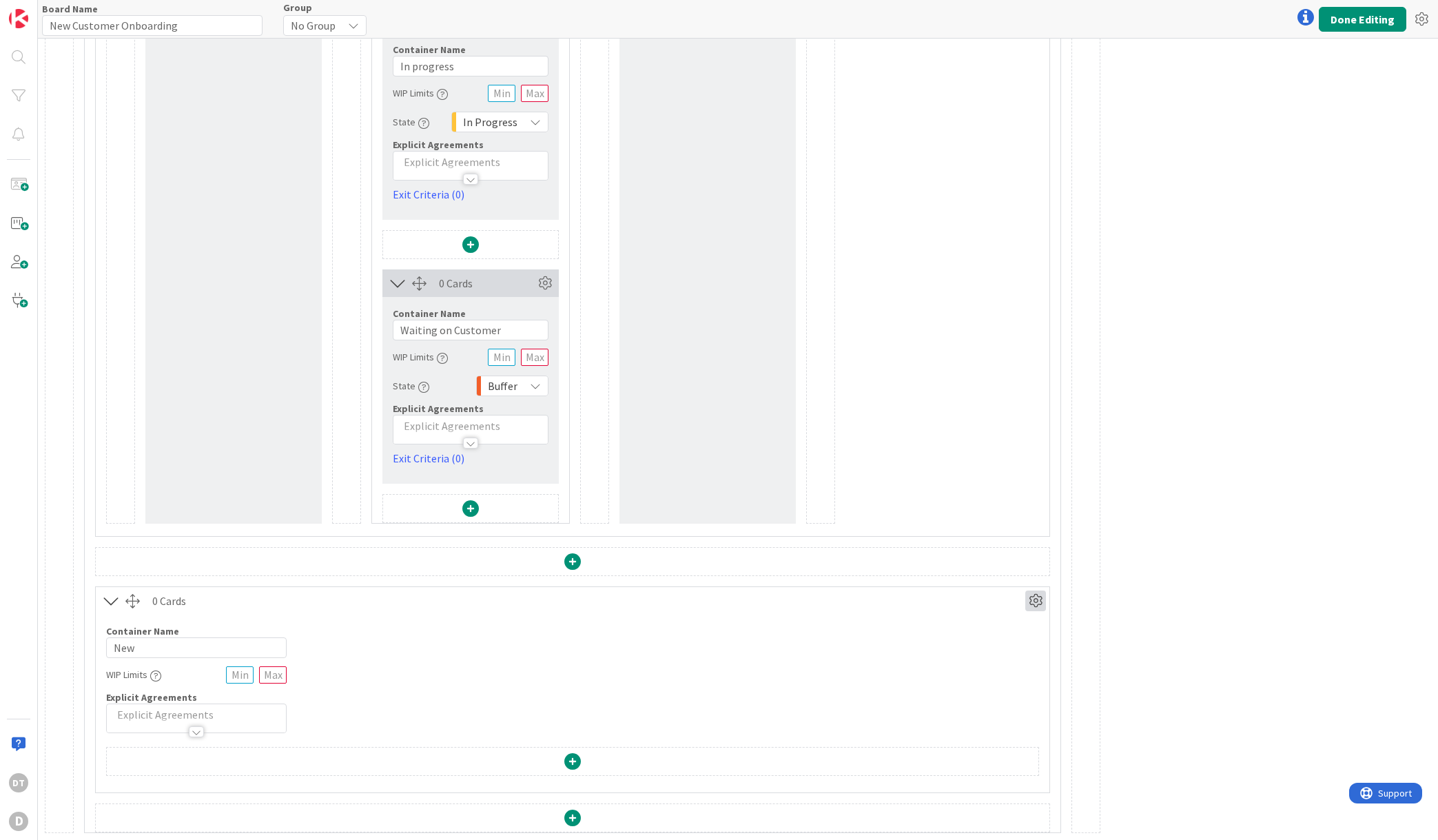
click at [1030, 599] on icon at bounding box center [1035, 601] width 20 height 20
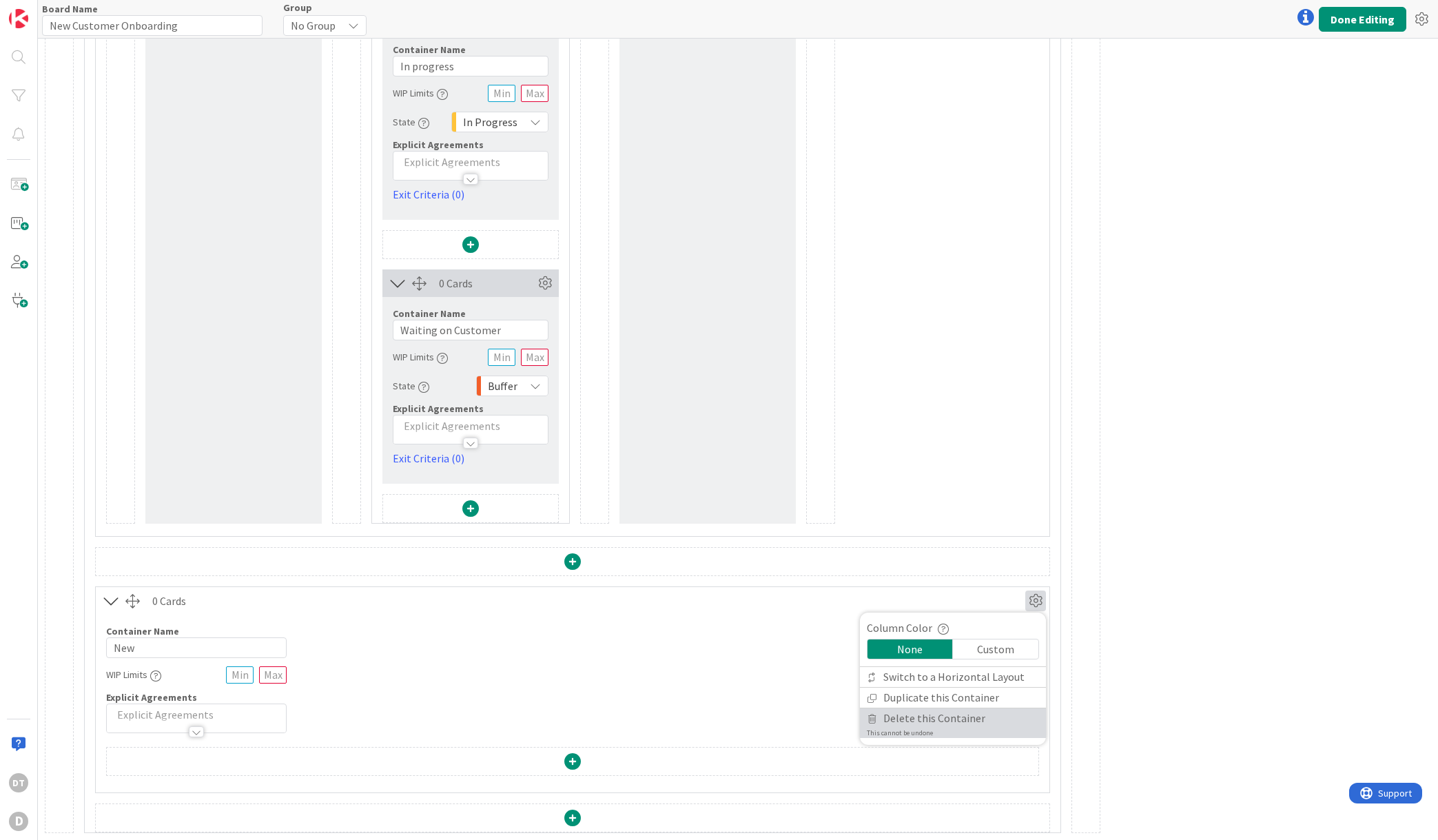
click at [914, 715] on span "Delete this Container" at bounding box center [934, 719] width 102 height 20
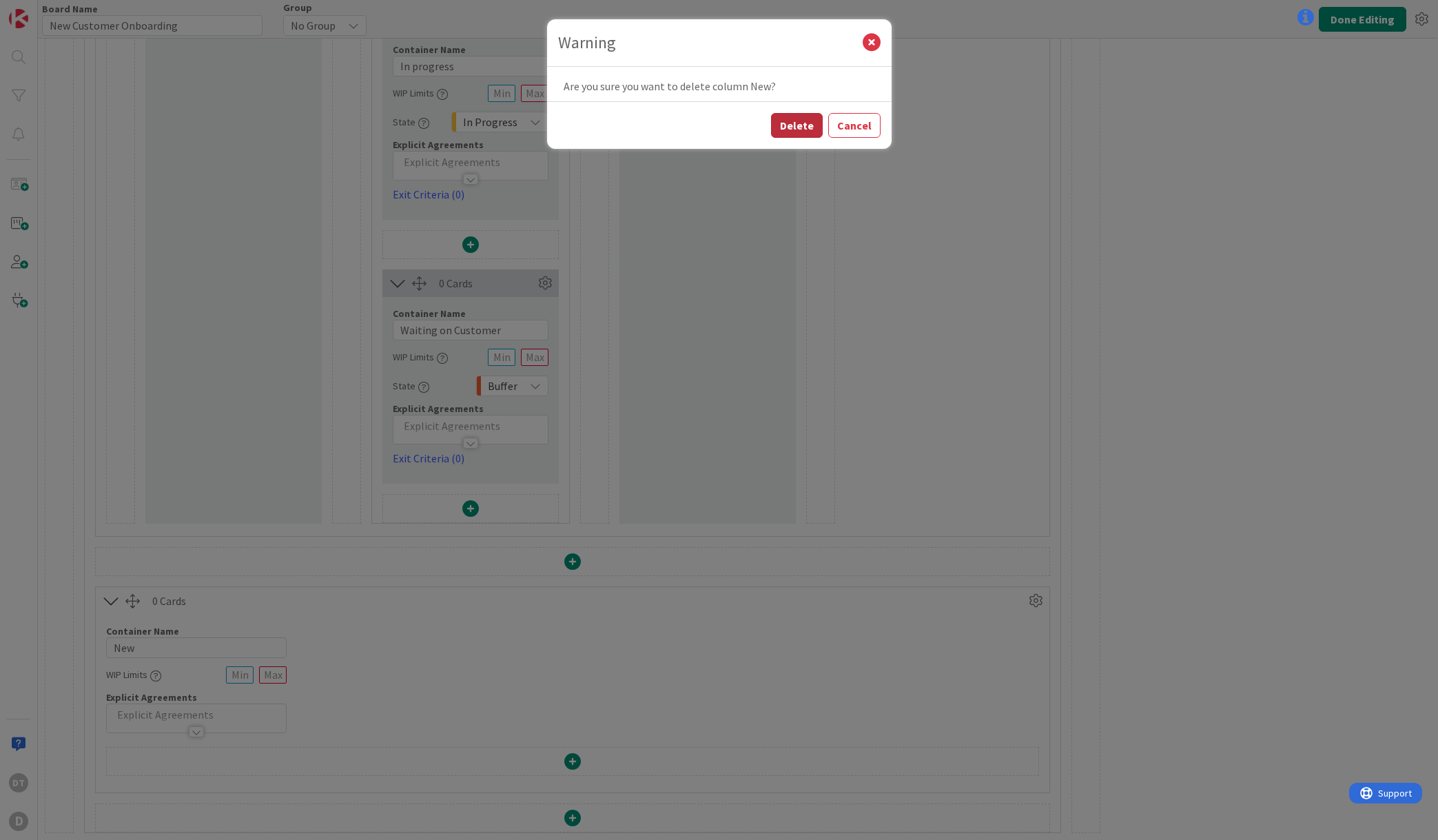
click at [801, 123] on button "Delete" at bounding box center [797, 126] width 51 height 25
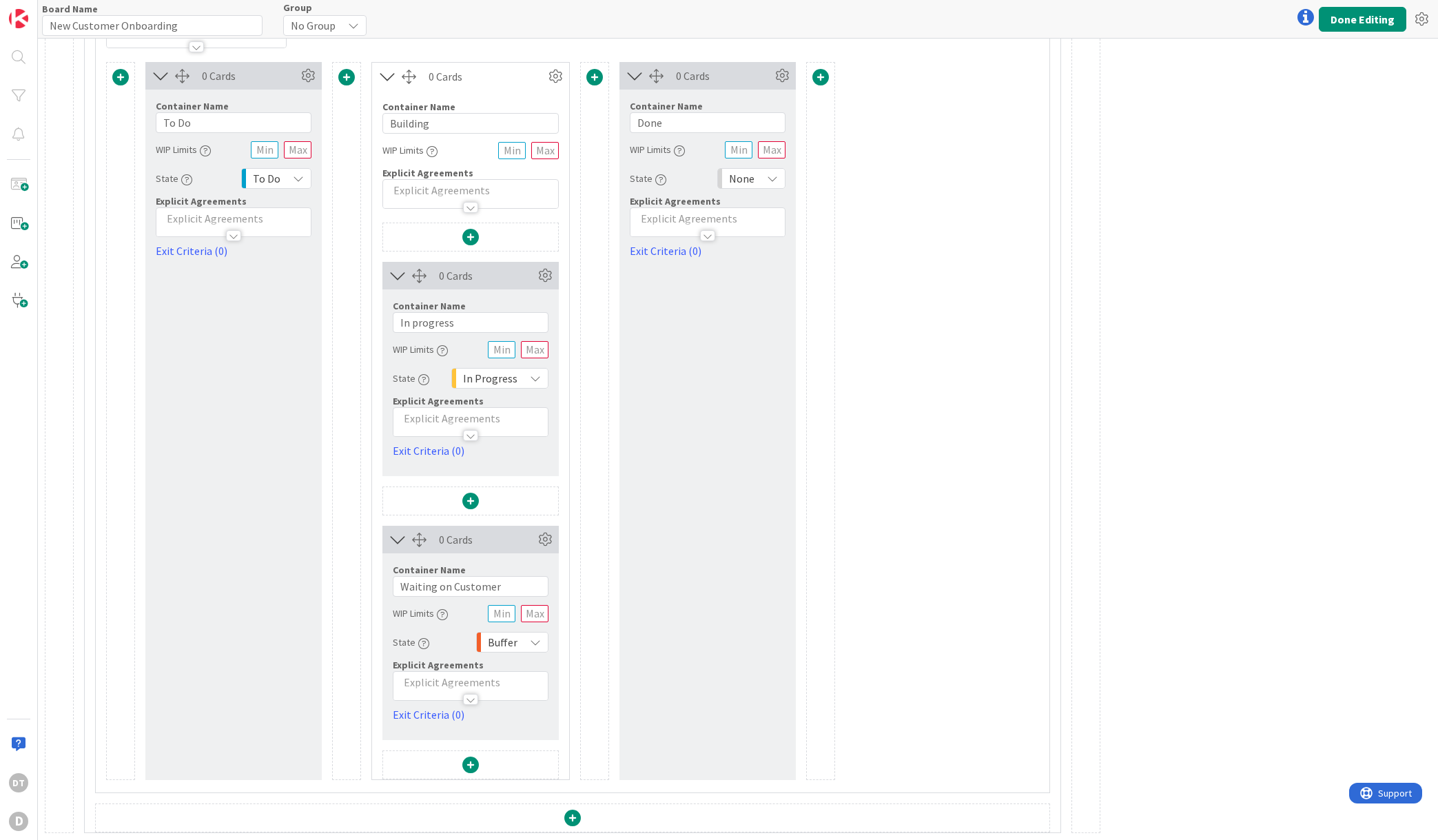
scroll to position [1723, 0]
click at [1372, 16] on button "Done Editing" at bounding box center [1363, 19] width 88 height 25
